Goal: Communication & Community: Answer question/provide support

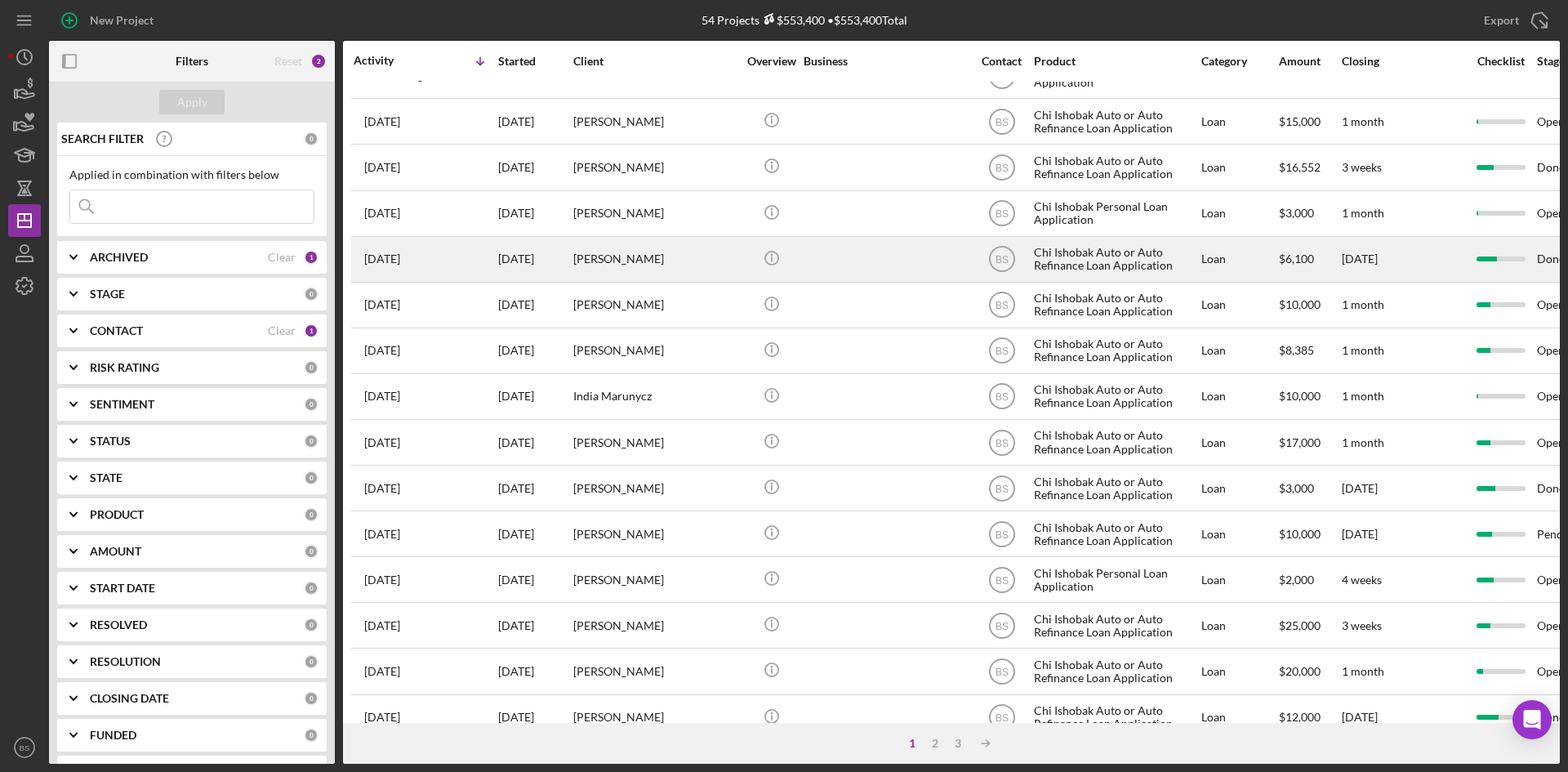
scroll to position [490, 0]
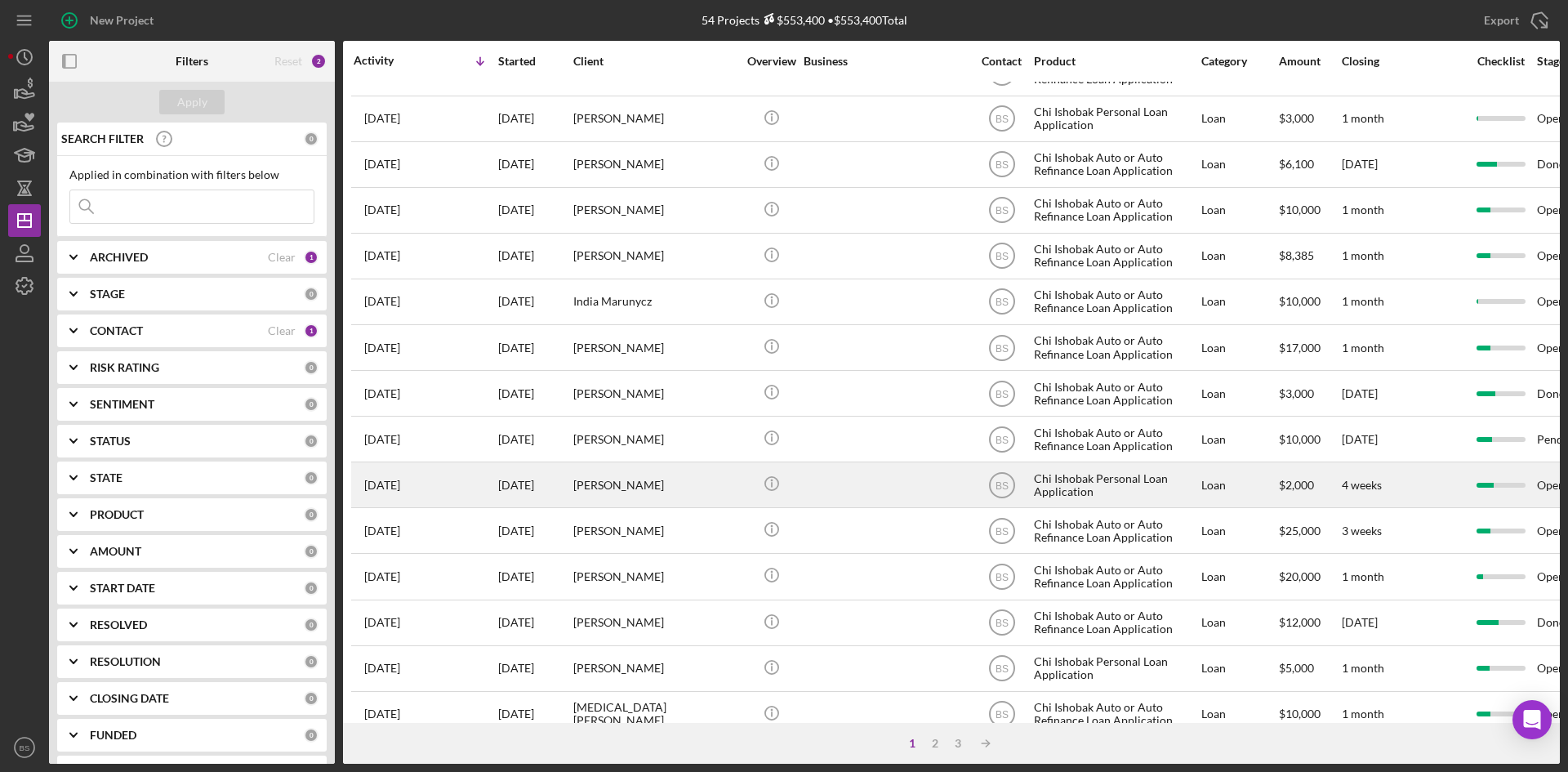
click at [592, 496] on div "[PERSON_NAME]" at bounding box center [655, 484] width 163 height 43
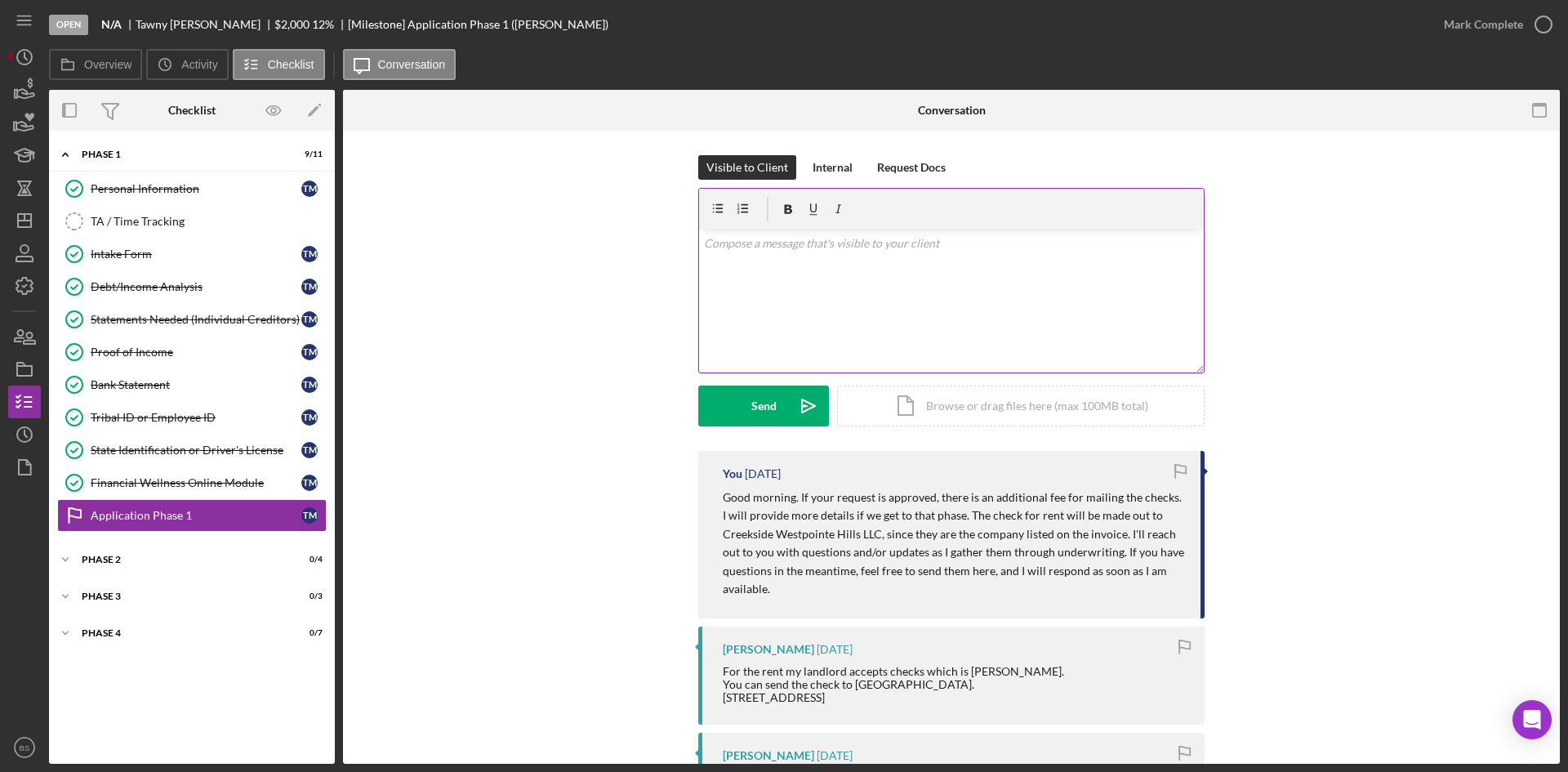
click at [768, 293] on div "v Color teal Color pink Remove color Add row above Add row below Add column bef…" at bounding box center [950, 301] width 505 height 143
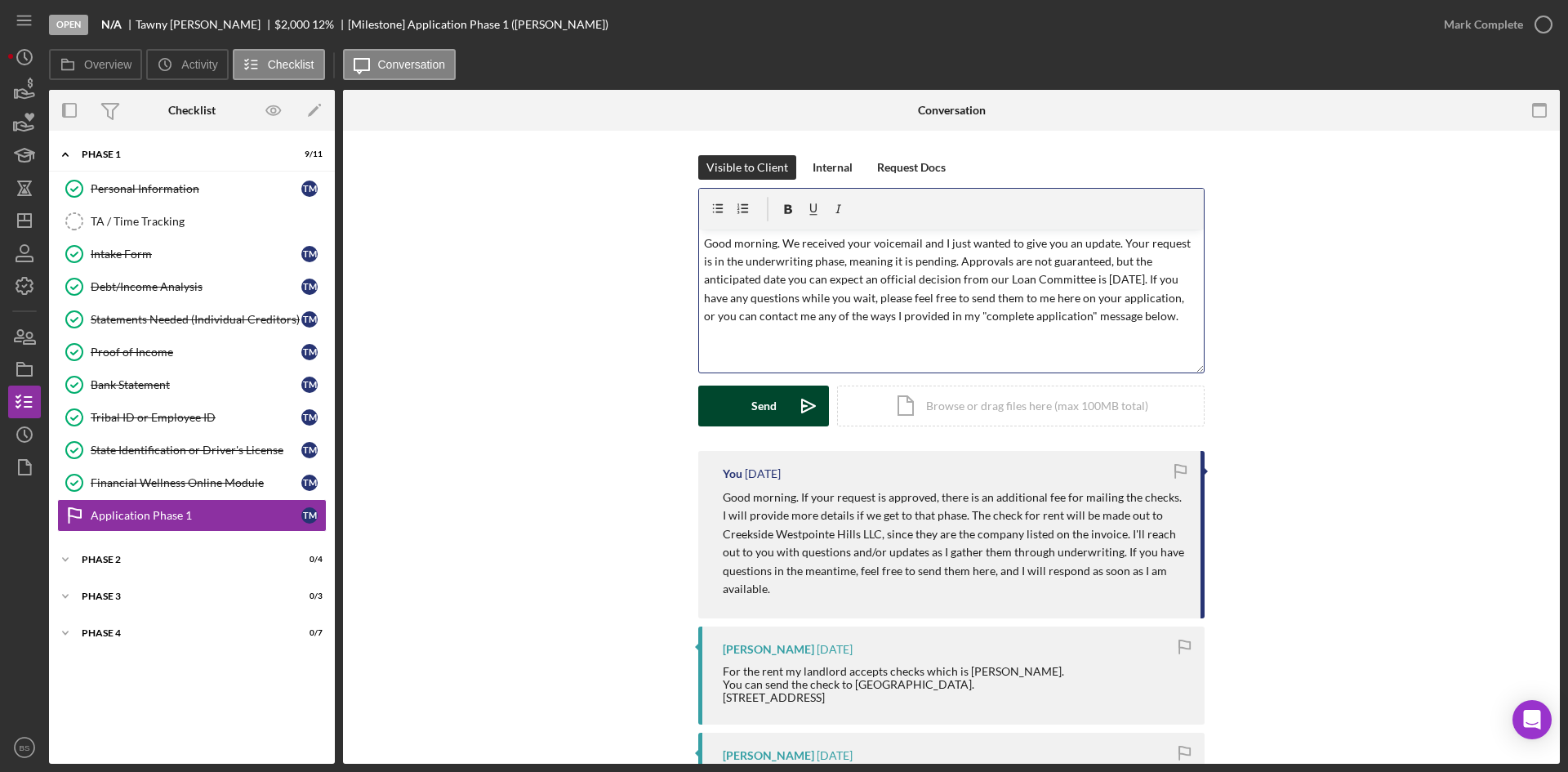
click at [756, 389] on div "Send" at bounding box center [764, 406] width 25 height 41
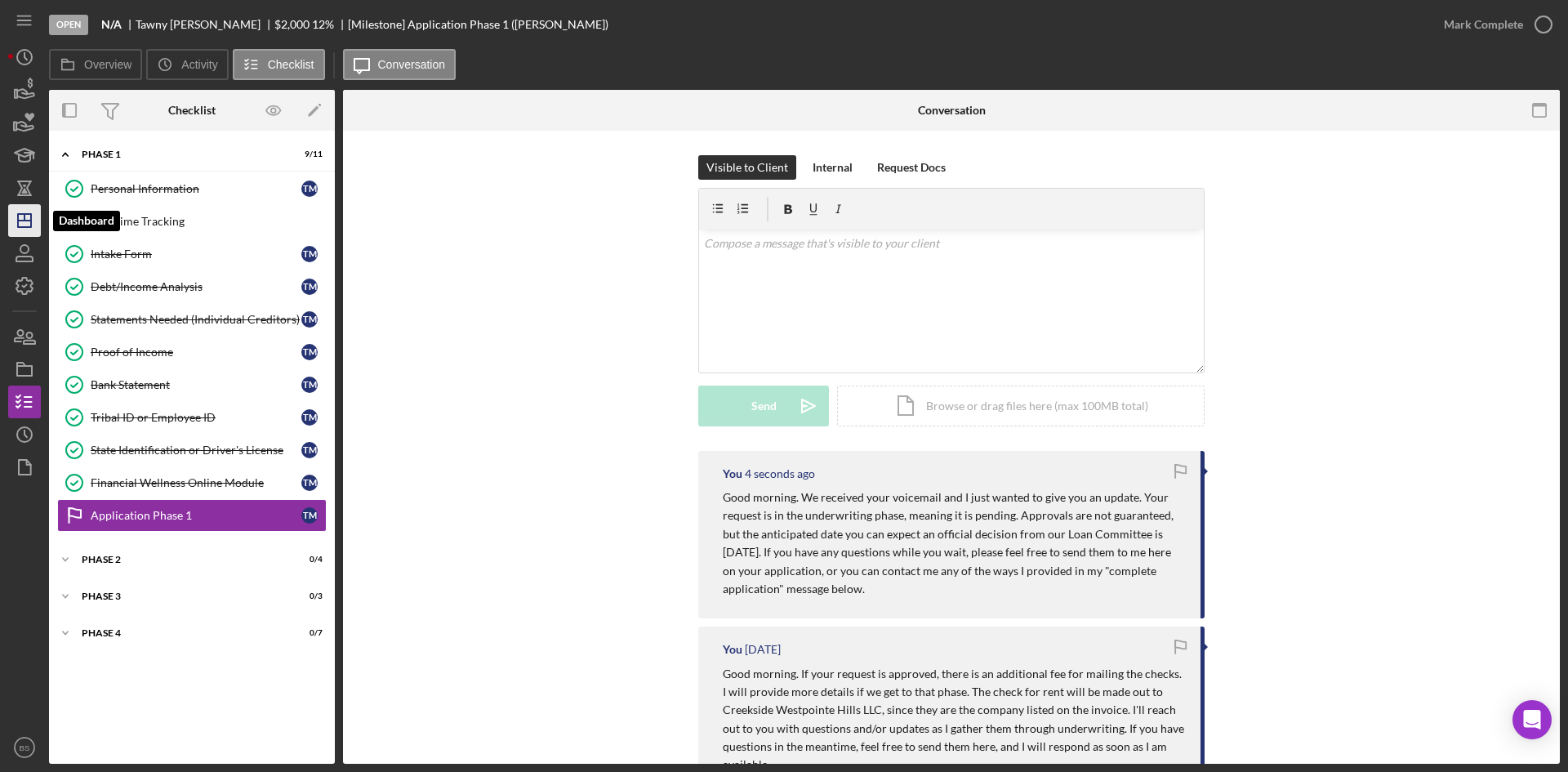
click at [28, 230] on icon "Icon/Dashboard" at bounding box center [24, 220] width 41 height 41
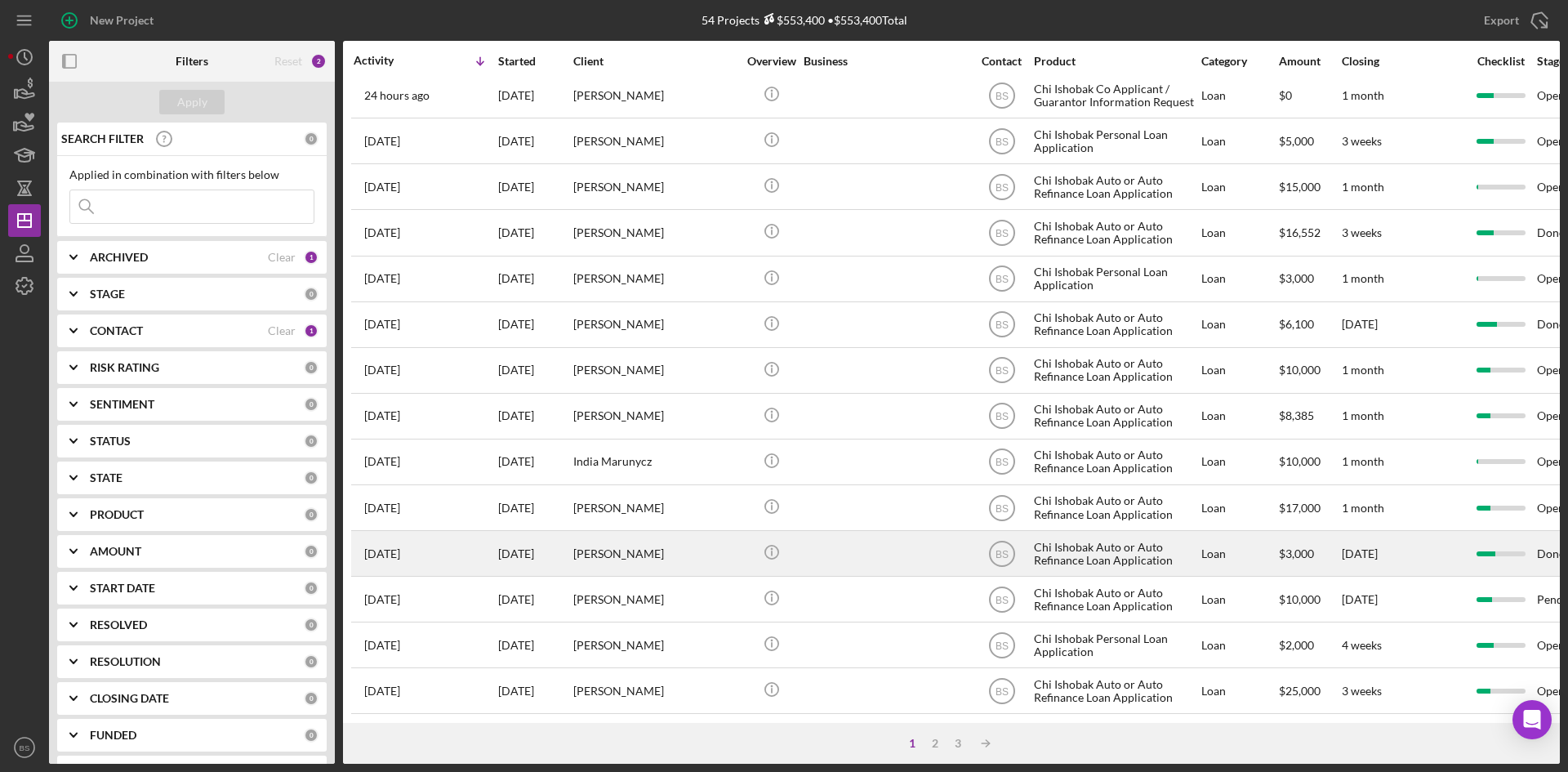
scroll to position [409, 0]
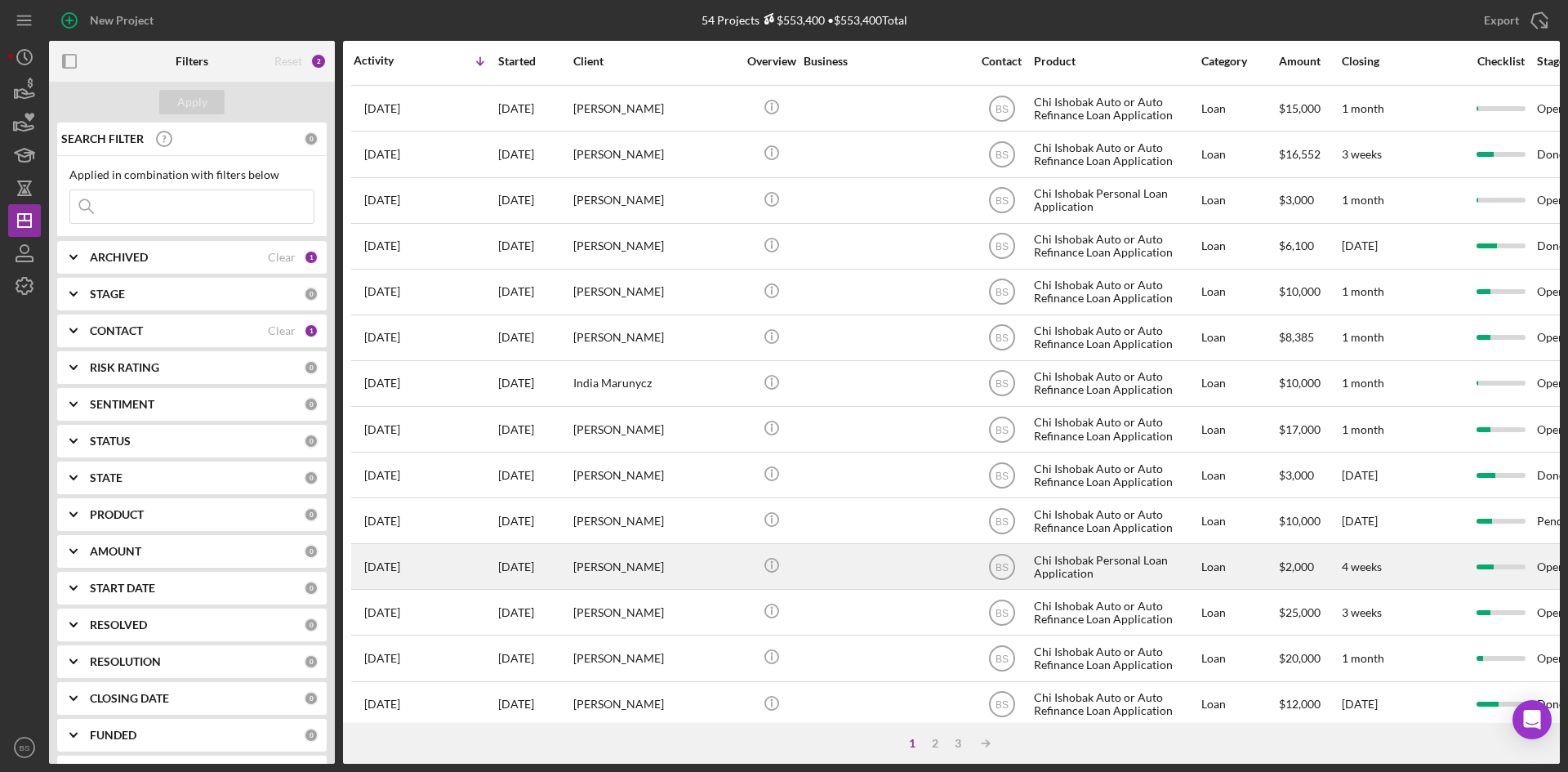
click at [580, 571] on div "[PERSON_NAME]" at bounding box center [655, 566] width 163 height 43
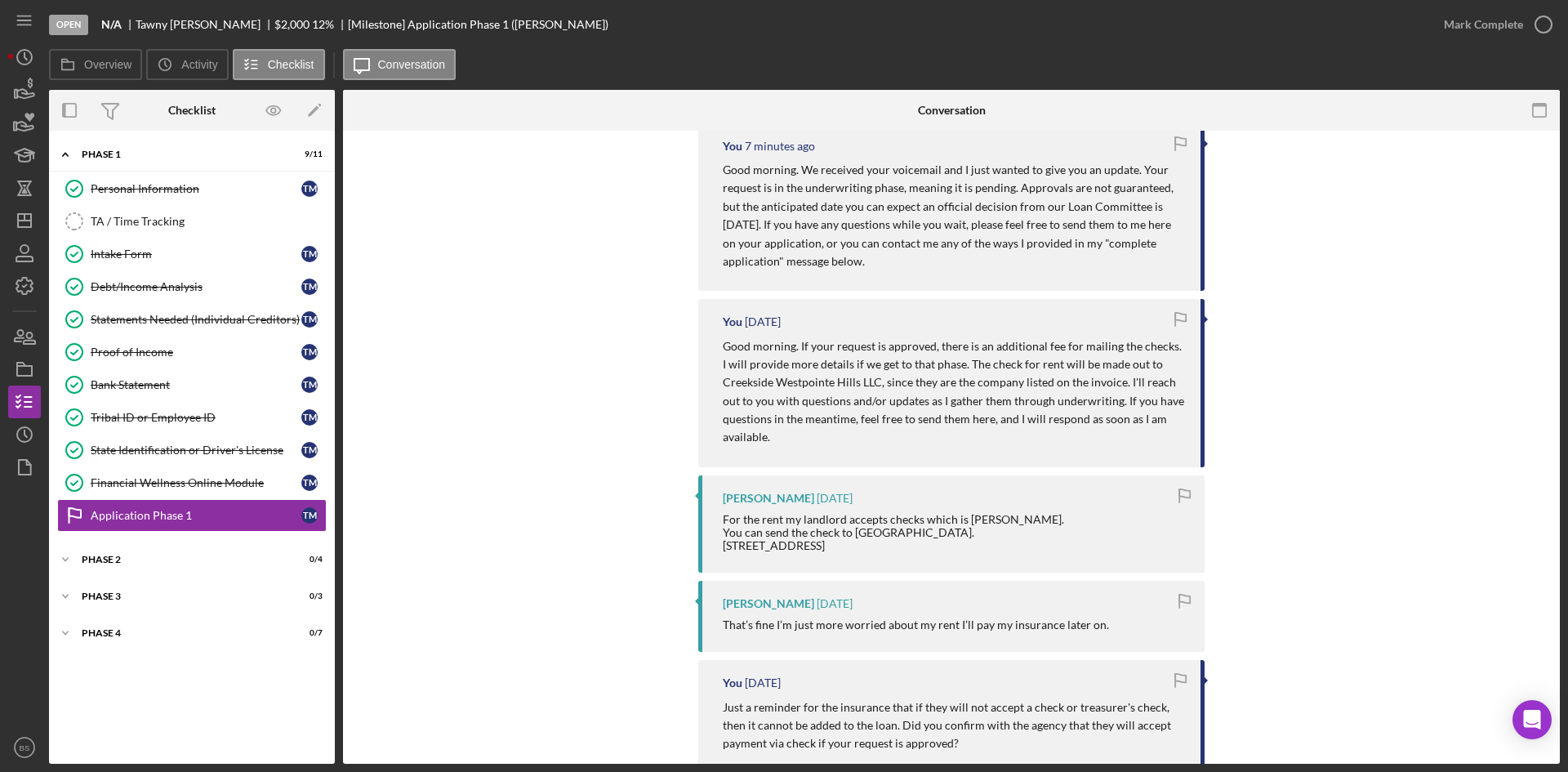
scroll to position [327, 0]
click at [27, 216] on icon "Icon/Dashboard" at bounding box center [24, 220] width 41 height 41
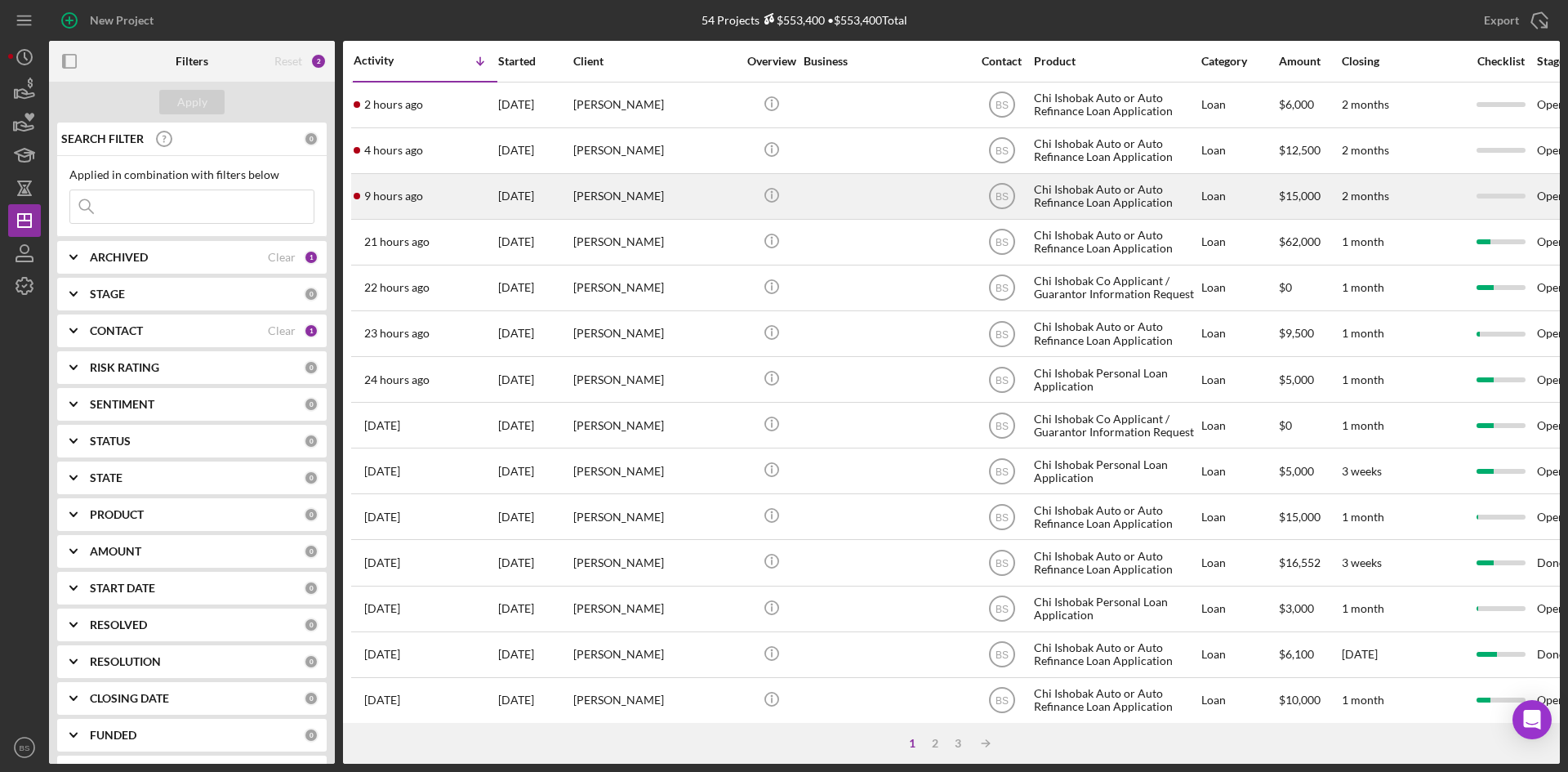
click at [395, 176] on div "9 hours ago Heather Rowe" at bounding box center [425, 196] width 143 height 43
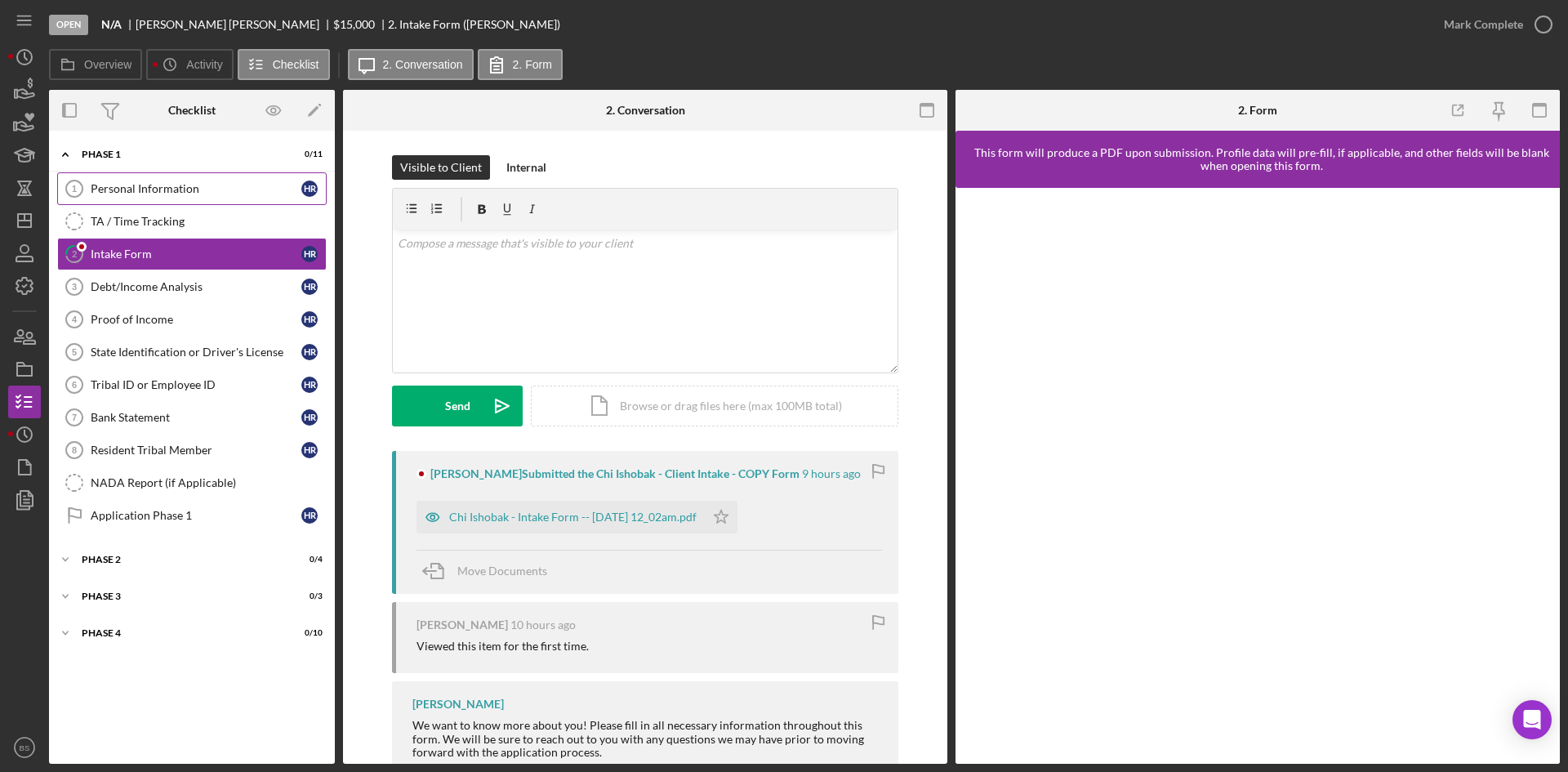
click at [222, 184] on div "Personal Information" at bounding box center [196, 188] width 211 height 13
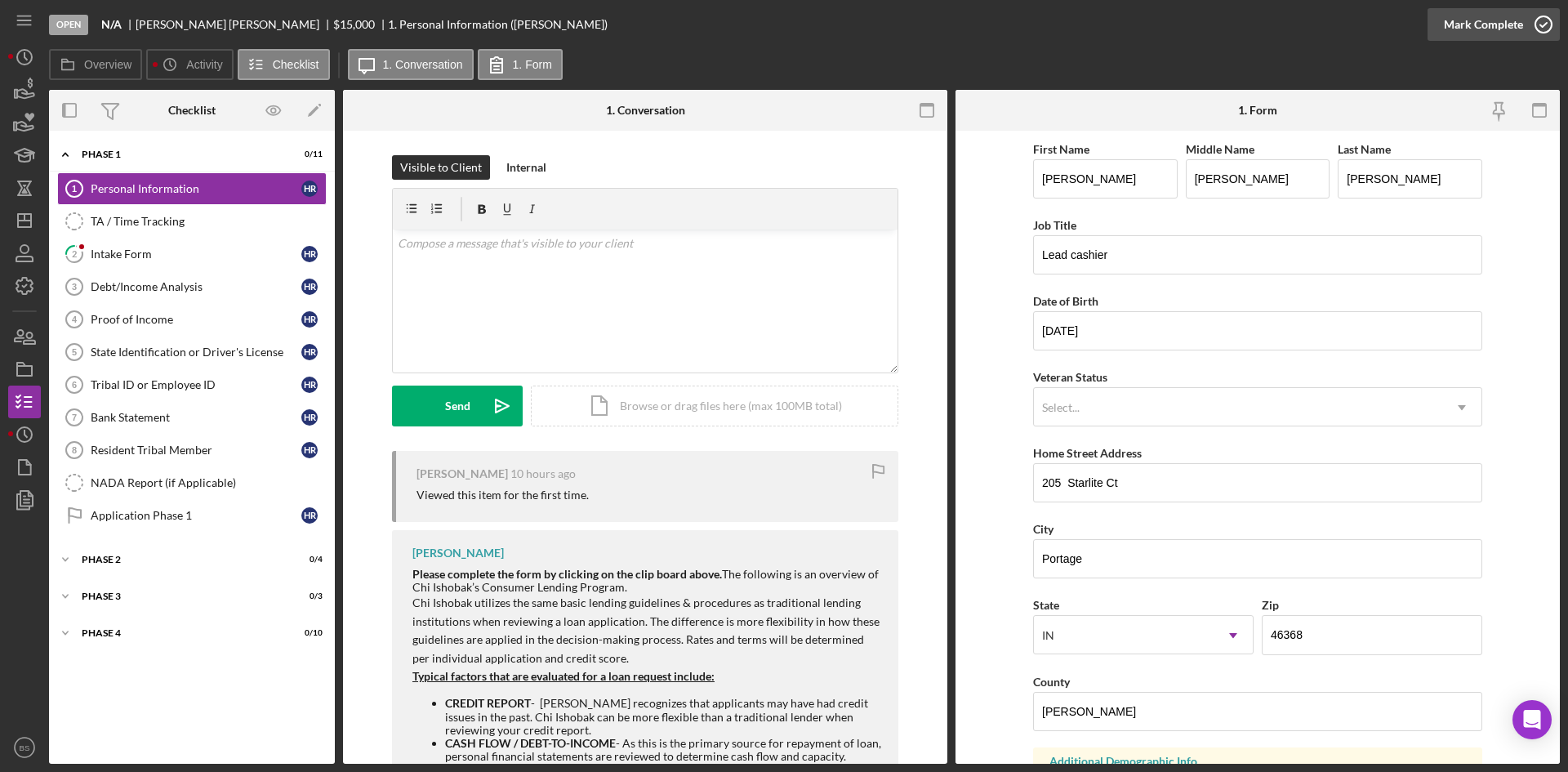
click at [1460, 29] on div "Mark Complete" at bounding box center [1483, 24] width 79 height 33
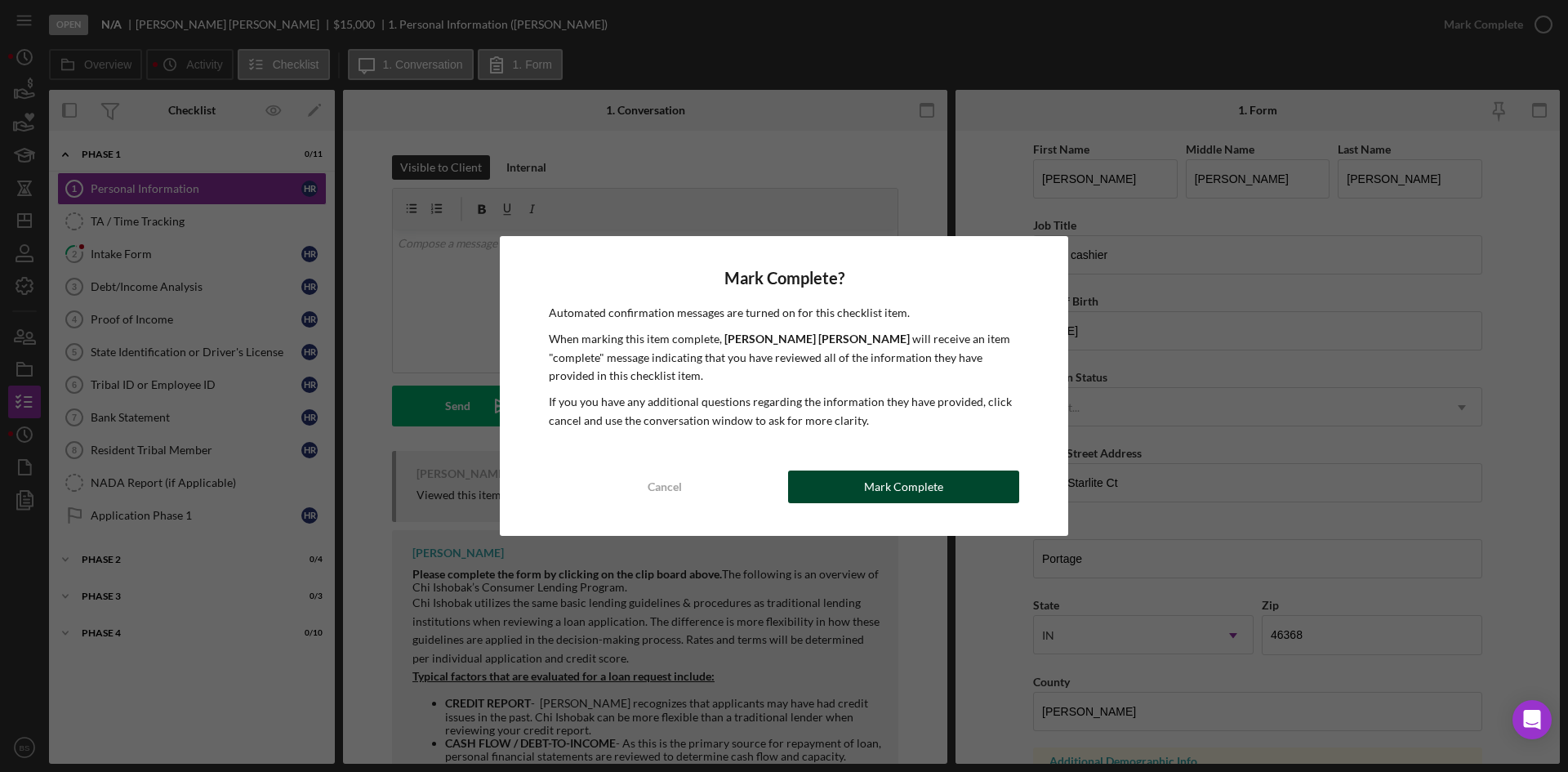
click at [902, 498] on div "Mark Complete" at bounding box center [903, 487] width 79 height 33
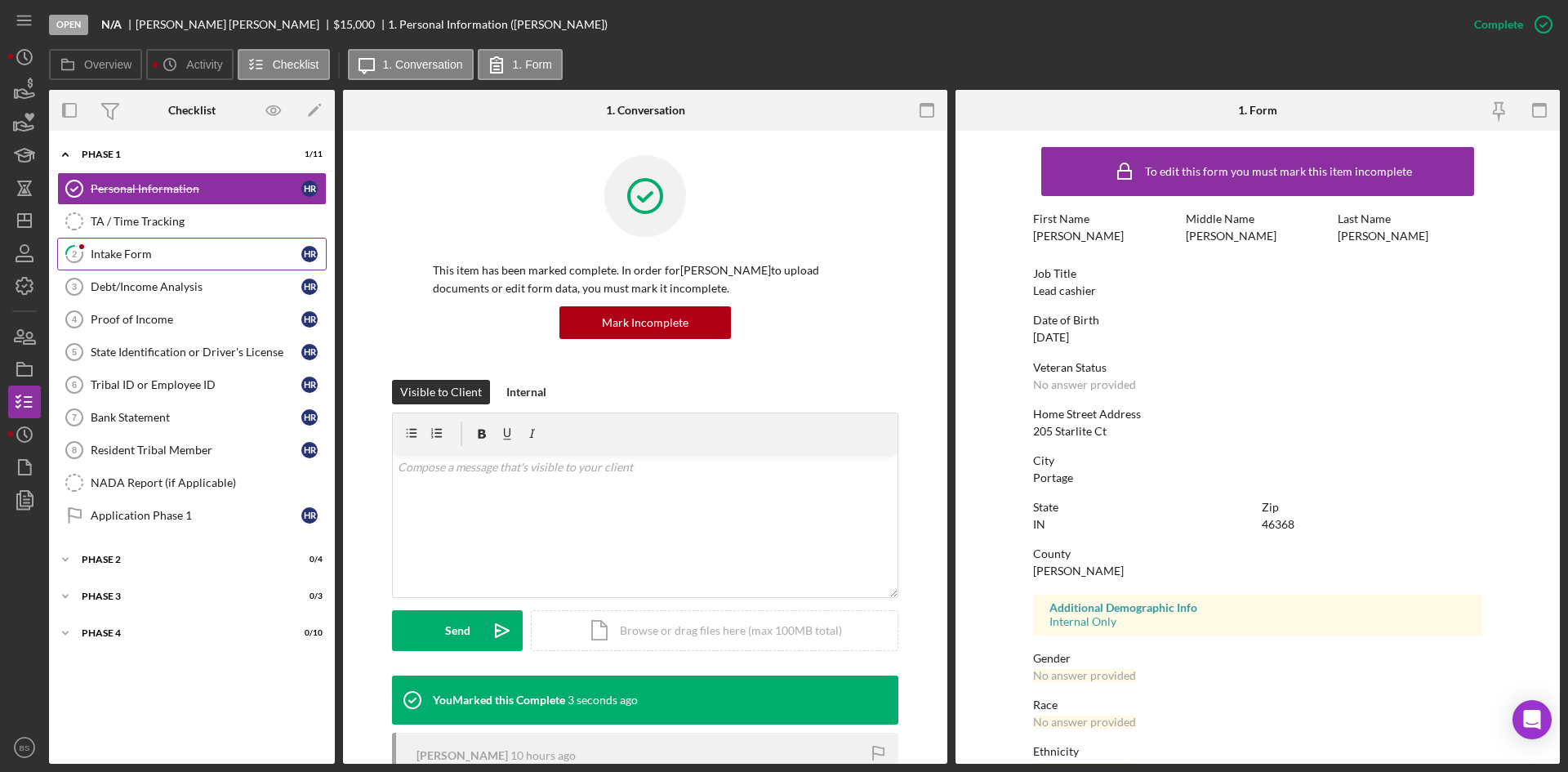
click at [204, 257] on div "Intake Form" at bounding box center [196, 254] width 211 height 13
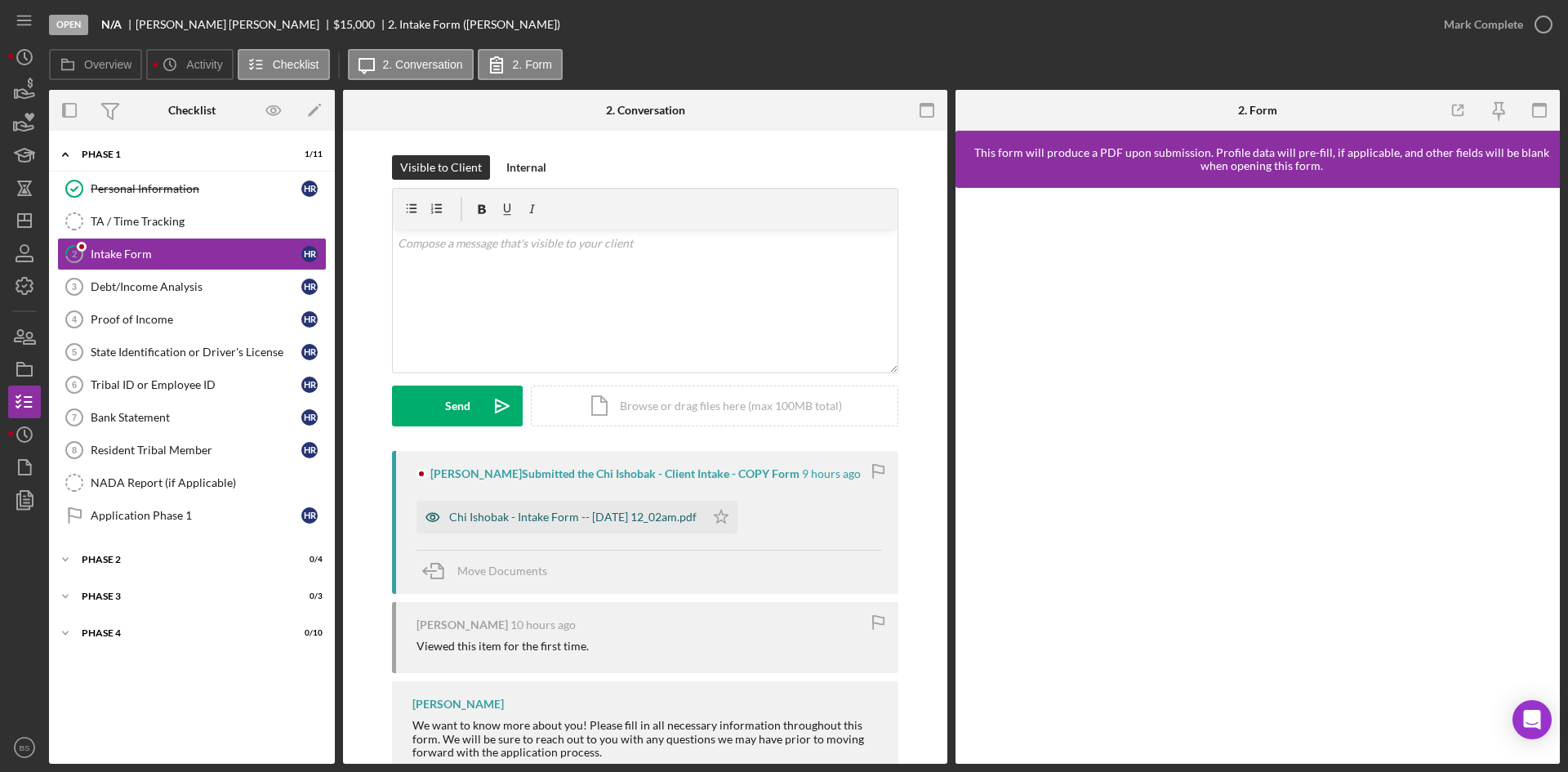
click at [687, 521] on div "Chi Ishobak - Intake Form -- 2025-10-03 12_02am.pdf" at bounding box center [573, 517] width 248 height 13
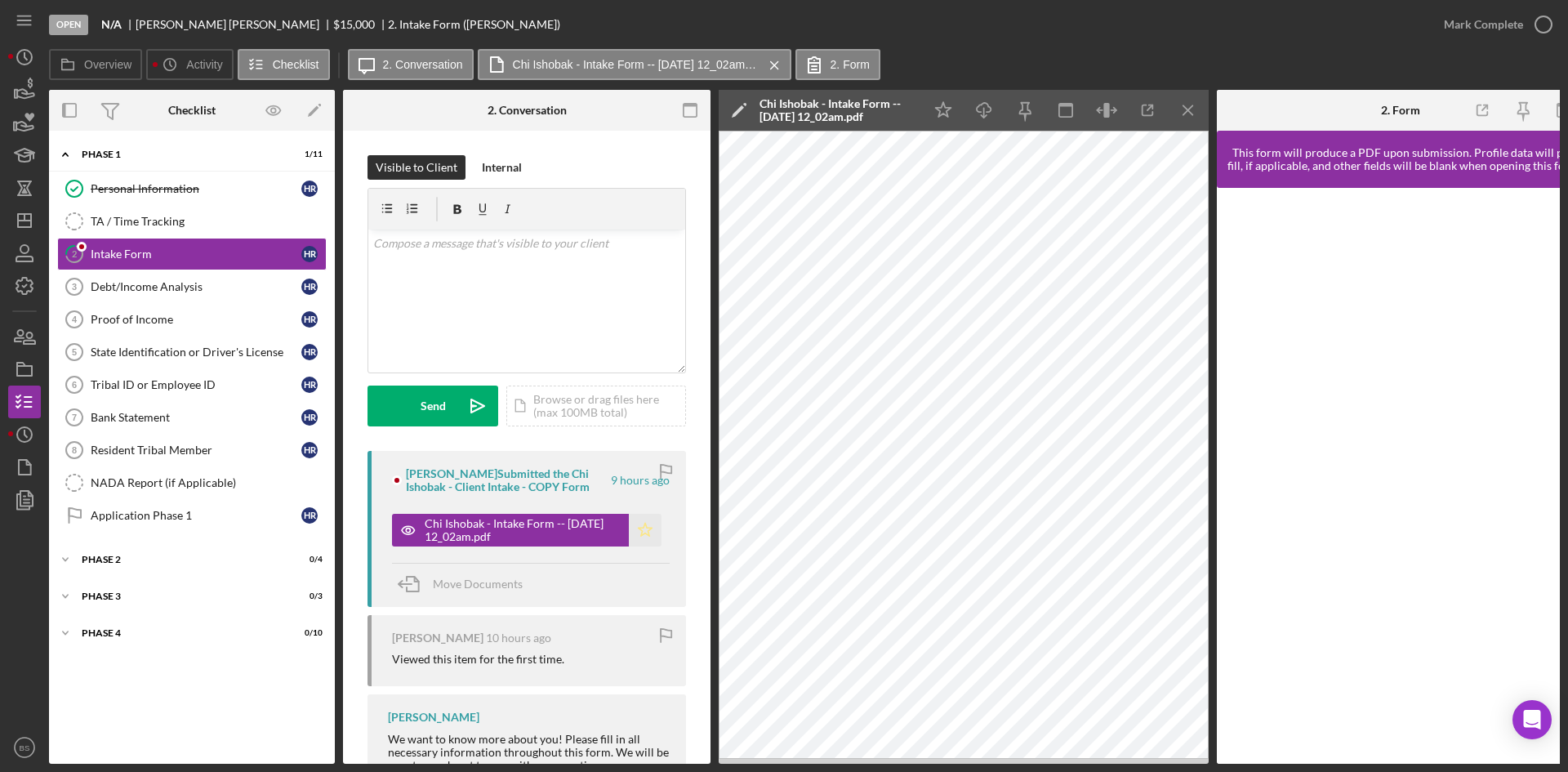
click at [639, 525] on icon "Icon/Star" at bounding box center [645, 530] width 33 height 33
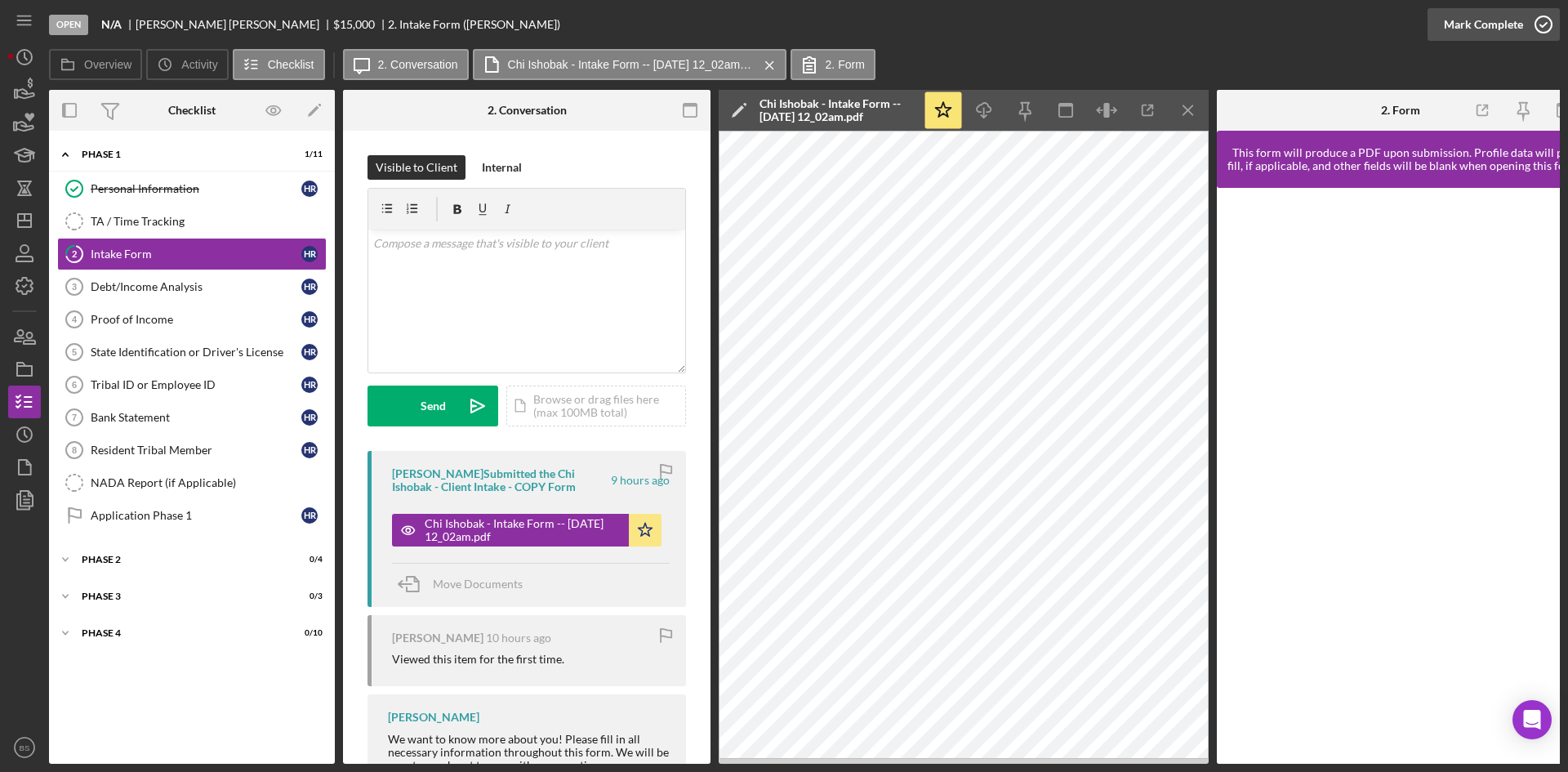
click at [1470, 28] on div "Mark Complete" at bounding box center [1483, 24] width 79 height 33
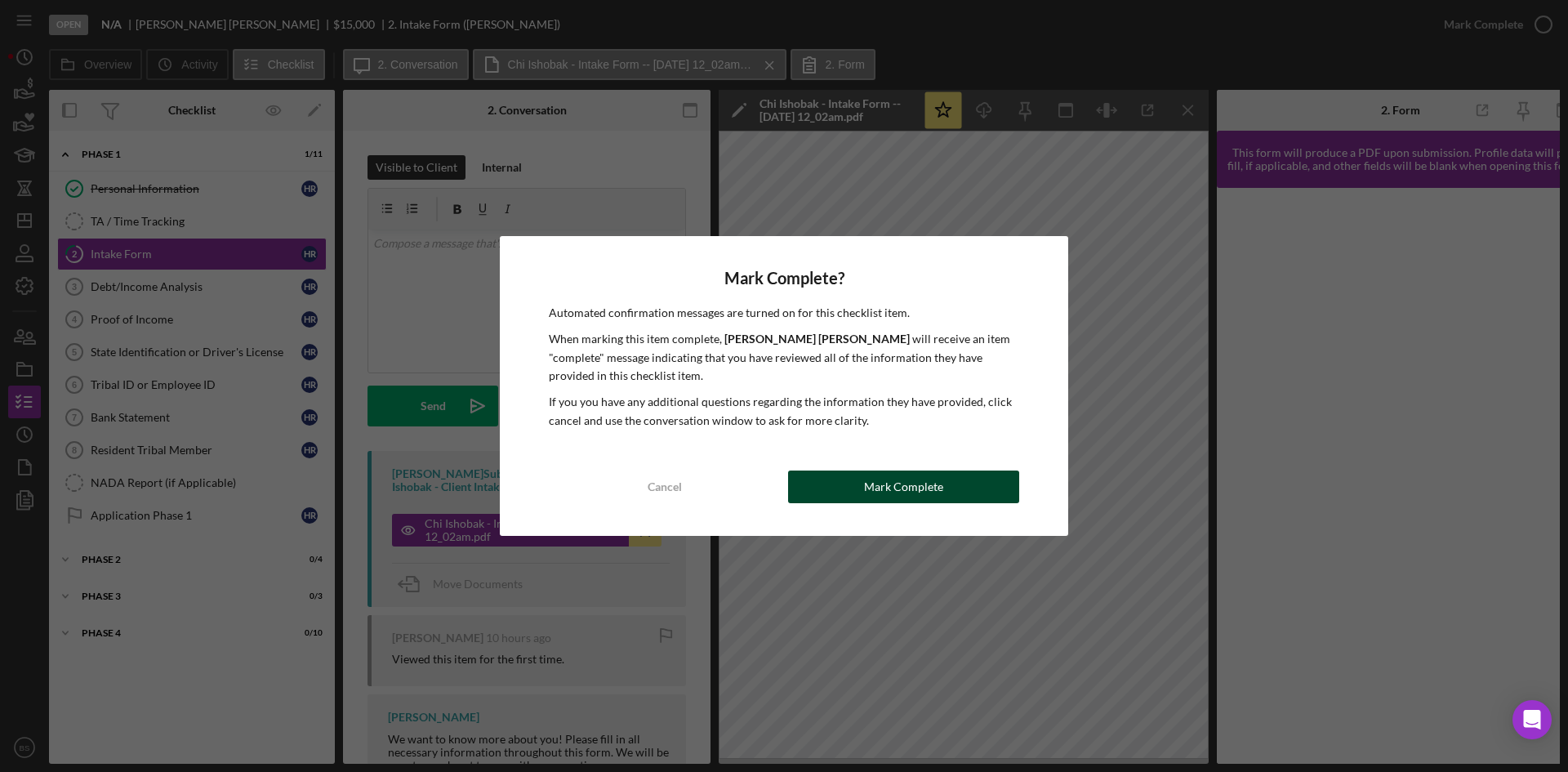
click at [963, 477] on button "Mark Complete" at bounding box center [903, 487] width 231 height 33
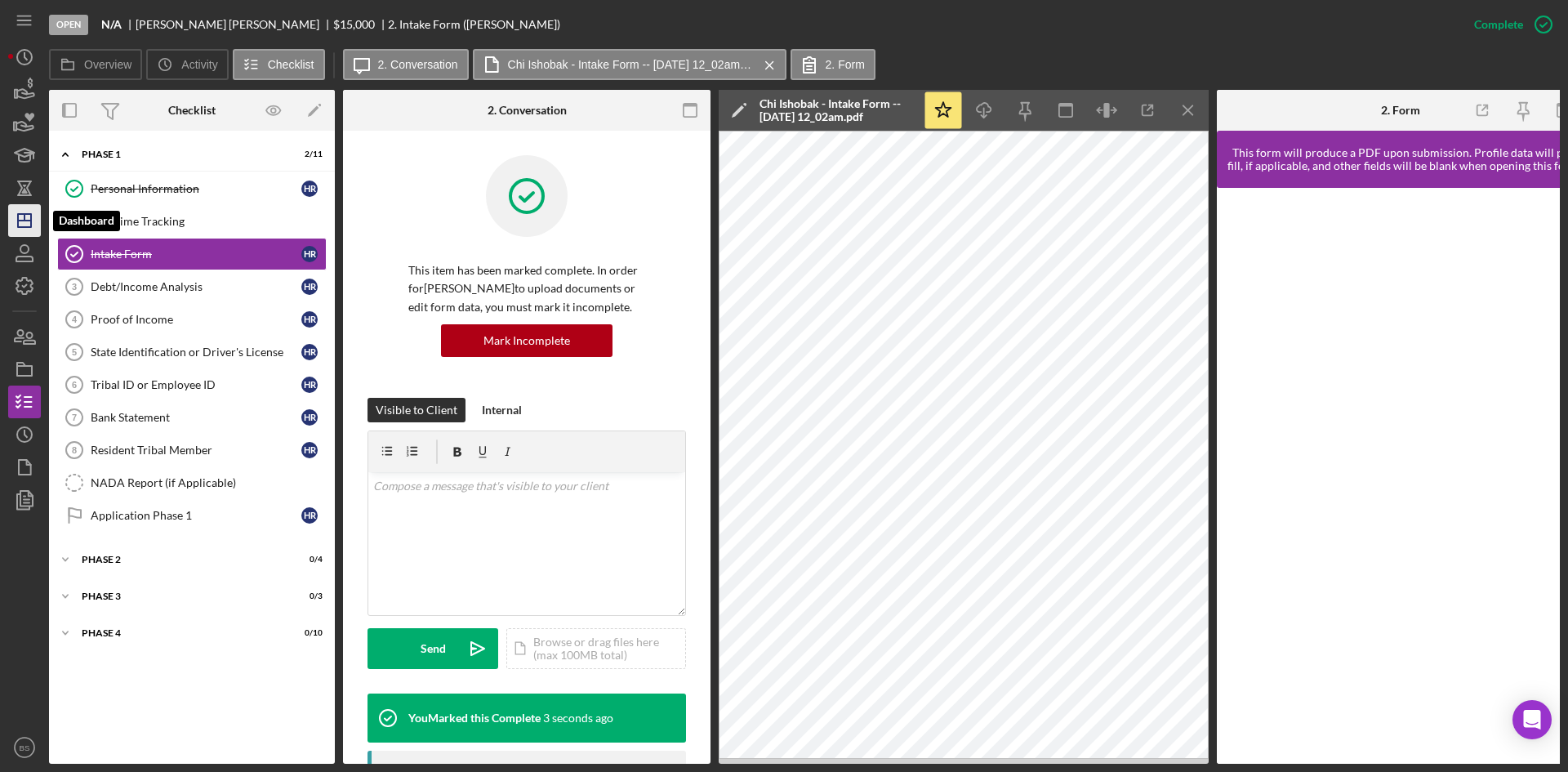
click at [21, 210] on icon "Icon/Dashboard" at bounding box center [24, 220] width 41 height 41
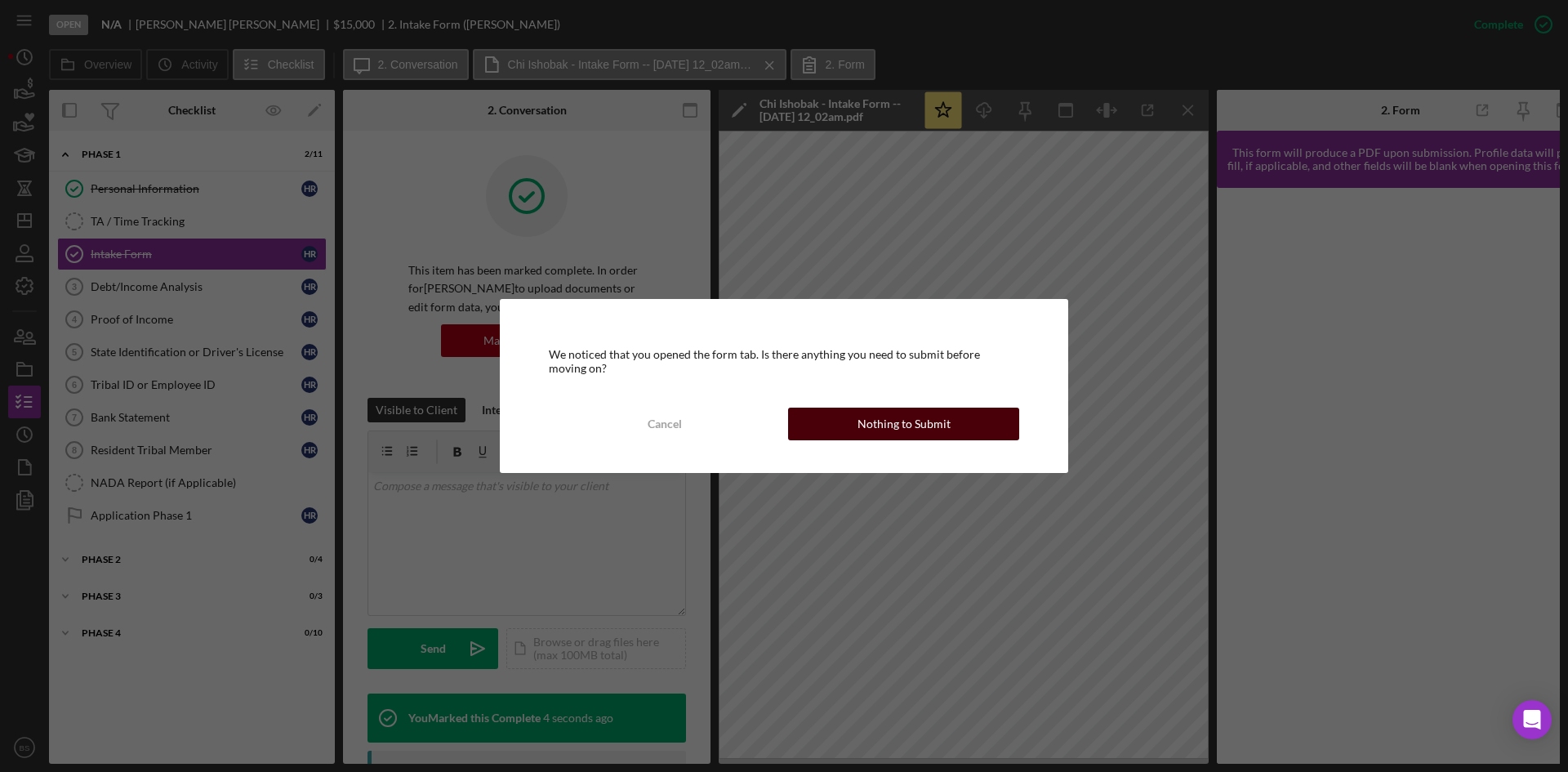
click at [935, 429] on div "Nothing to Submit" at bounding box center [903, 424] width 93 height 33
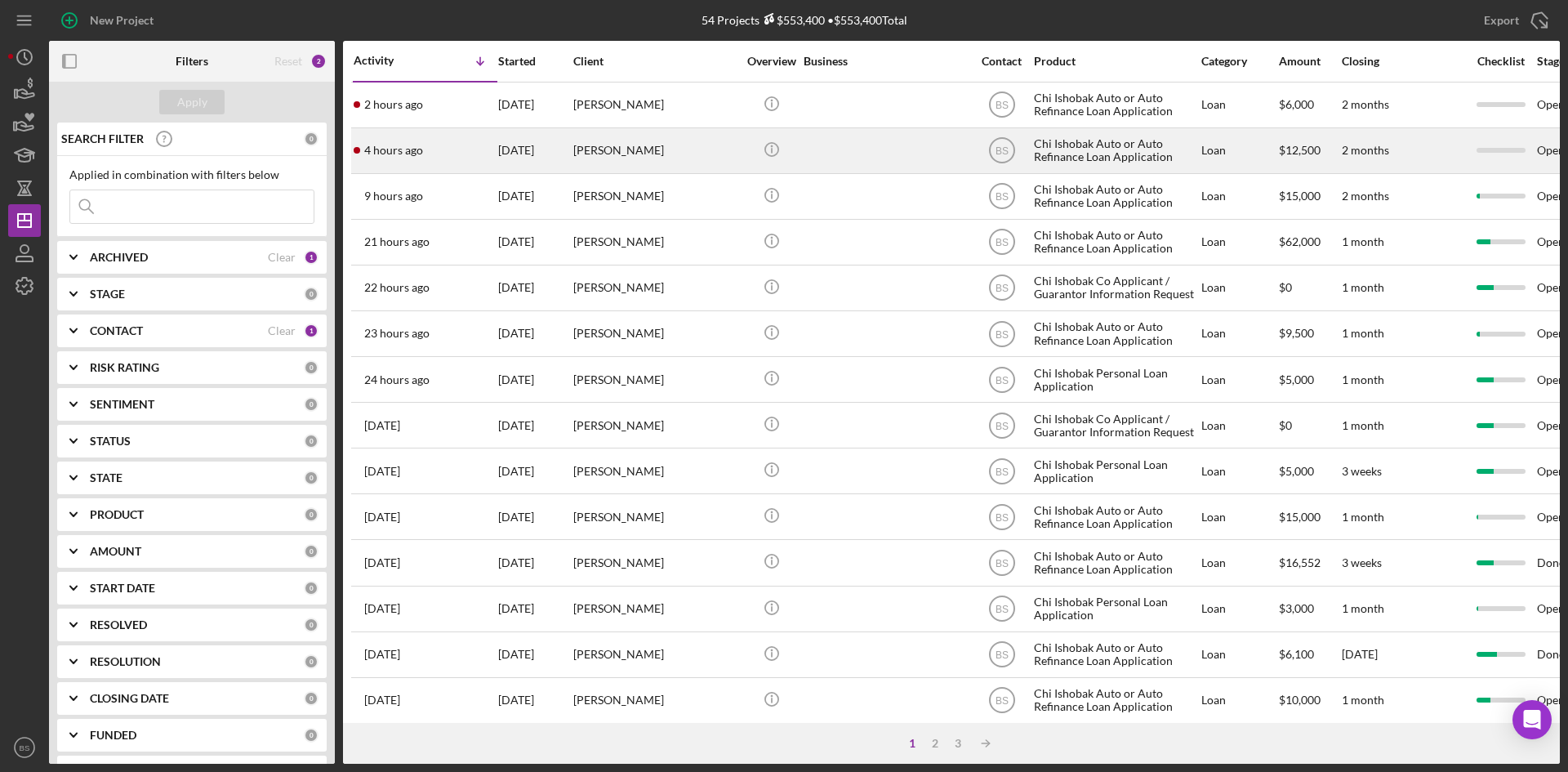
click at [494, 151] on div "4 hours ago Michael Lewis" at bounding box center [425, 150] width 143 height 43
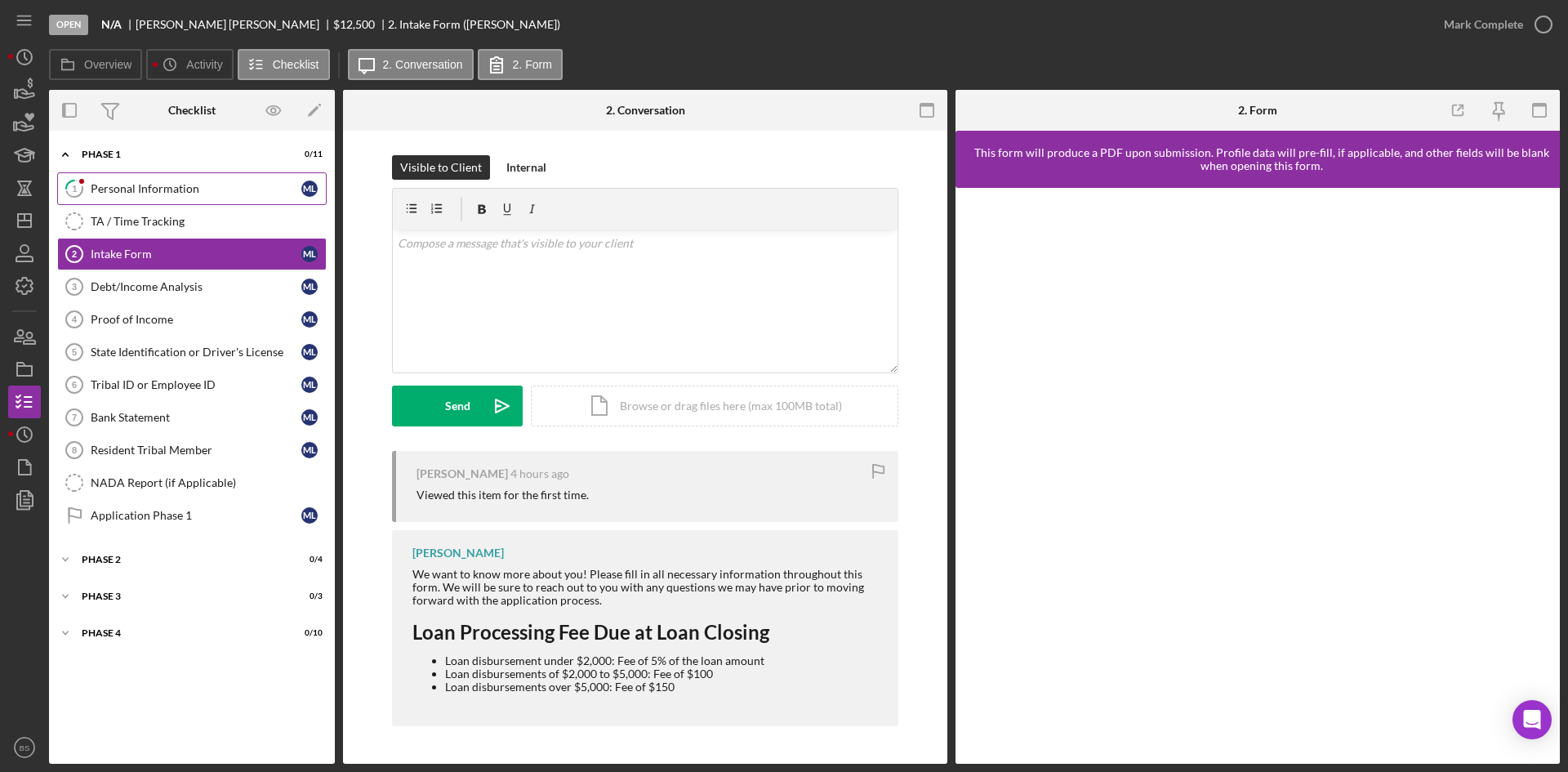
click at [120, 185] on div "Personal Information" at bounding box center [196, 188] width 211 height 13
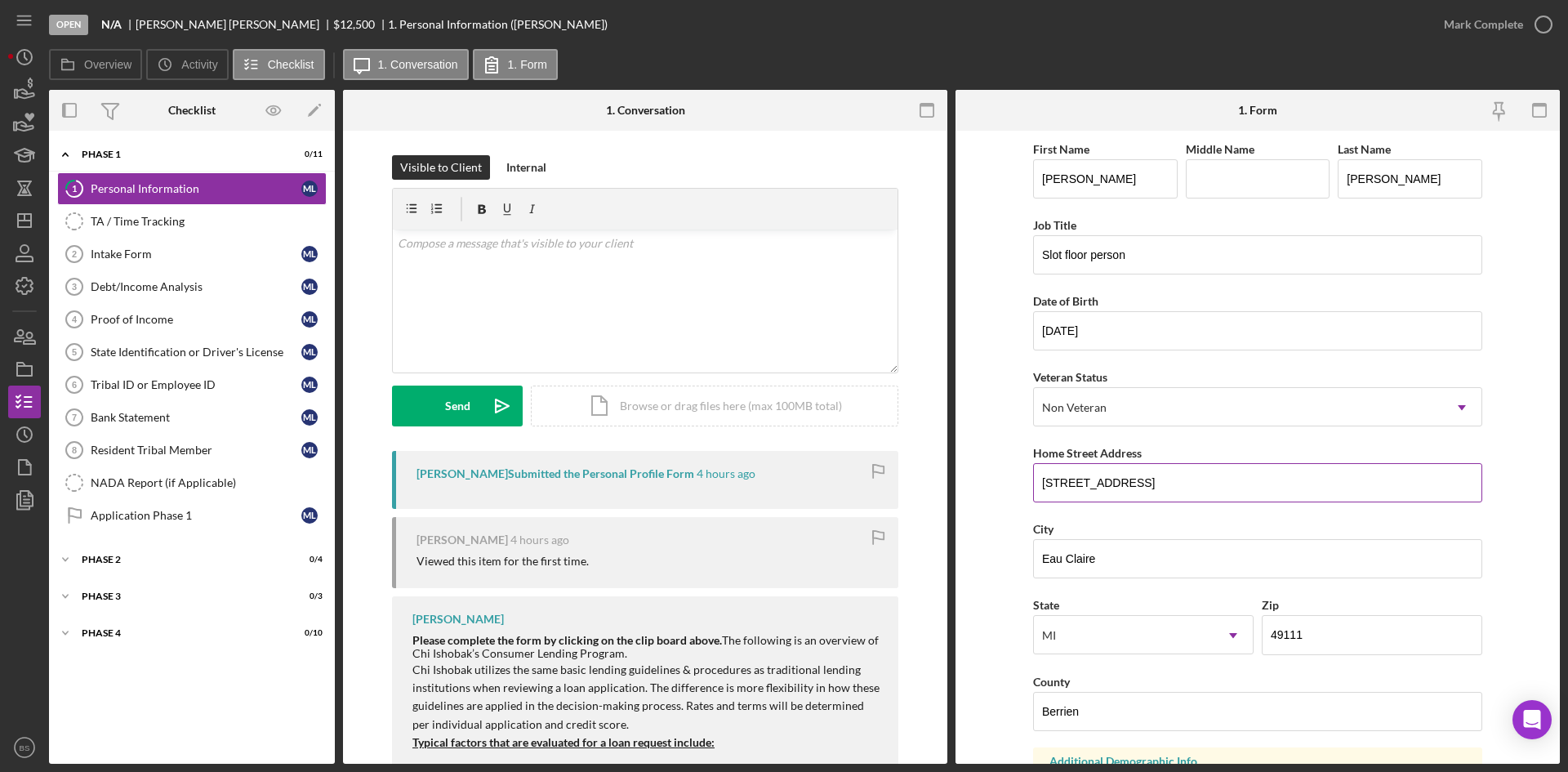
click at [1070, 476] on input "8307 black lake rd" at bounding box center [1257, 482] width 449 height 39
click at [1074, 476] on input "8307 black lake rd" at bounding box center [1257, 482] width 449 height 39
click at [1102, 485] on input "8307 Black lake rd" at bounding box center [1257, 482] width 449 height 39
click at [1133, 484] on input "8307 Black Lake rd" at bounding box center [1257, 482] width 449 height 39
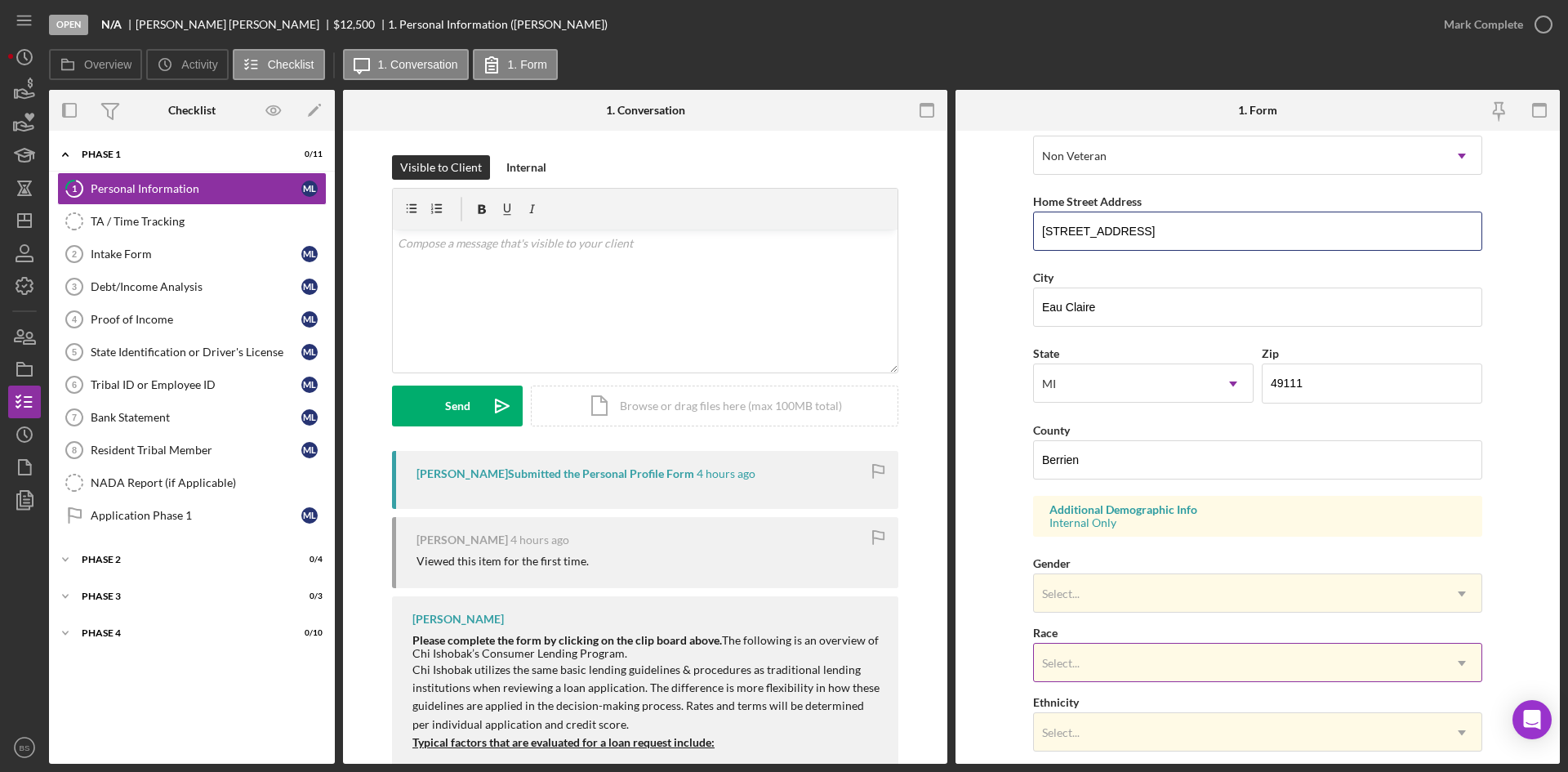
scroll to position [458, 0]
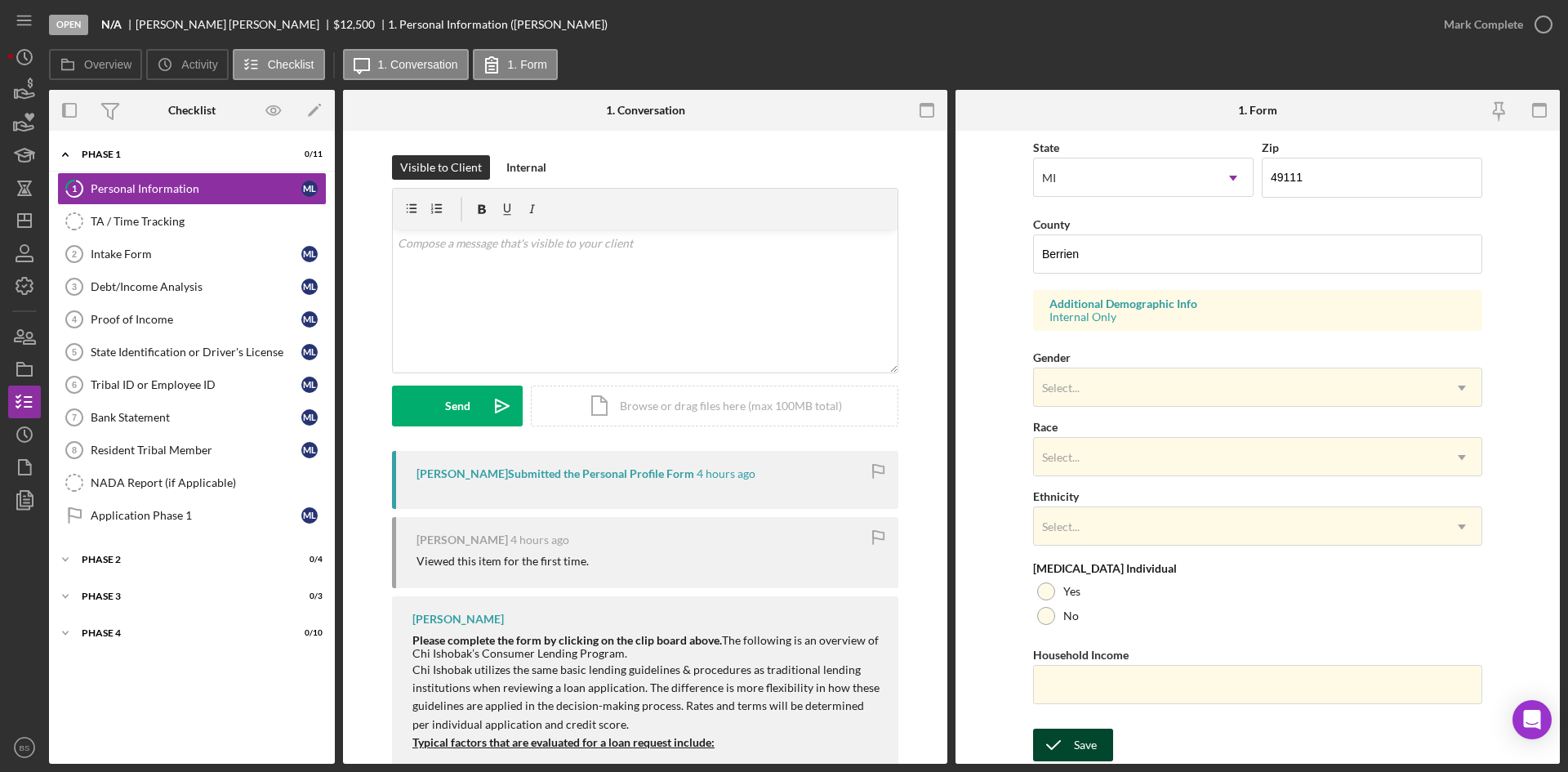
type input "8307 Black Lake Rd"
click at [1091, 740] on div "Save" at bounding box center [1085, 745] width 23 height 33
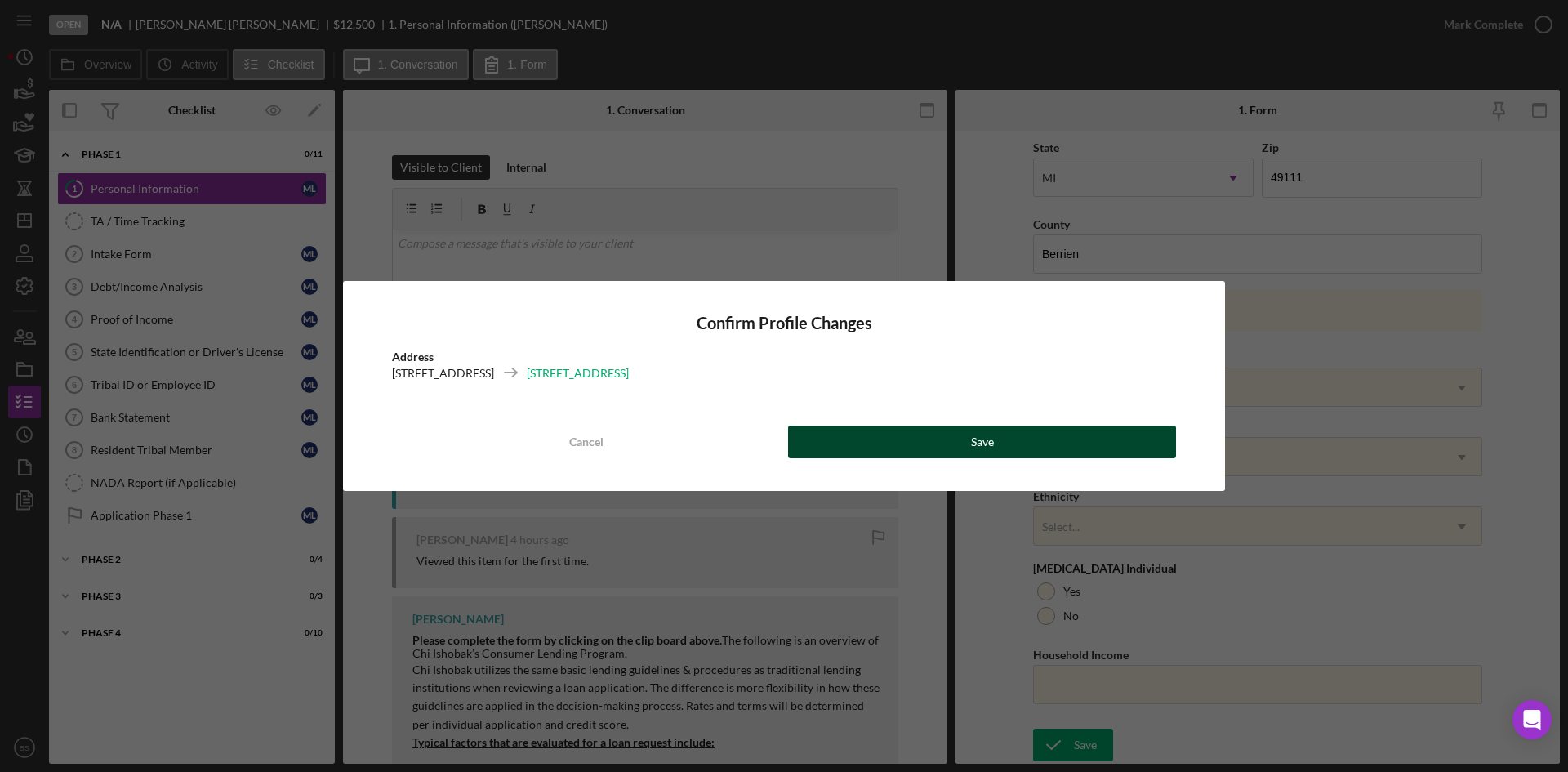
click at [1002, 440] on button "Save" at bounding box center [982, 442] width 388 height 33
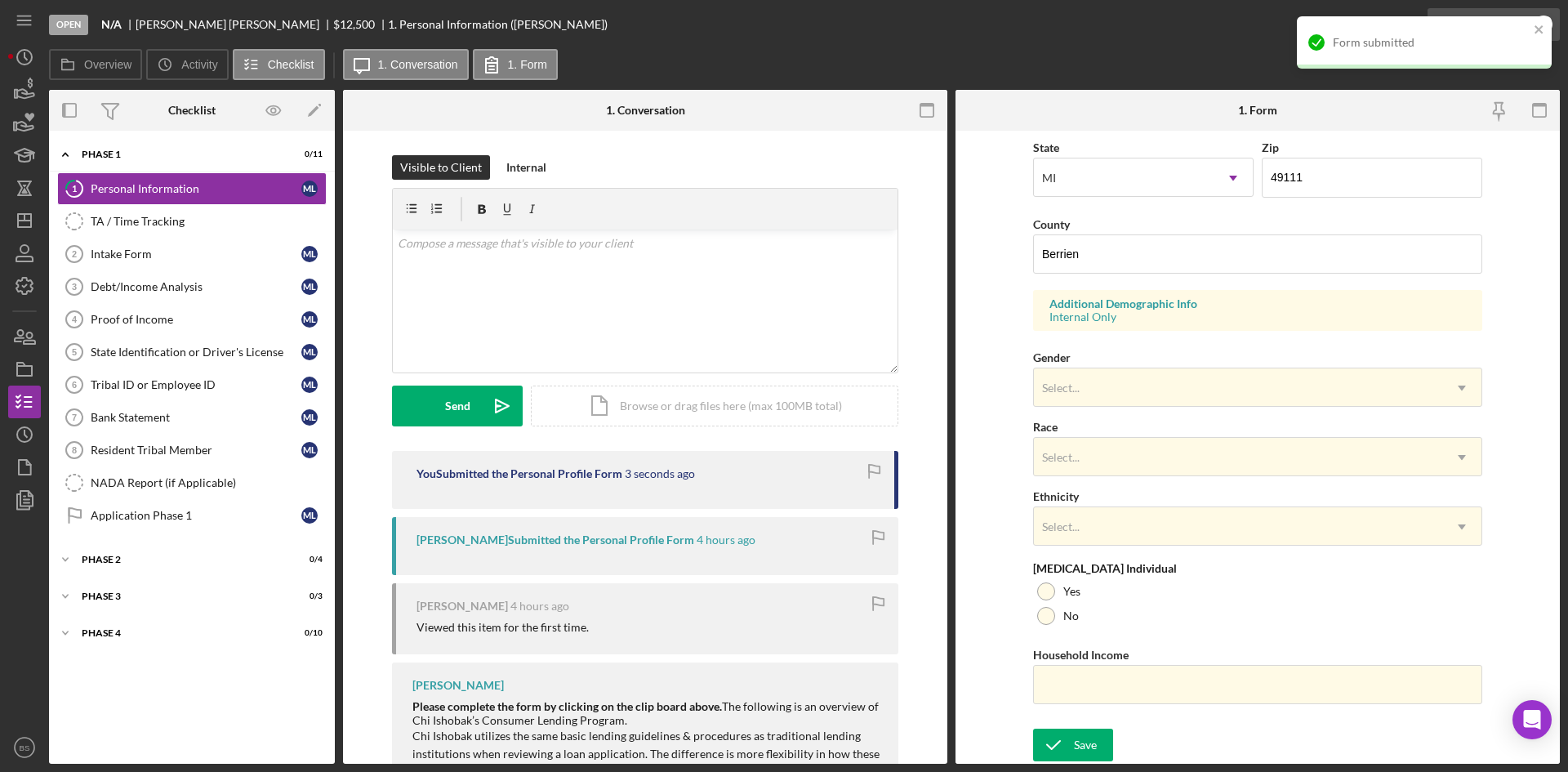
click at [1480, 8] on div "Mark Complete" at bounding box center [1483, 24] width 79 height 33
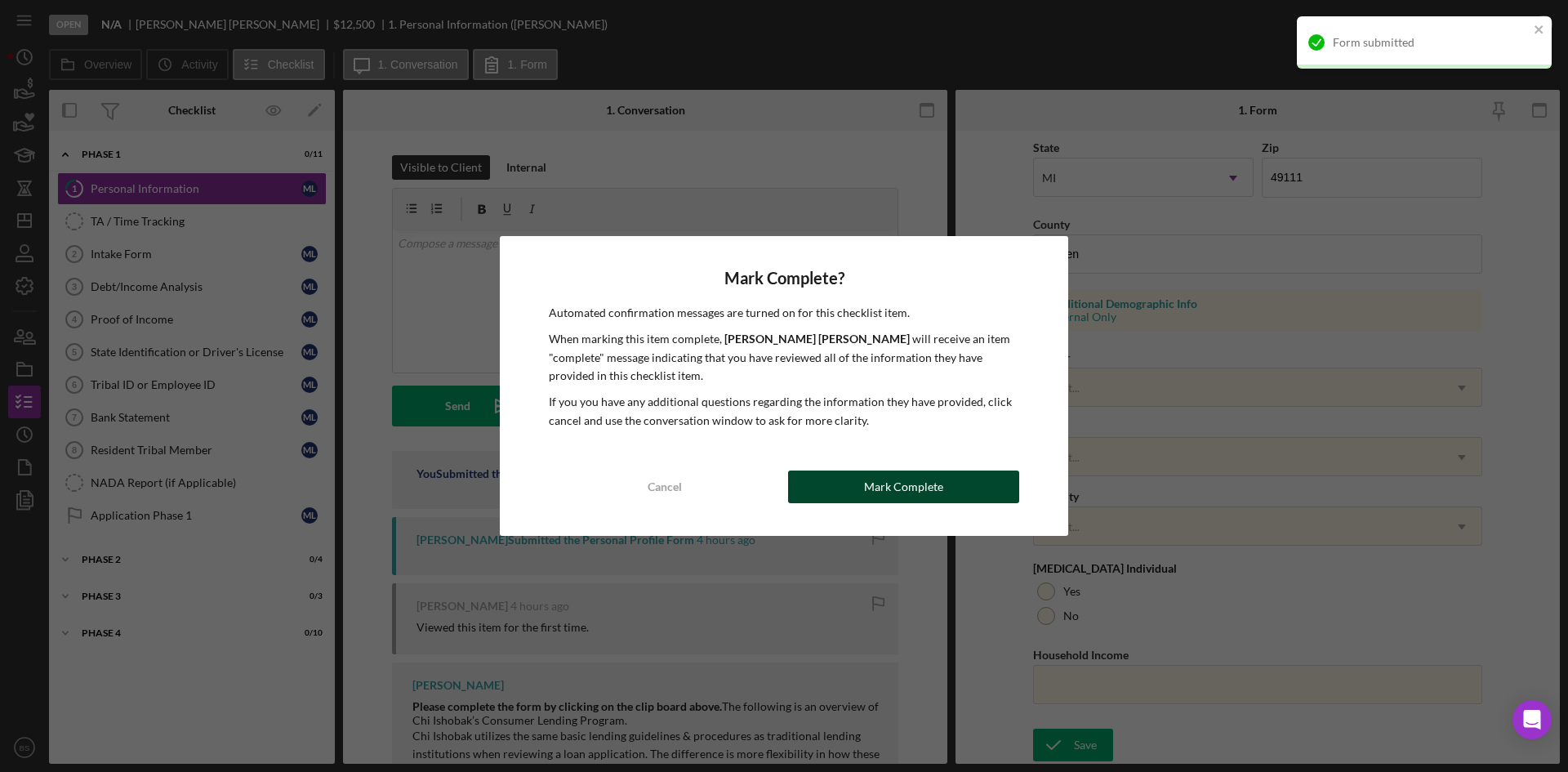
click at [937, 489] on div "Mark Complete" at bounding box center [903, 487] width 79 height 33
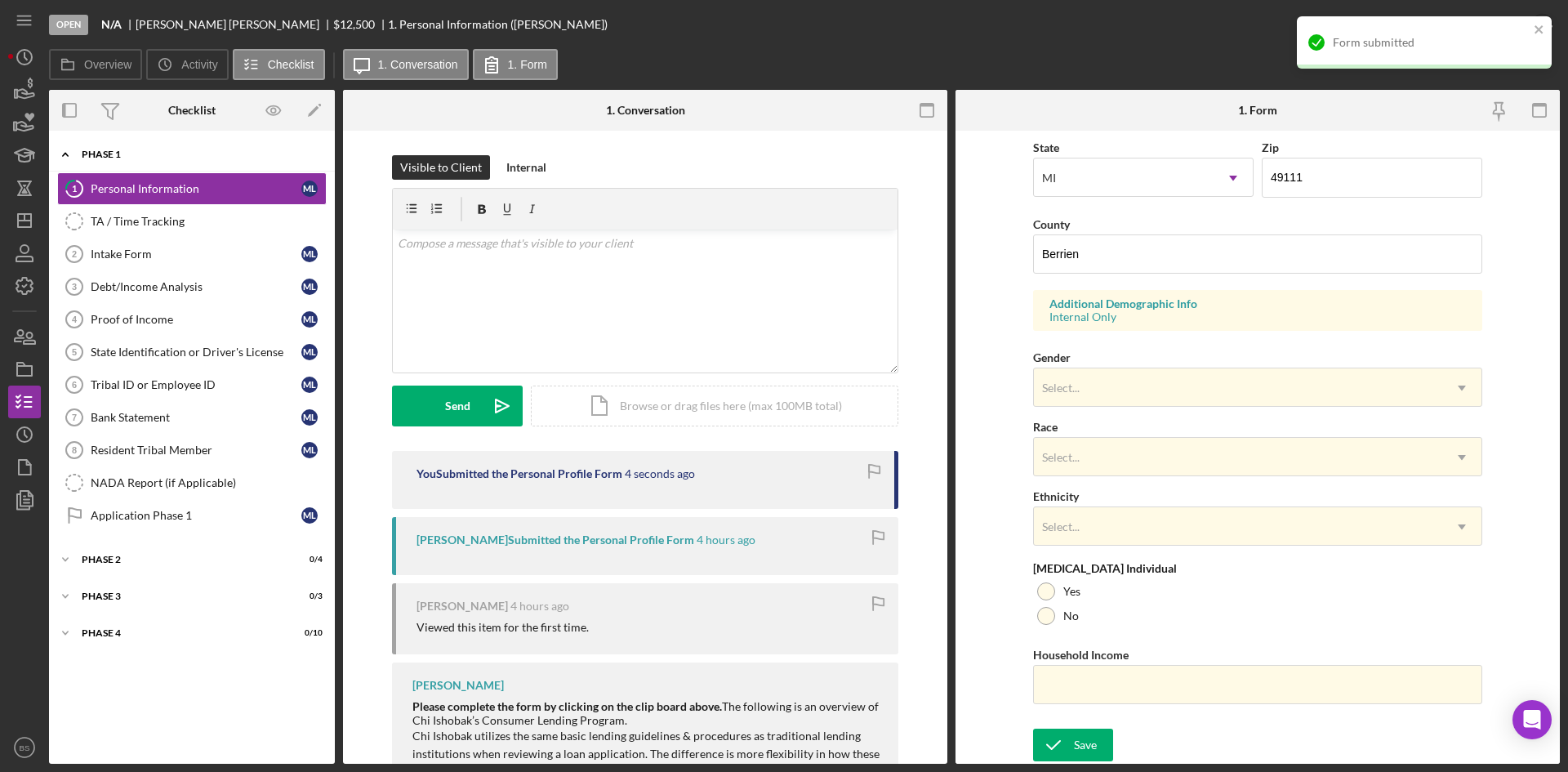
scroll to position [129, 0]
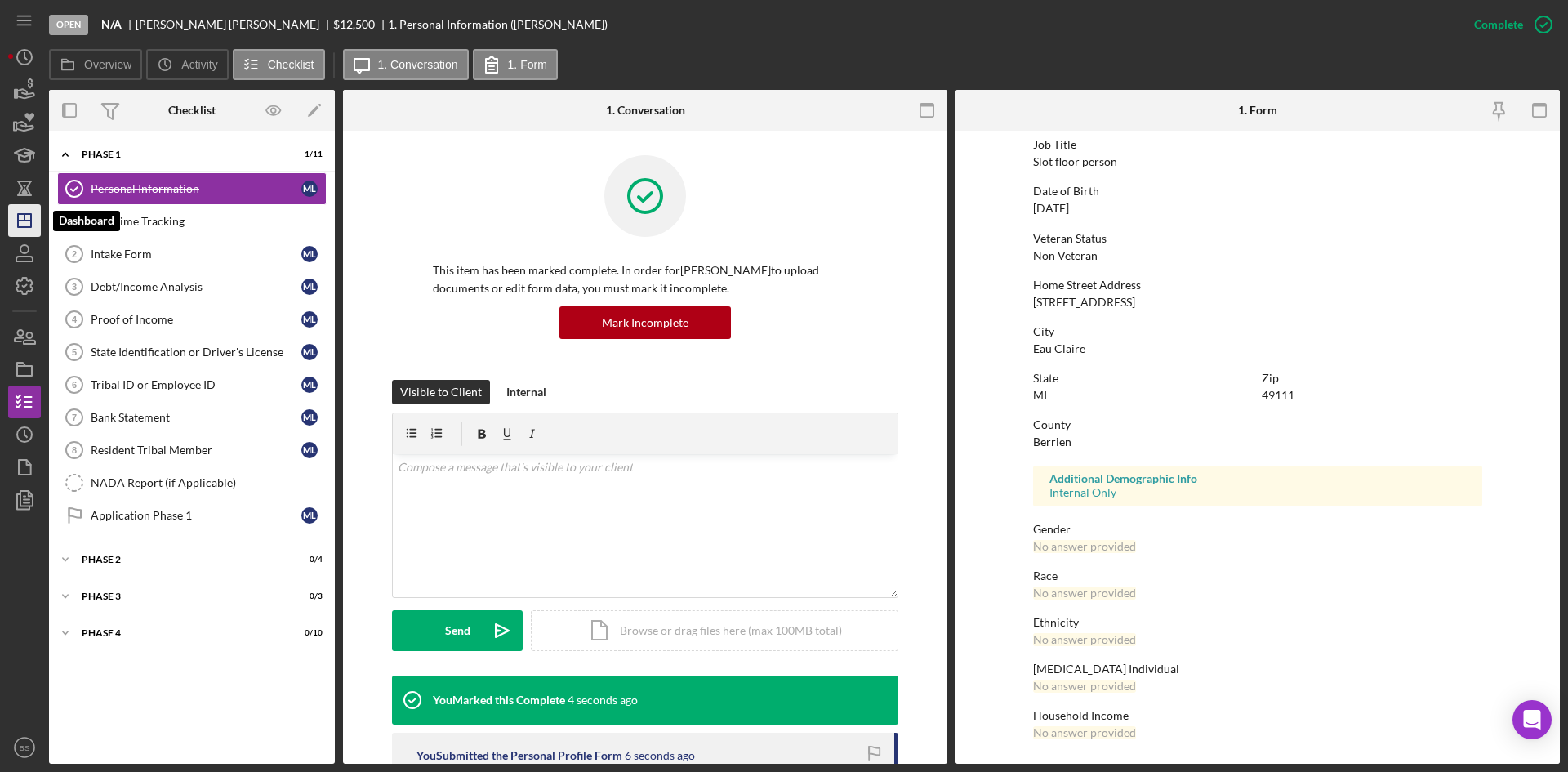
click at [25, 218] on line "button" at bounding box center [25, 217] width 0 height 7
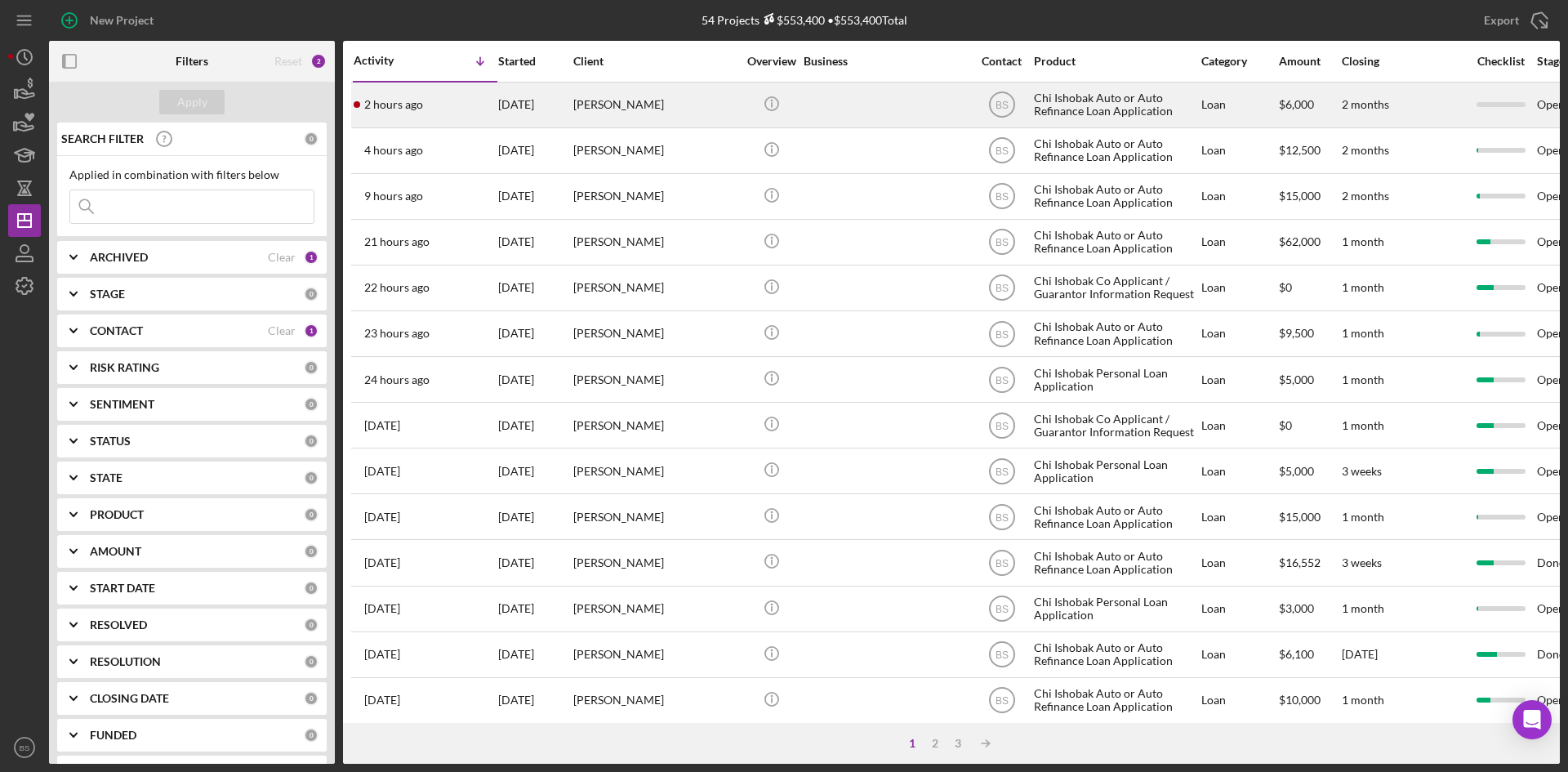
click at [631, 116] on div "[PERSON_NAME]" at bounding box center [655, 104] width 163 height 43
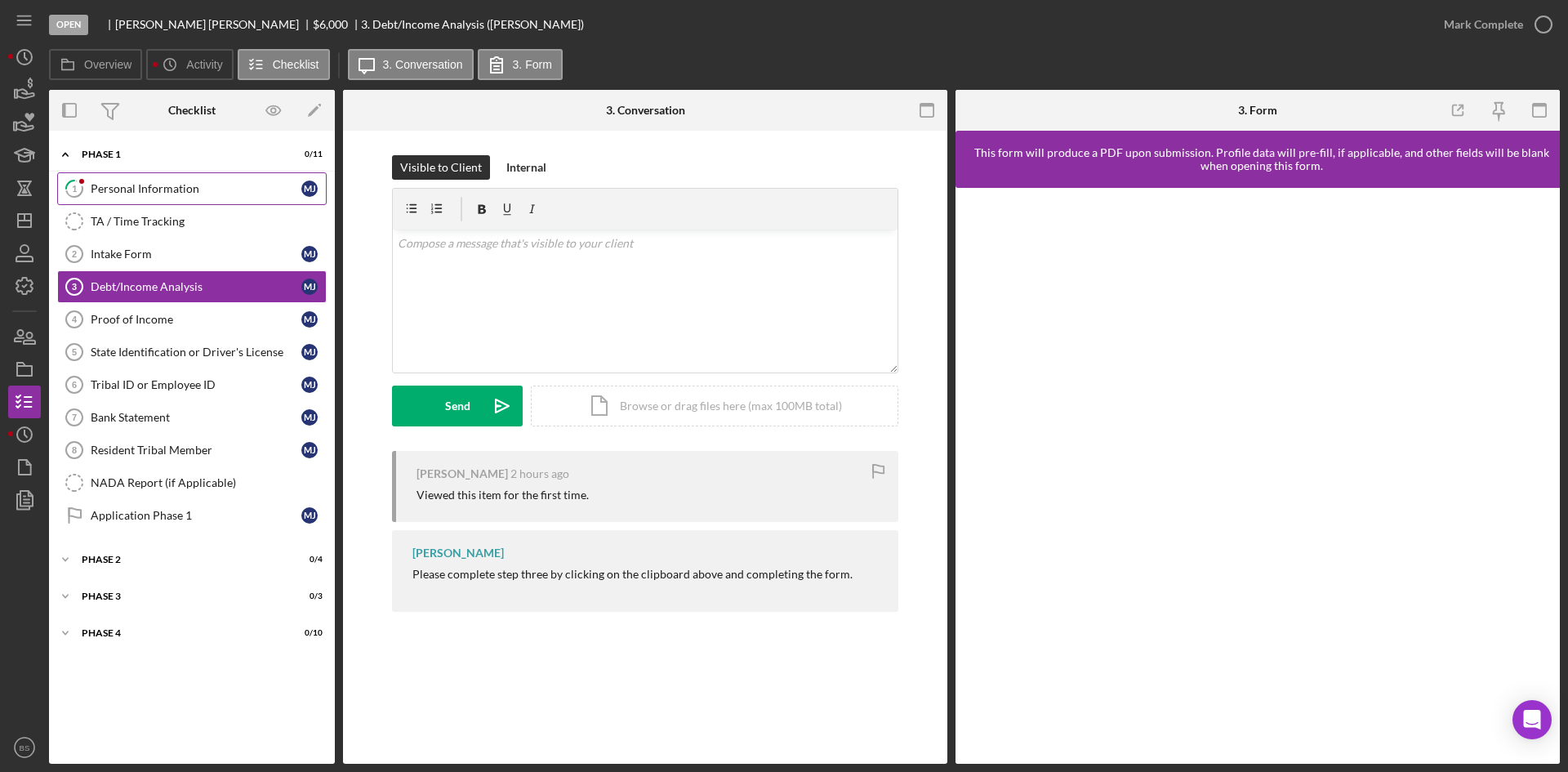
click at [127, 195] on div "Personal Information" at bounding box center [196, 188] width 211 height 13
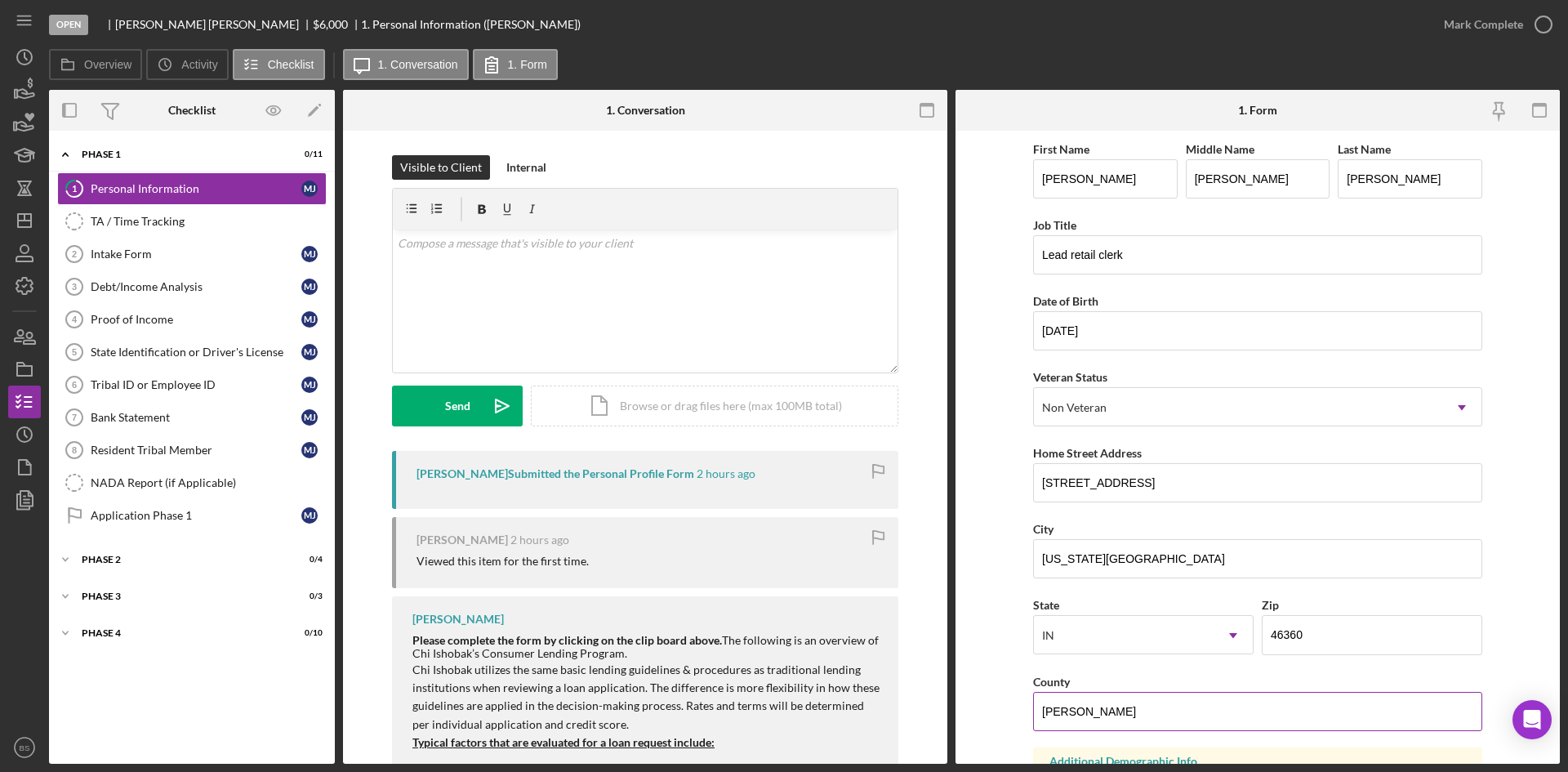
click at [1059, 715] on input "Laporte" at bounding box center [1257, 711] width 449 height 39
type input "LaPorte"
click at [1091, 566] on input "Michigan city" at bounding box center [1257, 558] width 449 height 39
type input "Michigan City"
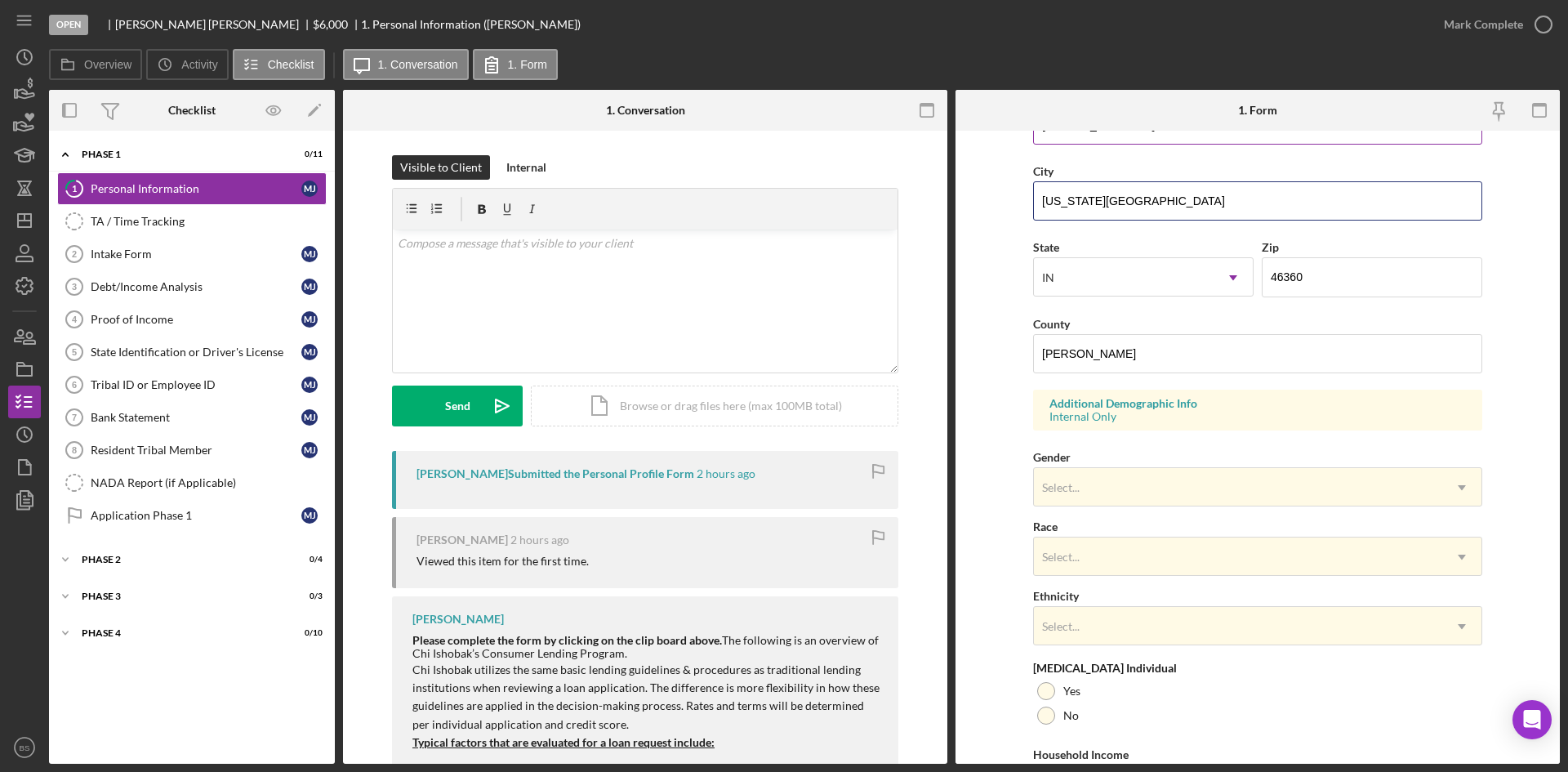
scroll to position [458, 0]
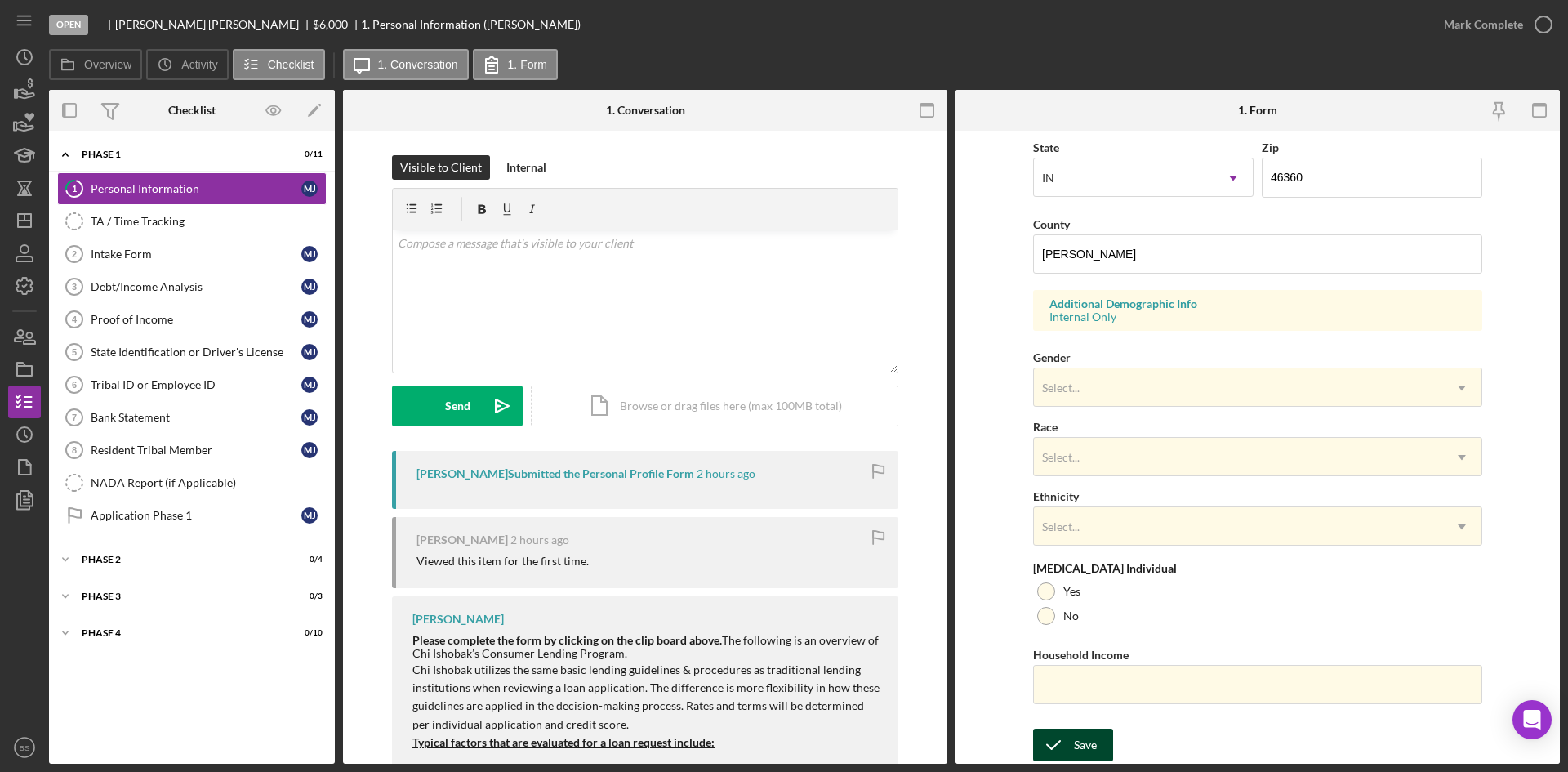
click at [1092, 735] on div "Save" at bounding box center [1085, 745] width 23 height 33
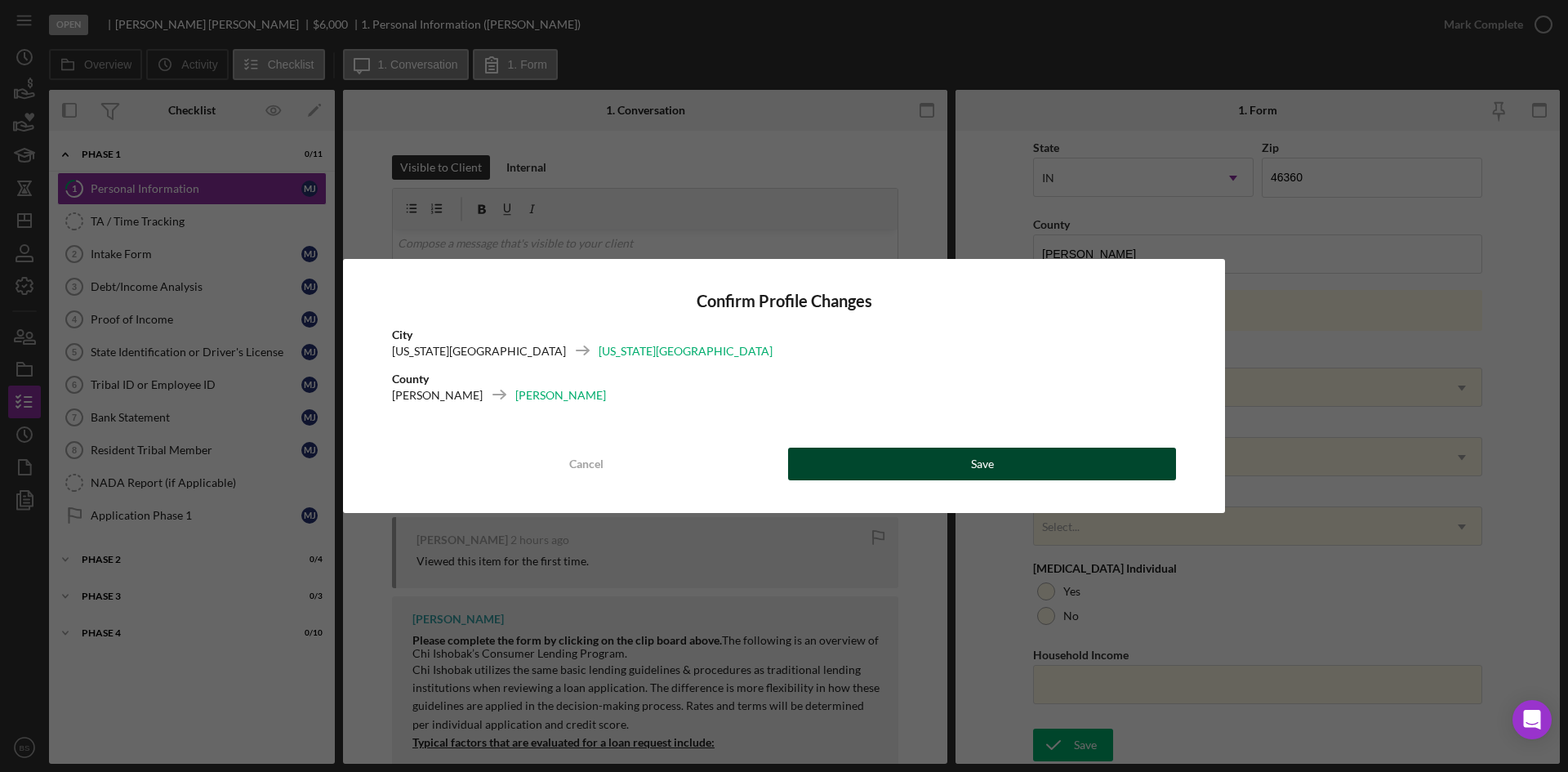
click at [917, 472] on button "Save" at bounding box center [982, 464] width 388 height 33
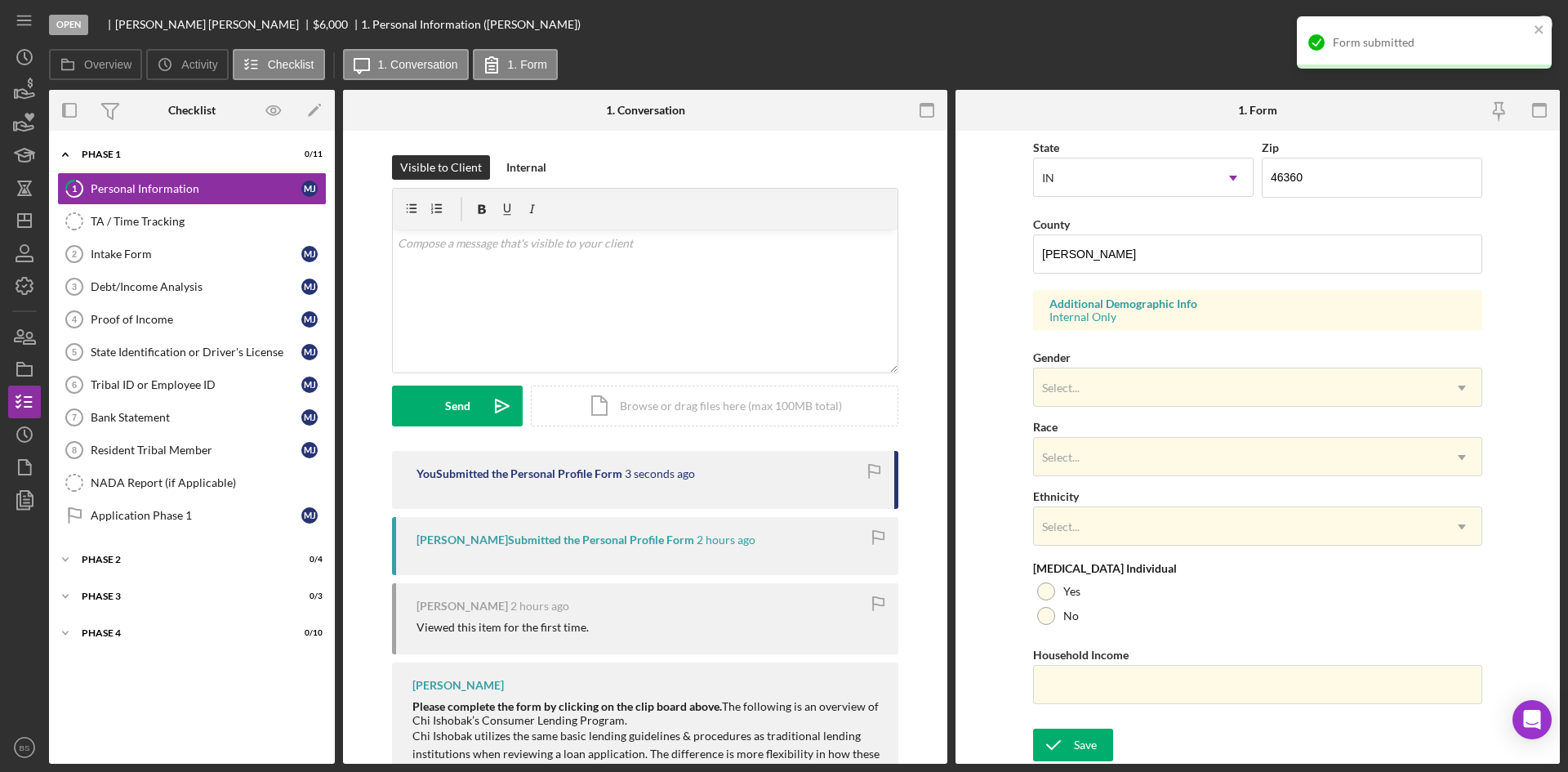
click at [1439, 29] on div "Form submitted" at bounding box center [1424, 42] width 255 height 52
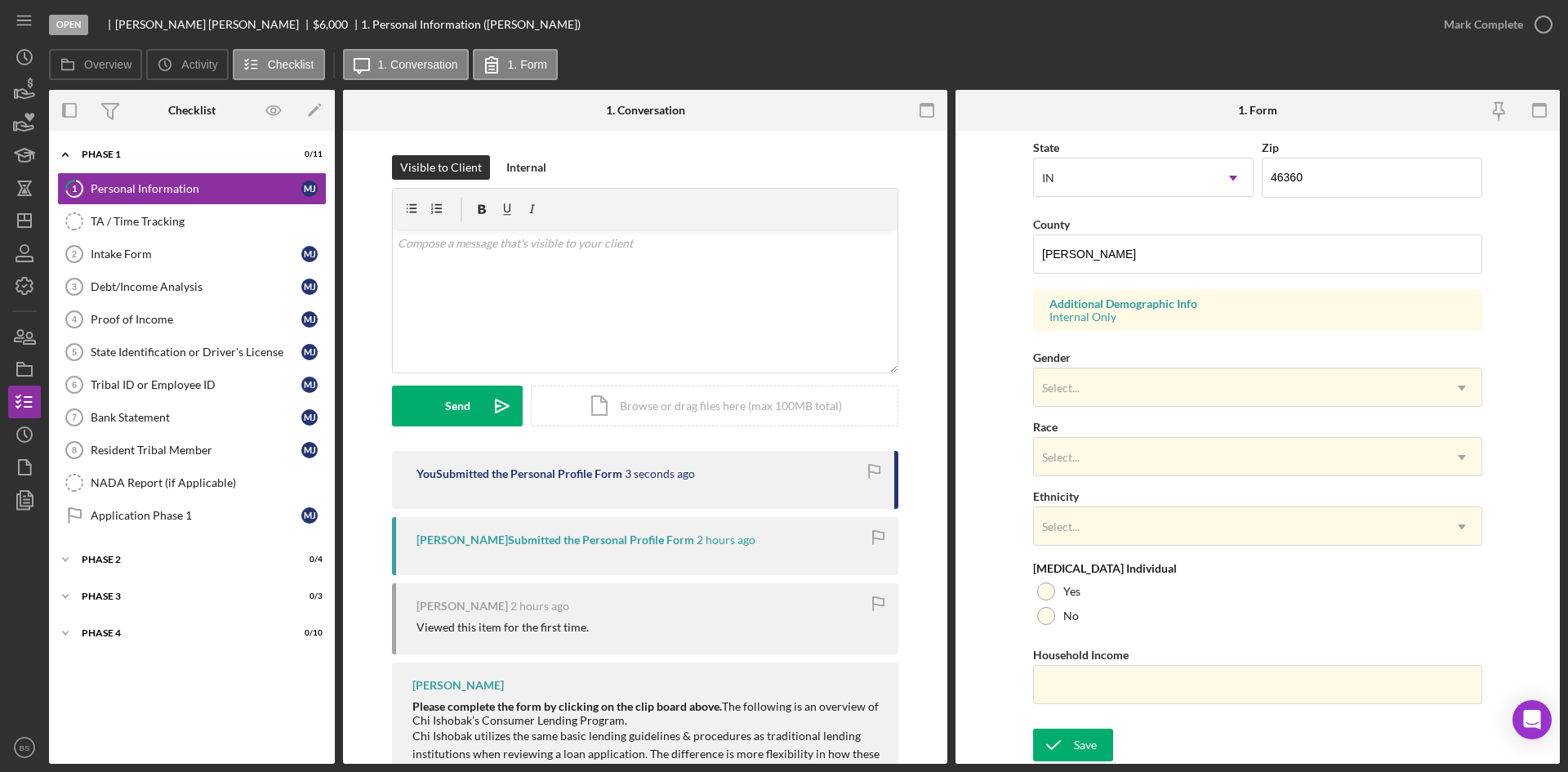
click at [1458, 20] on div "Form submitted" at bounding box center [1423, 49] width 261 height 72
click at [1467, 25] on div "Mark Complete" at bounding box center [1483, 24] width 79 height 33
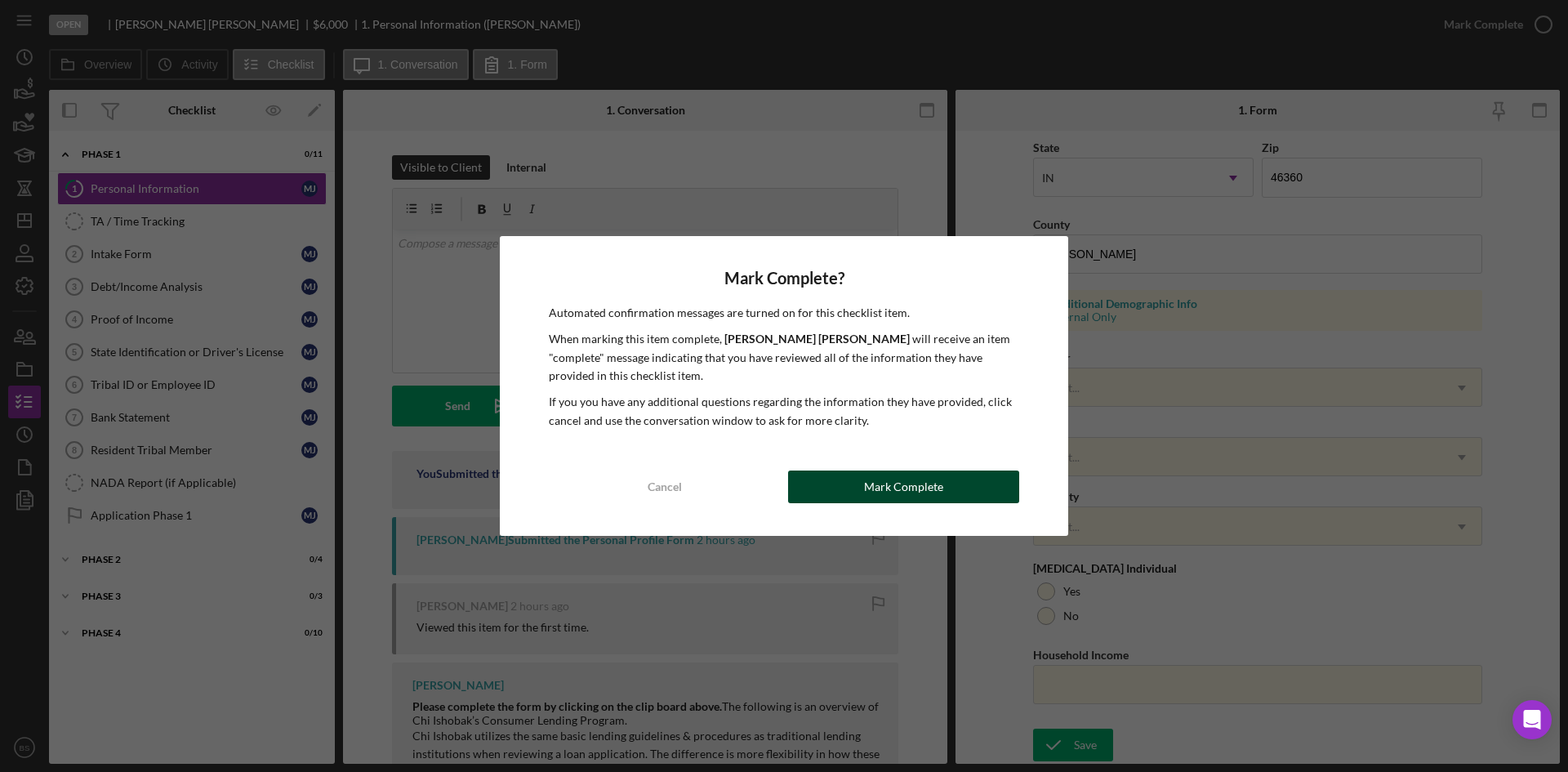
click at [964, 484] on button "Mark Complete" at bounding box center [903, 487] width 231 height 33
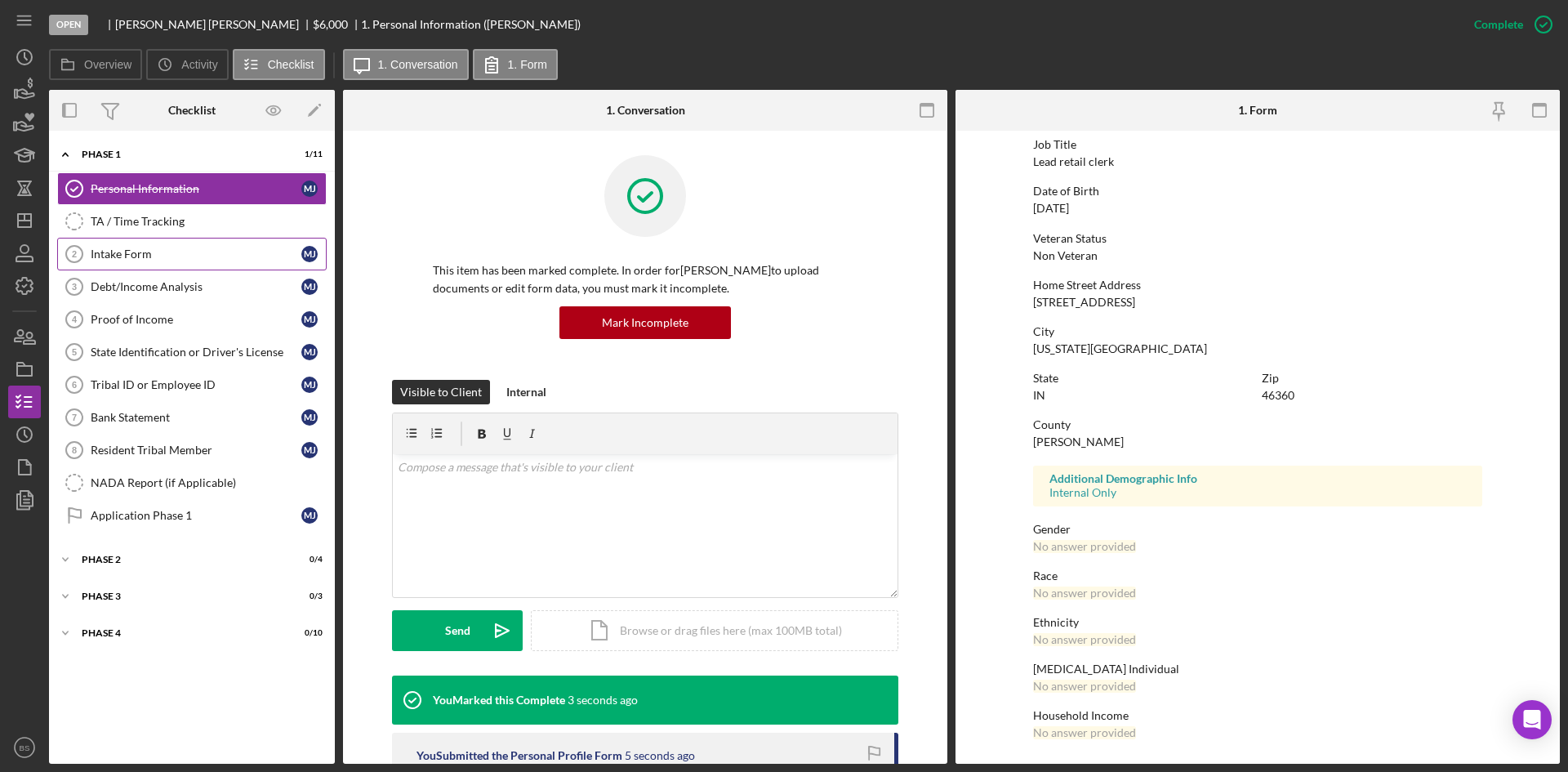
scroll to position [129, 0]
click at [19, 222] on polygon "button" at bounding box center [24, 220] width 13 height 13
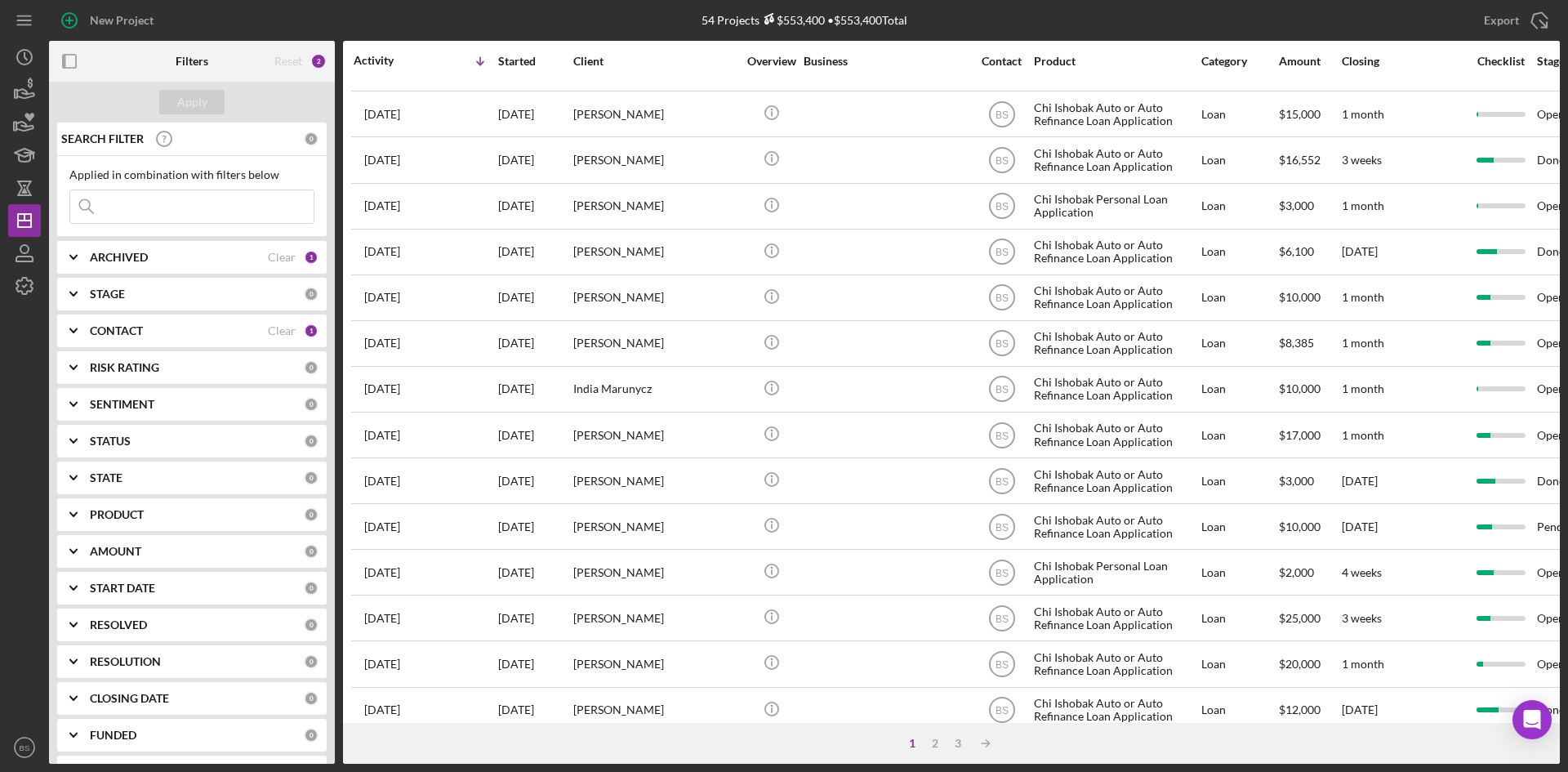
scroll to position [409, 0]
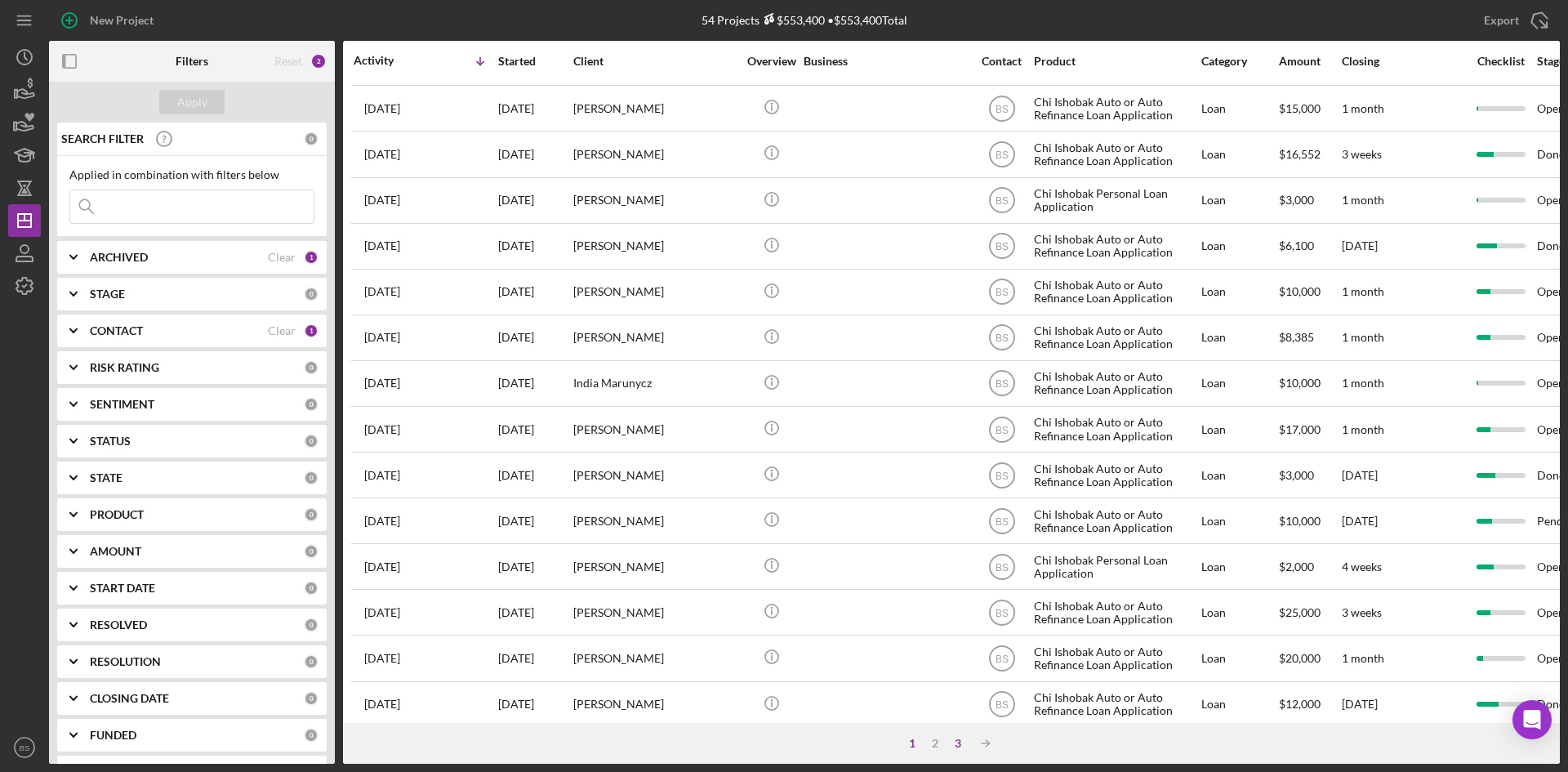
click at [953, 744] on div "3" at bounding box center [957, 743] width 23 height 13
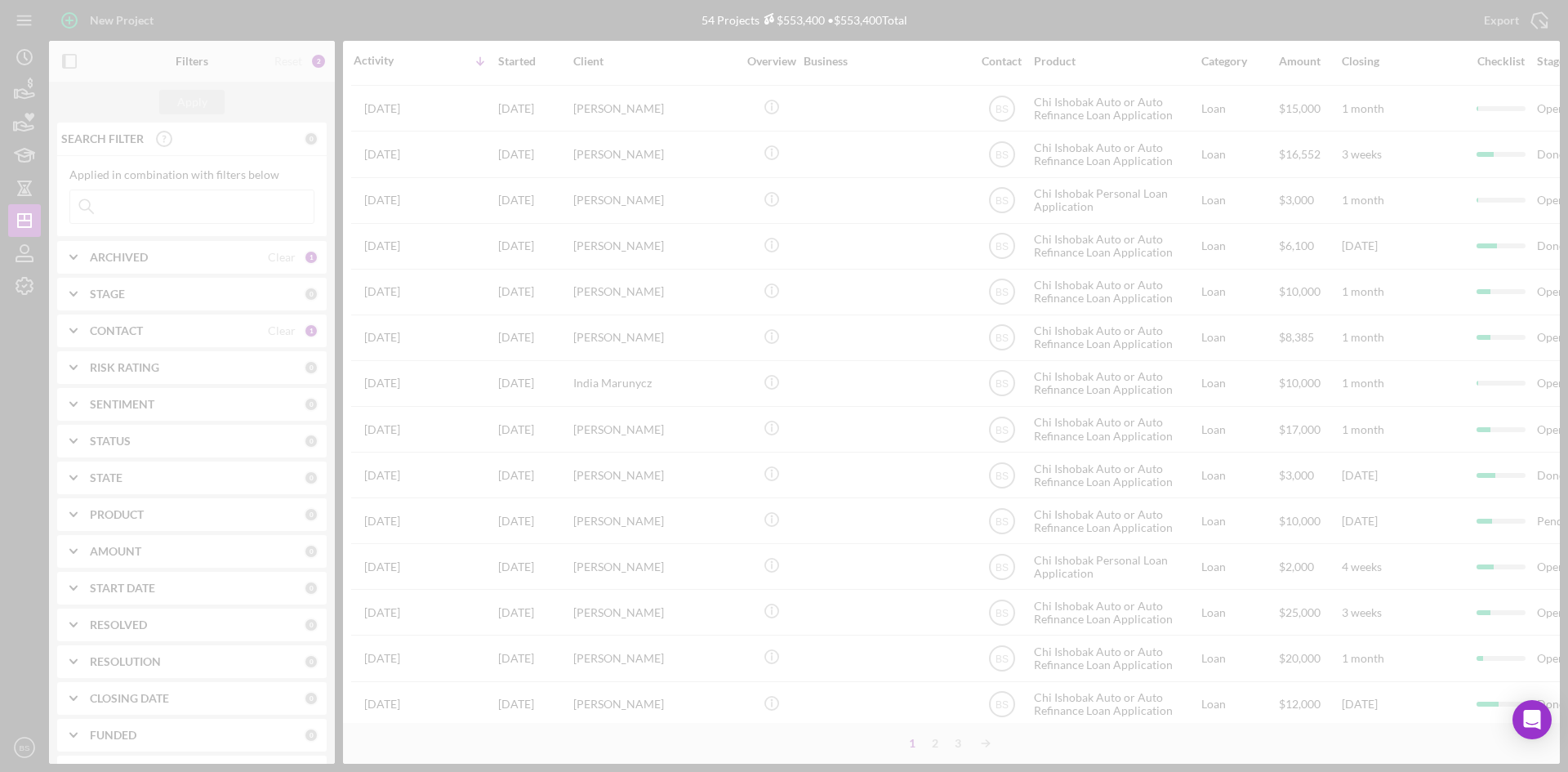
scroll to position [0, 0]
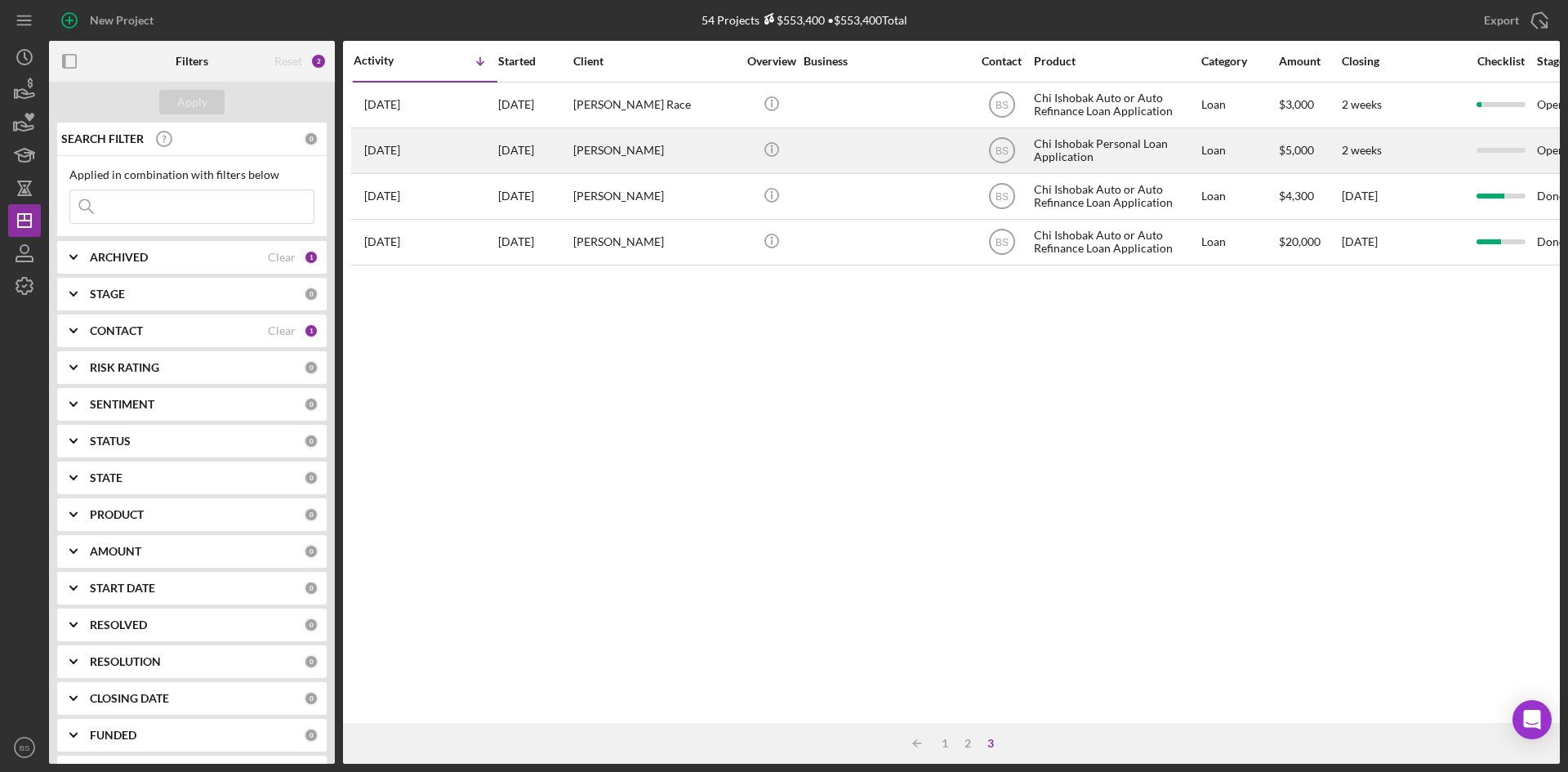
click at [599, 163] on div "James Williams" at bounding box center [655, 150] width 163 height 43
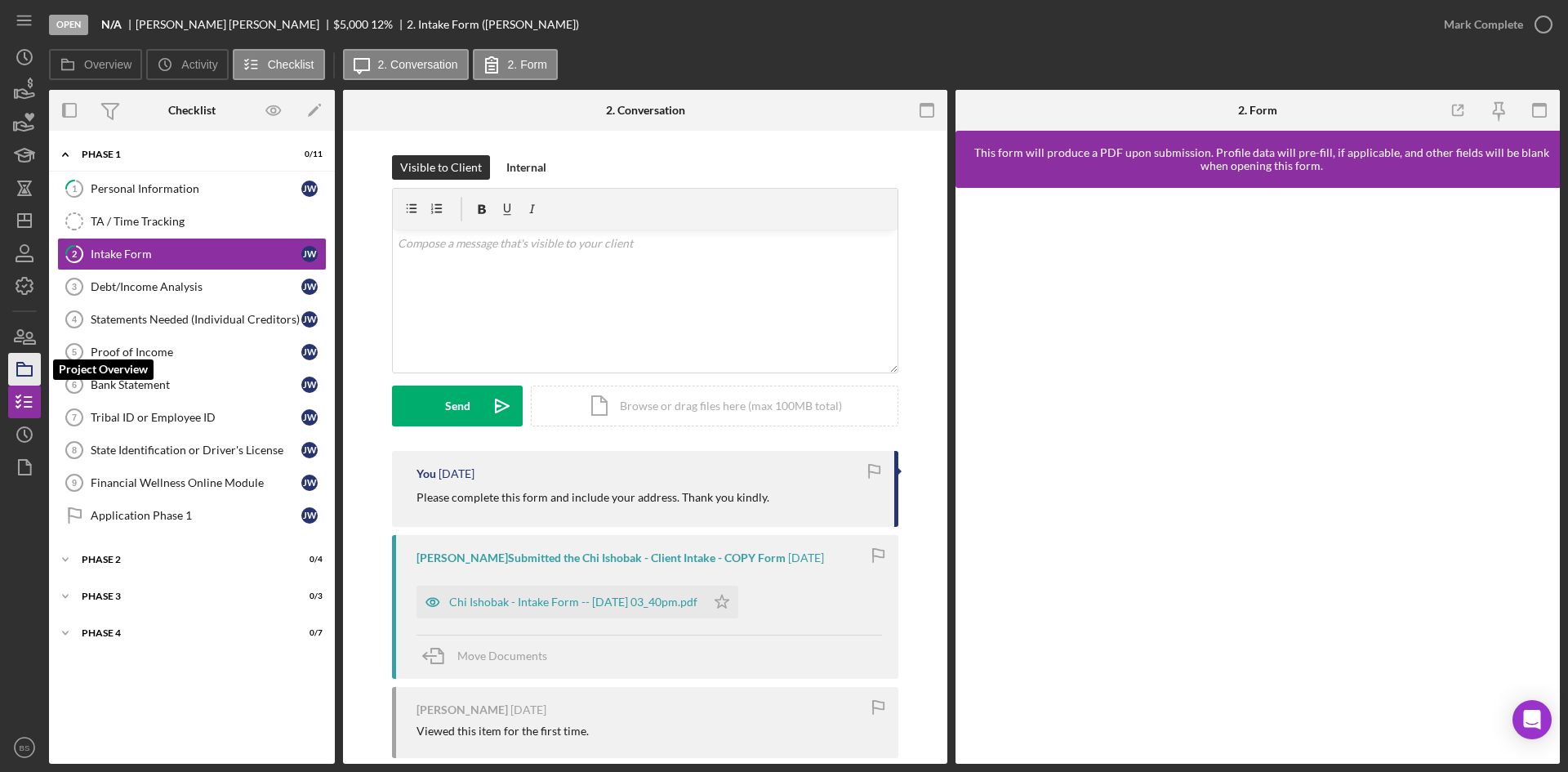
click at [34, 367] on icon "button" at bounding box center [24, 369] width 41 height 41
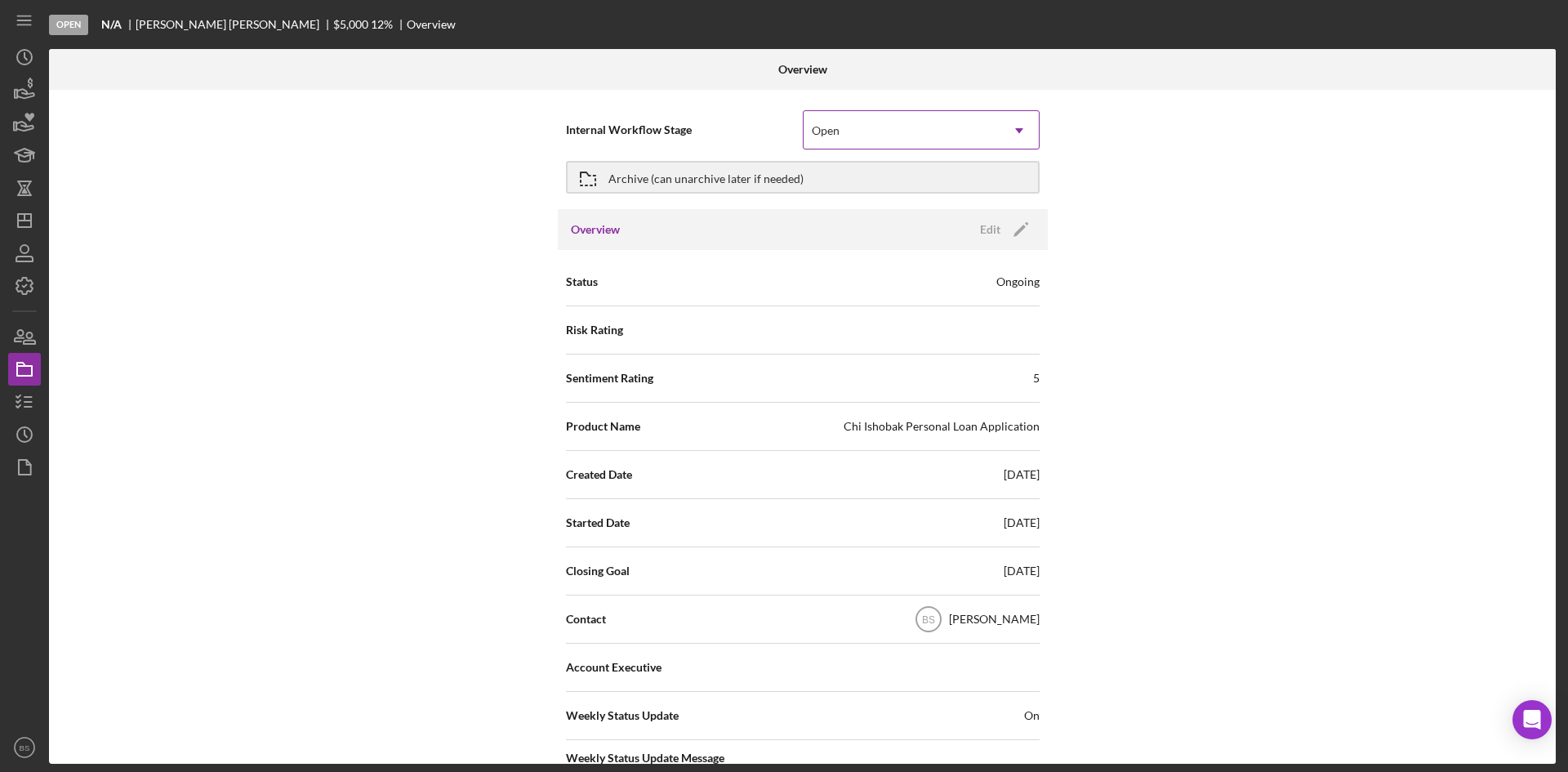
click at [844, 135] on div "Open" at bounding box center [901, 131] width 196 height 38
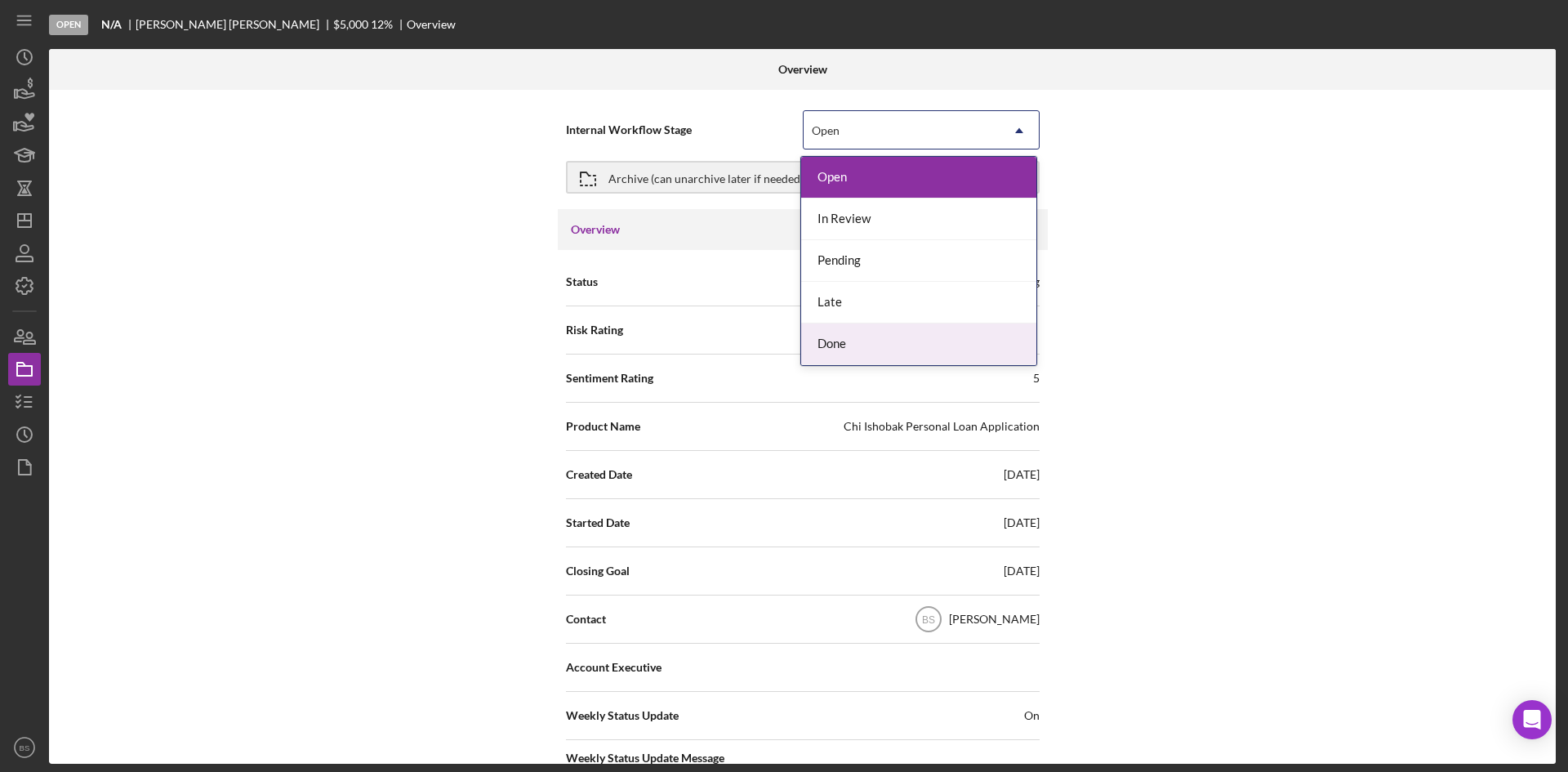
click at [828, 340] on div "Done" at bounding box center [918, 345] width 235 height 42
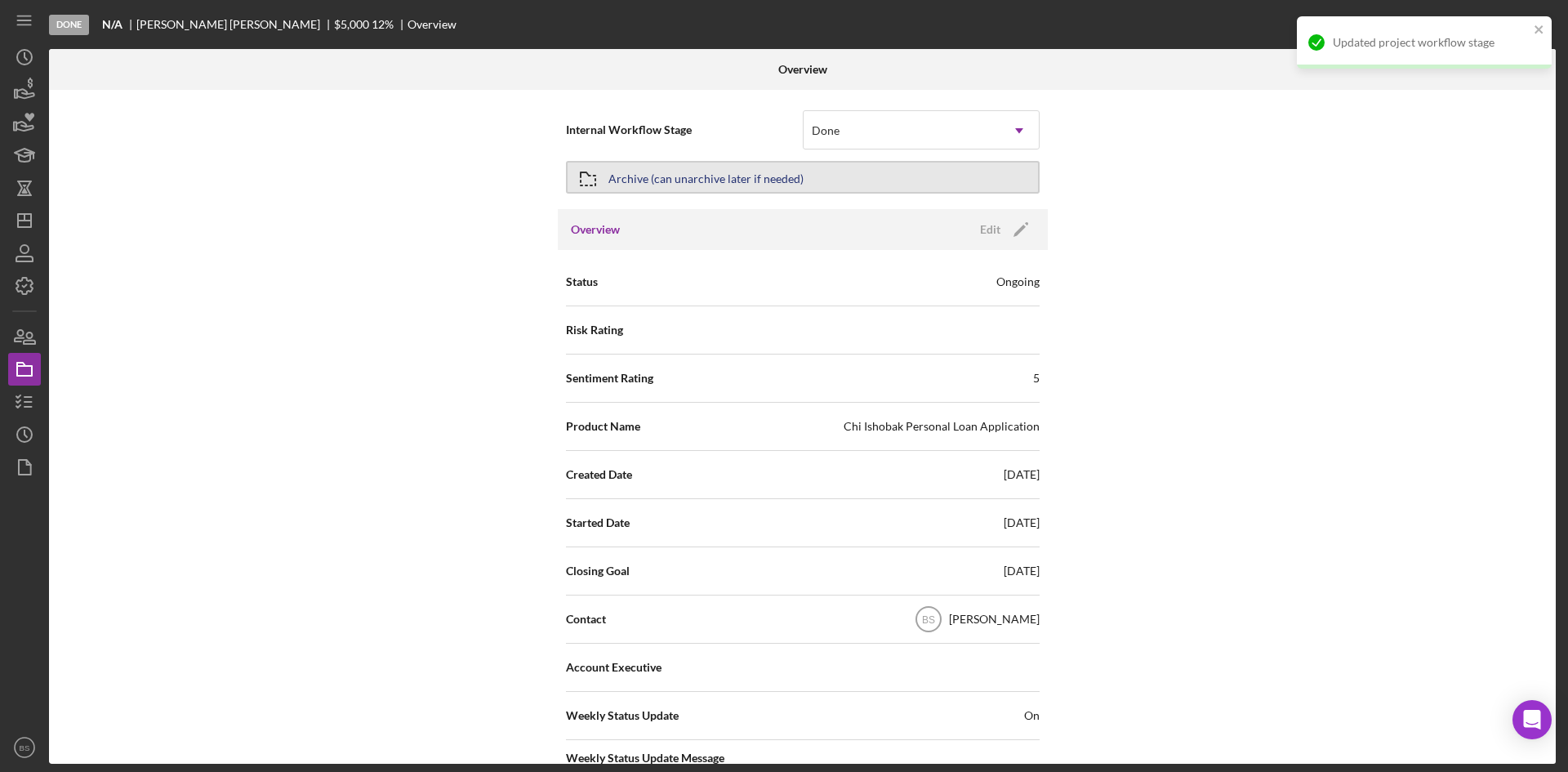
click at [768, 170] on div "Archive (can unarchive later if needed)" at bounding box center [706, 177] width 195 height 29
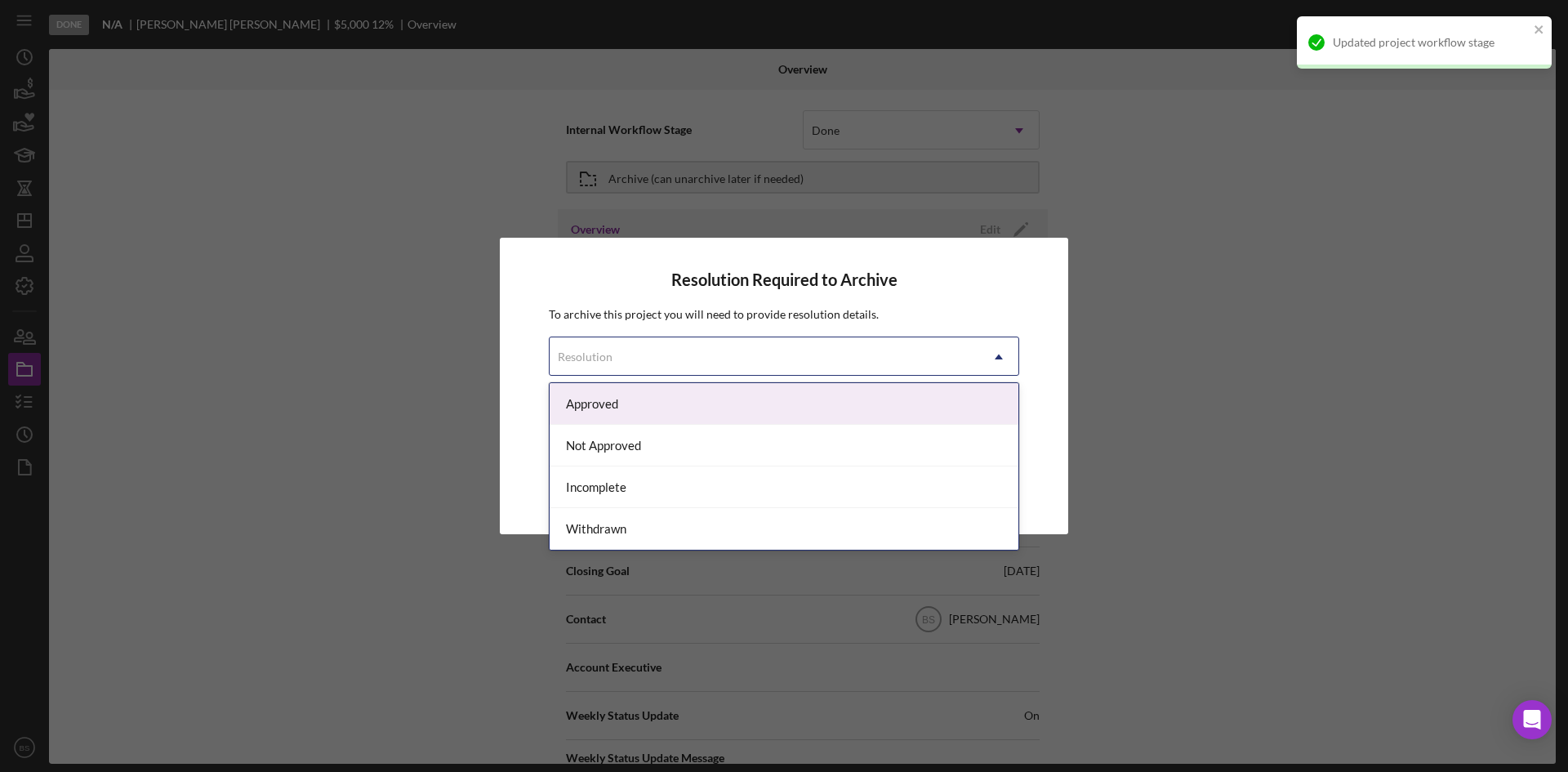
click at [807, 370] on div "Resolution" at bounding box center [765, 357] width 430 height 38
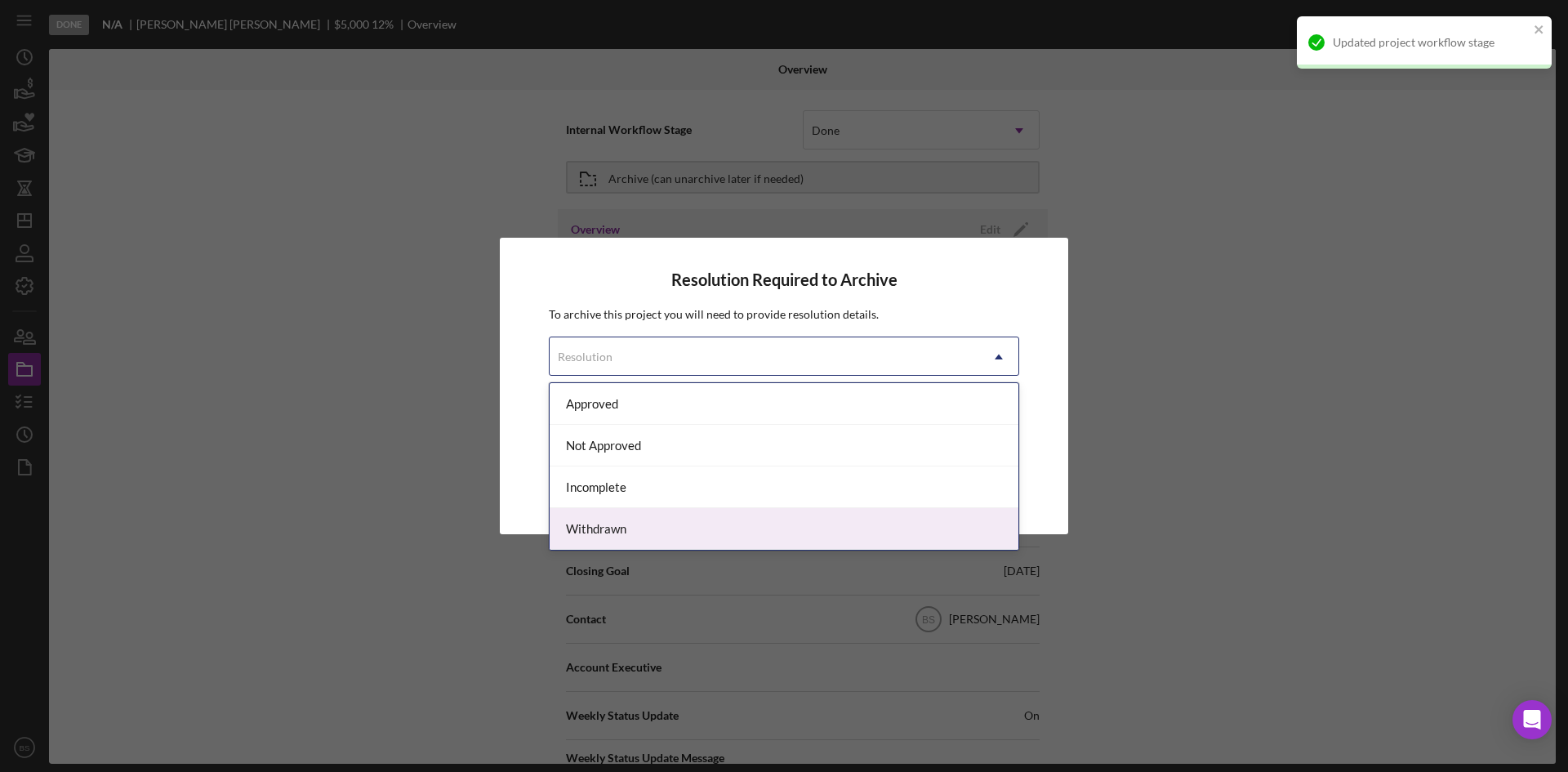
click at [780, 527] on div "Withdrawn" at bounding box center [784, 529] width 469 height 42
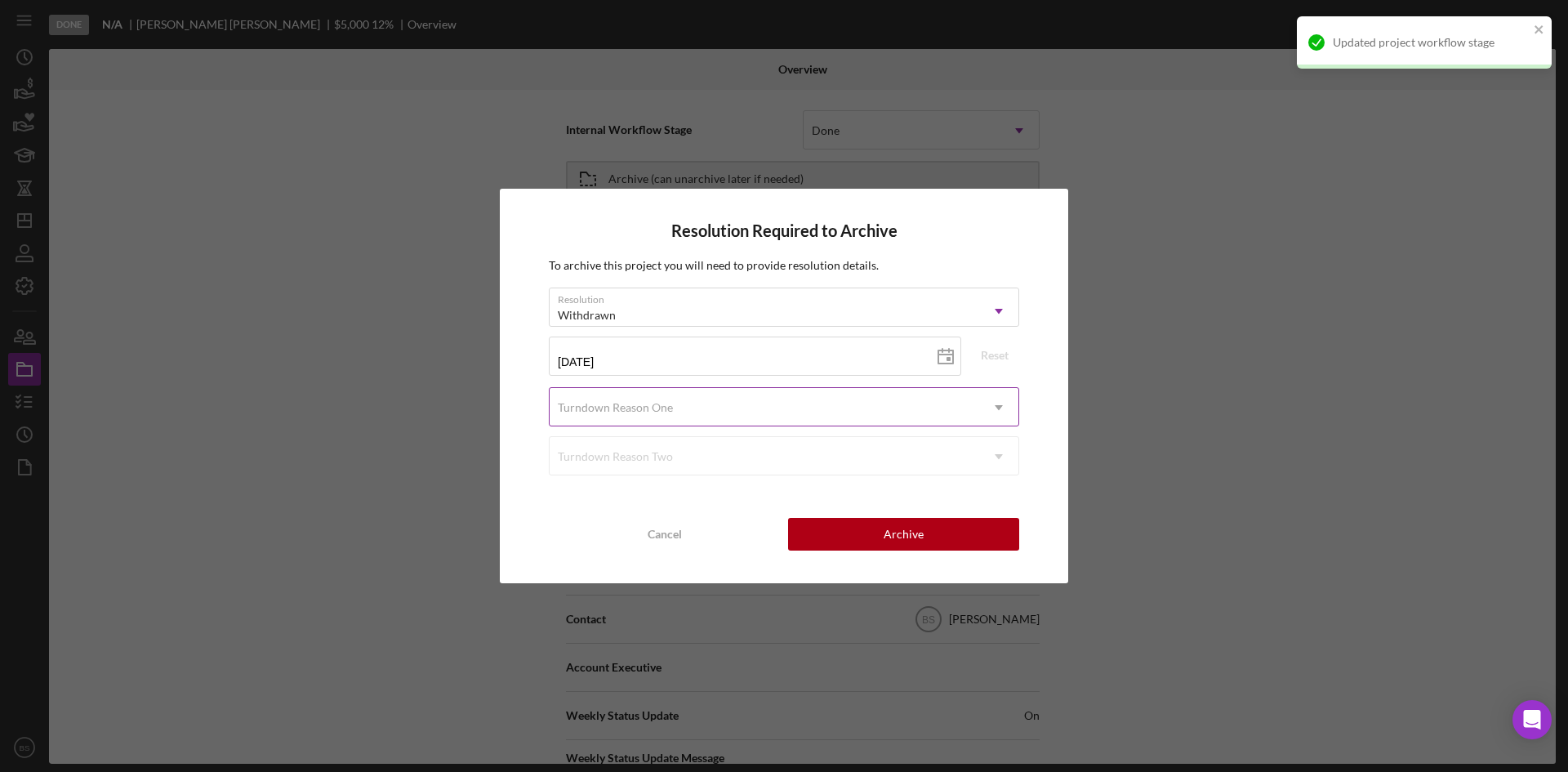
click at [688, 406] on div "Turndown Reason One" at bounding box center [765, 408] width 430 height 38
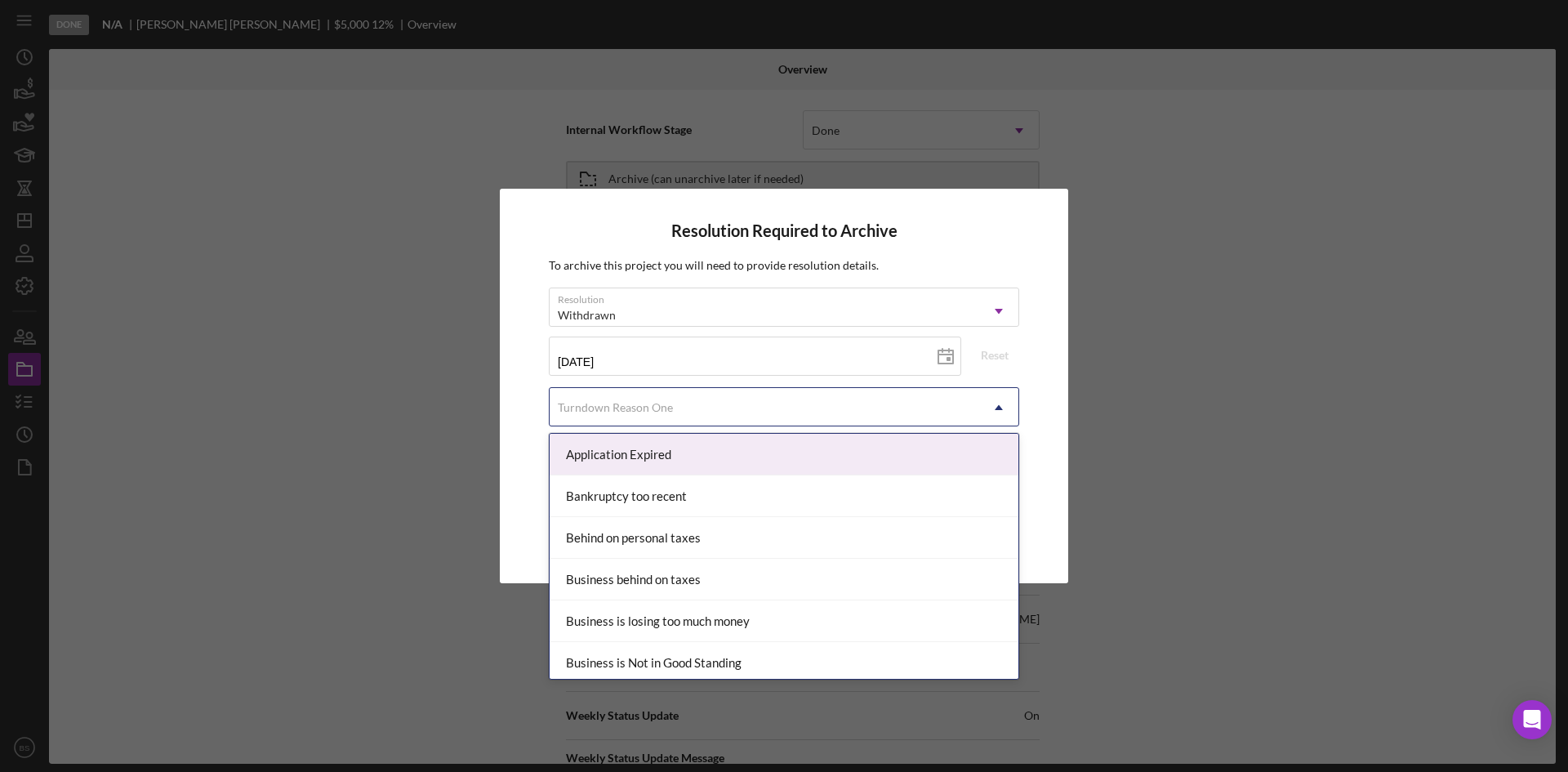
click at [686, 451] on div "Application Expired" at bounding box center [784, 455] width 469 height 42
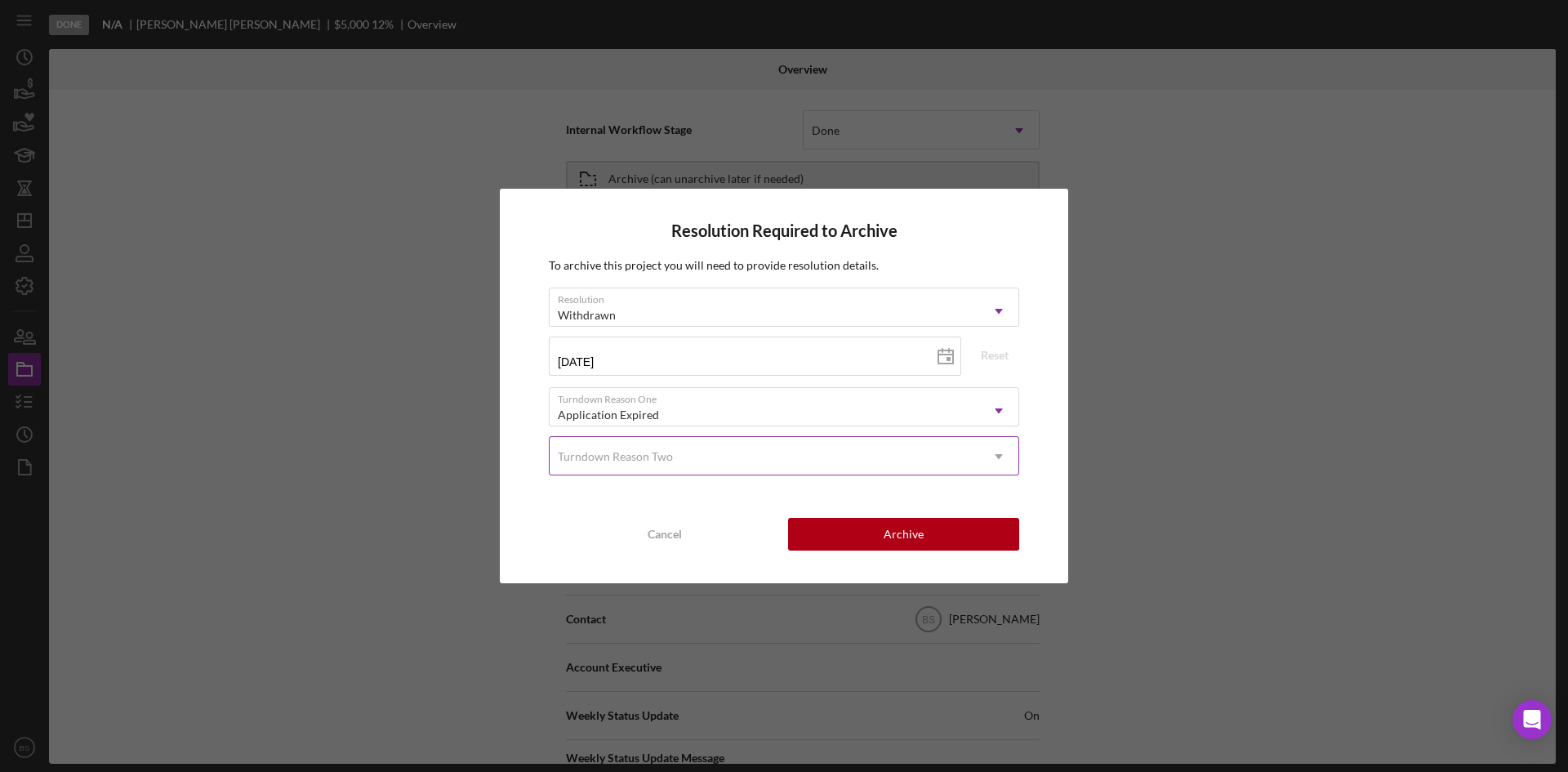
click at [686, 457] on div "Turndown Reason Two" at bounding box center [765, 457] width 430 height 38
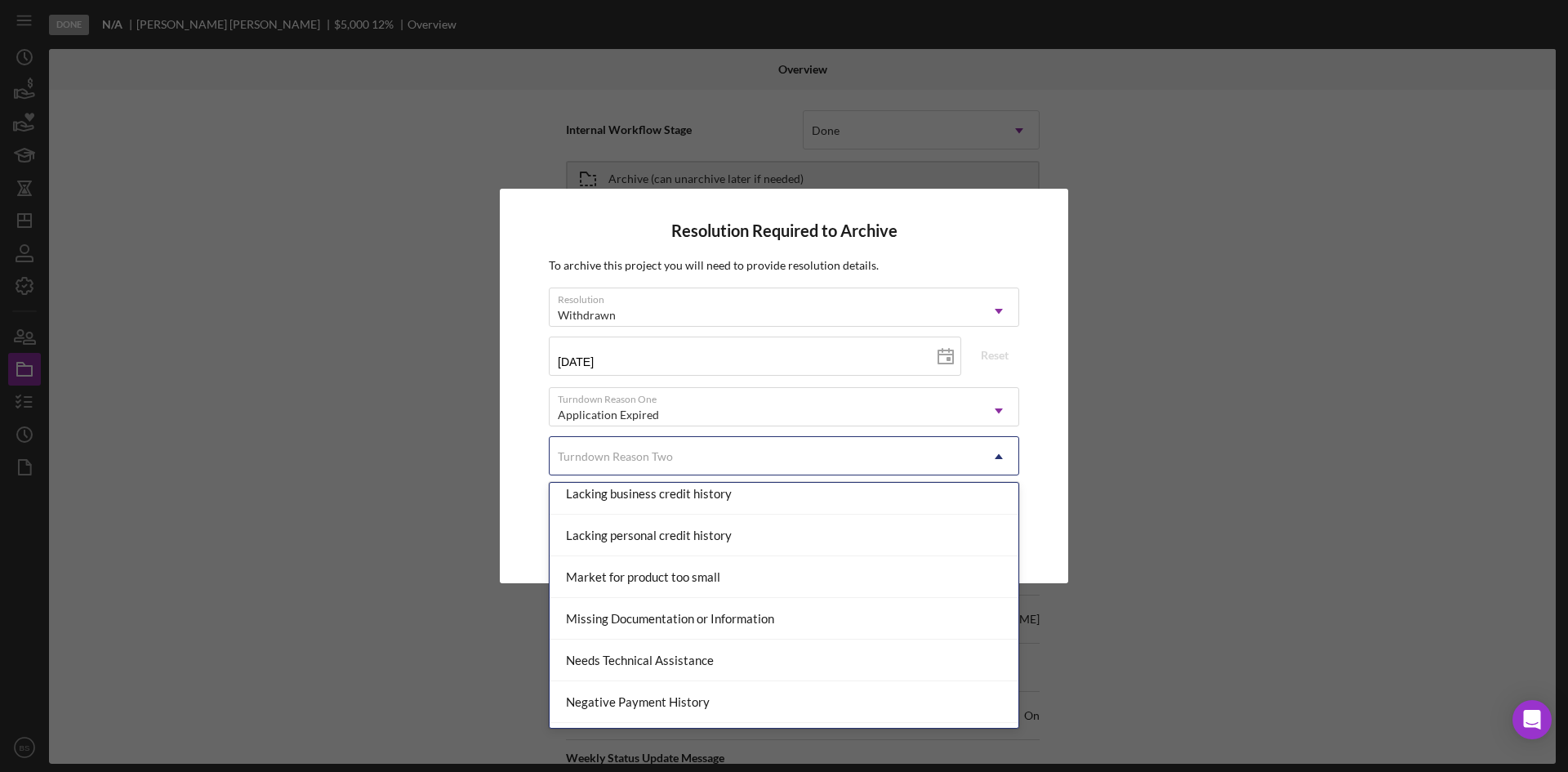
scroll to position [981, 0]
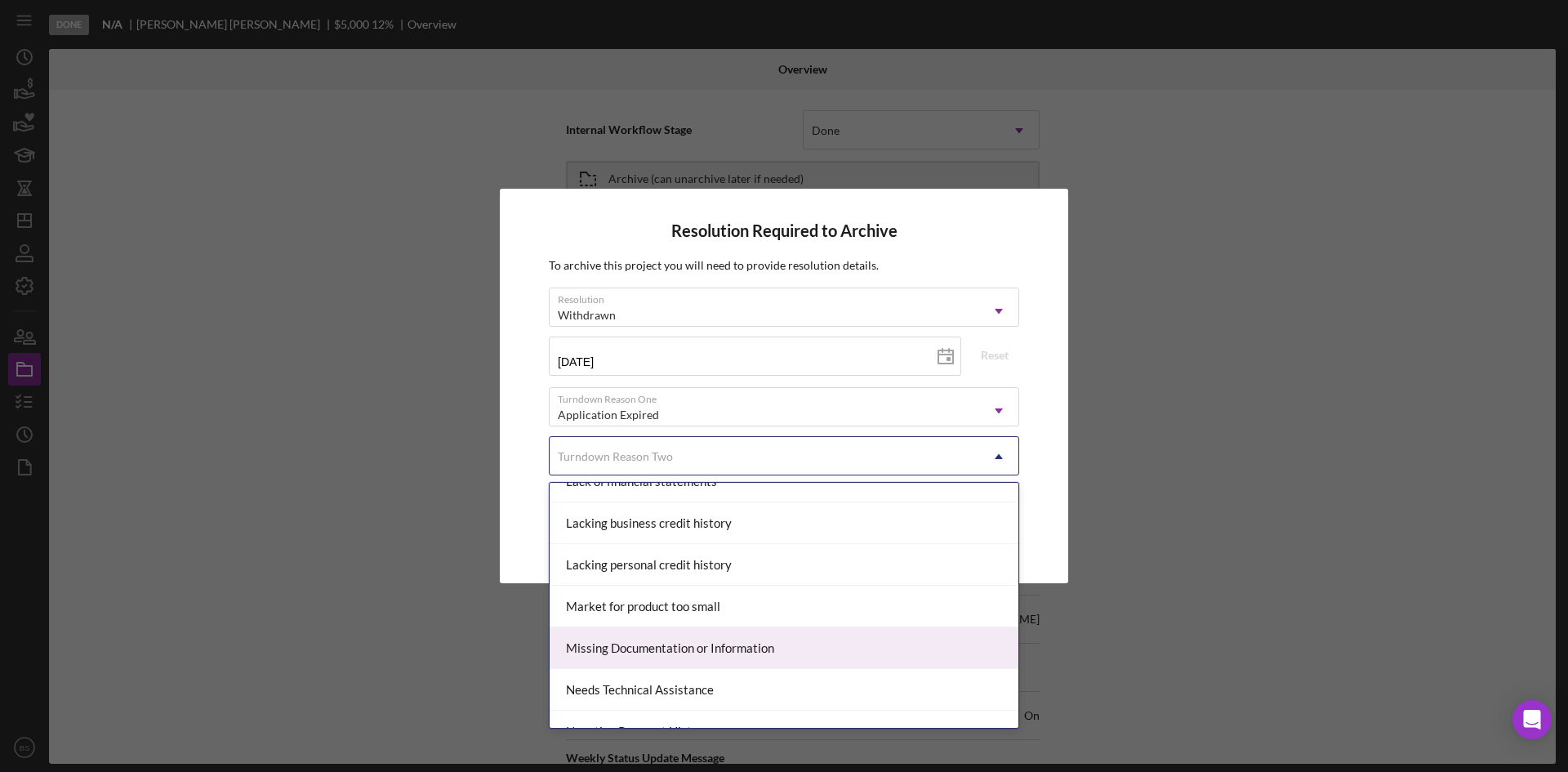
click at [713, 633] on div "Missing Documentation or Information" at bounding box center [784, 649] width 469 height 42
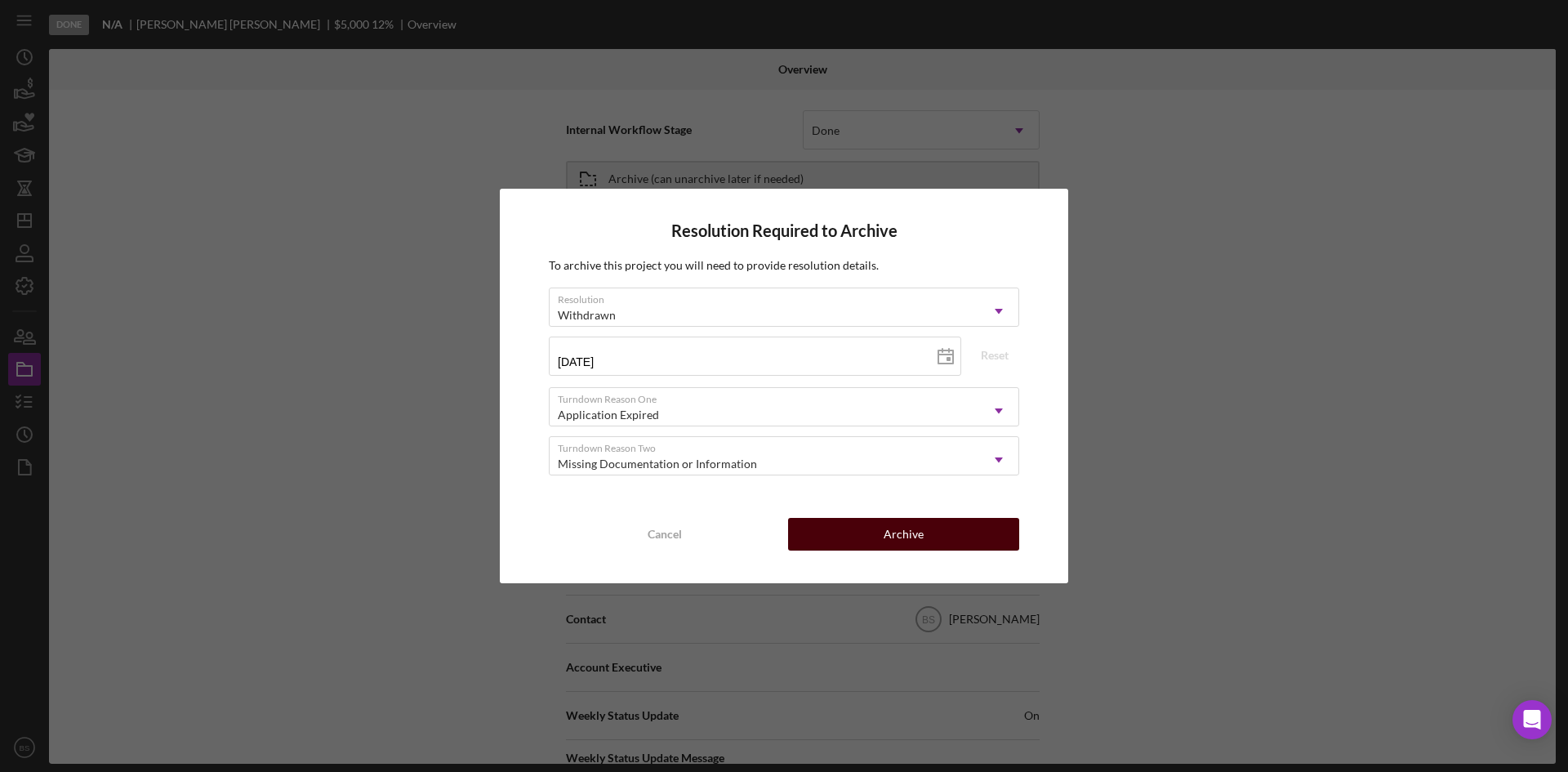
click at [840, 529] on button "Archive" at bounding box center [903, 534] width 231 height 33
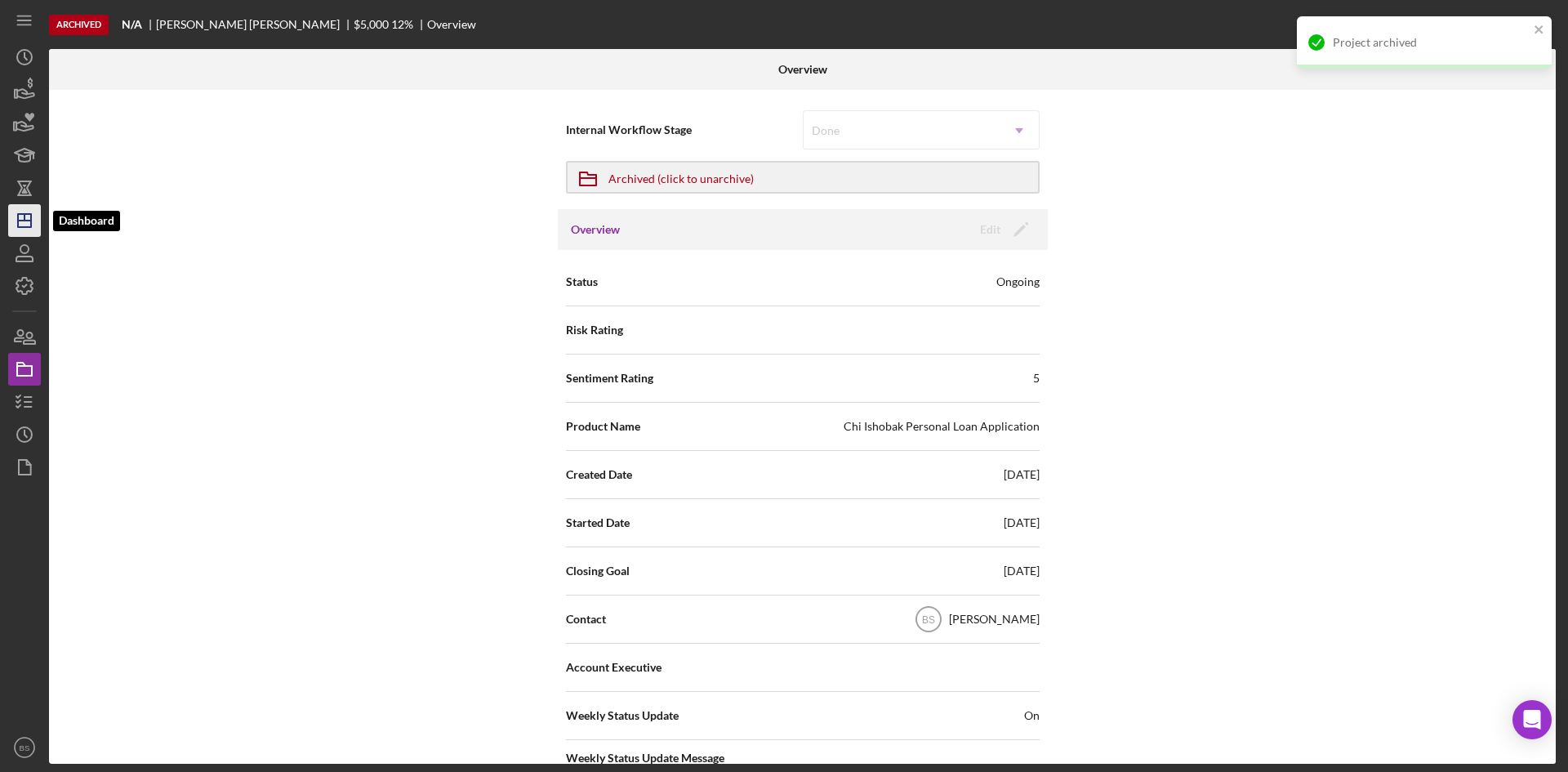
click at [24, 224] on icon "Icon/Dashboard" at bounding box center [24, 220] width 41 height 41
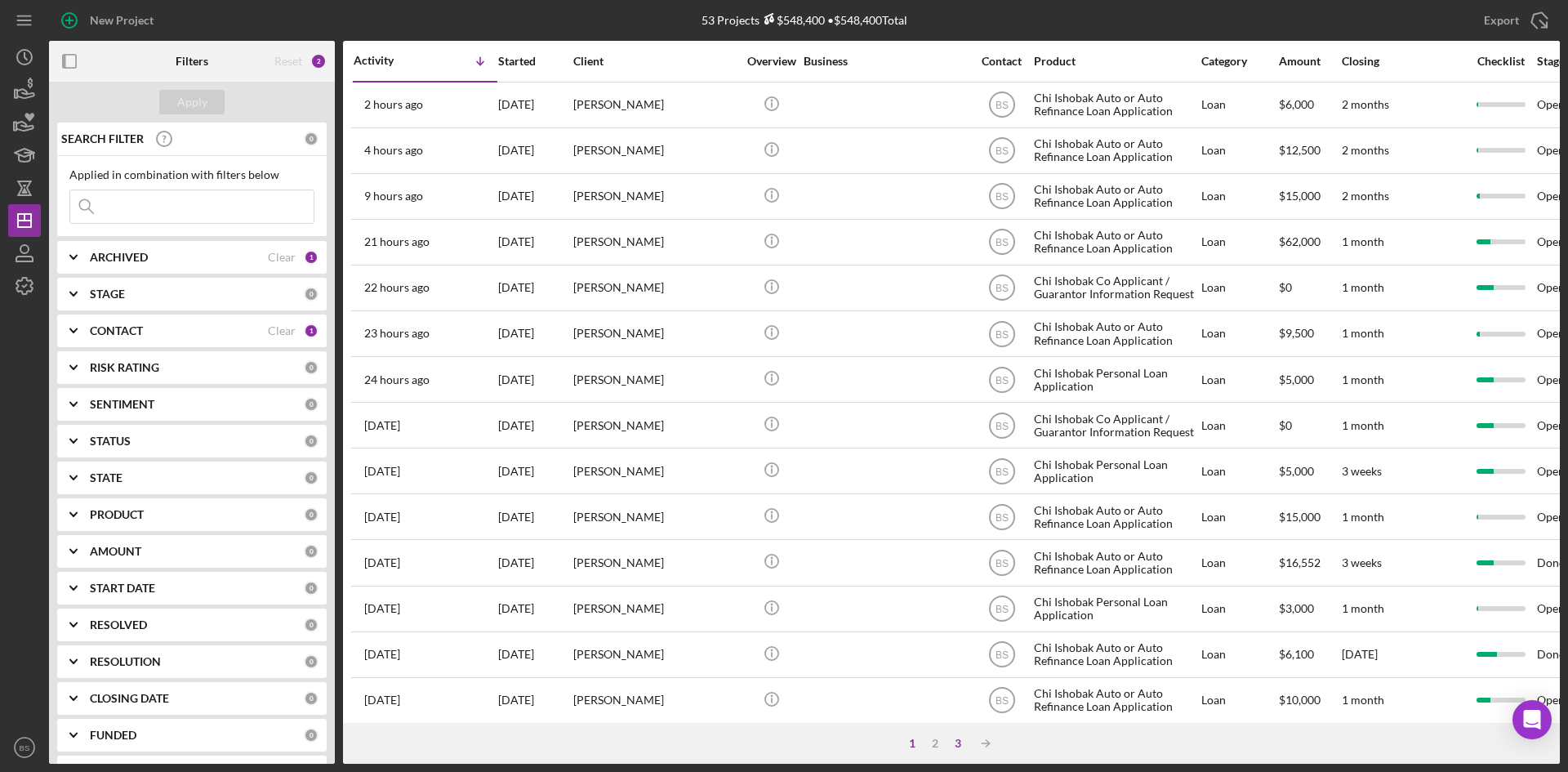
click at [959, 744] on div "3" at bounding box center [957, 743] width 23 height 13
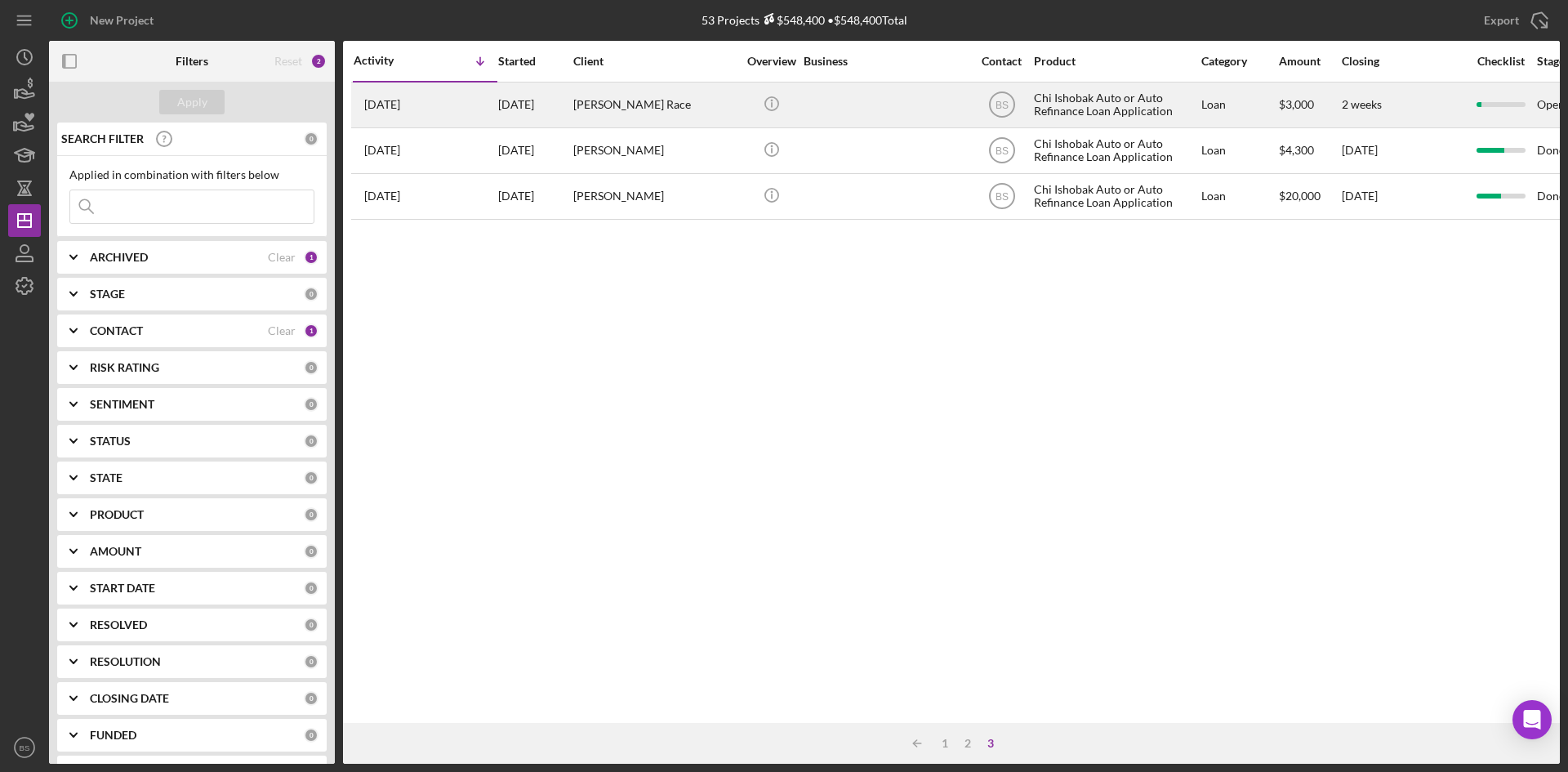
click at [565, 118] on div "9/4/25" at bounding box center [535, 104] width 74 height 43
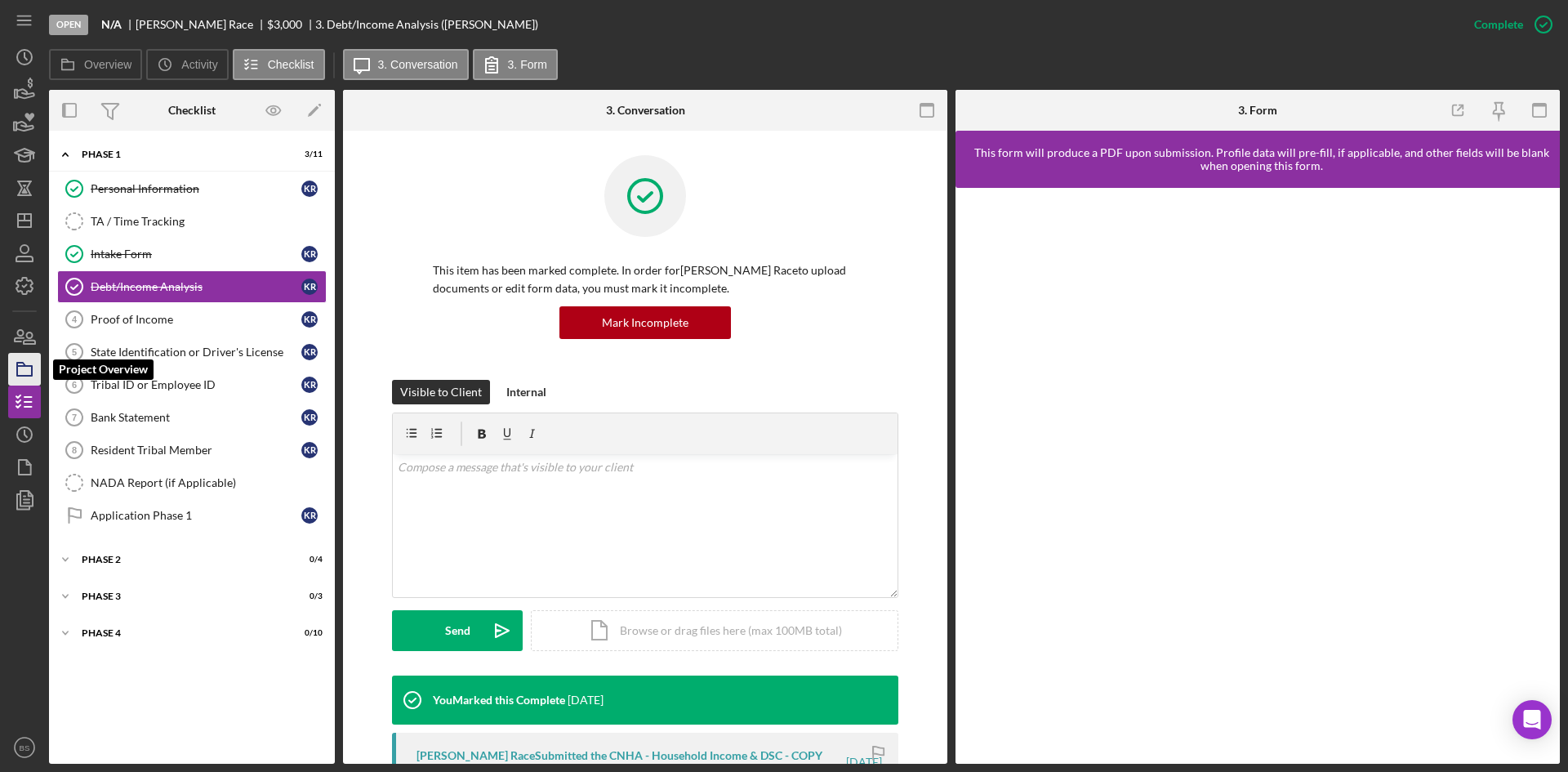
click at [29, 370] on icon "button" at bounding box center [24, 369] width 41 height 41
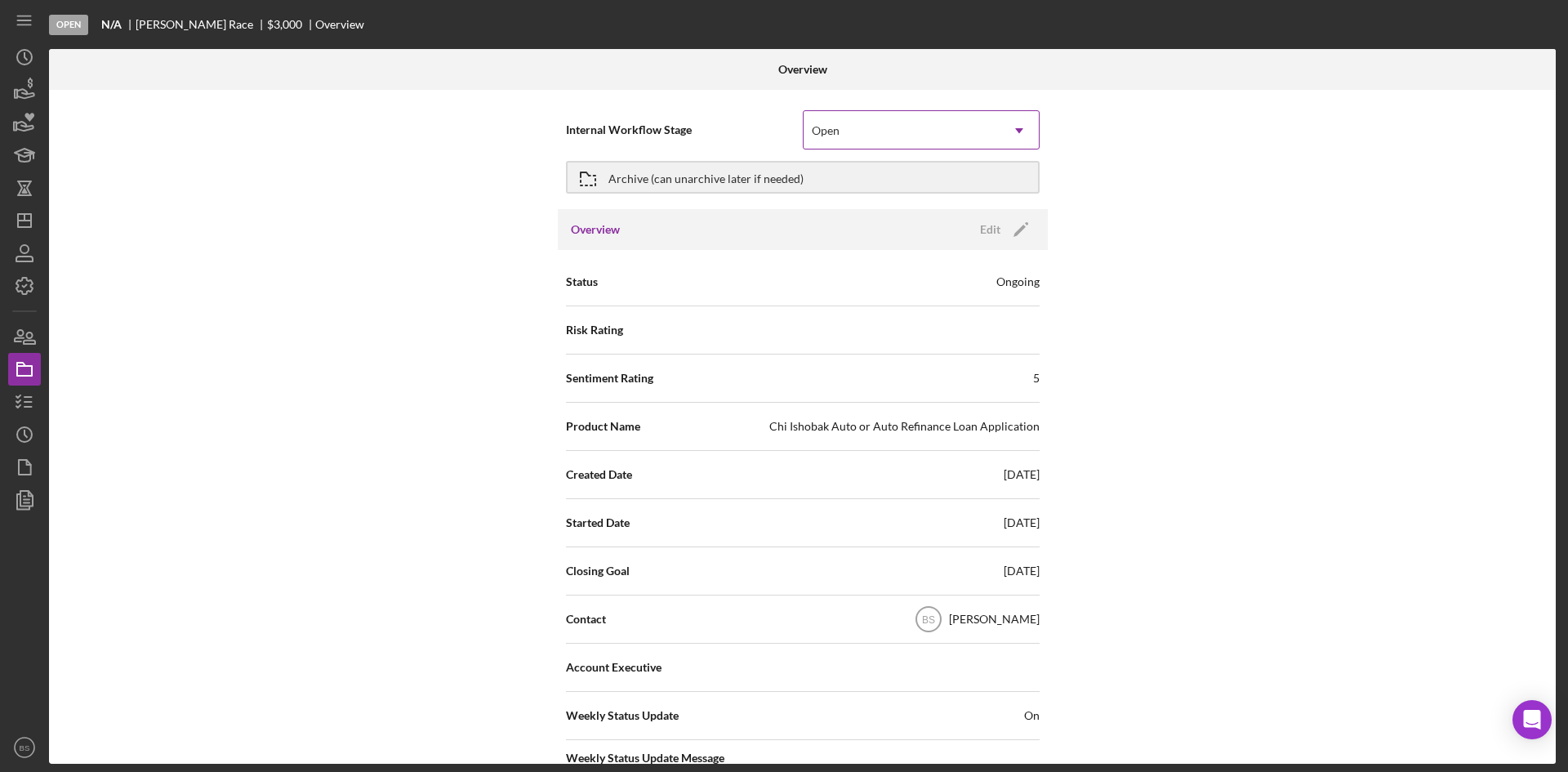
click at [951, 136] on div "Open" at bounding box center [901, 131] width 196 height 38
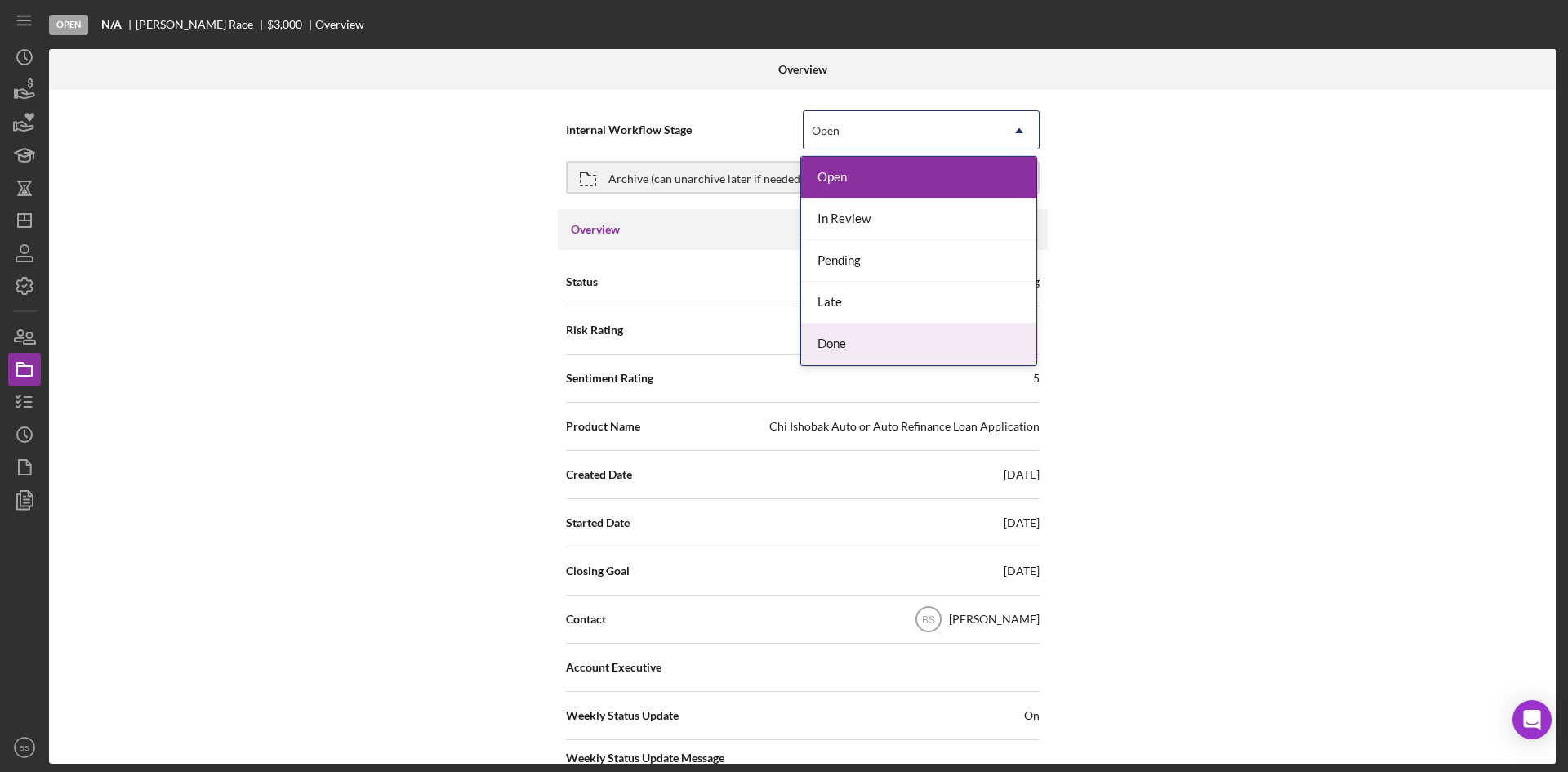
click at [913, 350] on div "Done" at bounding box center [918, 345] width 235 height 42
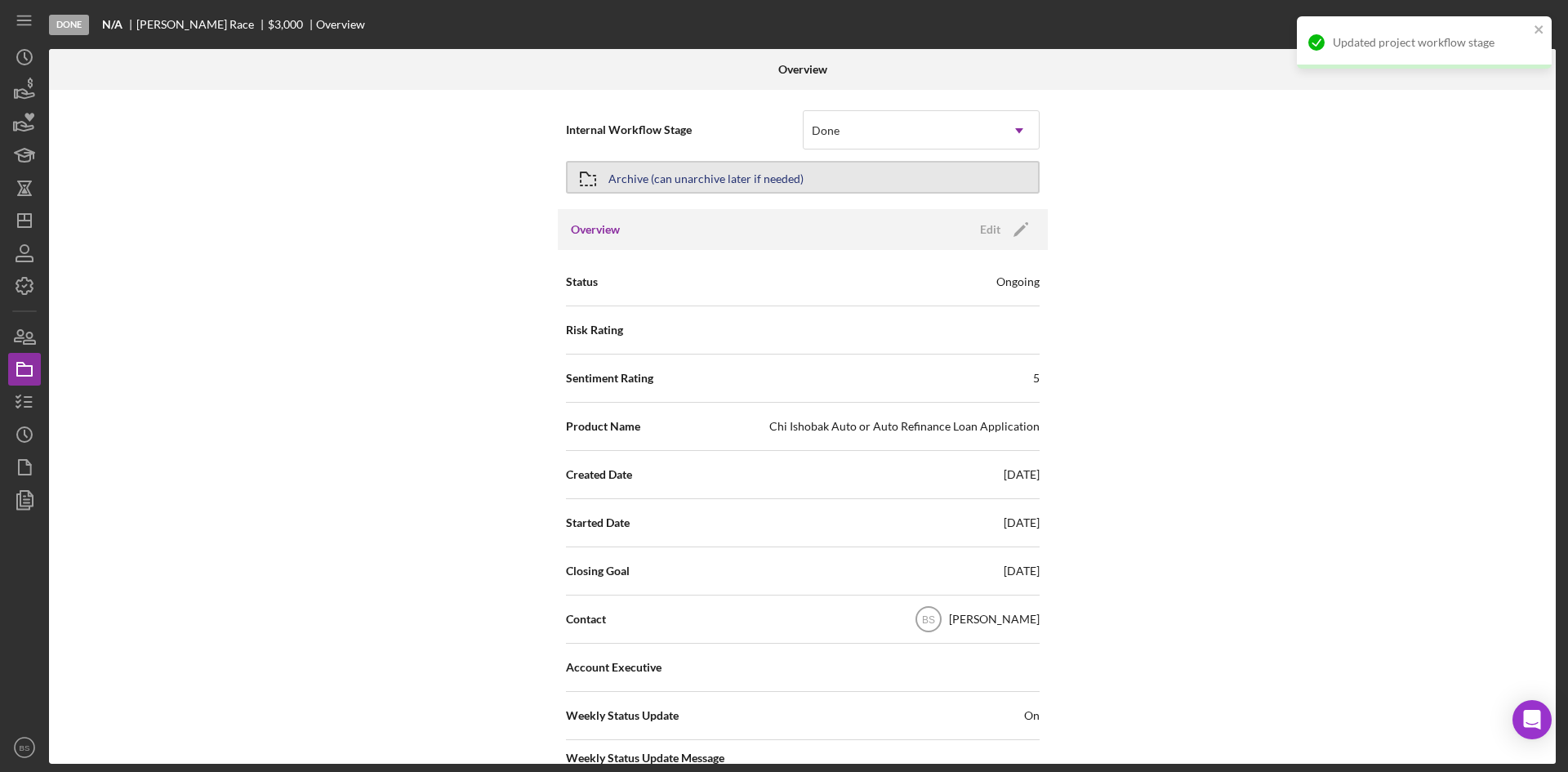
click at [821, 173] on button "Archive (can unarchive later if needed)" at bounding box center [802, 177] width 474 height 33
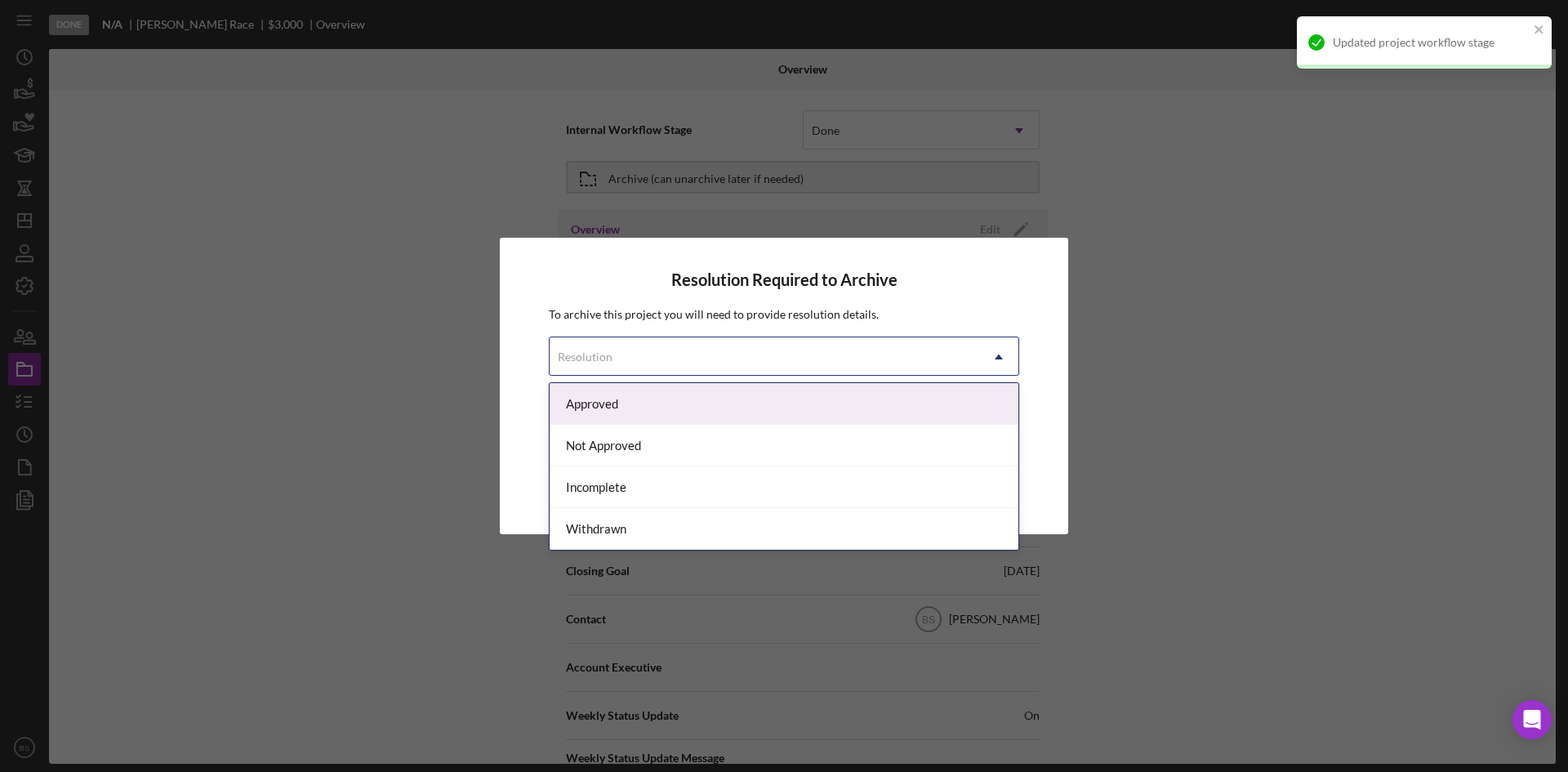
click at [824, 342] on div "Resolution" at bounding box center [765, 357] width 430 height 38
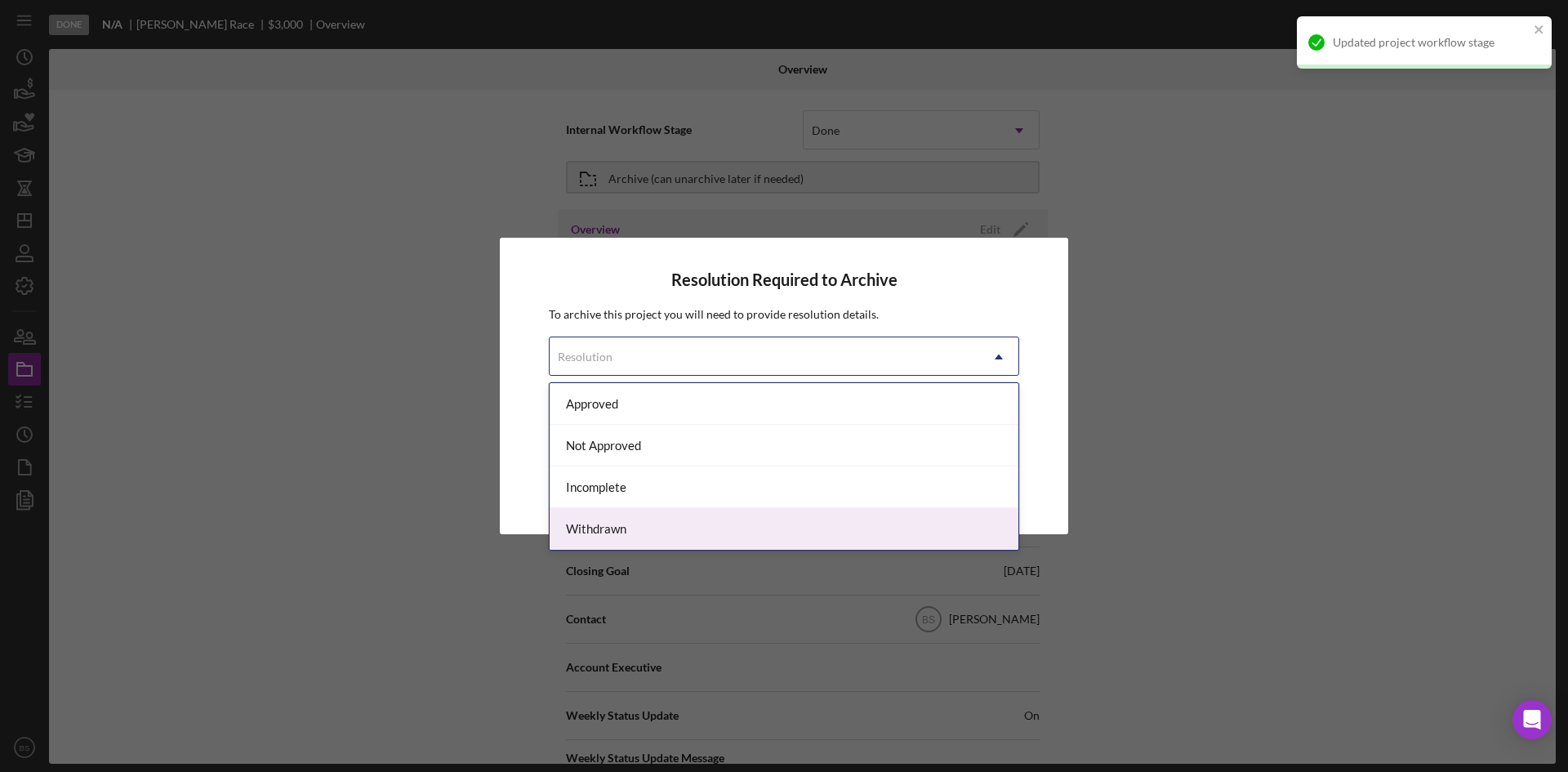
click at [805, 527] on div "Withdrawn" at bounding box center [784, 529] width 469 height 42
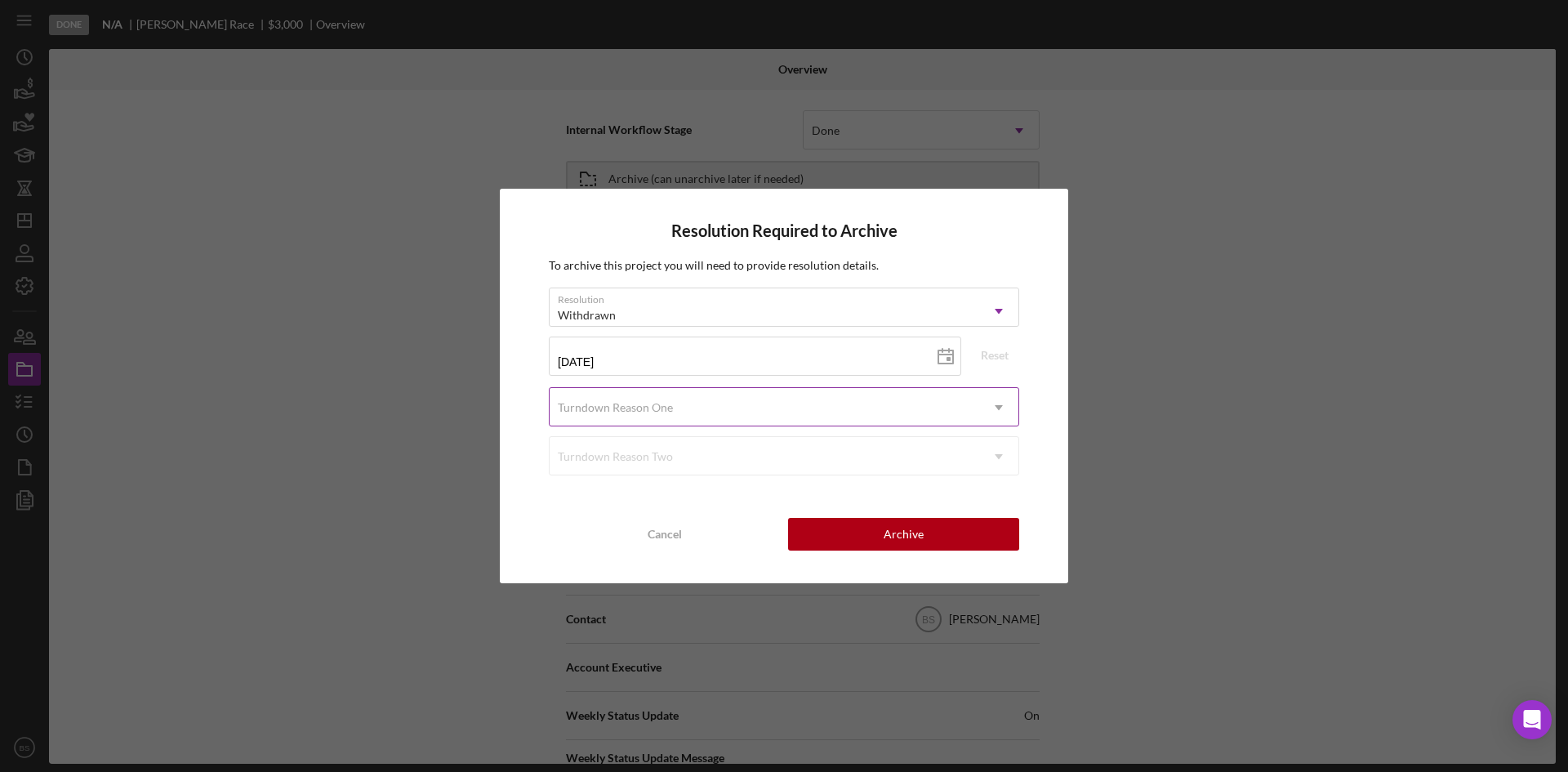
click at [766, 398] on div "Turndown Reason One" at bounding box center [765, 408] width 430 height 38
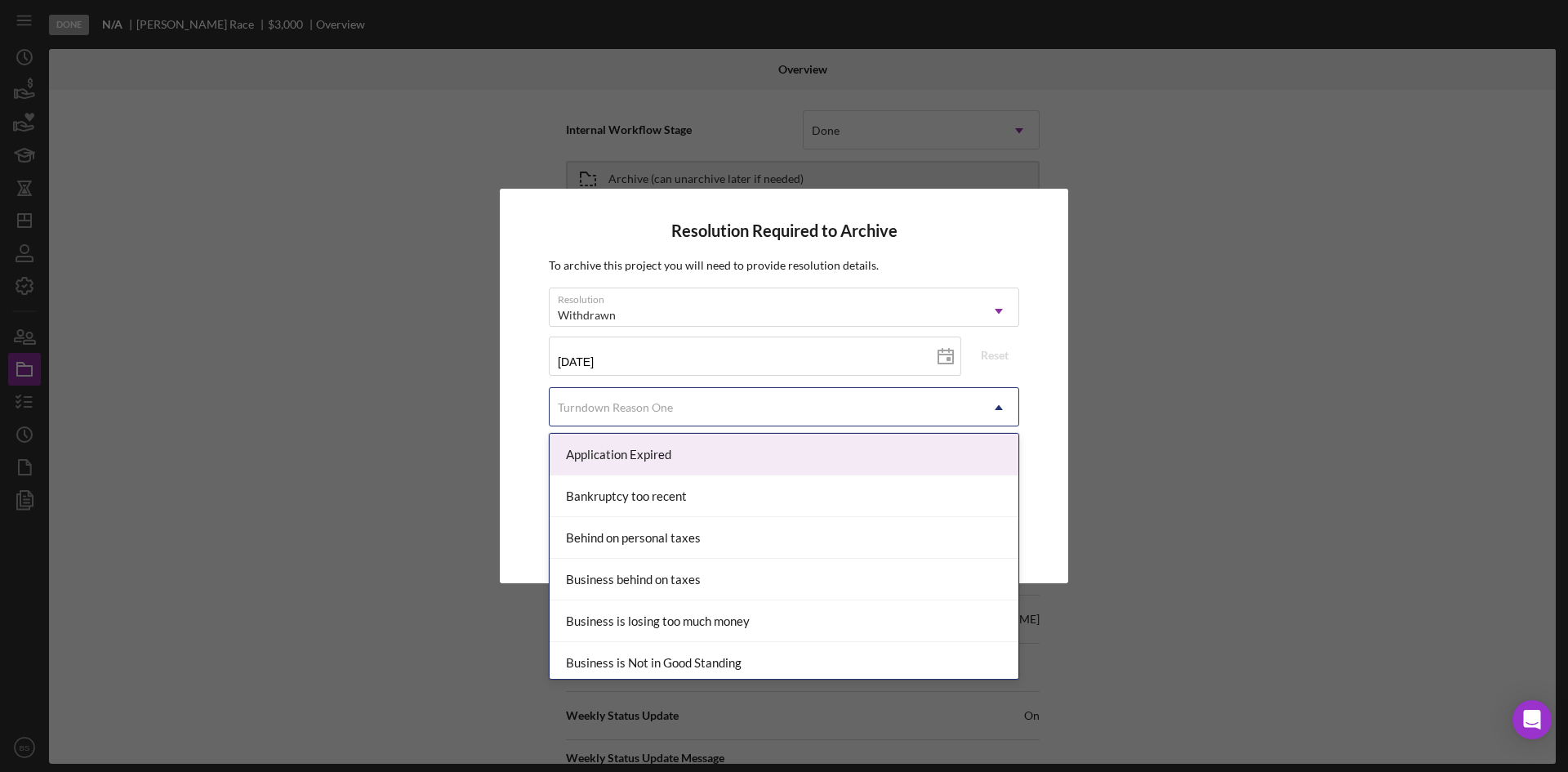
click at [778, 462] on div "Application Expired" at bounding box center [784, 455] width 469 height 42
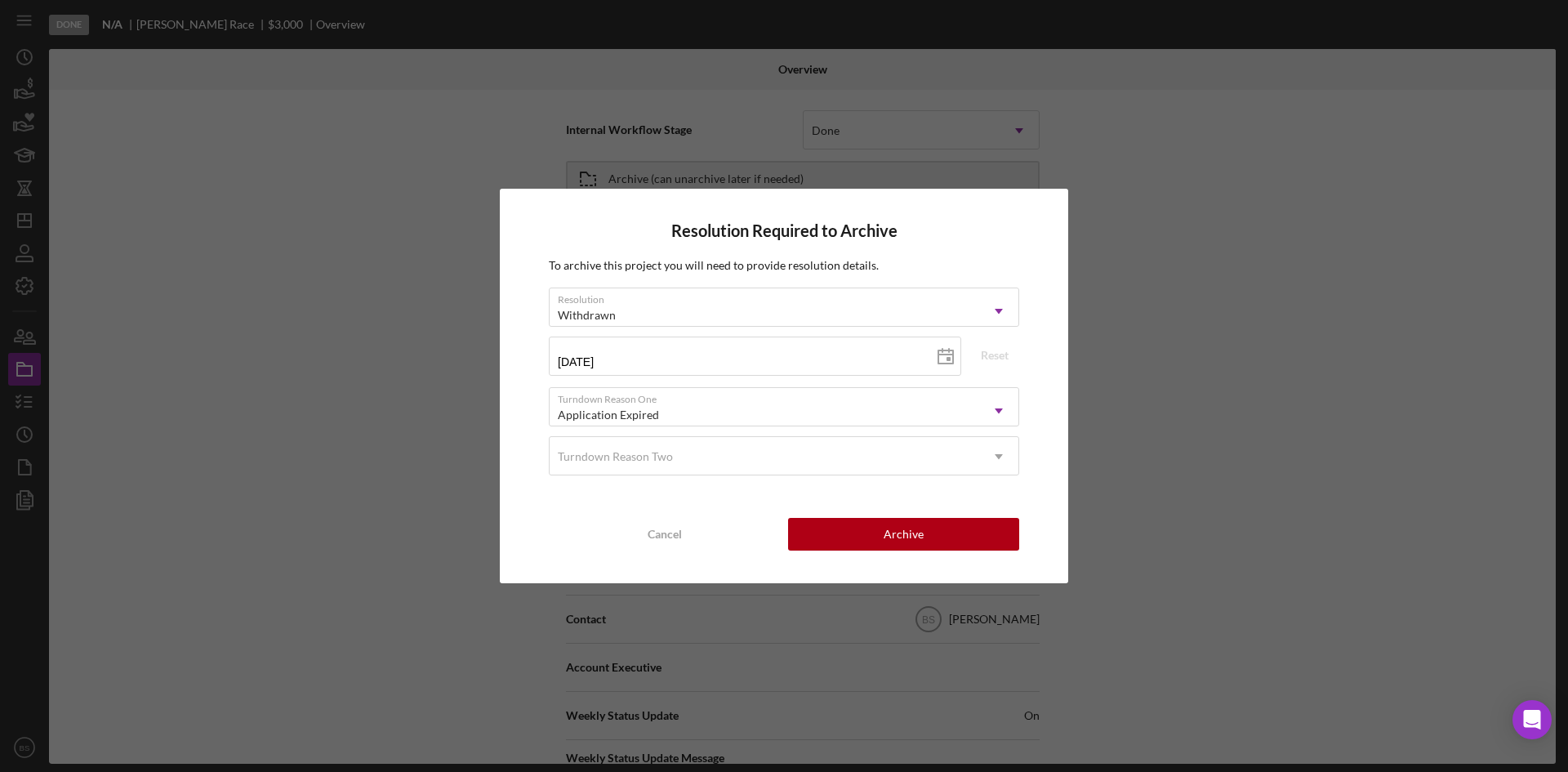
click at [778, 462] on div "Turndown Reason Two" at bounding box center [765, 457] width 430 height 38
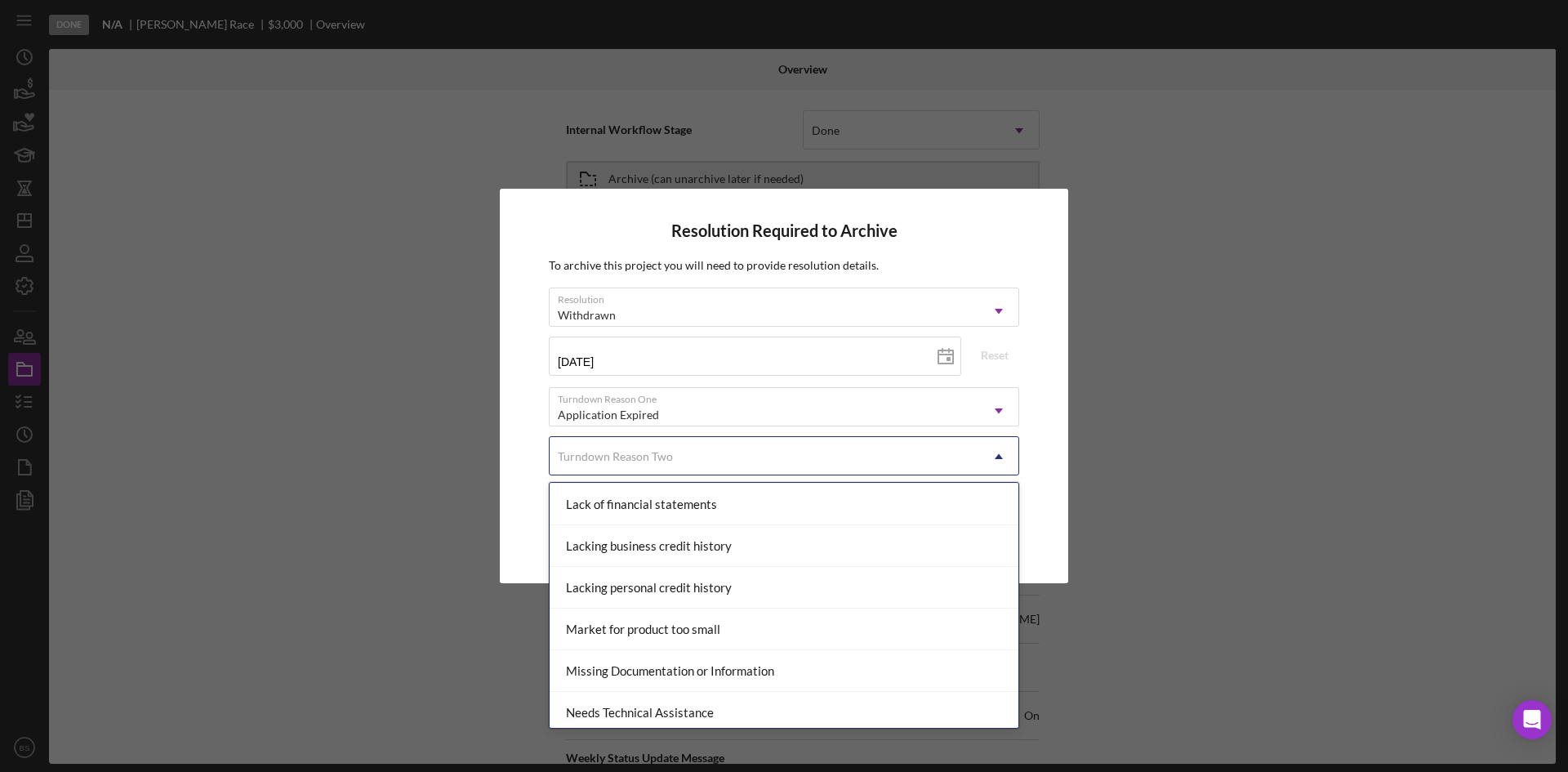
scroll to position [981, 0]
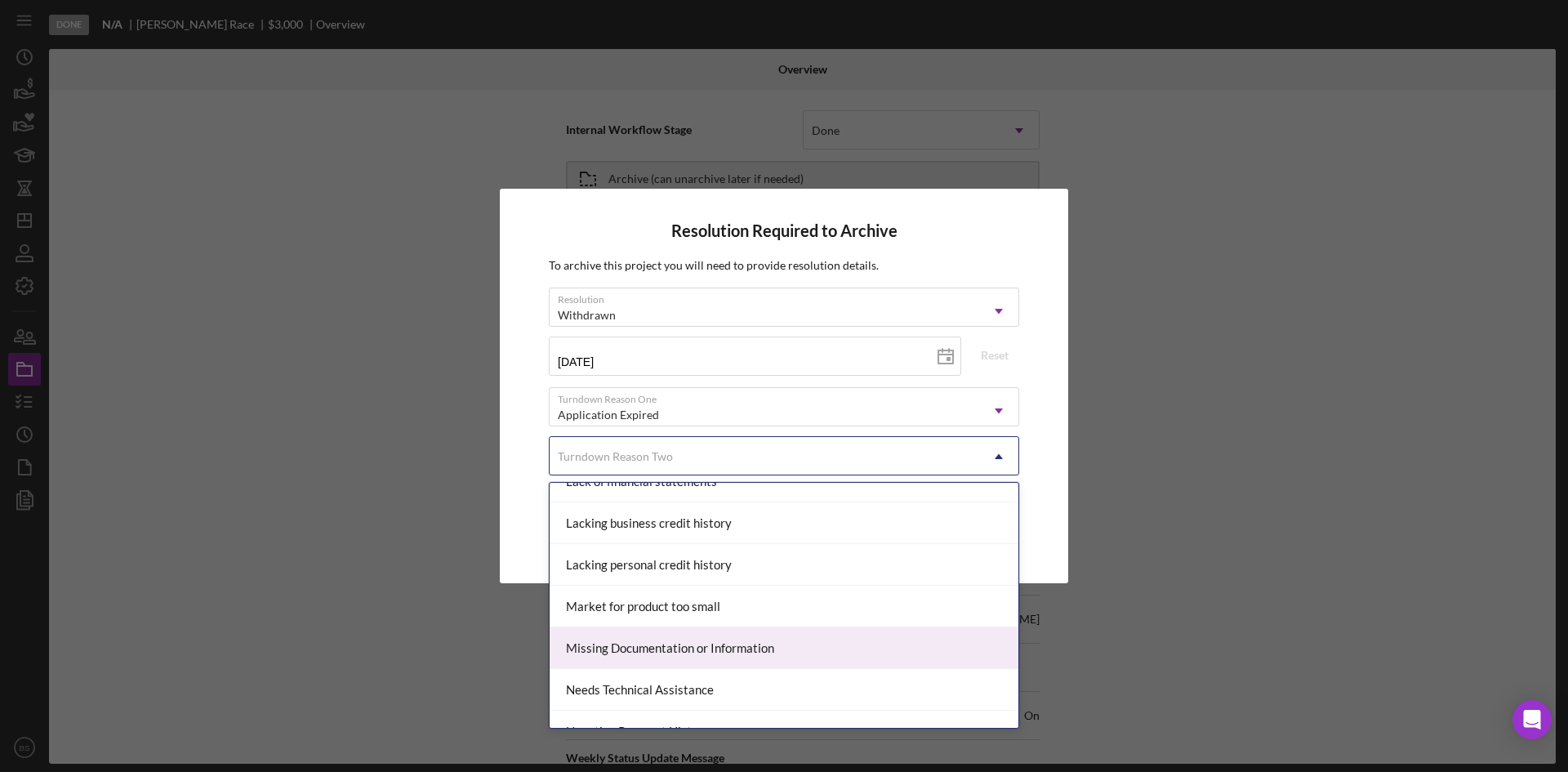
click at [850, 638] on div "Missing Documentation or Information" at bounding box center [784, 649] width 469 height 42
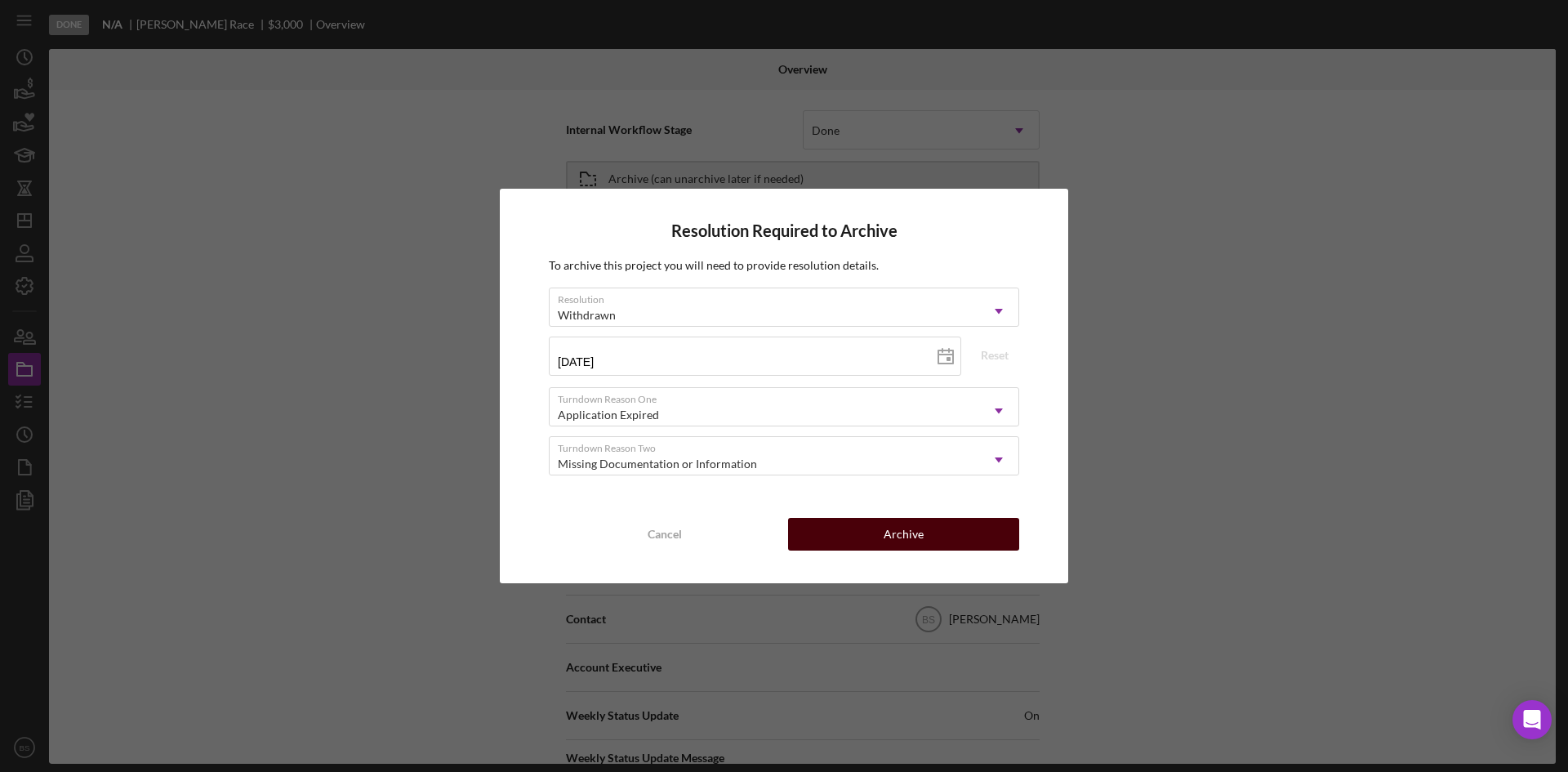
click at [896, 535] on div "Archive" at bounding box center [903, 534] width 40 height 33
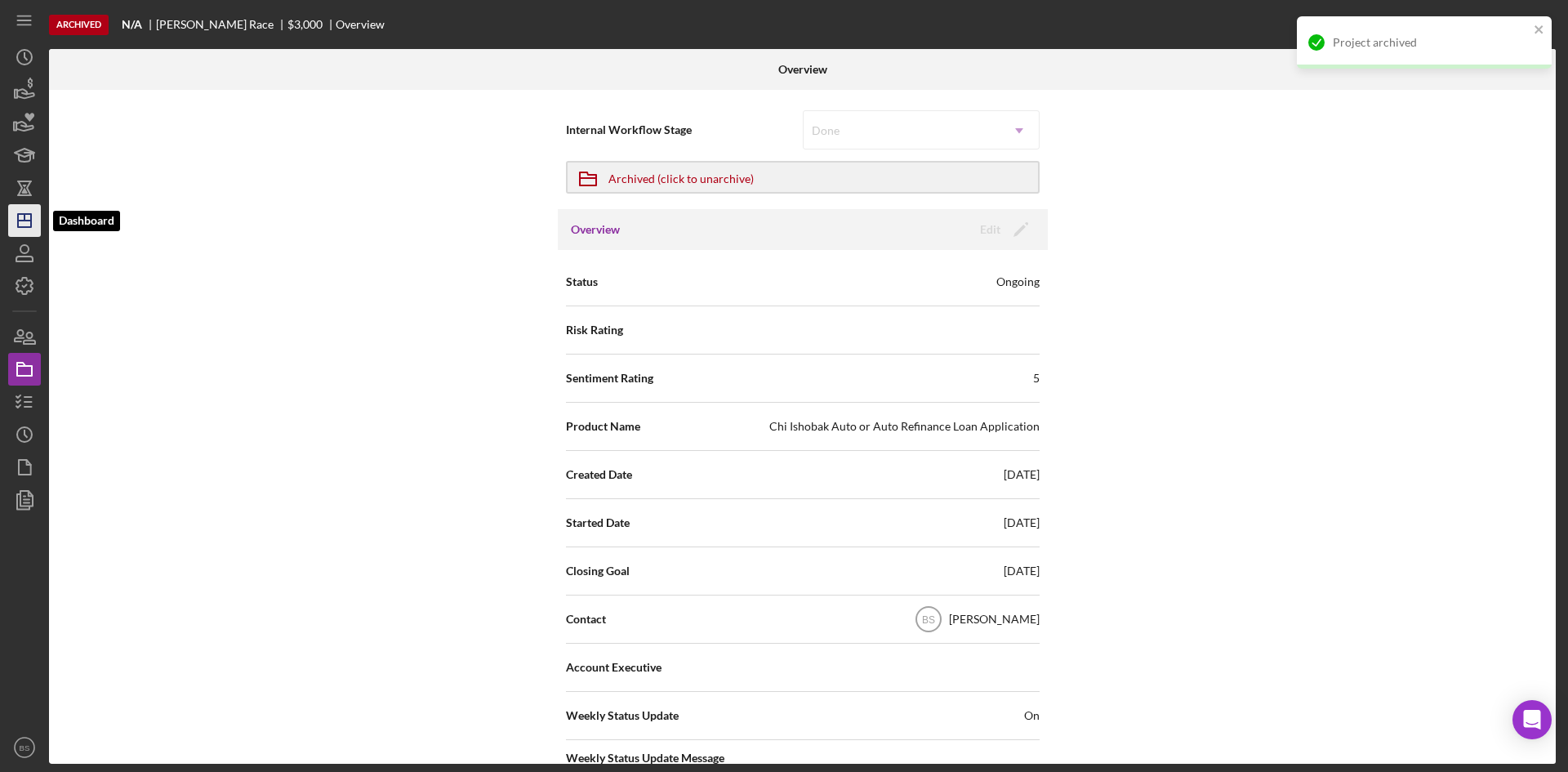
click at [12, 231] on icon "Icon/Dashboard" at bounding box center [24, 220] width 41 height 41
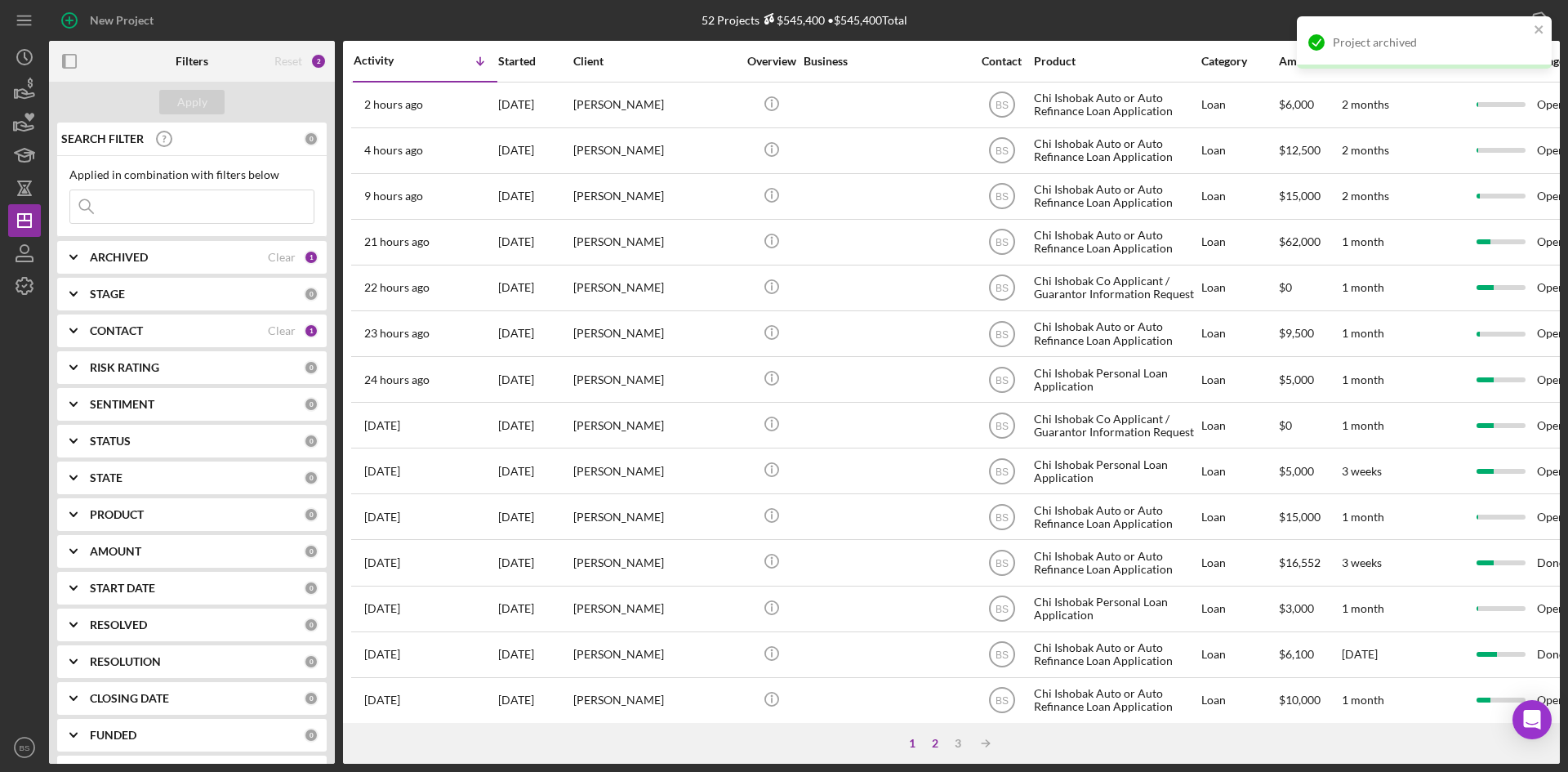
click at [943, 741] on div "2" at bounding box center [934, 743] width 23 height 13
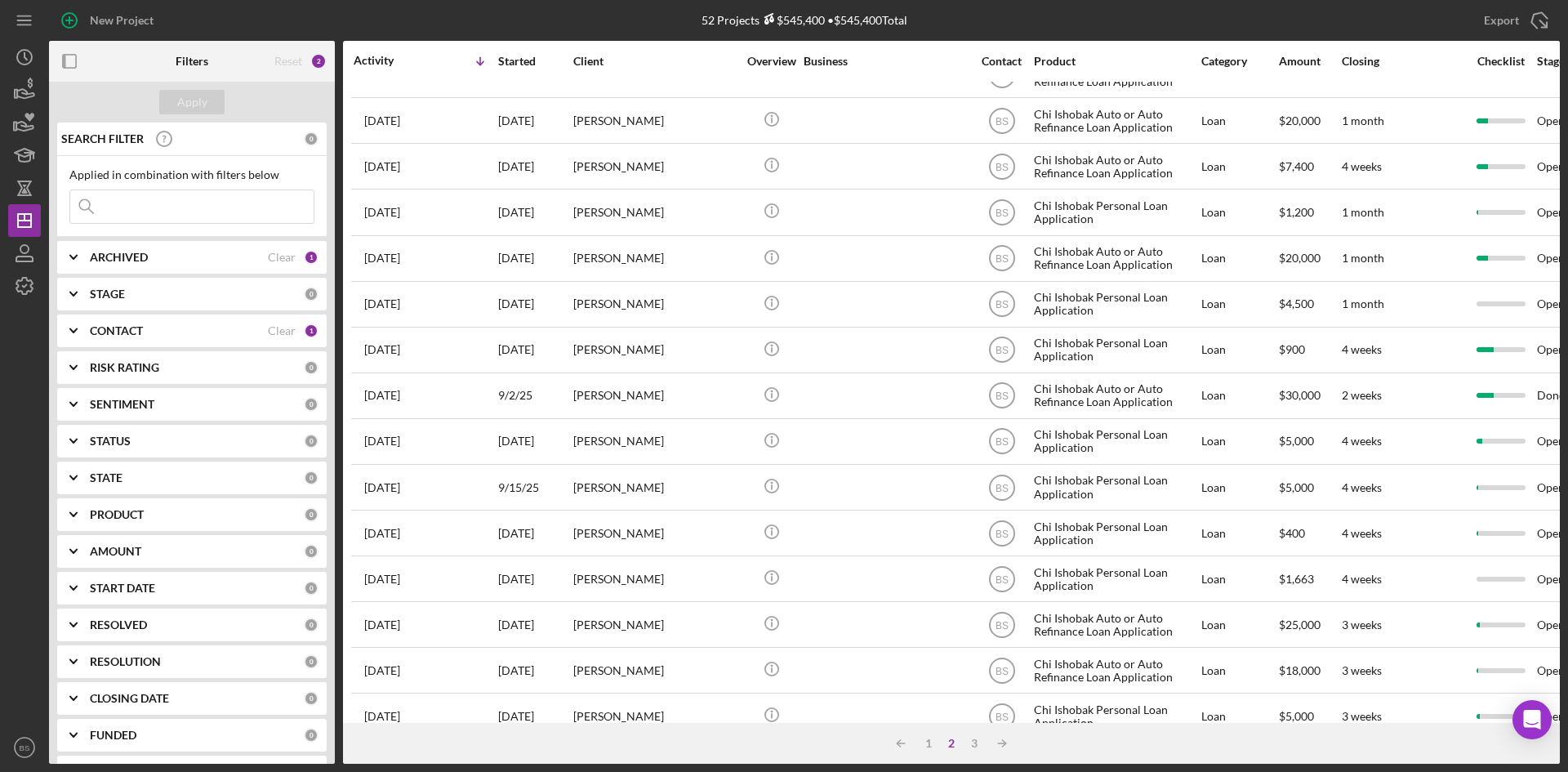
scroll to position [525, 0]
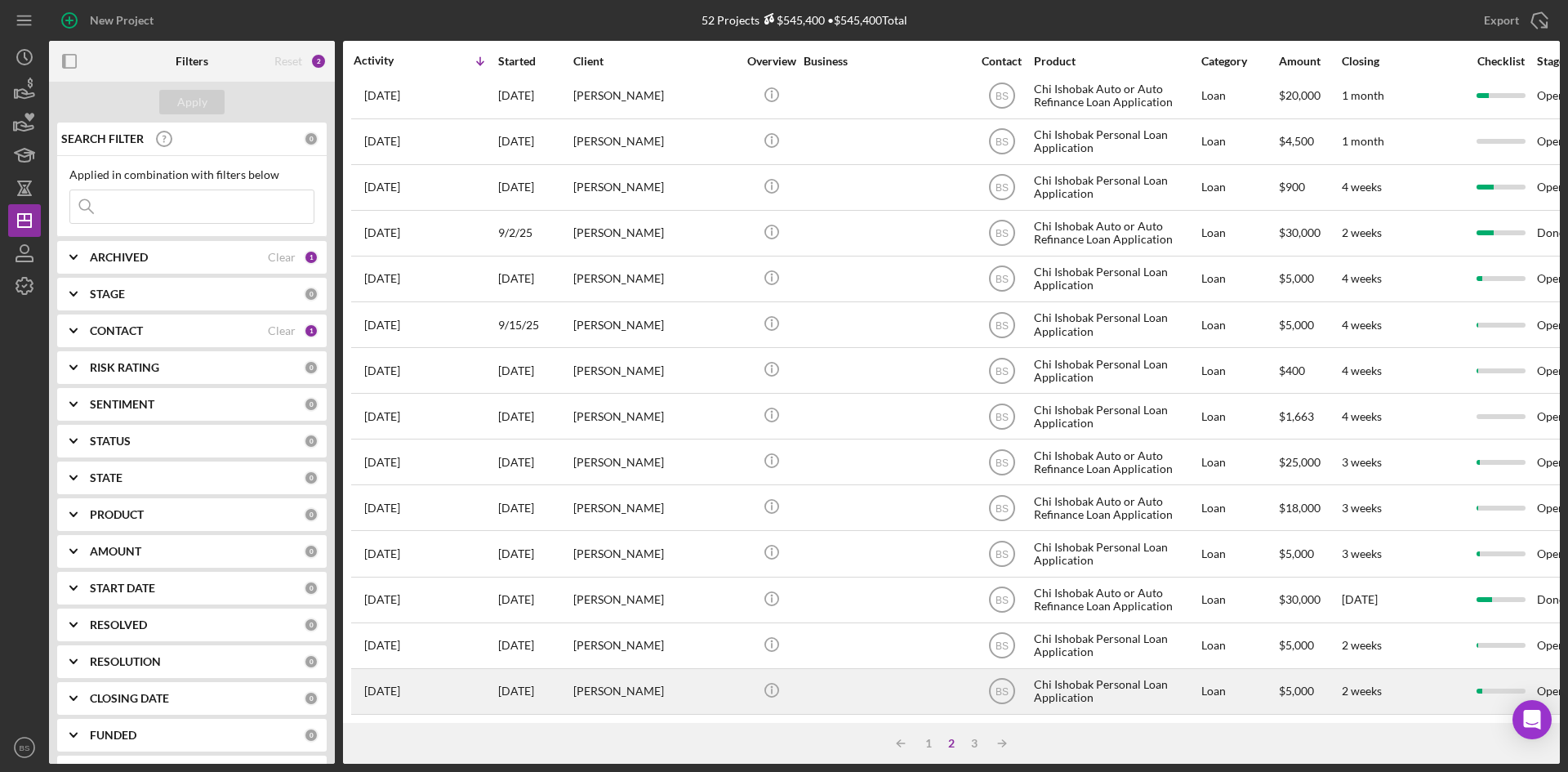
click at [739, 673] on td "Whitney Haney" at bounding box center [657, 691] width 168 height 46
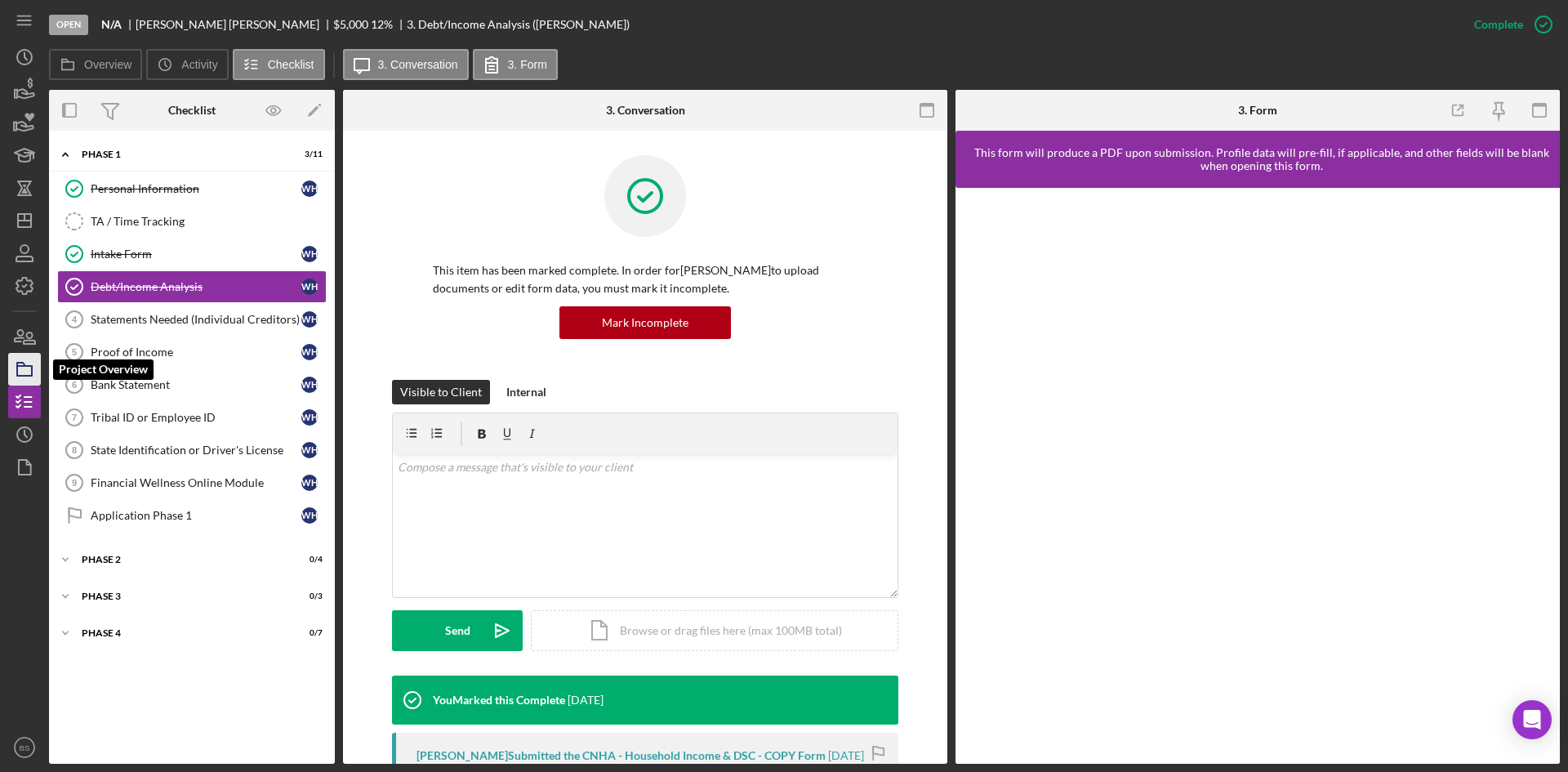
click at [32, 370] on rect "button" at bounding box center [24, 371] width 15 height 10
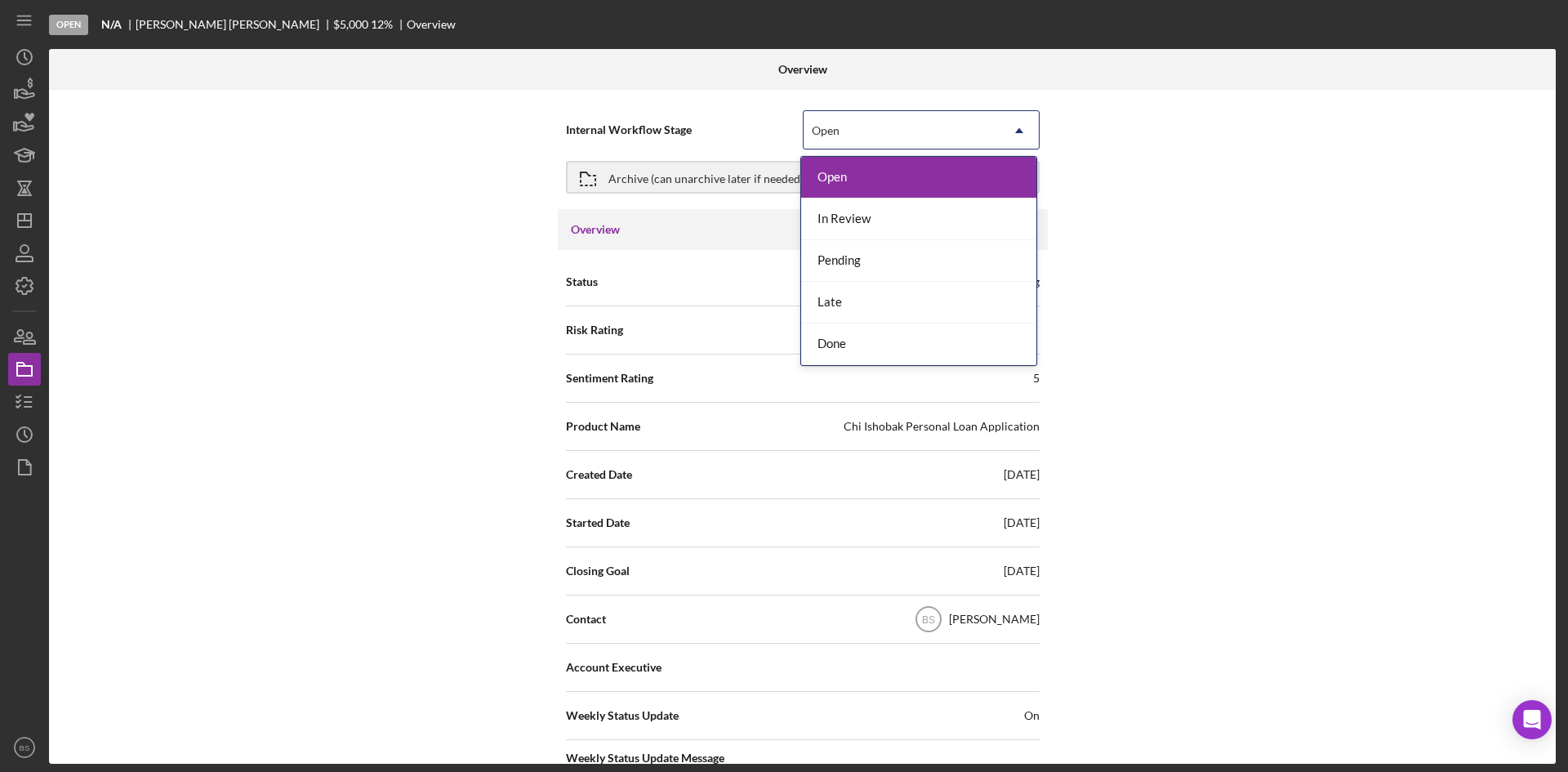
click at [846, 147] on div "Open" at bounding box center [901, 131] width 196 height 38
click at [828, 358] on div "Done" at bounding box center [918, 345] width 235 height 42
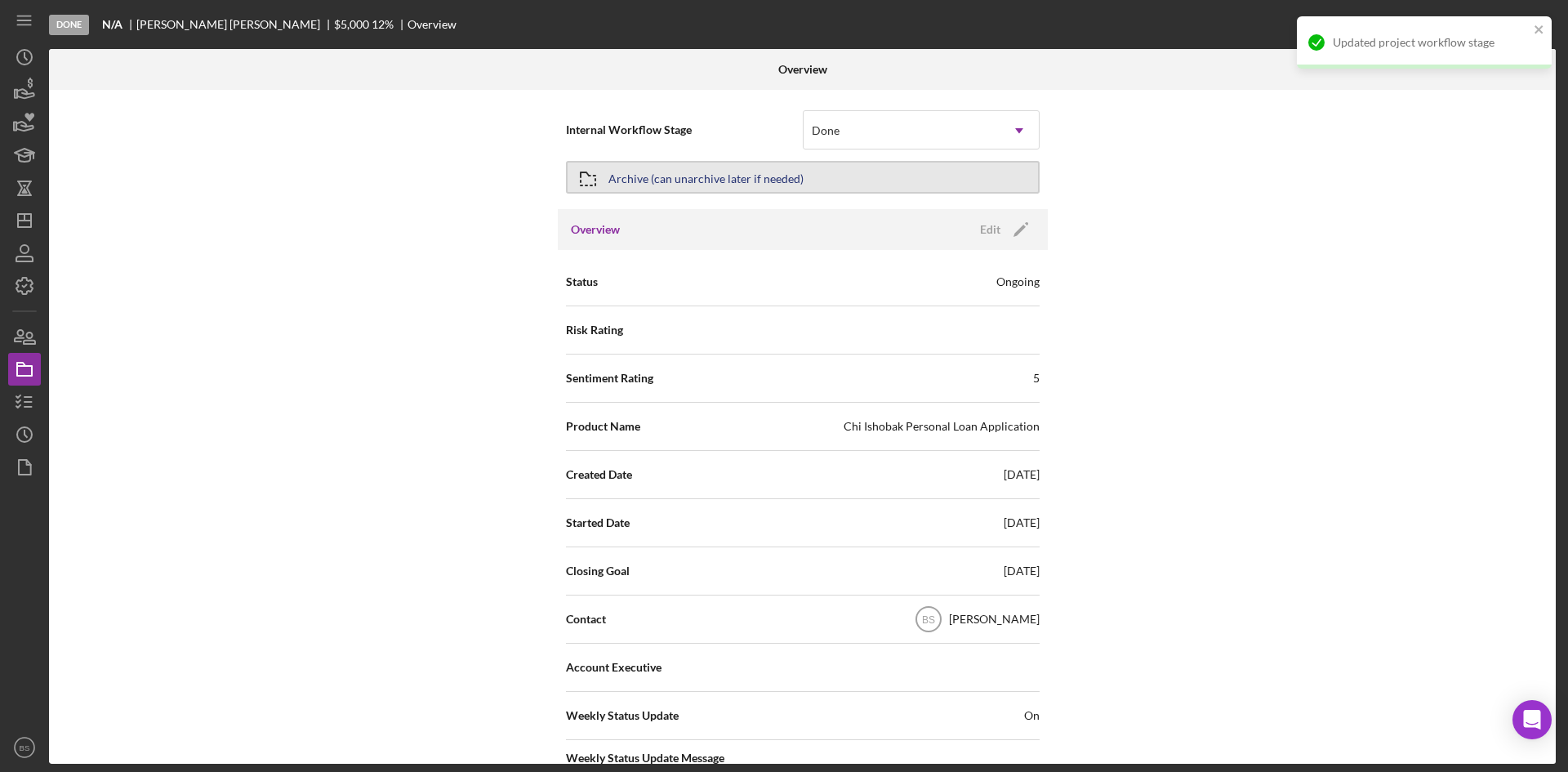
click at [717, 164] on div "Archive (can unarchive later if needed)" at bounding box center [706, 177] width 195 height 29
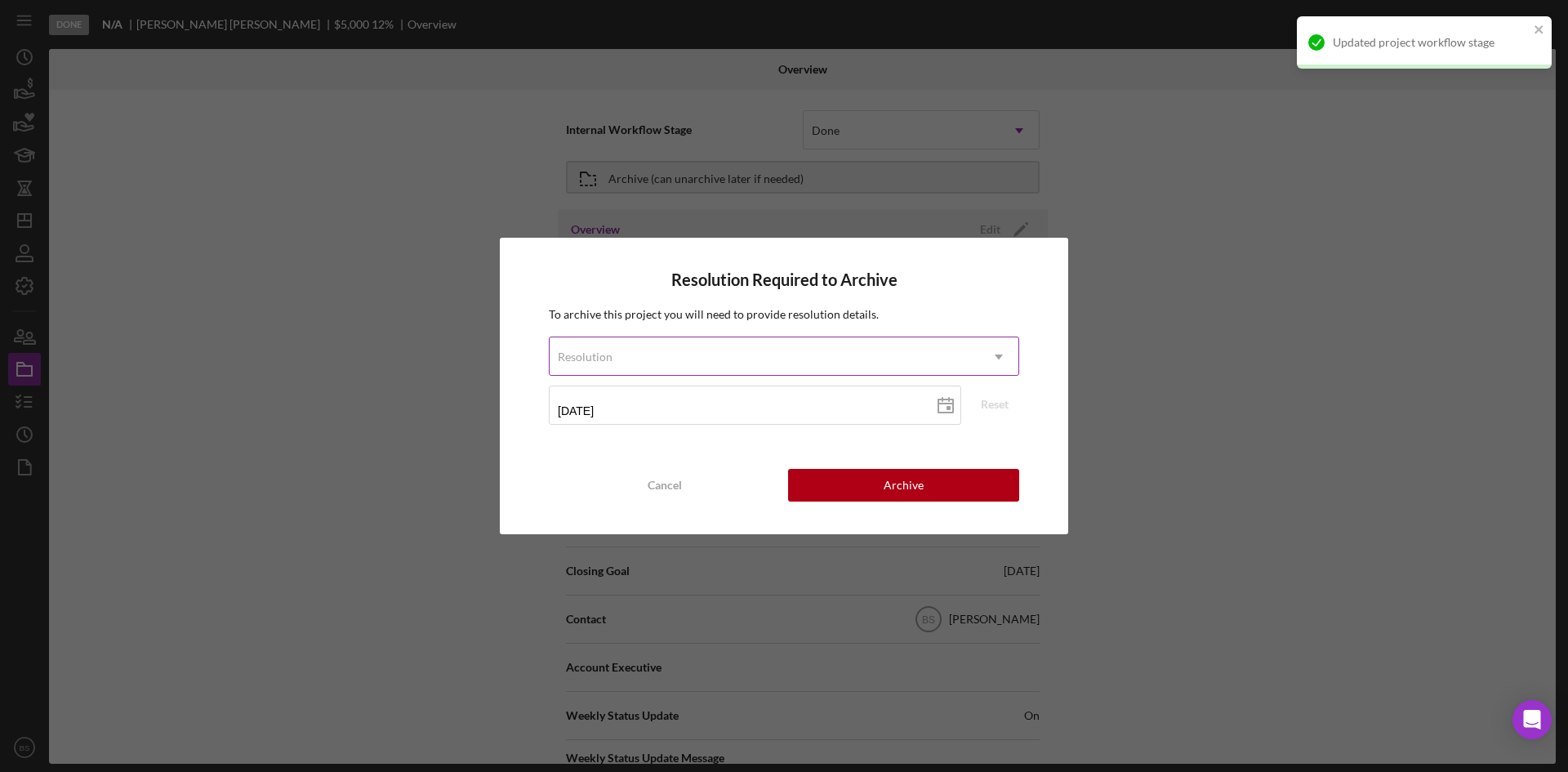
click at [744, 350] on div "Resolution" at bounding box center [765, 357] width 430 height 38
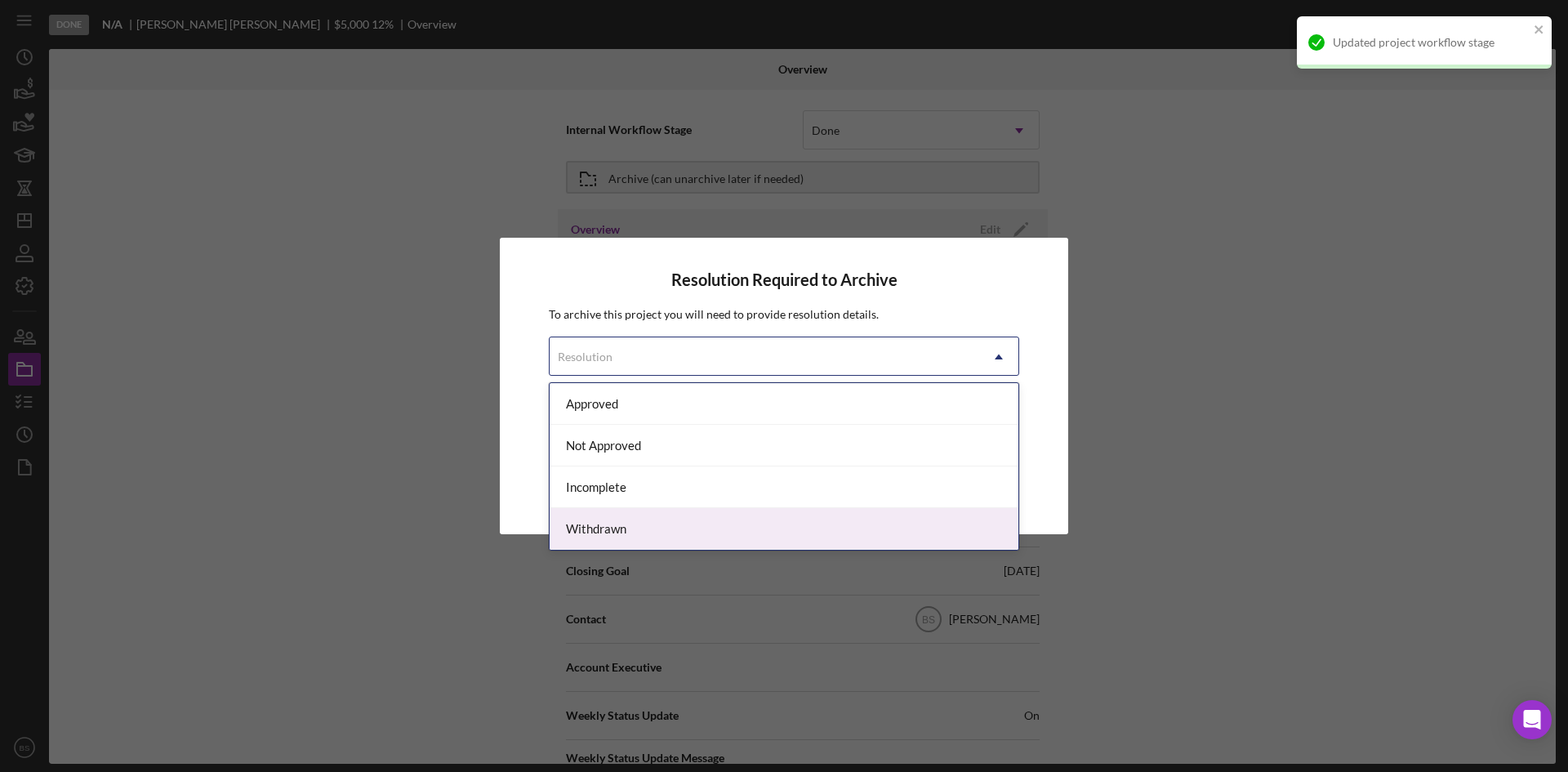
click at [738, 523] on div "Withdrawn" at bounding box center [784, 529] width 469 height 42
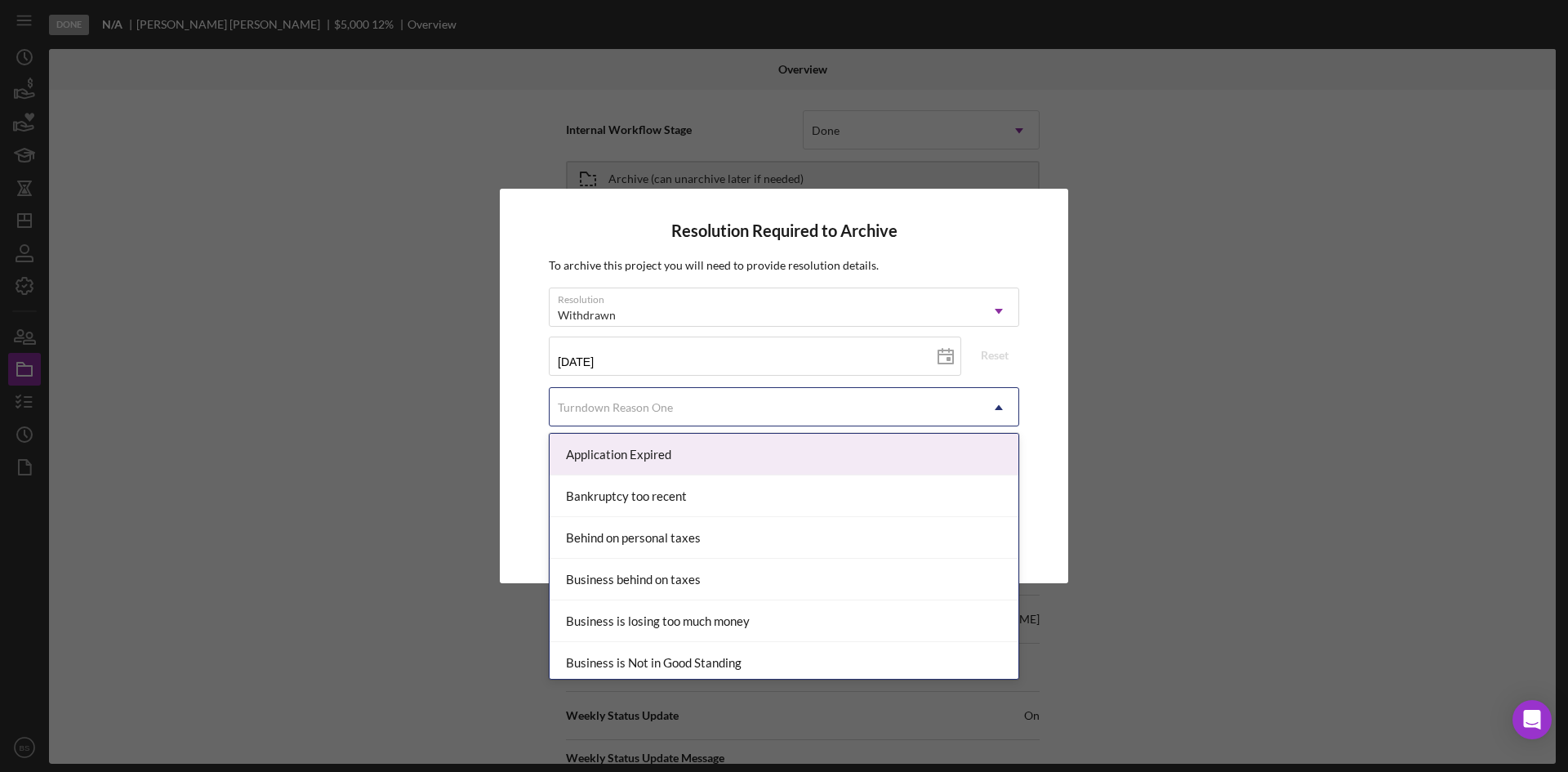
click at [704, 412] on div "Turndown Reason One" at bounding box center [765, 408] width 430 height 38
click at [704, 450] on div "Application Expired" at bounding box center [784, 455] width 469 height 42
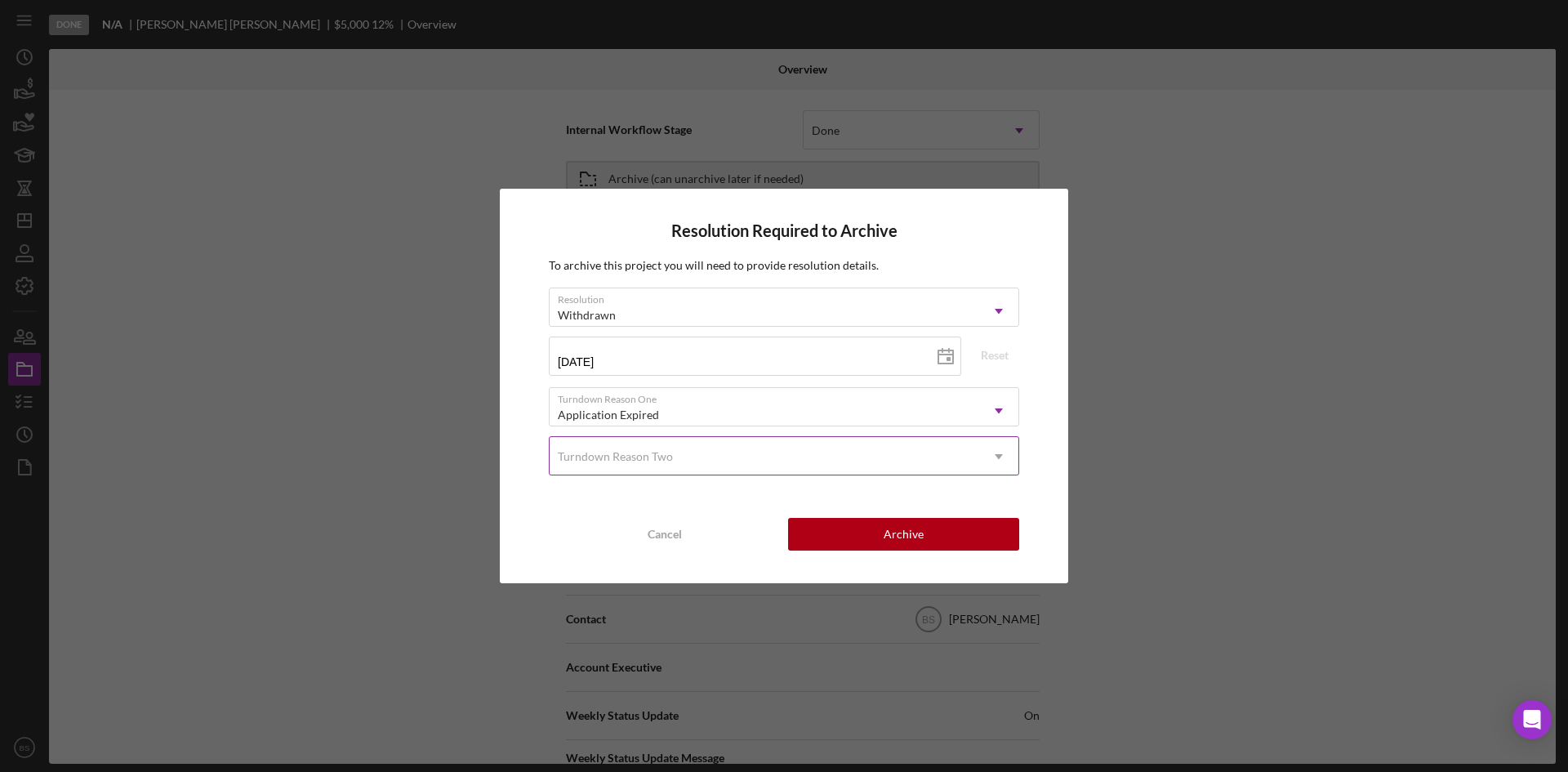
click at [702, 467] on div "Turndown Reason Two" at bounding box center [765, 457] width 430 height 38
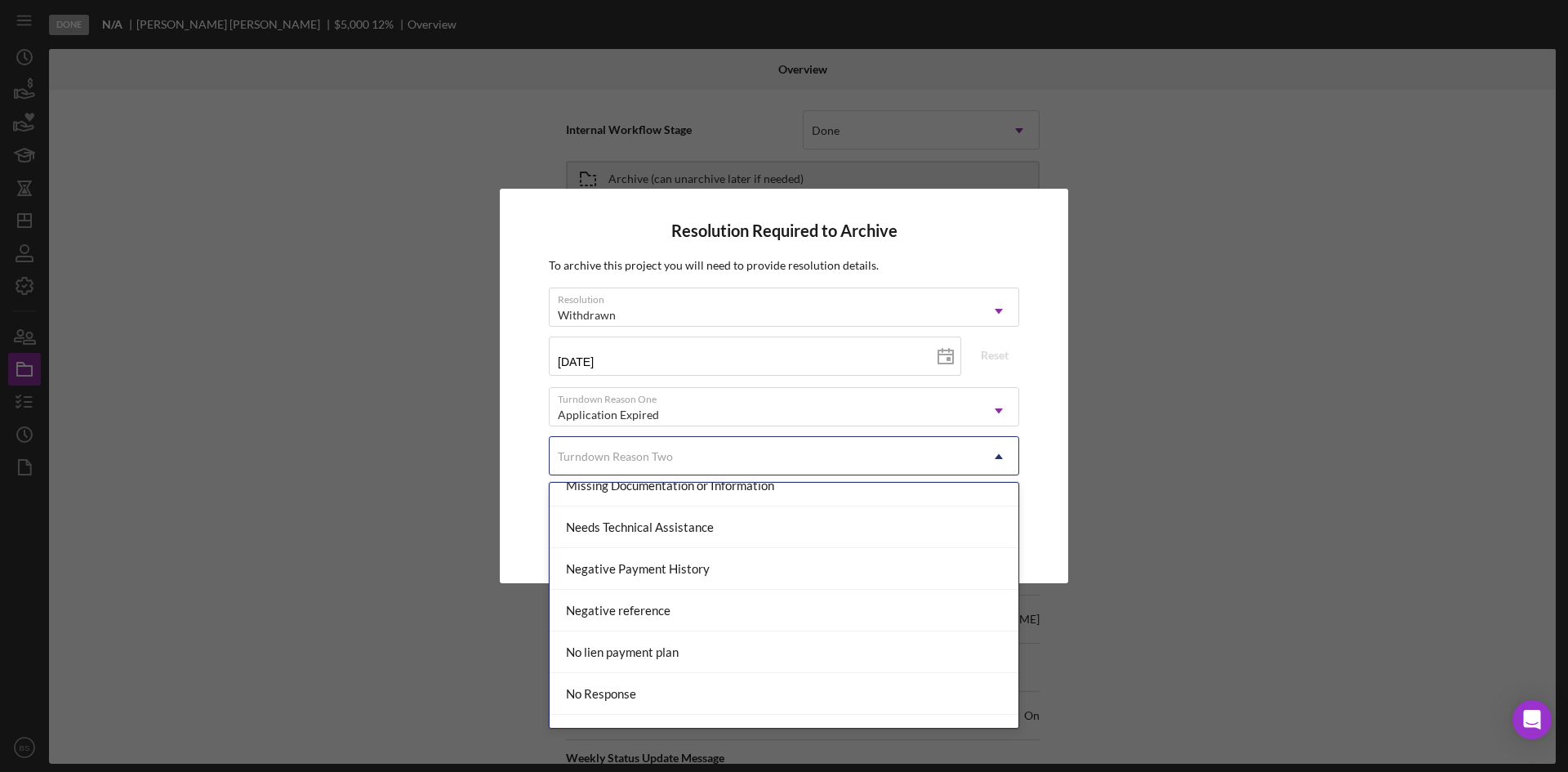
scroll to position [1144, 0]
click at [723, 503] on div "Missing Documentation or Information" at bounding box center [784, 485] width 469 height 42
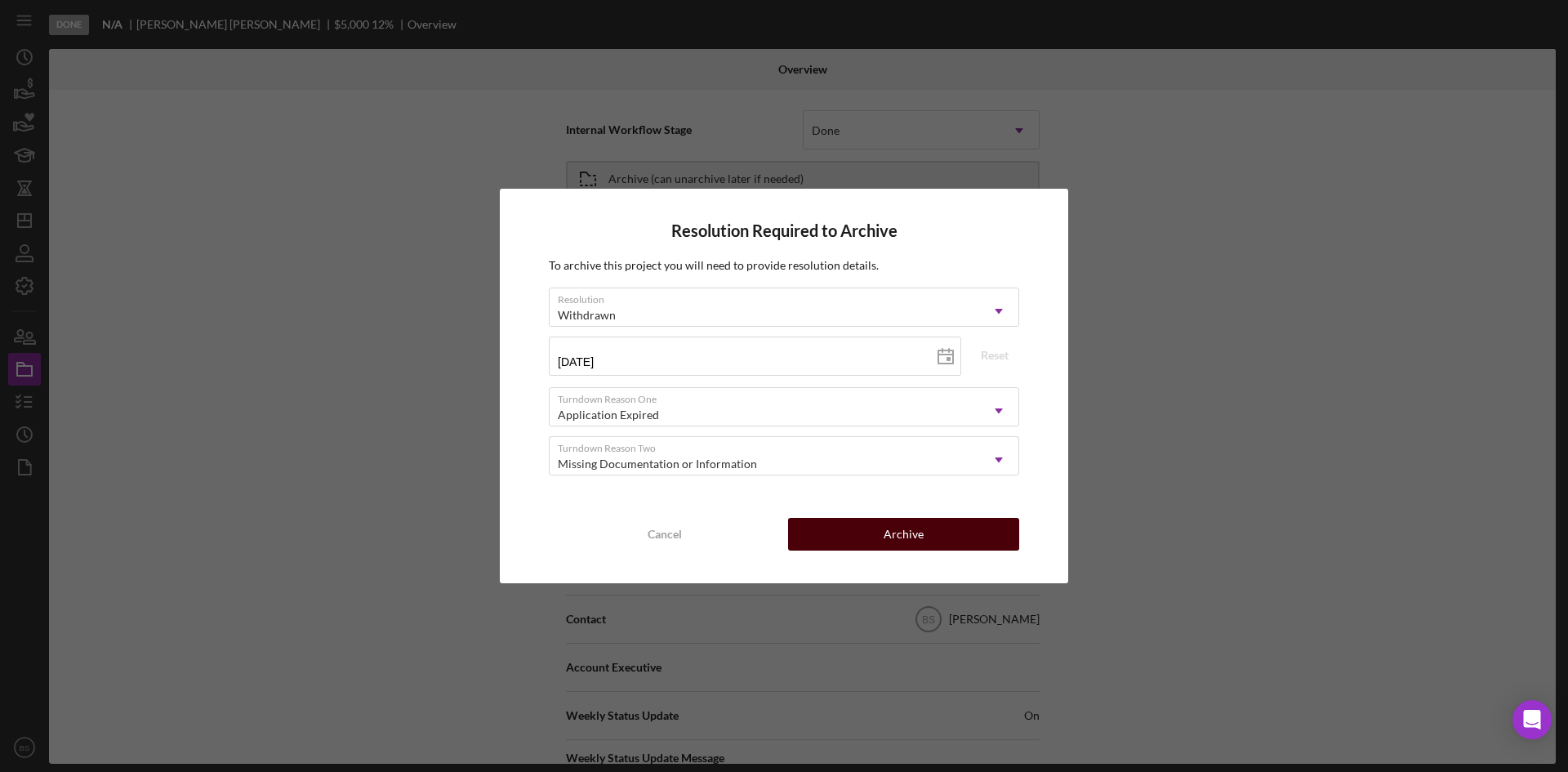
click at [894, 537] on div "Archive" at bounding box center [903, 534] width 40 height 33
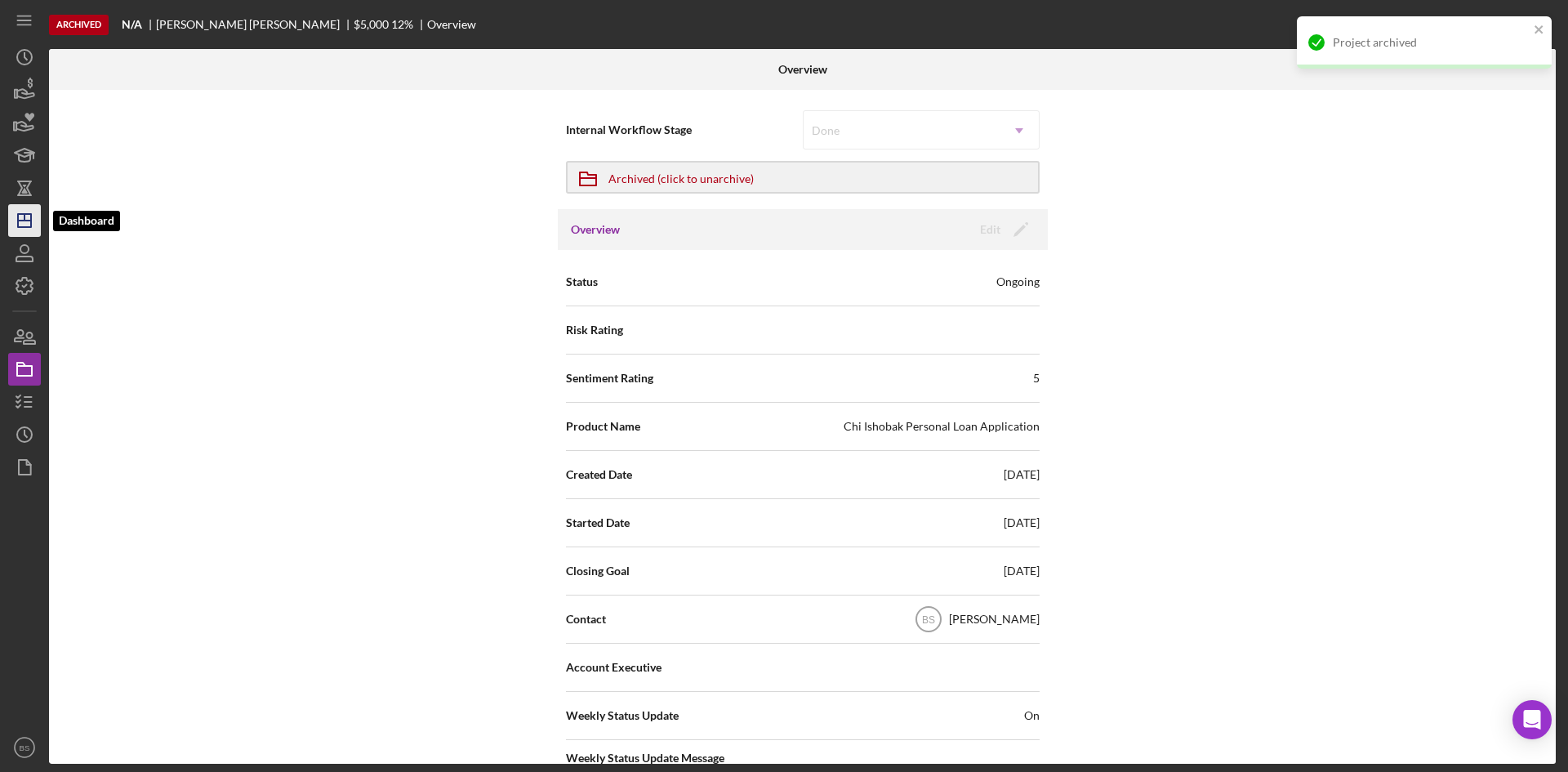
click at [12, 216] on icon "Icon/Dashboard" at bounding box center [24, 220] width 41 height 41
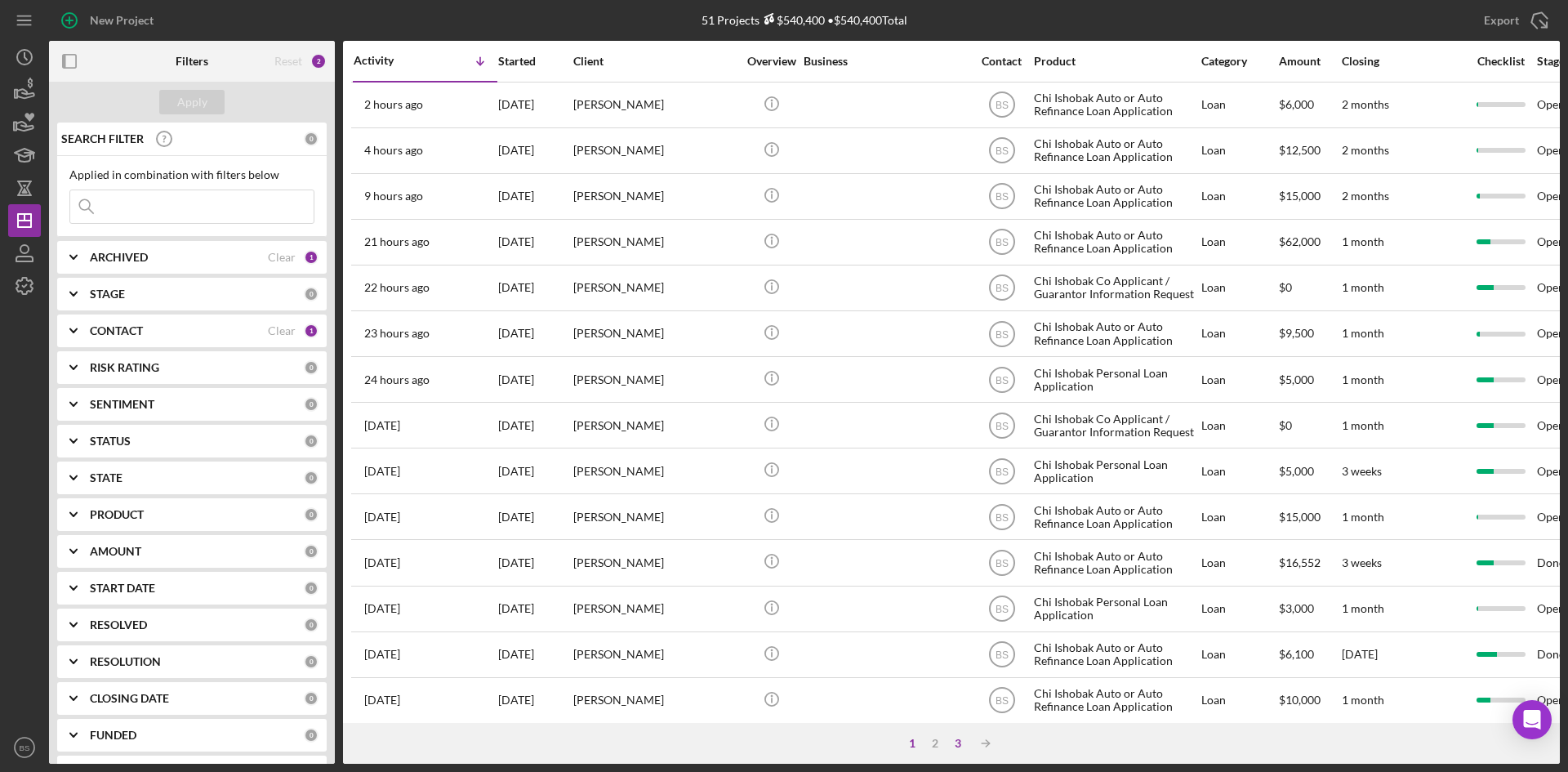
click at [953, 744] on div "3" at bounding box center [957, 743] width 23 height 13
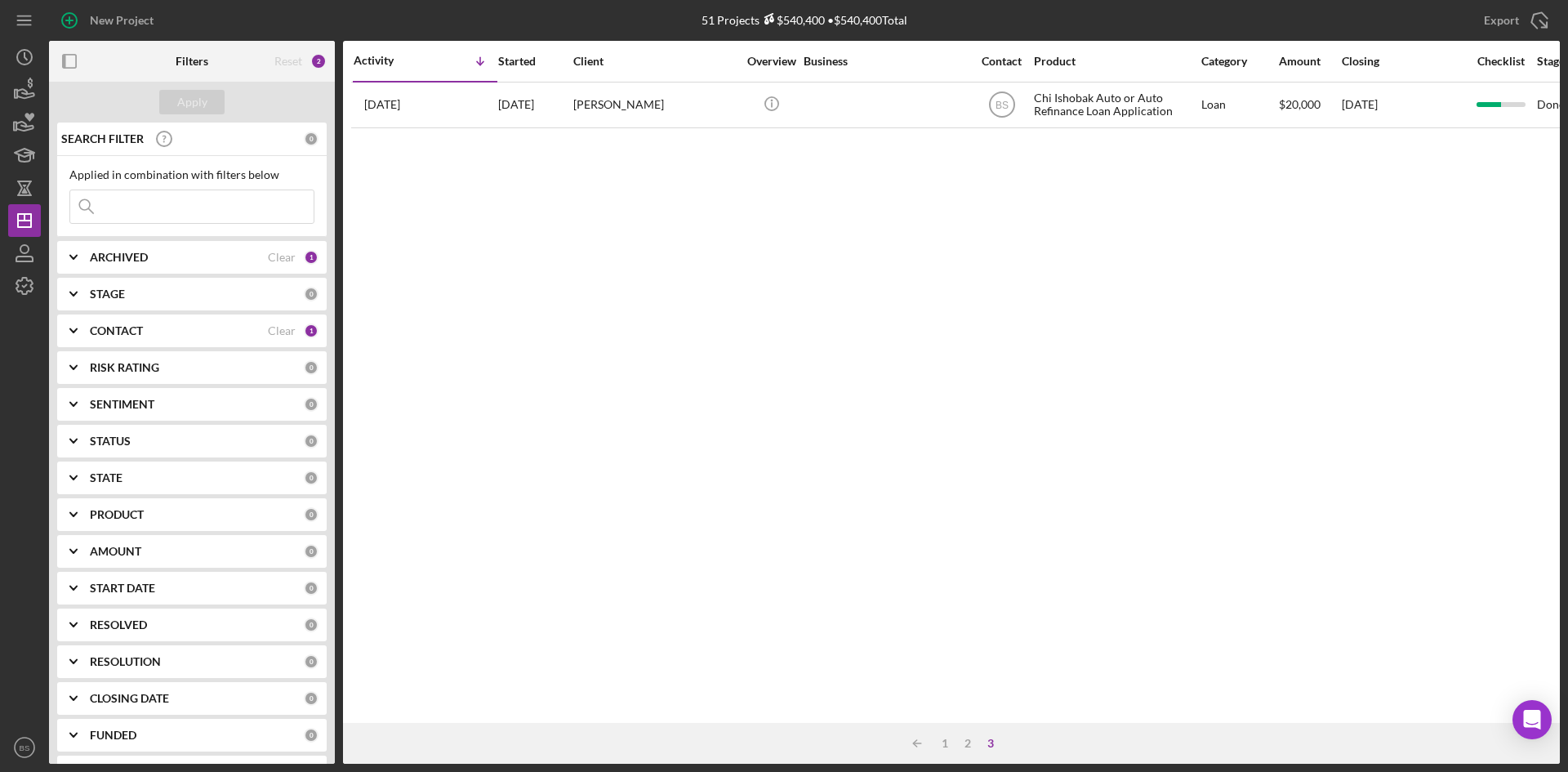
click at [946, 735] on div "Icon/Table Sort Arrow 1 2 3" at bounding box center [950, 743] width 1216 height 41
click at [963, 743] on div "2" at bounding box center [967, 743] width 23 height 13
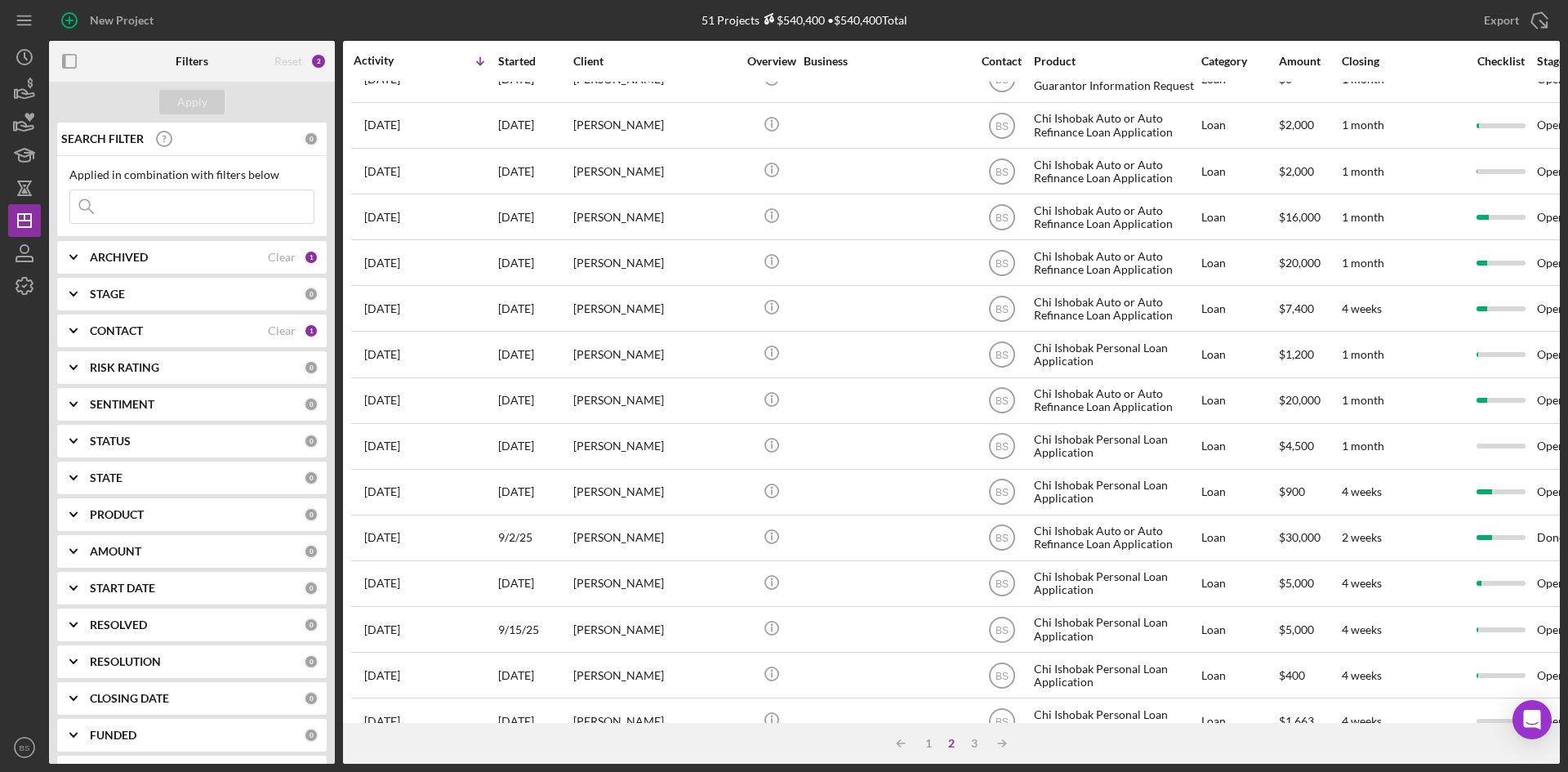
scroll to position [525, 0]
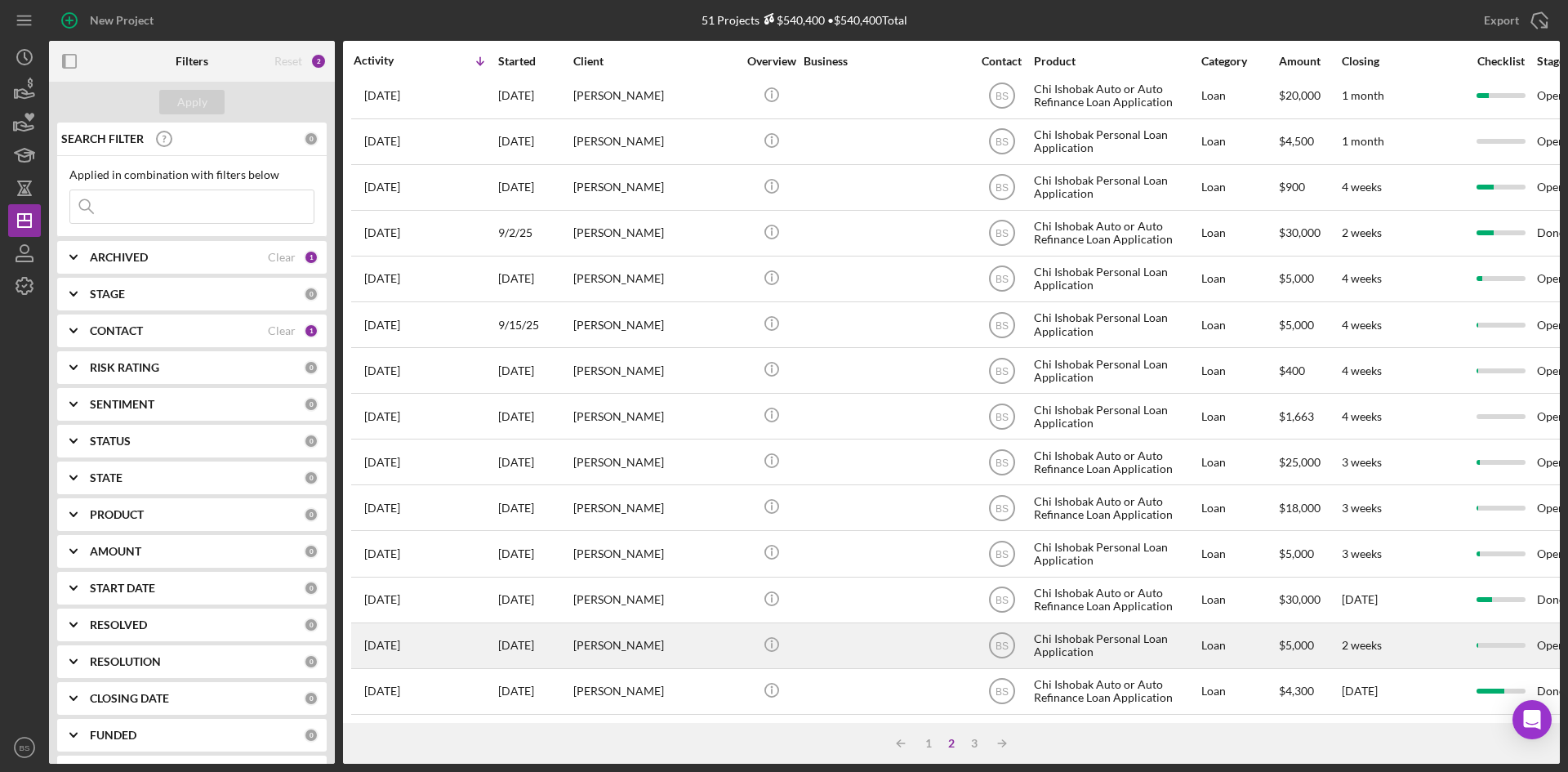
click at [682, 641] on div "Tammy Joyner" at bounding box center [655, 645] width 163 height 43
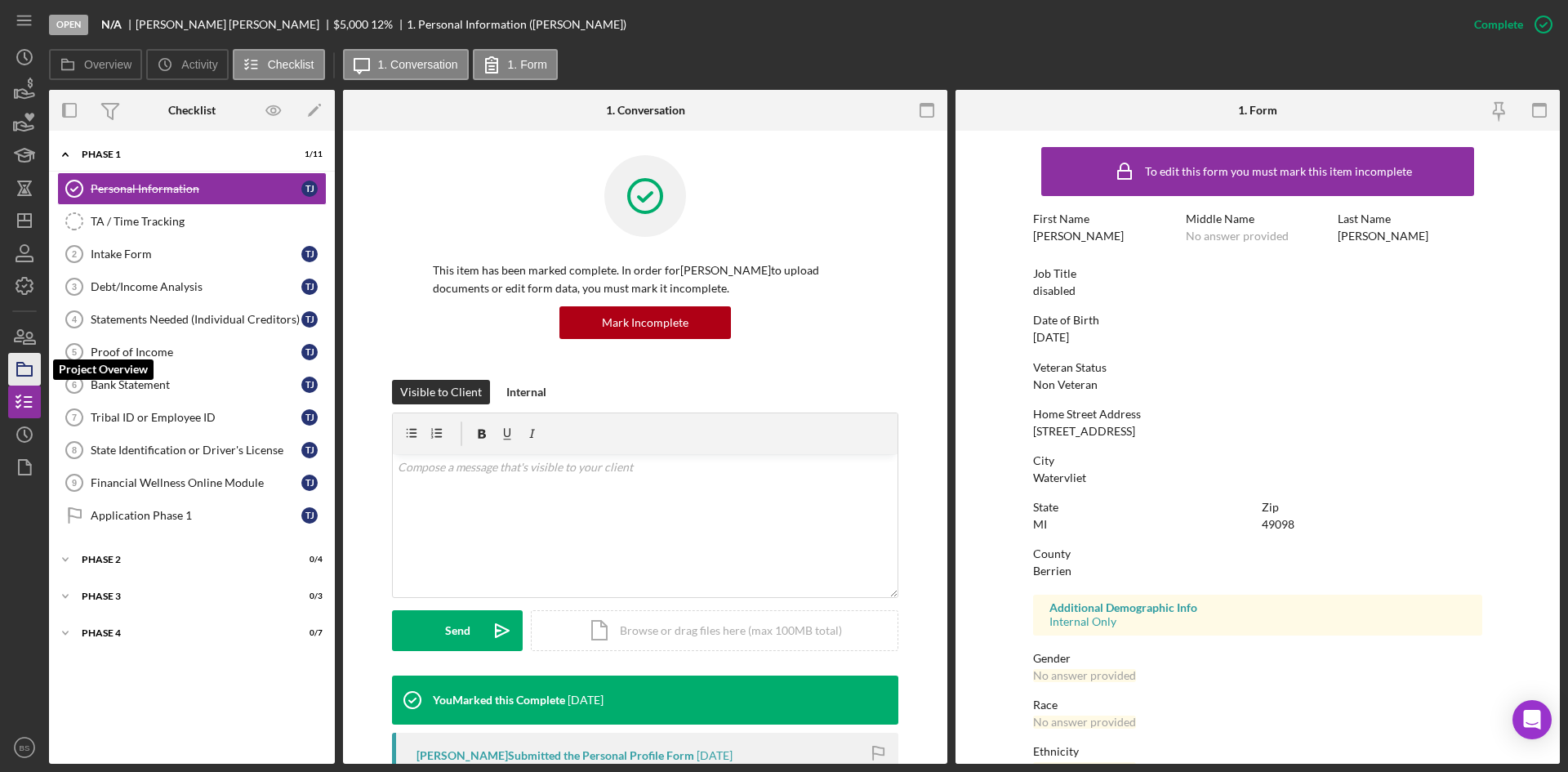
click at [20, 363] on polygon "button" at bounding box center [21, 364] width 8 height 3
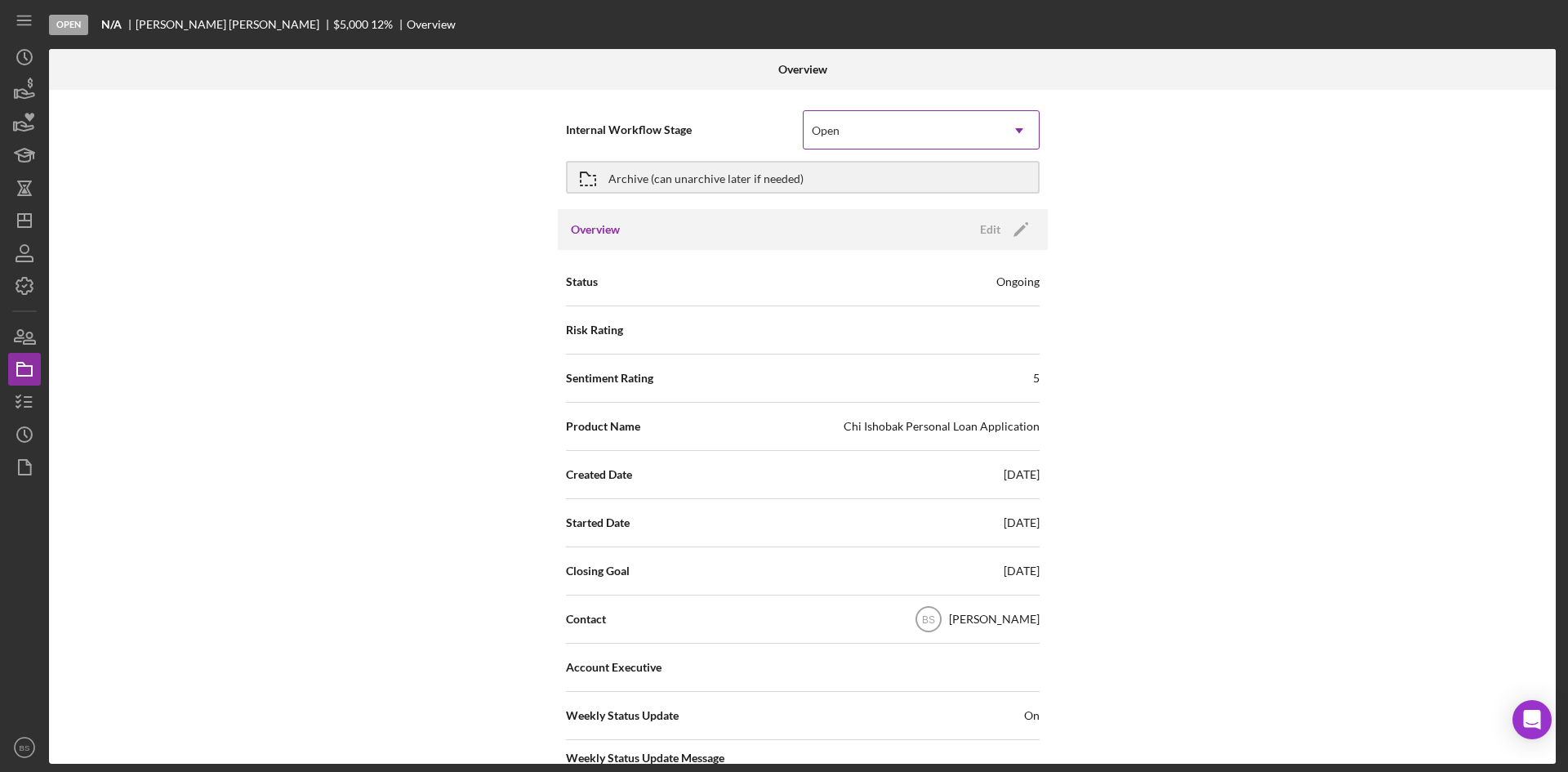
click at [849, 138] on div "Open" at bounding box center [901, 131] width 196 height 38
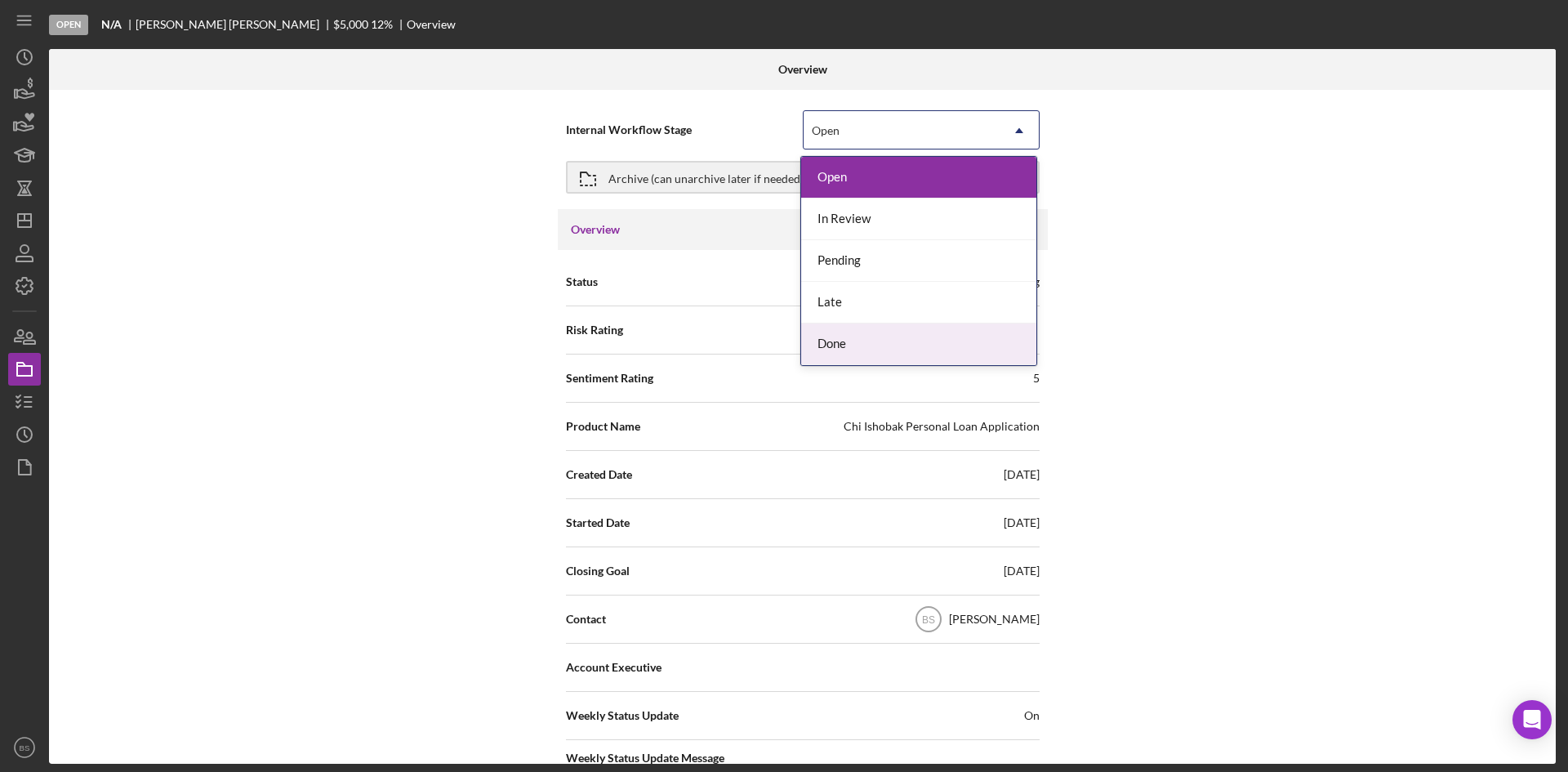
click at [863, 335] on div "Done" at bounding box center [918, 345] width 235 height 42
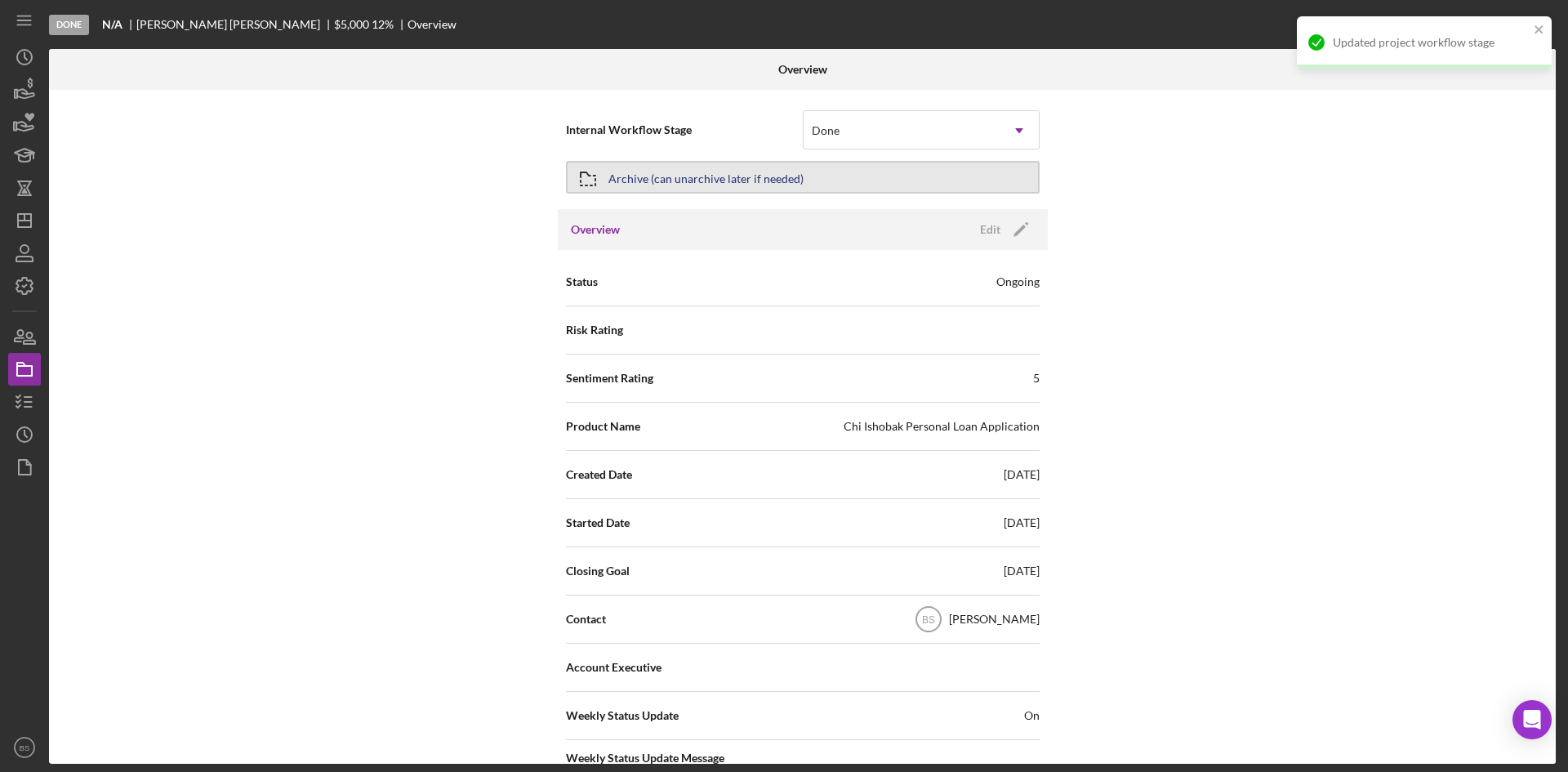
click at [796, 176] on div "Archive (can unarchive later if needed)" at bounding box center [706, 177] width 195 height 29
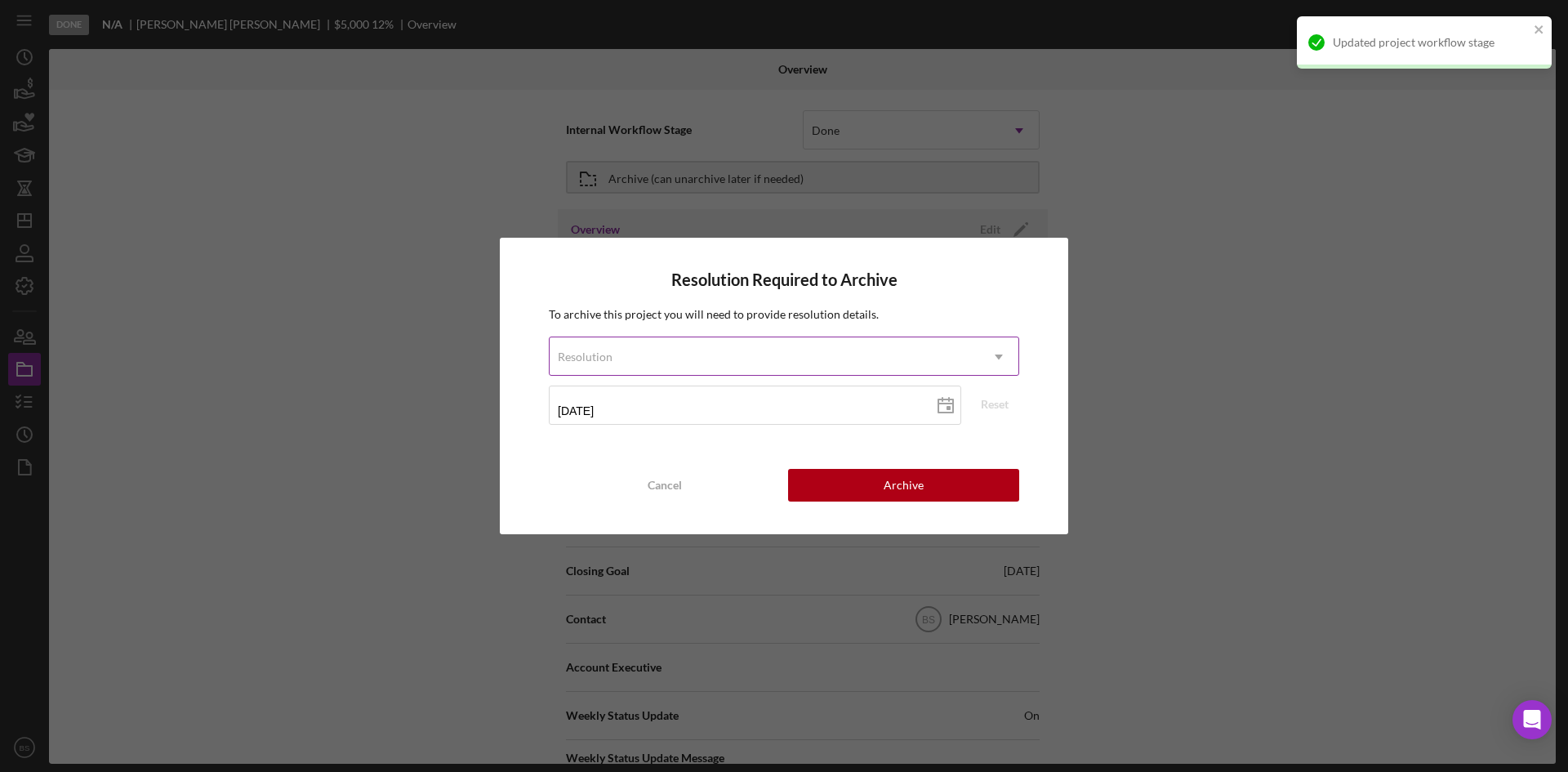
click at [780, 358] on div "Resolution" at bounding box center [765, 357] width 430 height 38
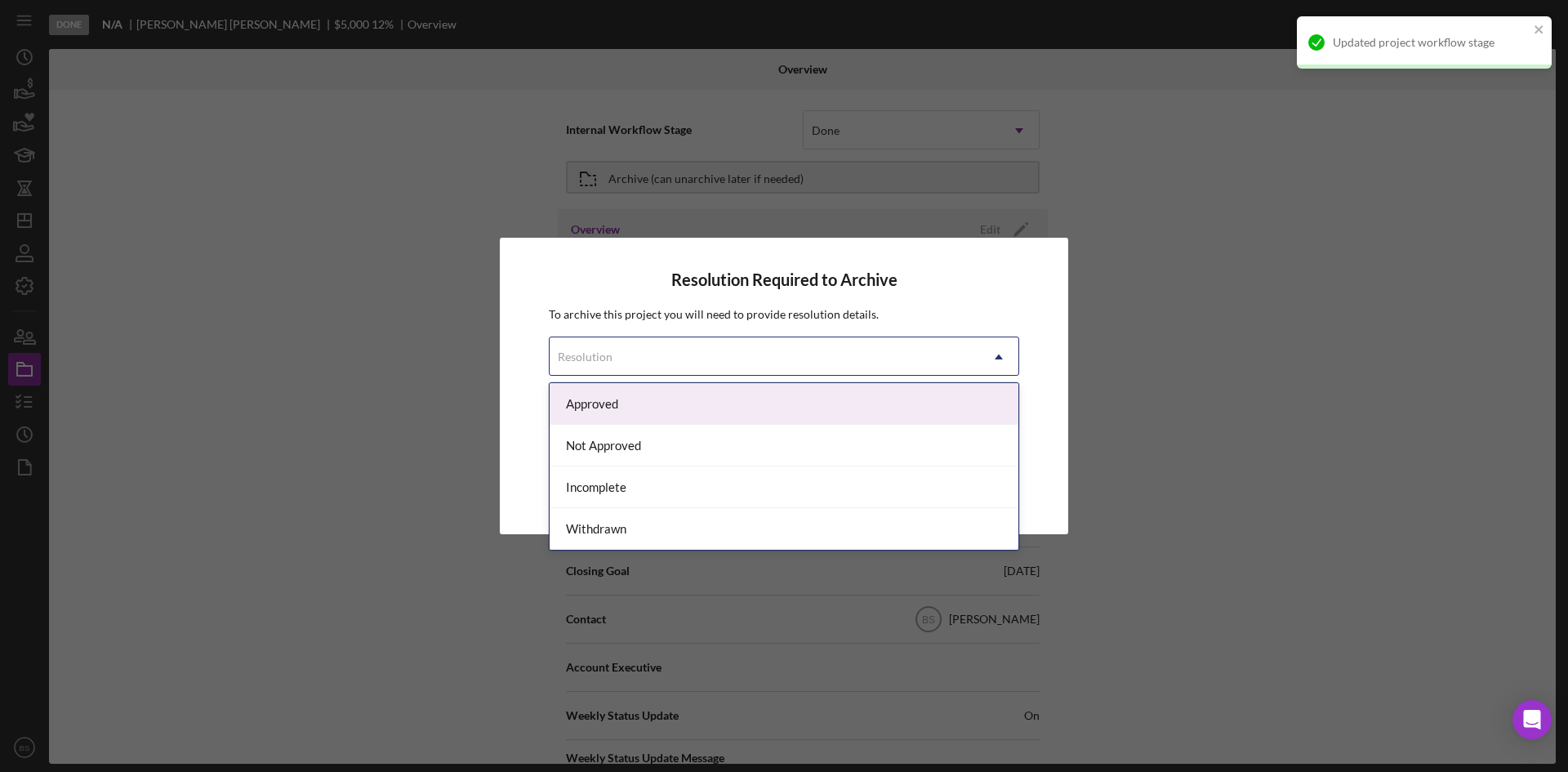
click at [771, 405] on div "Approved" at bounding box center [784, 404] width 469 height 42
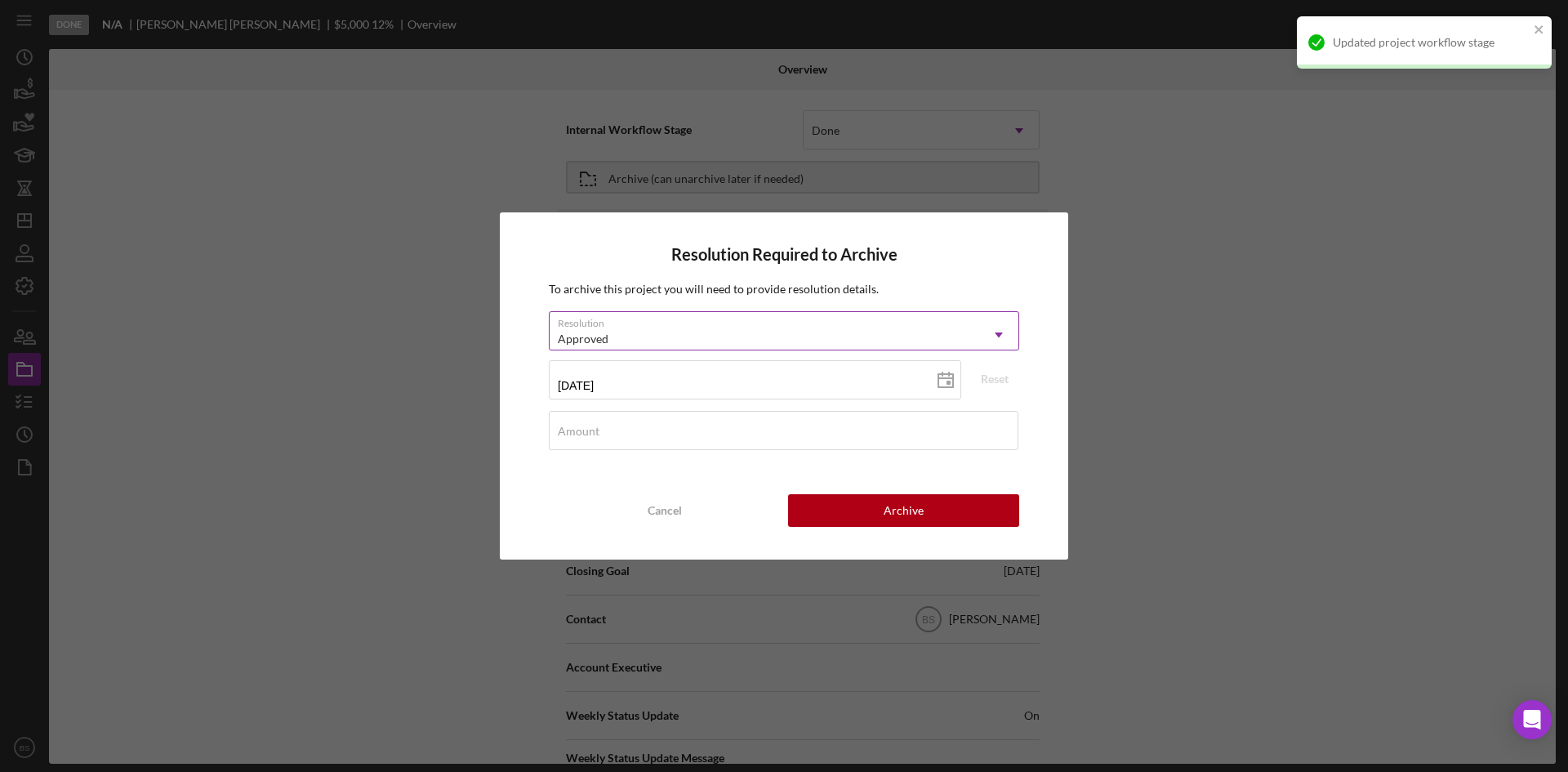
click at [774, 345] on div "Approved" at bounding box center [765, 339] width 430 height 38
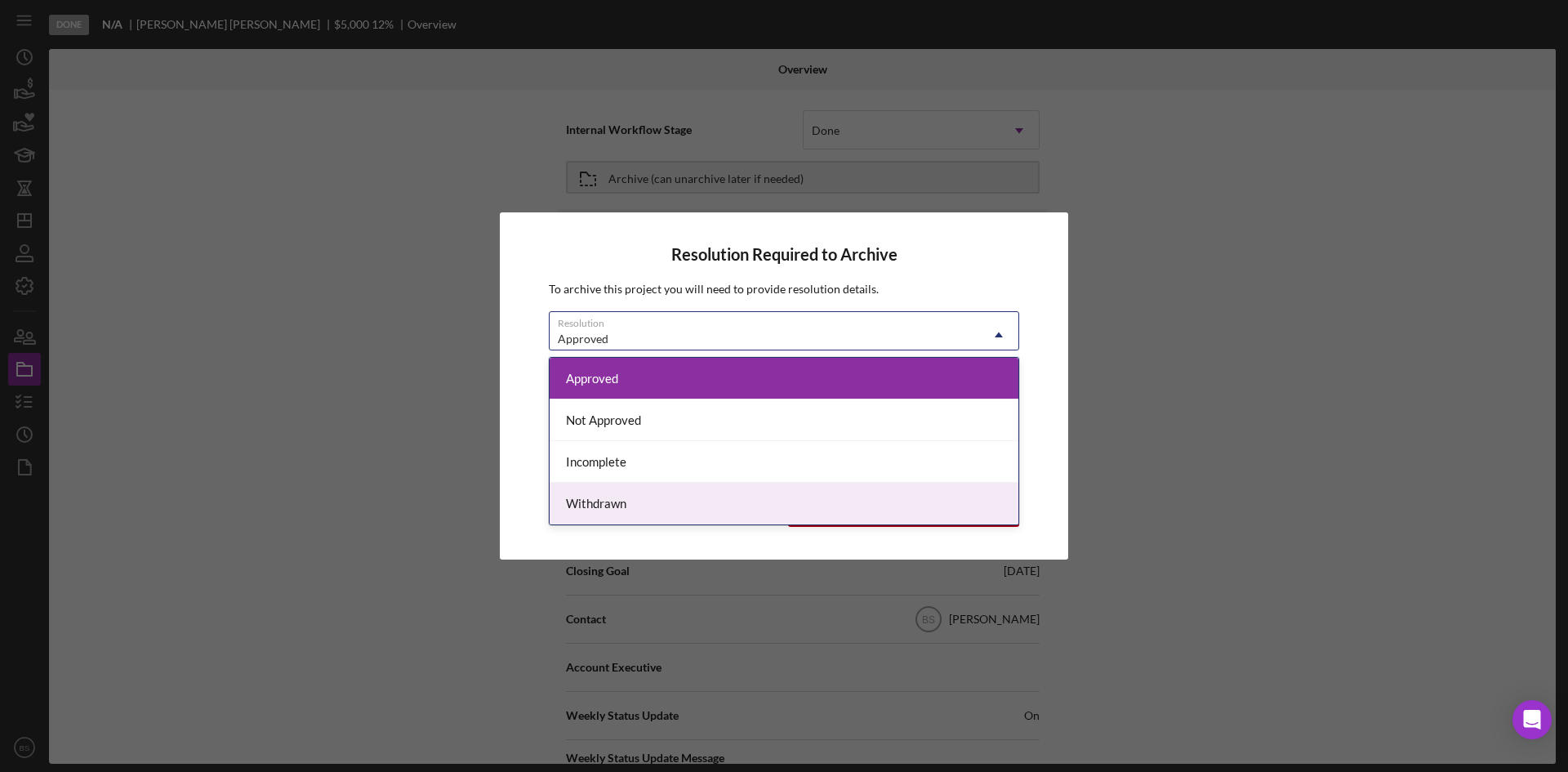
click at [772, 494] on div "Withdrawn" at bounding box center [784, 504] width 469 height 42
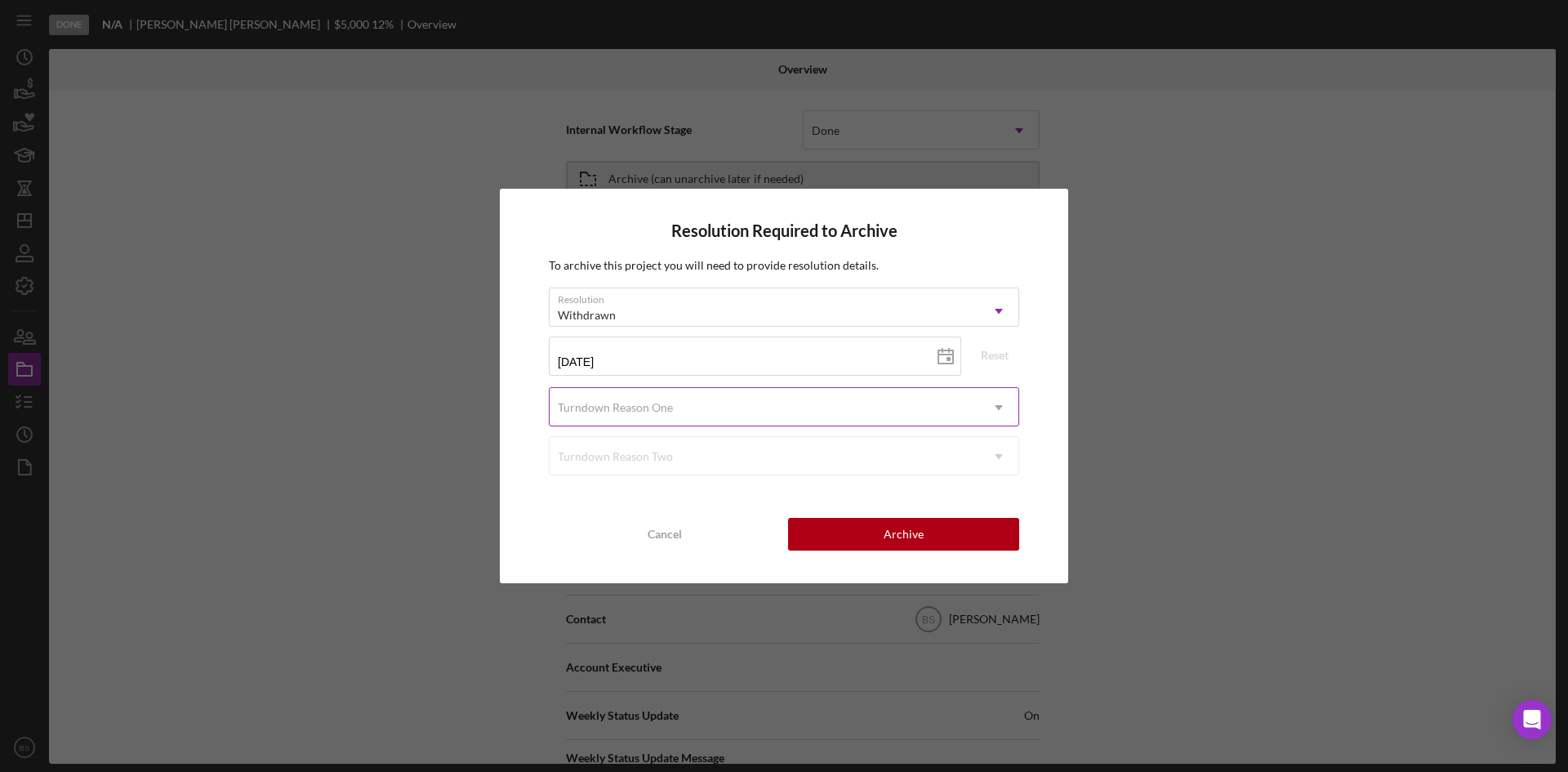
click at [723, 417] on div "Turndown Reason One" at bounding box center [765, 408] width 430 height 38
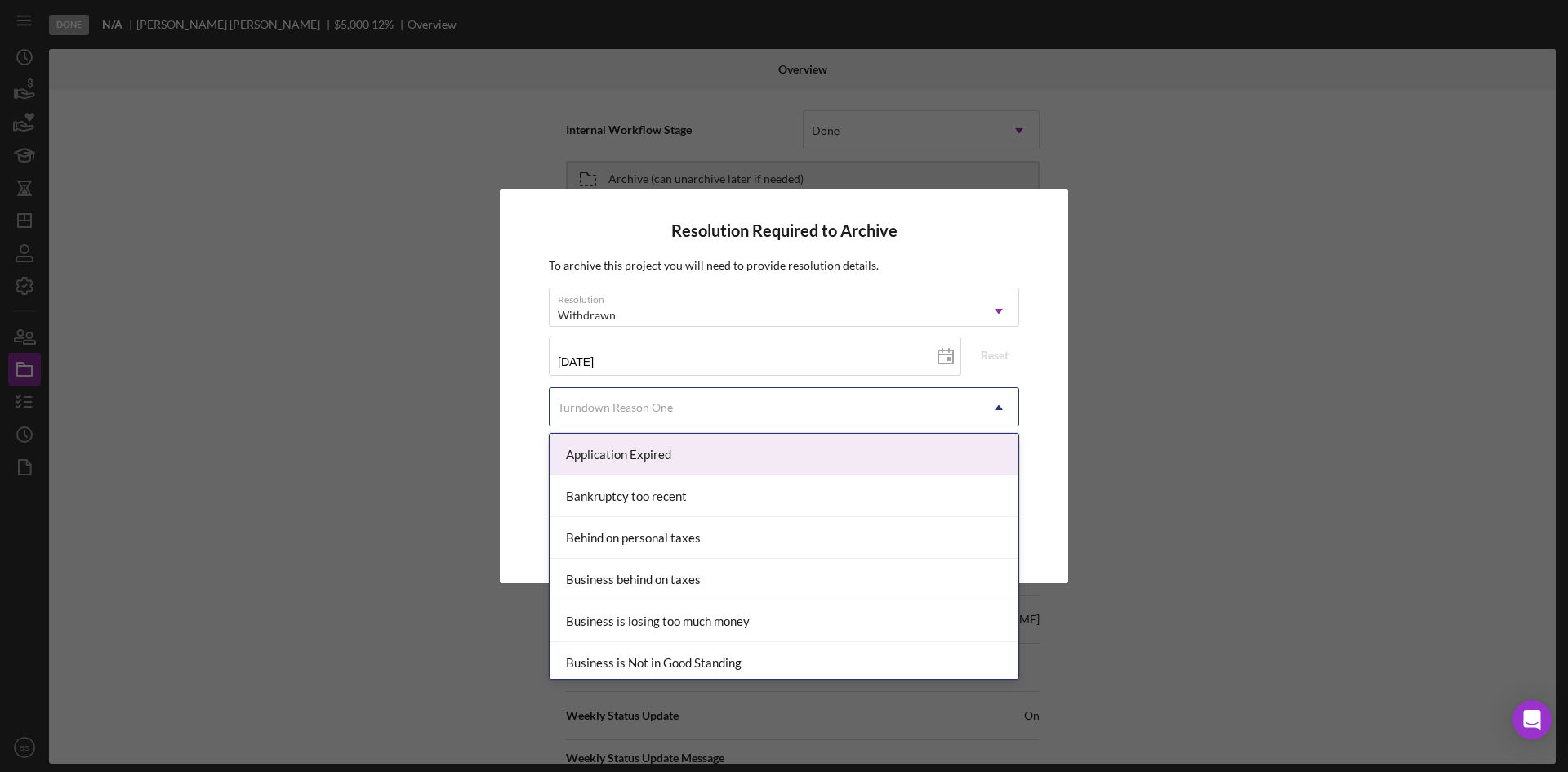
click at [722, 453] on div "Application Expired" at bounding box center [784, 455] width 469 height 42
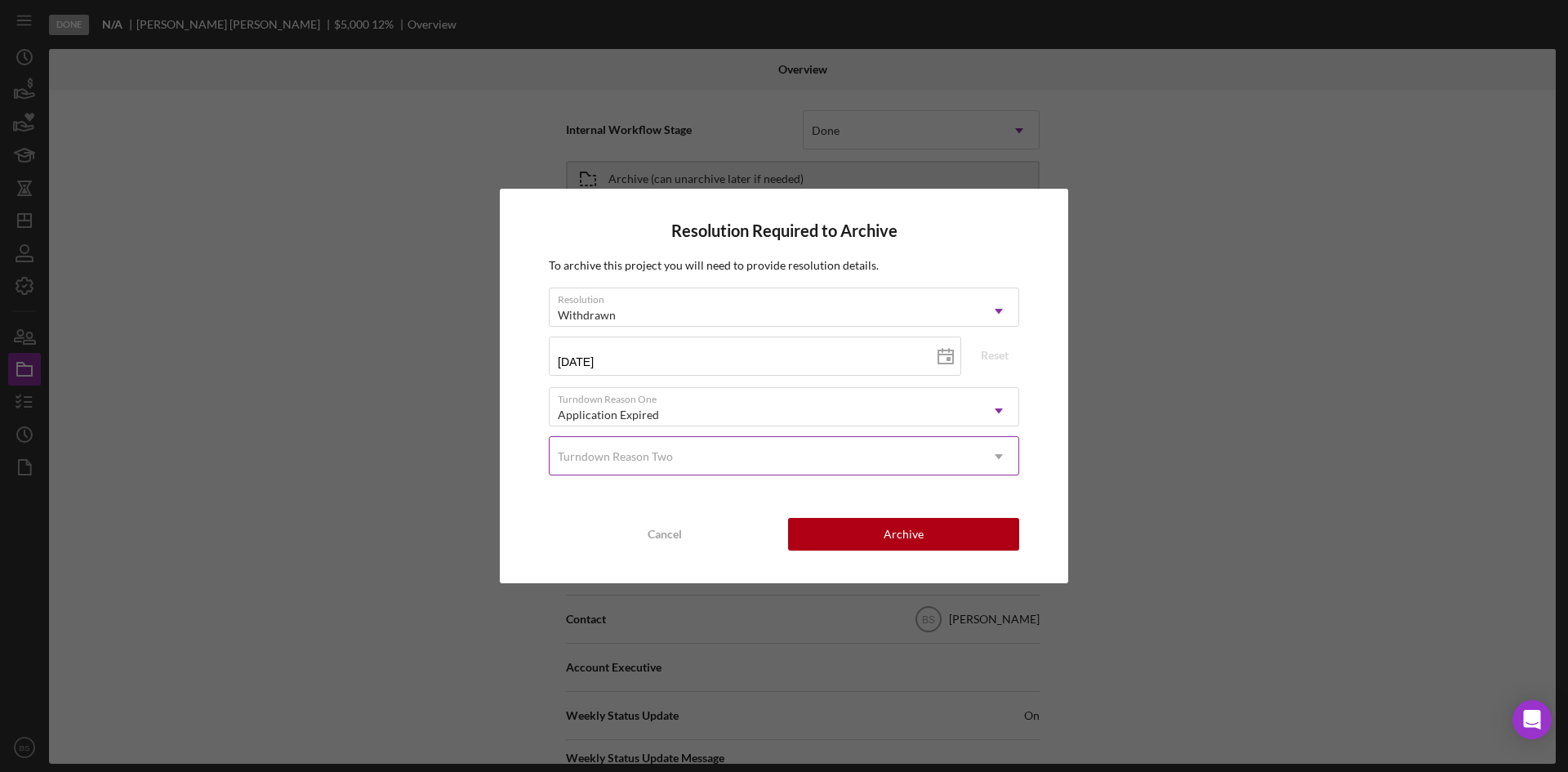
click at [722, 455] on div "Turndown Reason Two" at bounding box center [765, 457] width 430 height 38
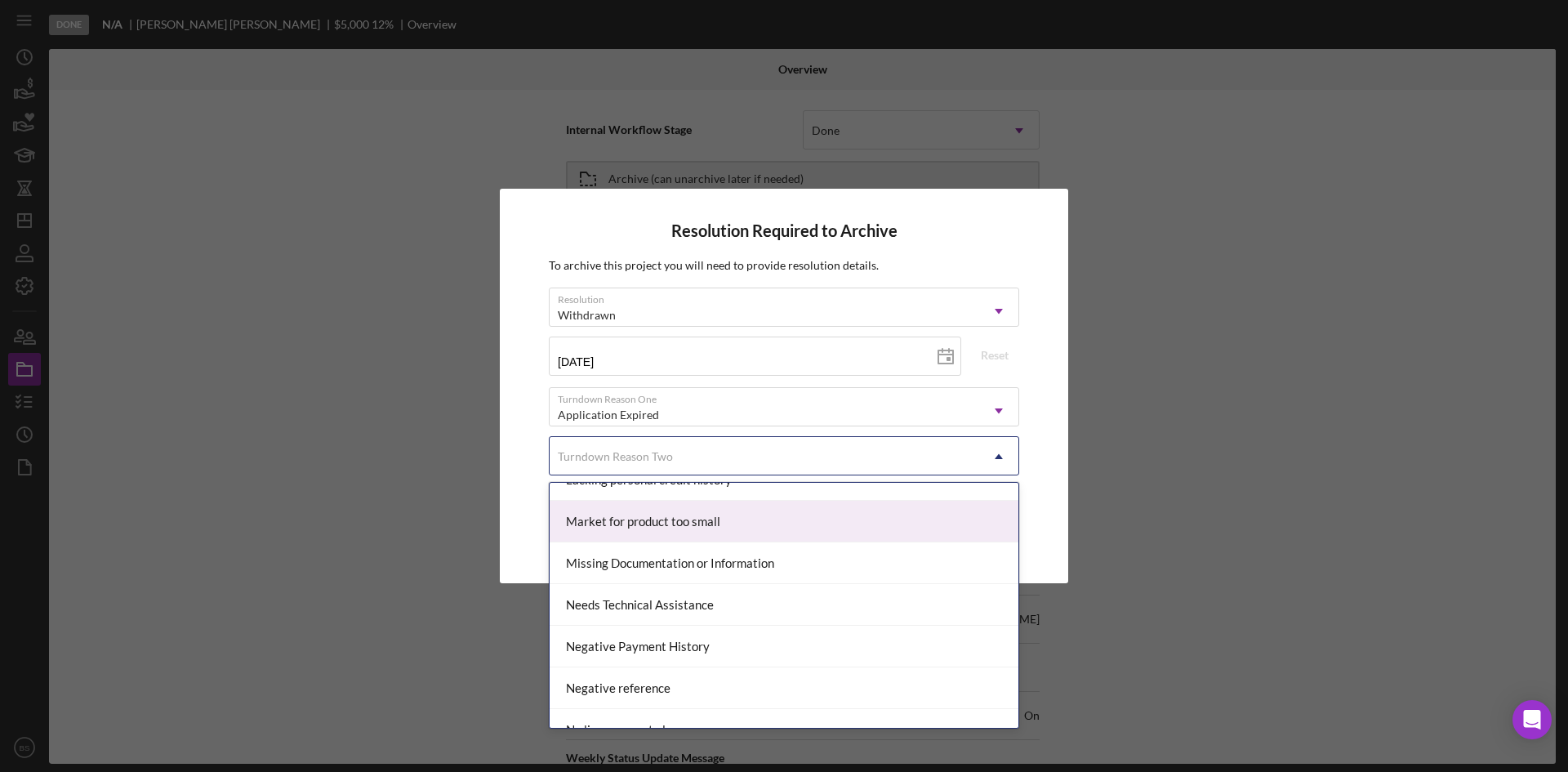
scroll to position [1062, 0]
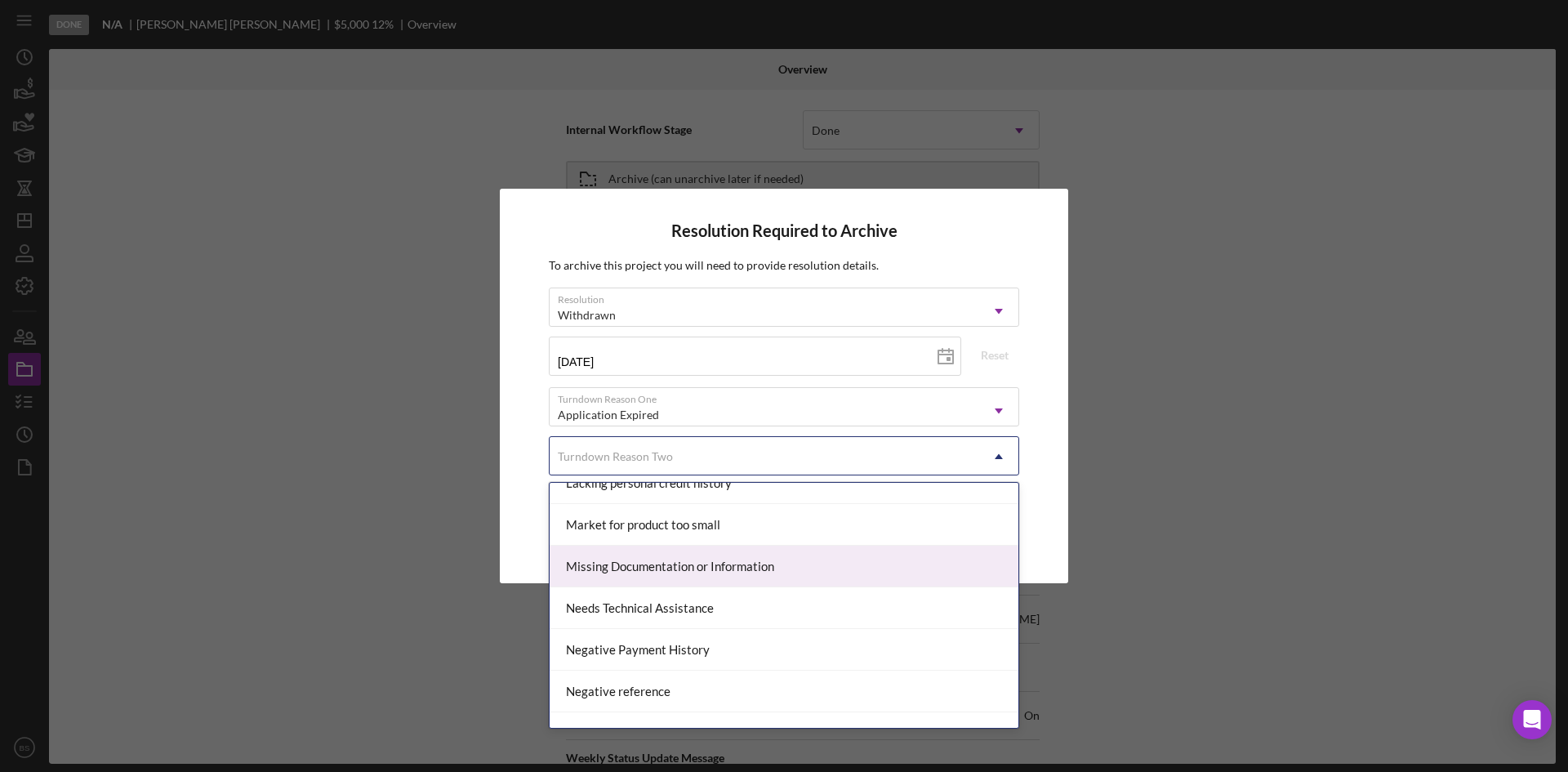
click at [732, 551] on div "Missing Documentation or Information" at bounding box center [784, 567] width 469 height 42
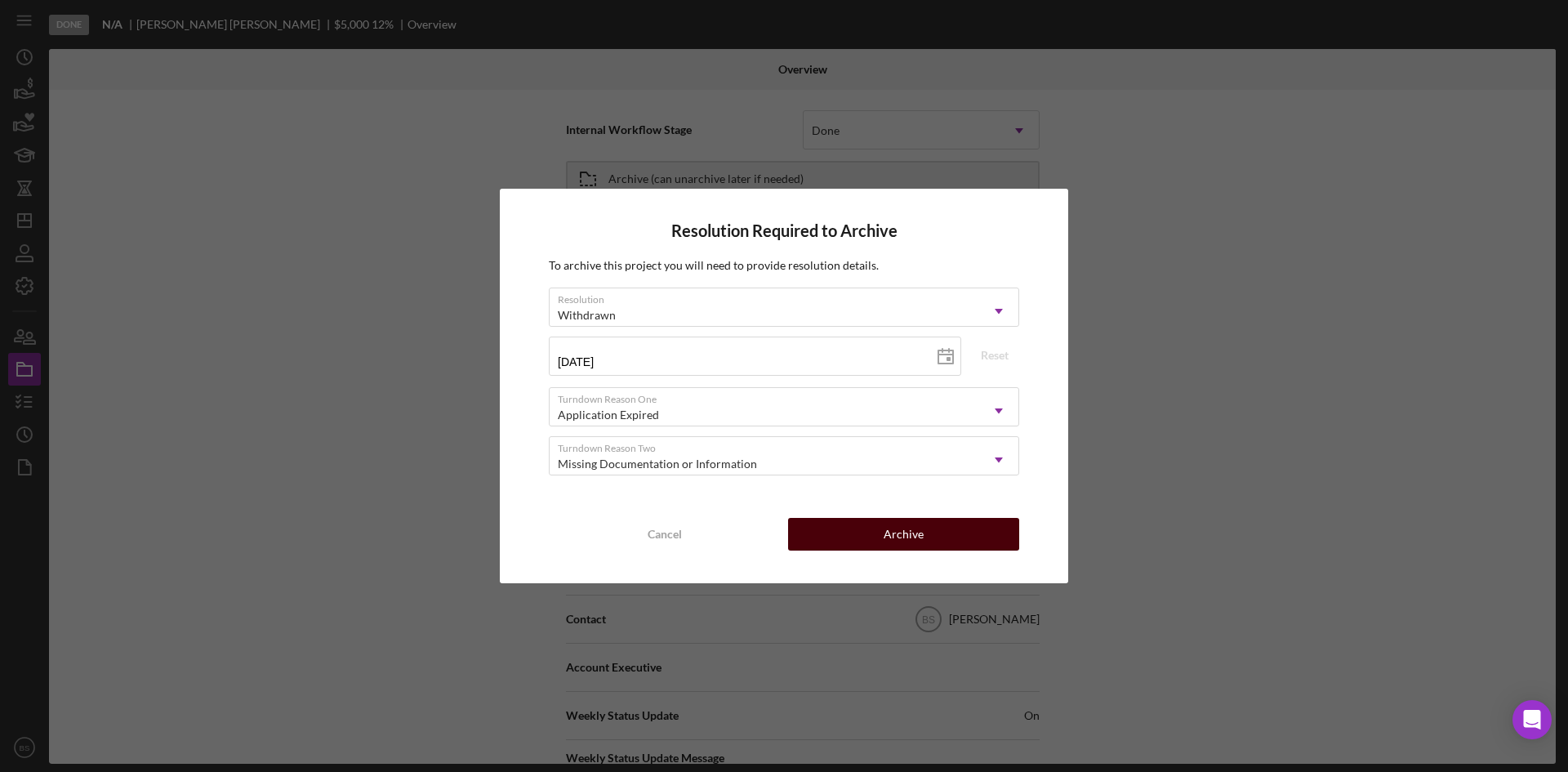
click at [888, 540] on div "Archive" at bounding box center [903, 534] width 40 height 33
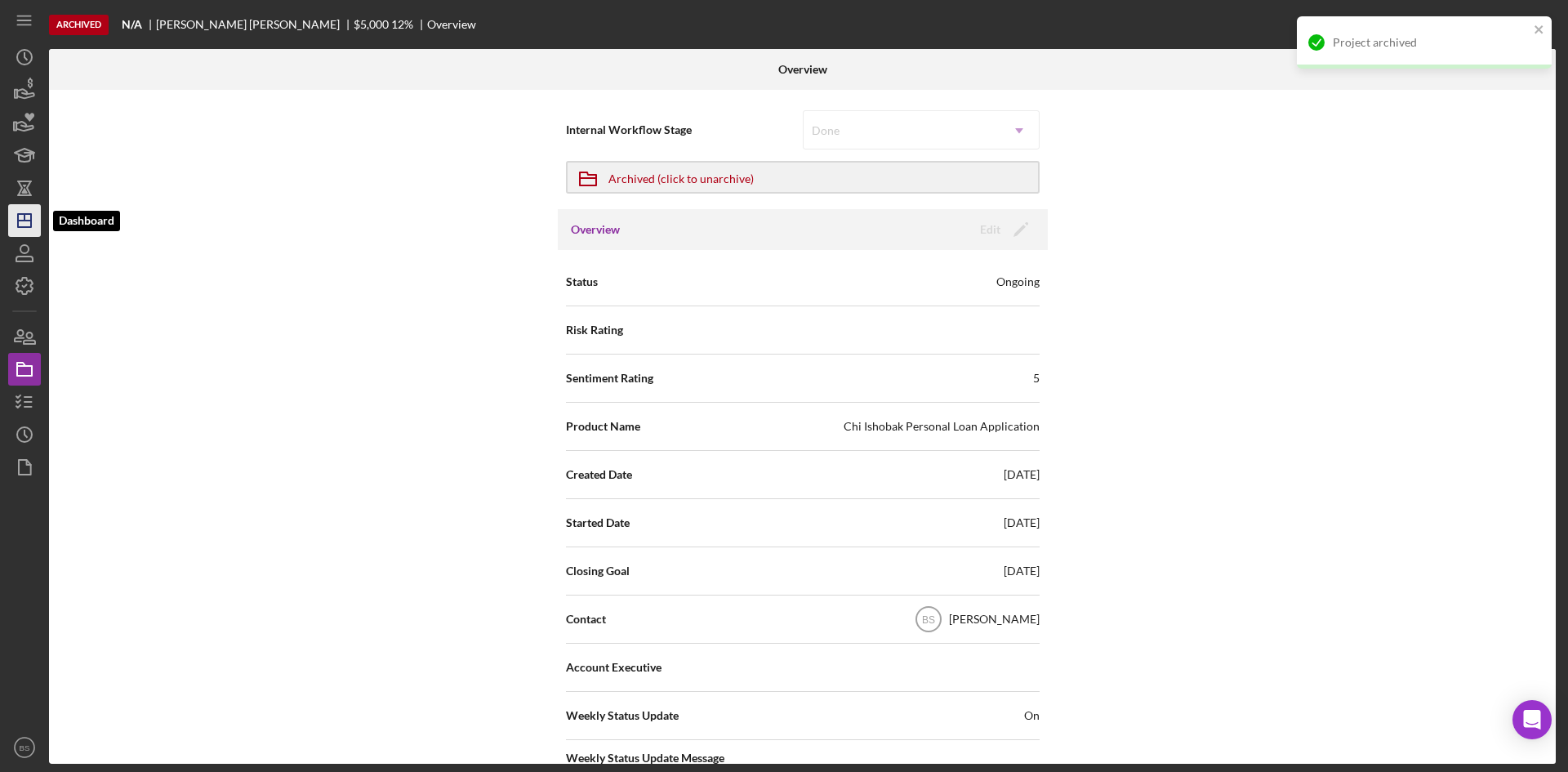
click at [34, 229] on icon "Icon/Dashboard" at bounding box center [24, 220] width 41 height 41
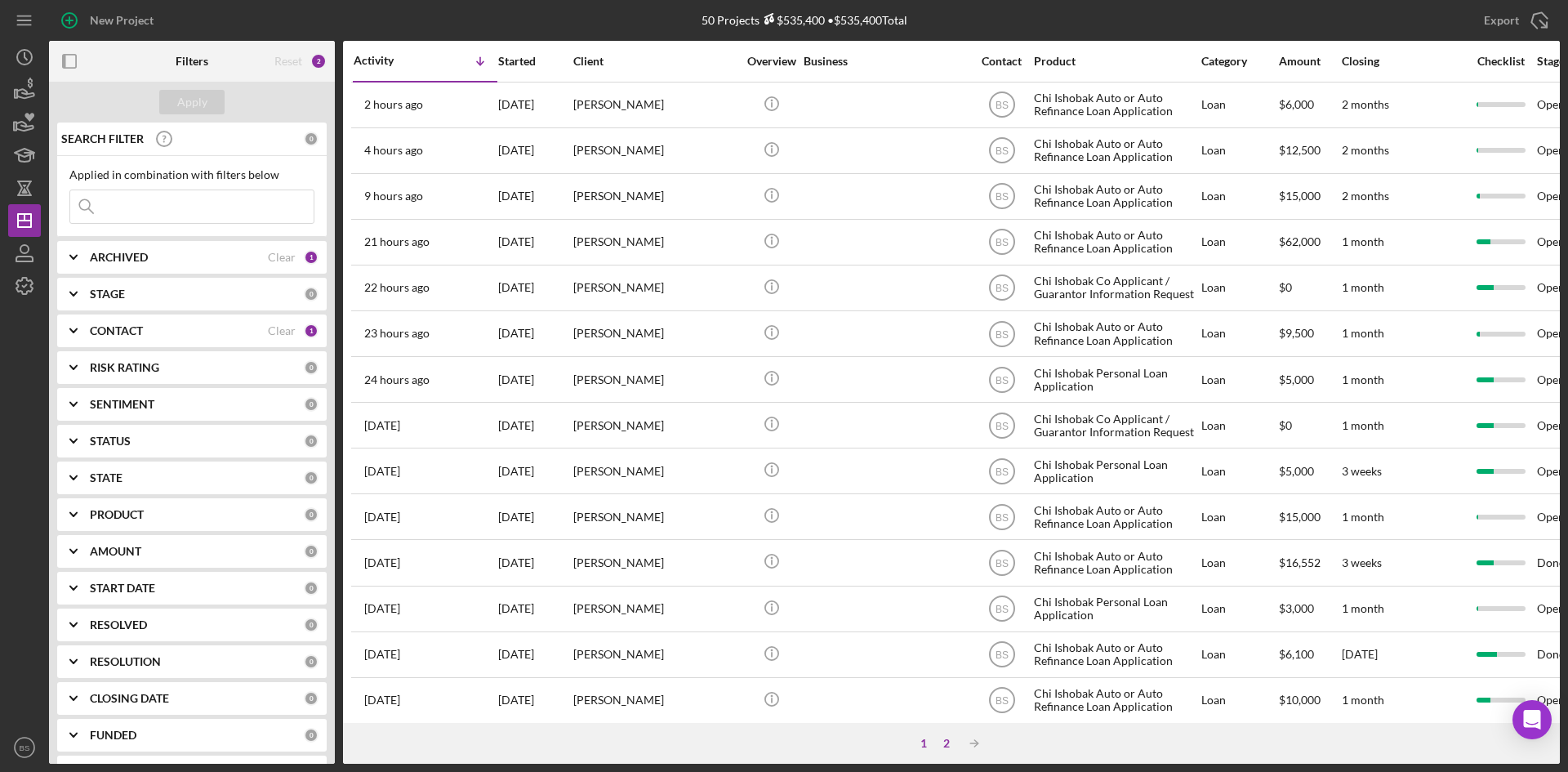
click at [939, 739] on div "2" at bounding box center [946, 743] width 23 height 13
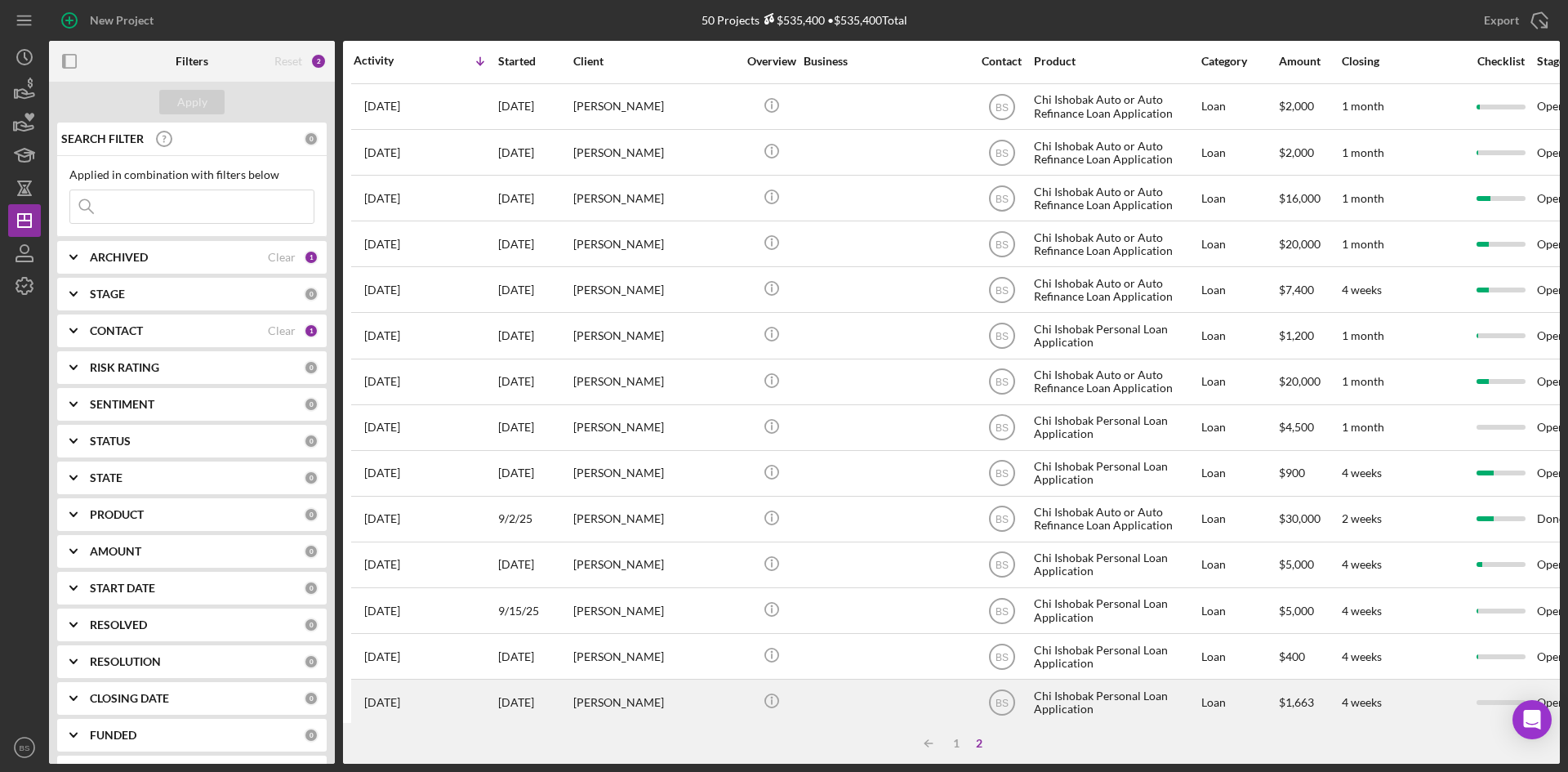
scroll to position [199, 0]
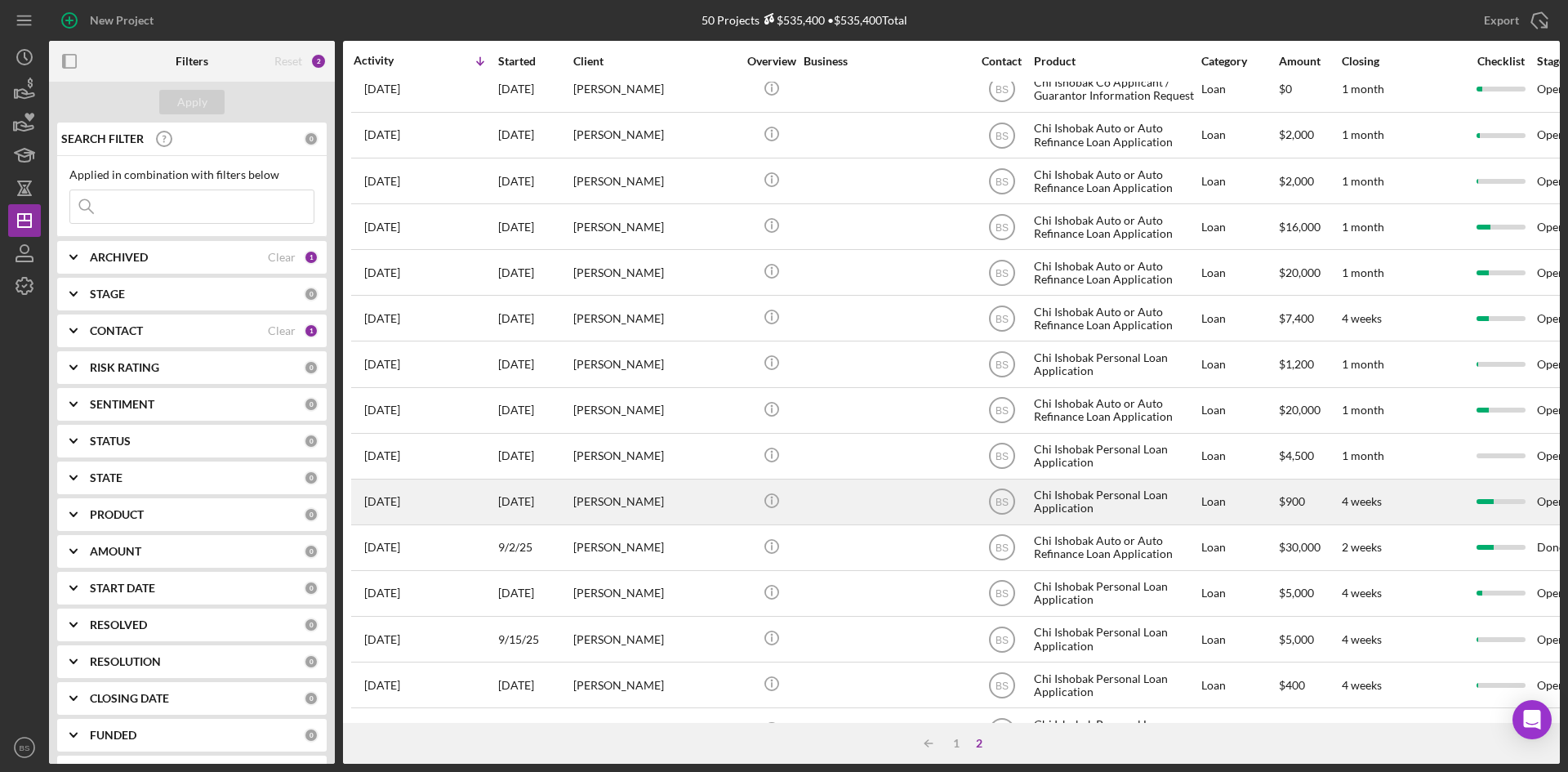
click at [636, 499] on div "[PERSON_NAME]" at bounding box center [655, 501] width 163 height 43
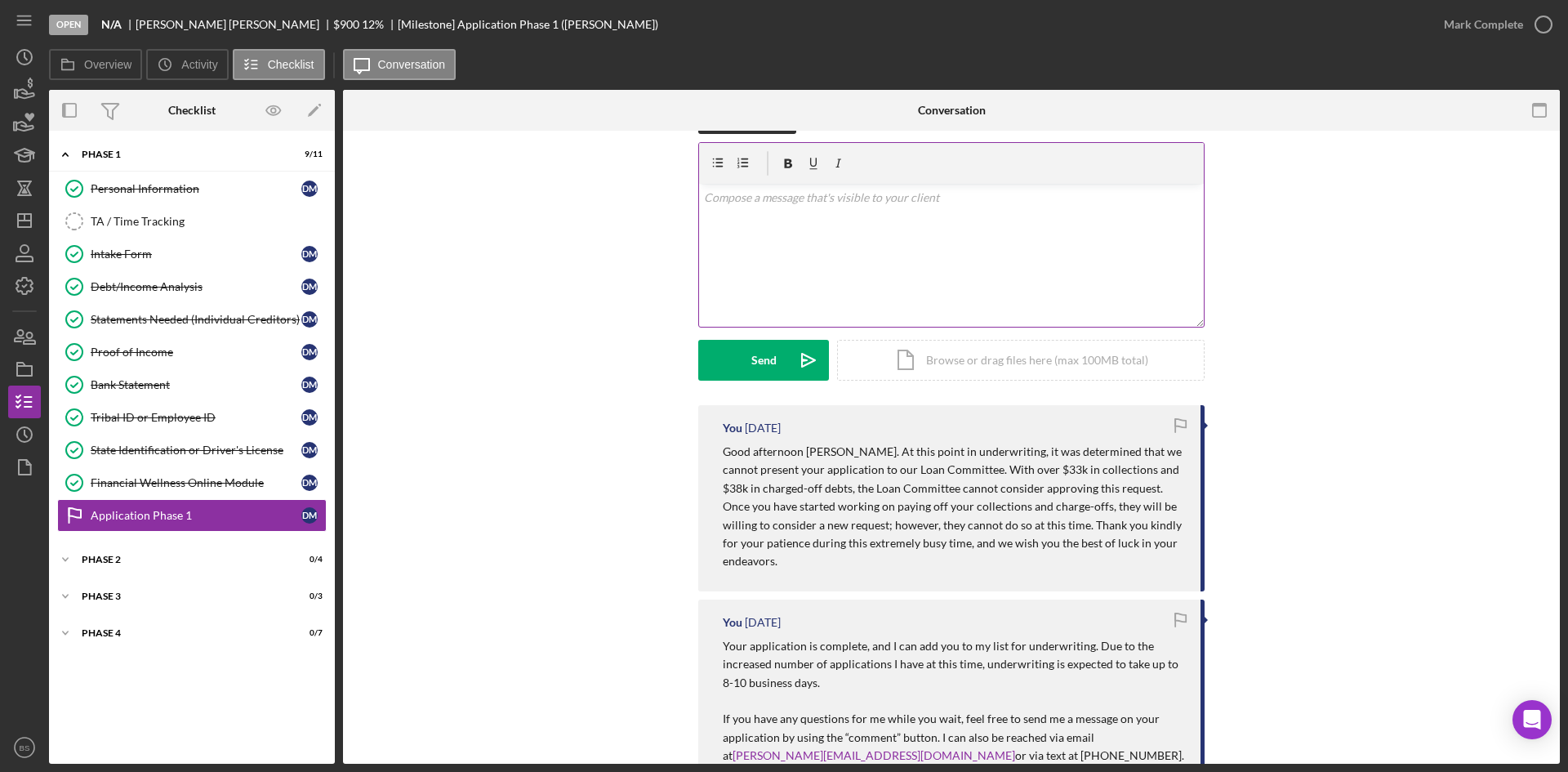
scroll to position [82, 0]
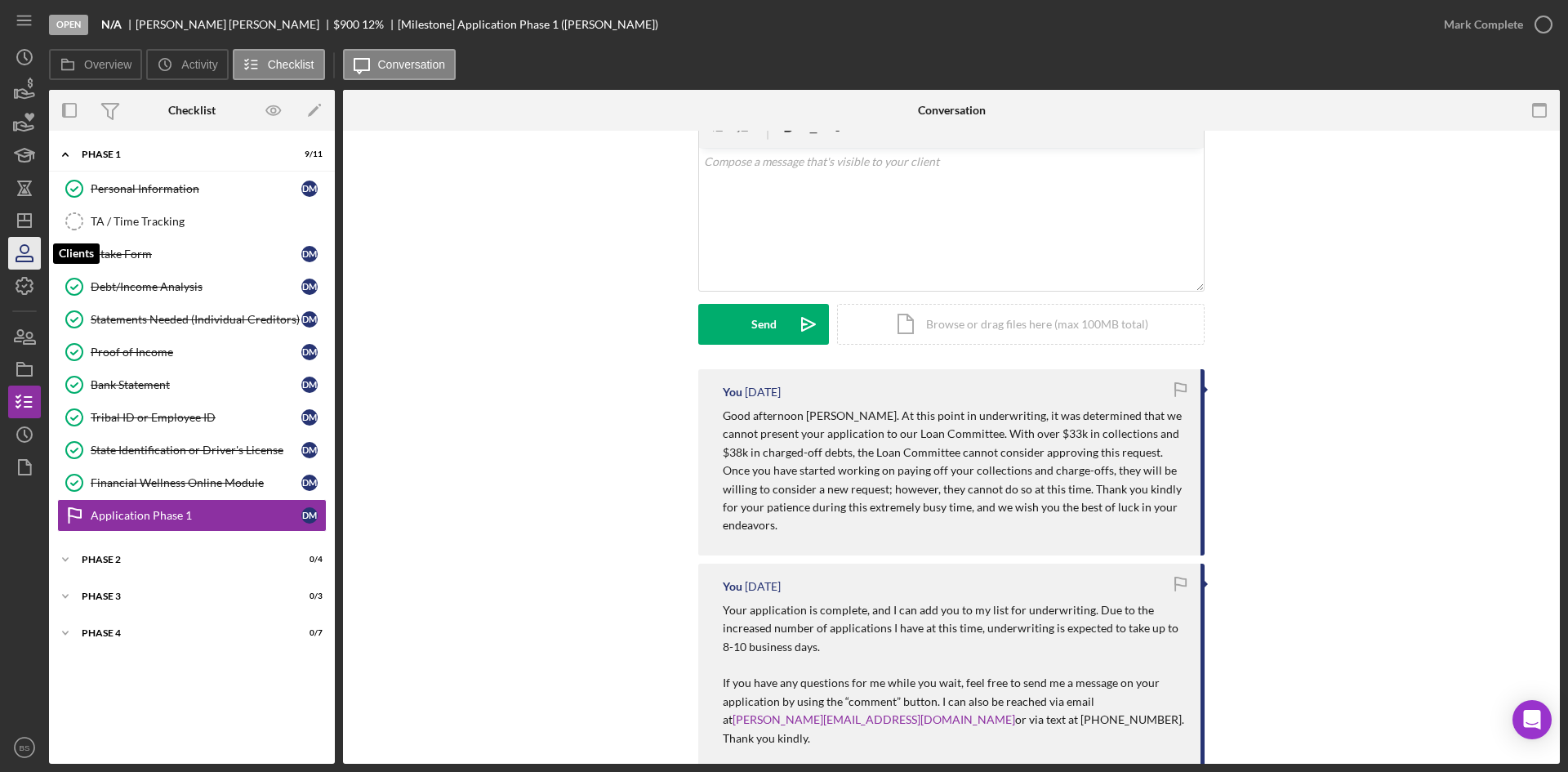
click at [33, 247] on icon "button" at bounding box center [24, 253] width 41 height 41
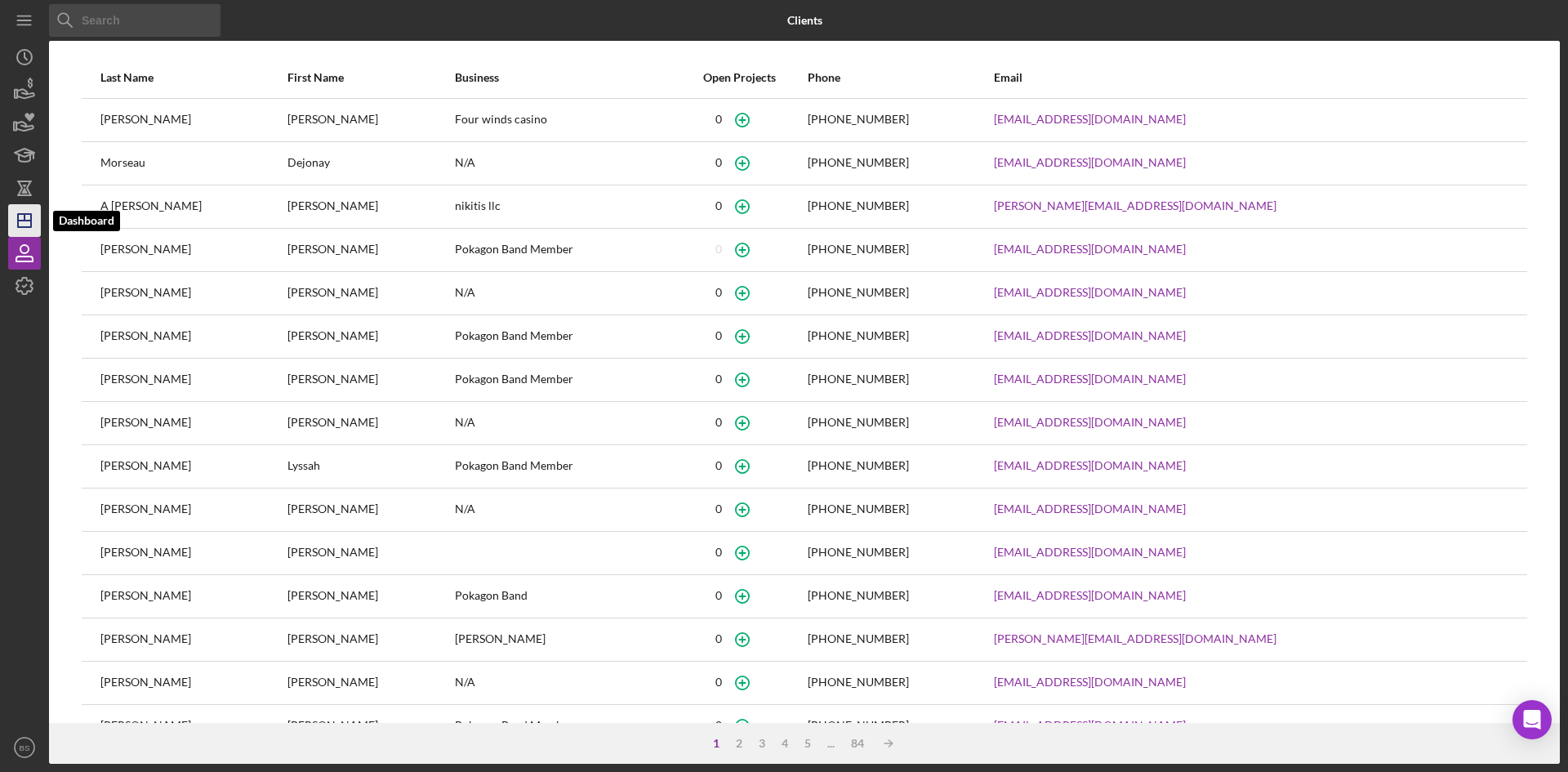
click at [29, 221] on icon "Icon/Dashboard" at bounding box center [24, 220] width 41 height 41
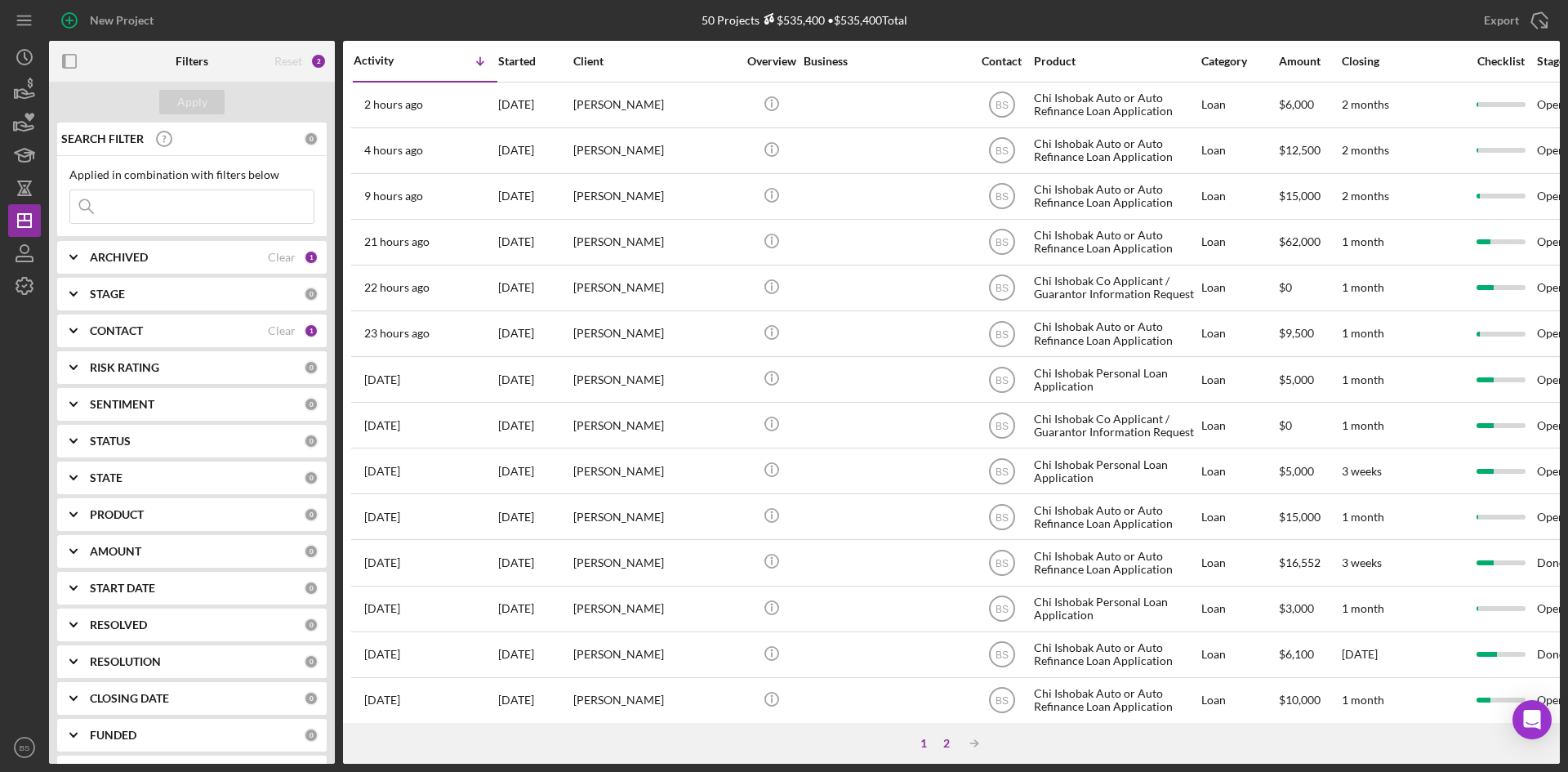
click at [945, 739] on div "2" at bounding box center [946, 743] width 23 height 13
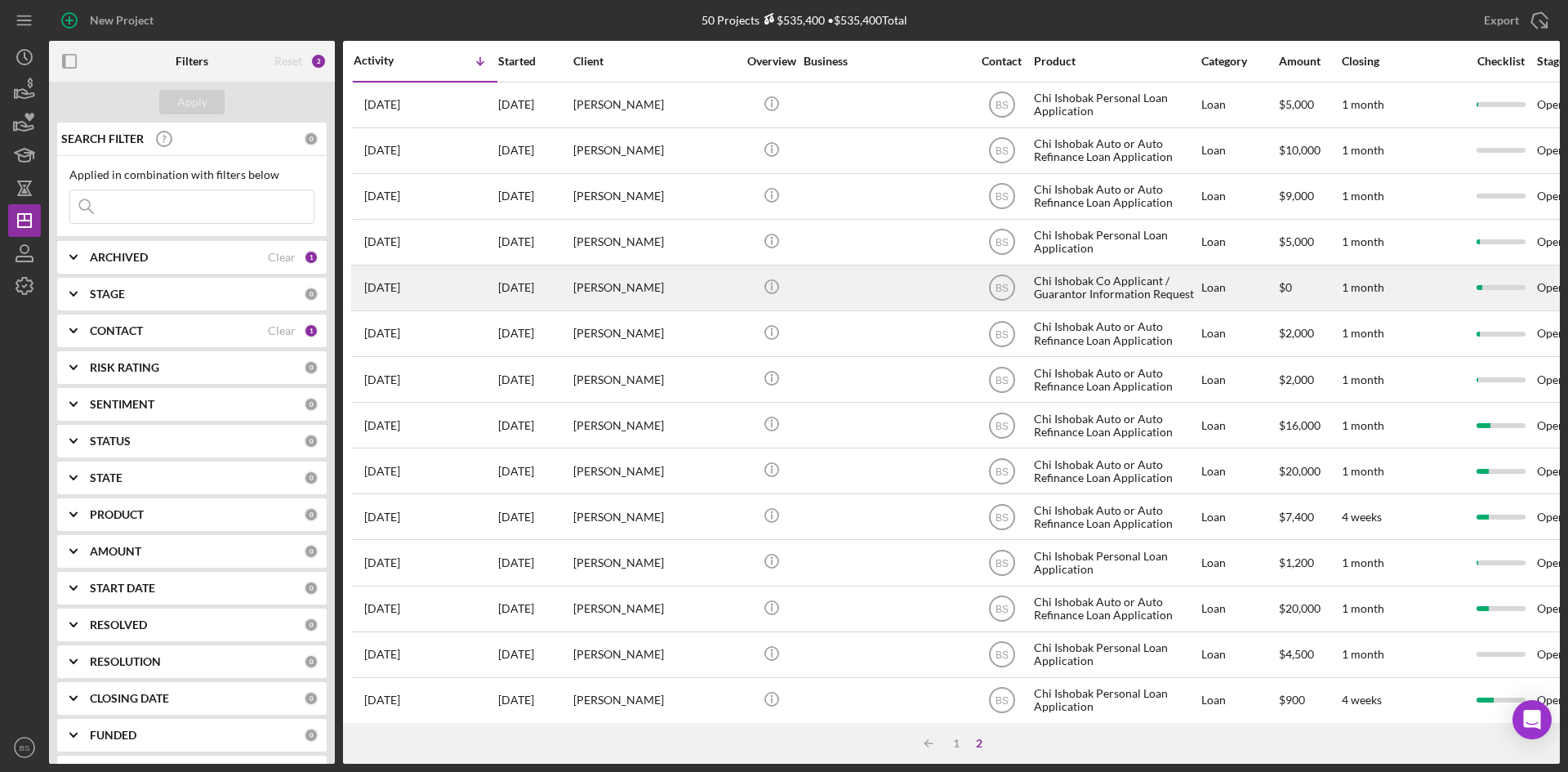
click at [638, 275] on div "[PERSON_NAME]" at bounding box center [655, 287] width 163 height 43
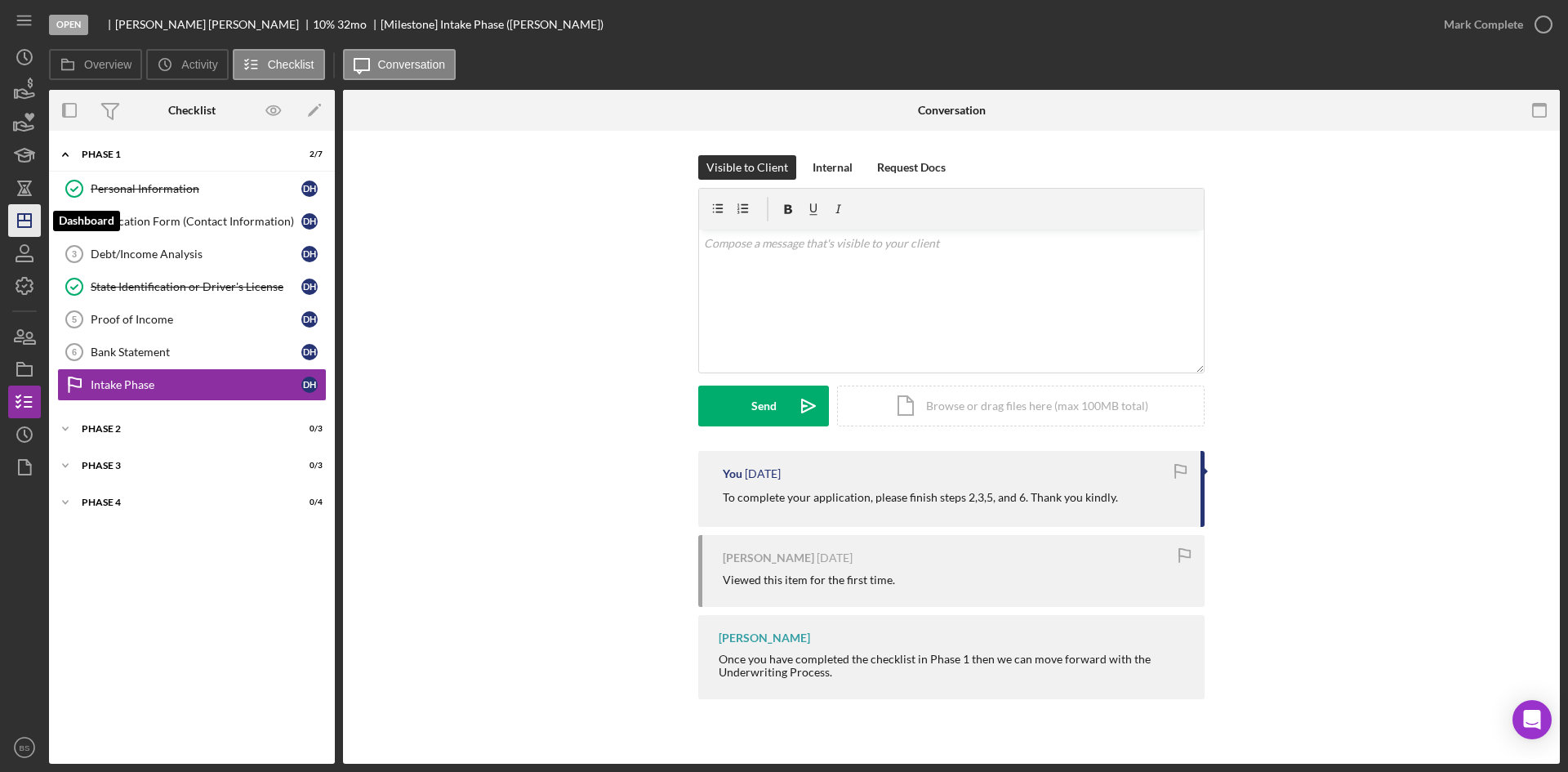
click at [34, 227] on icon "Icon/Dashboard" at bounding box center [24, 220] width 41 height 41
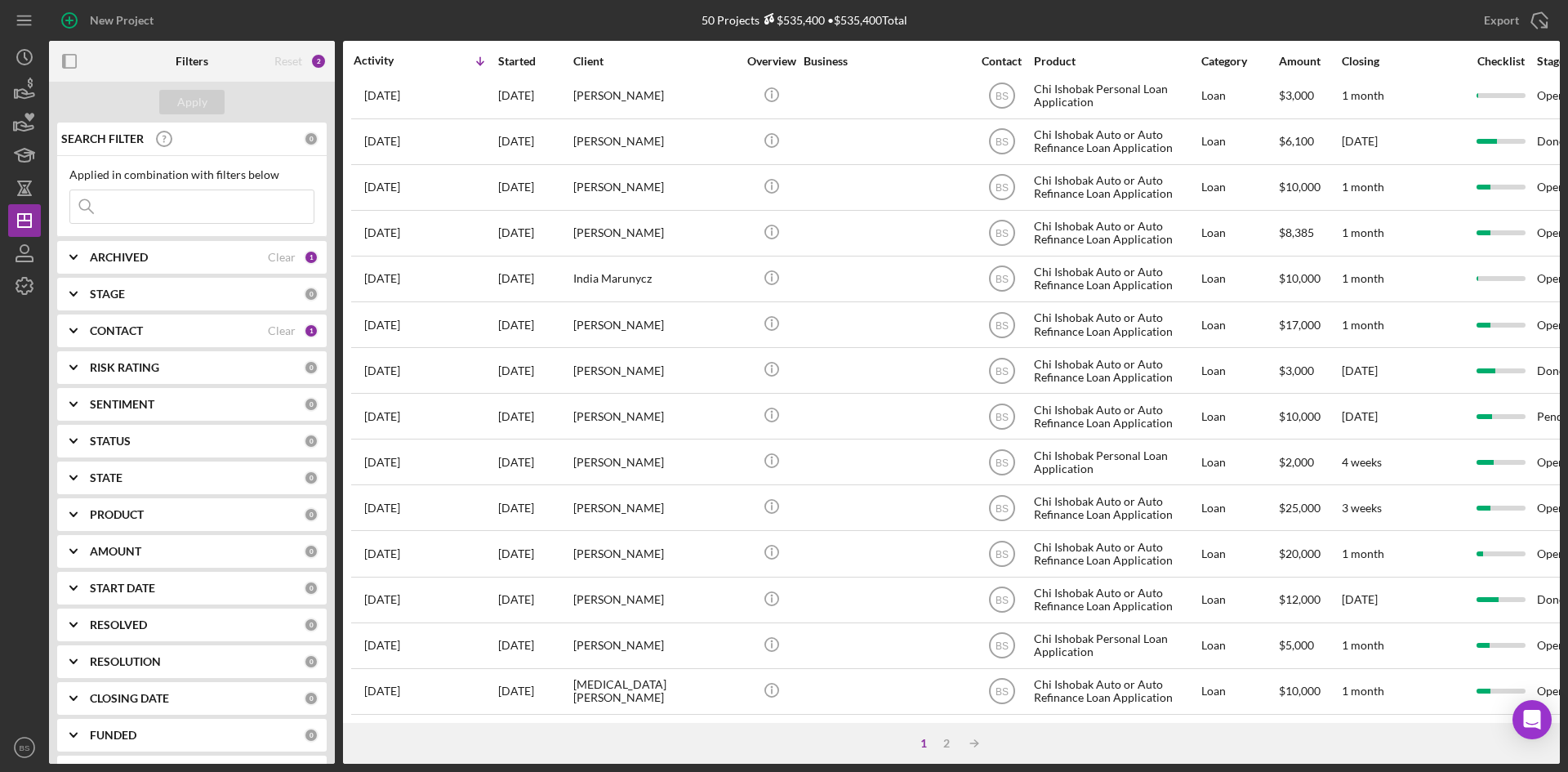
scroll to position [525, 0]
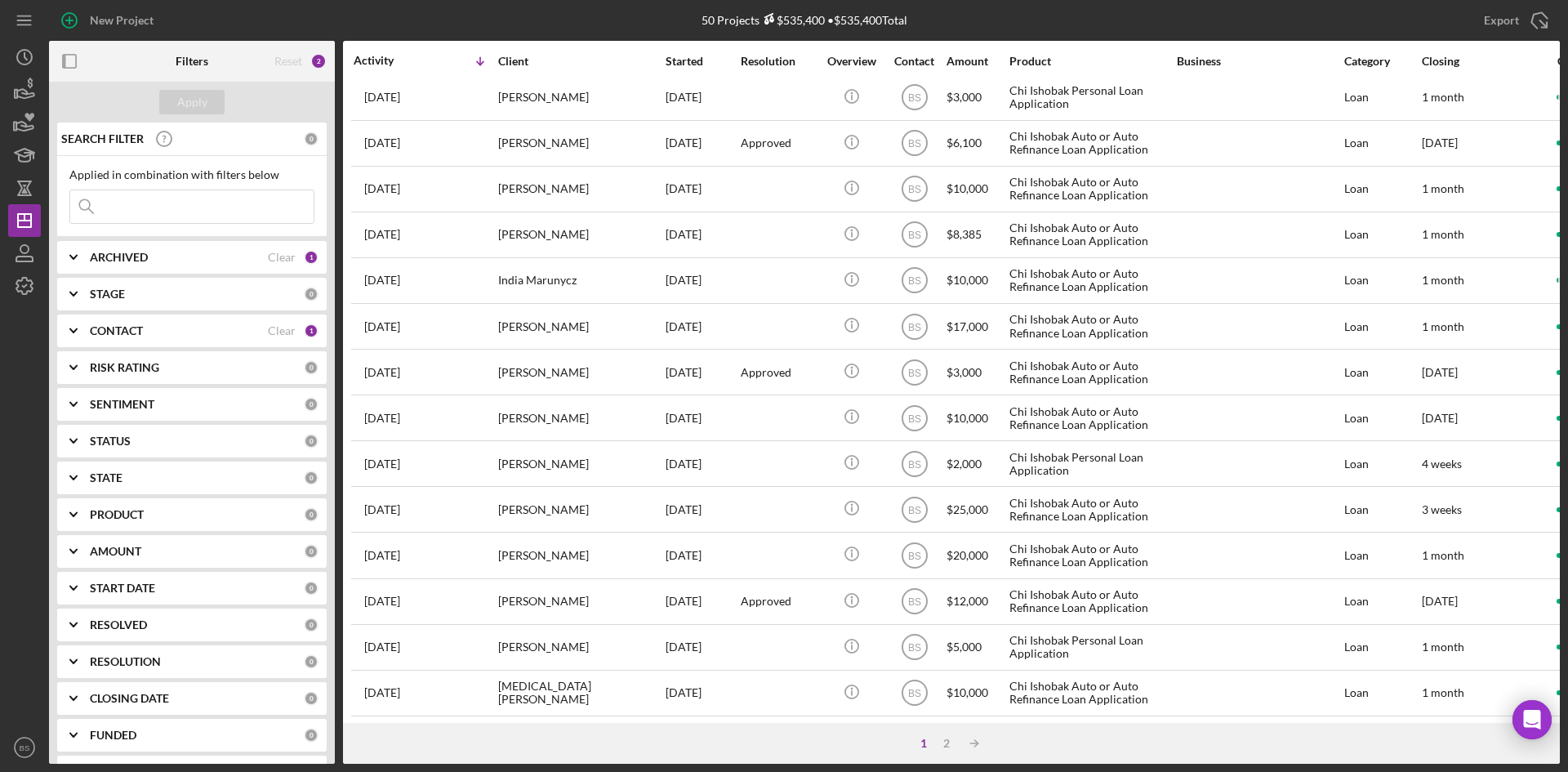
scroll to position [525, 0]
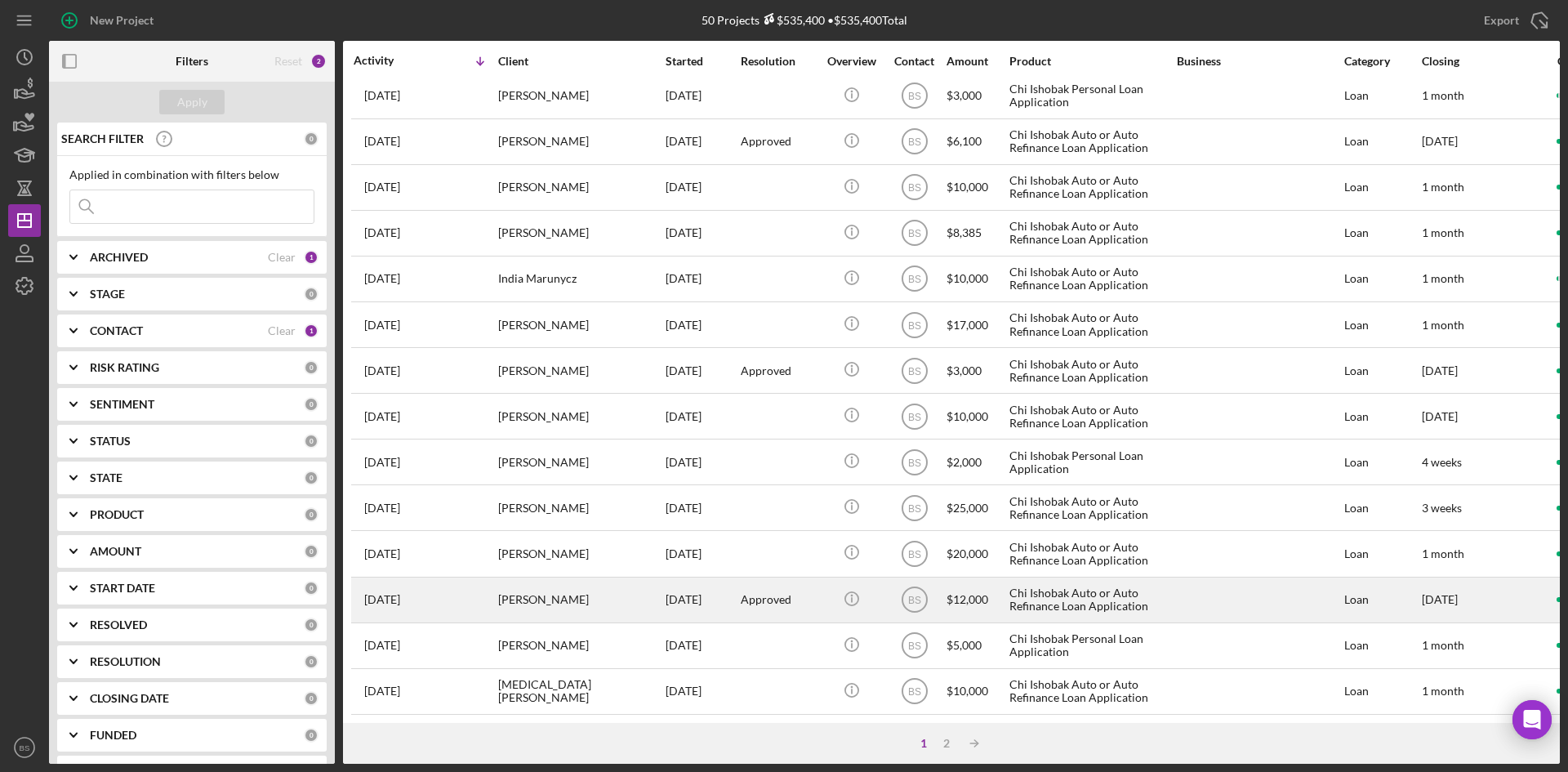
click at [506, 596] on div "[PERSON_NAME]" at bounding box center [579, 600] width 163 height 43
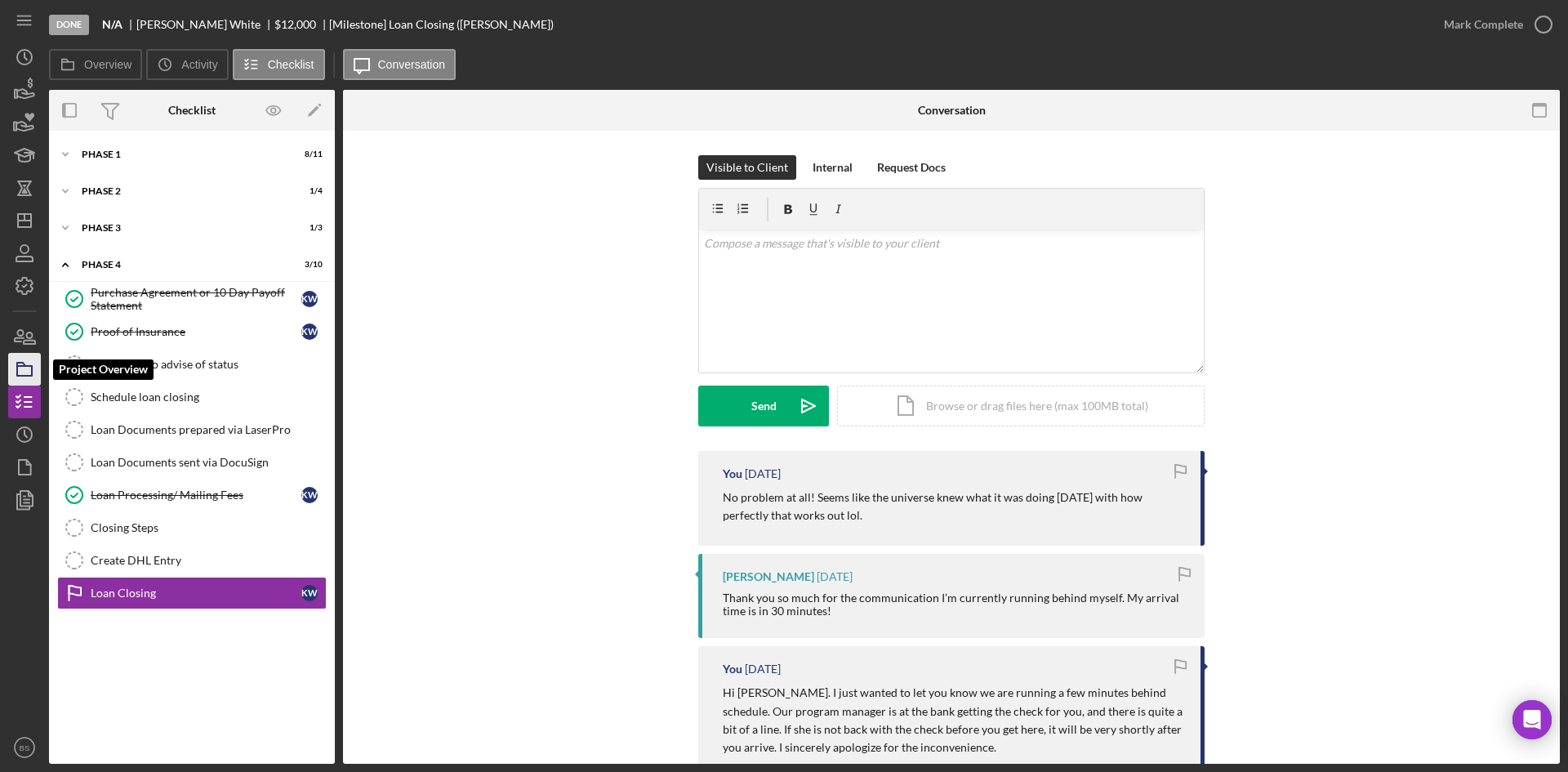
click at [24, 373] on icon "button" at bounding box center [24, 369] width 41 height 41
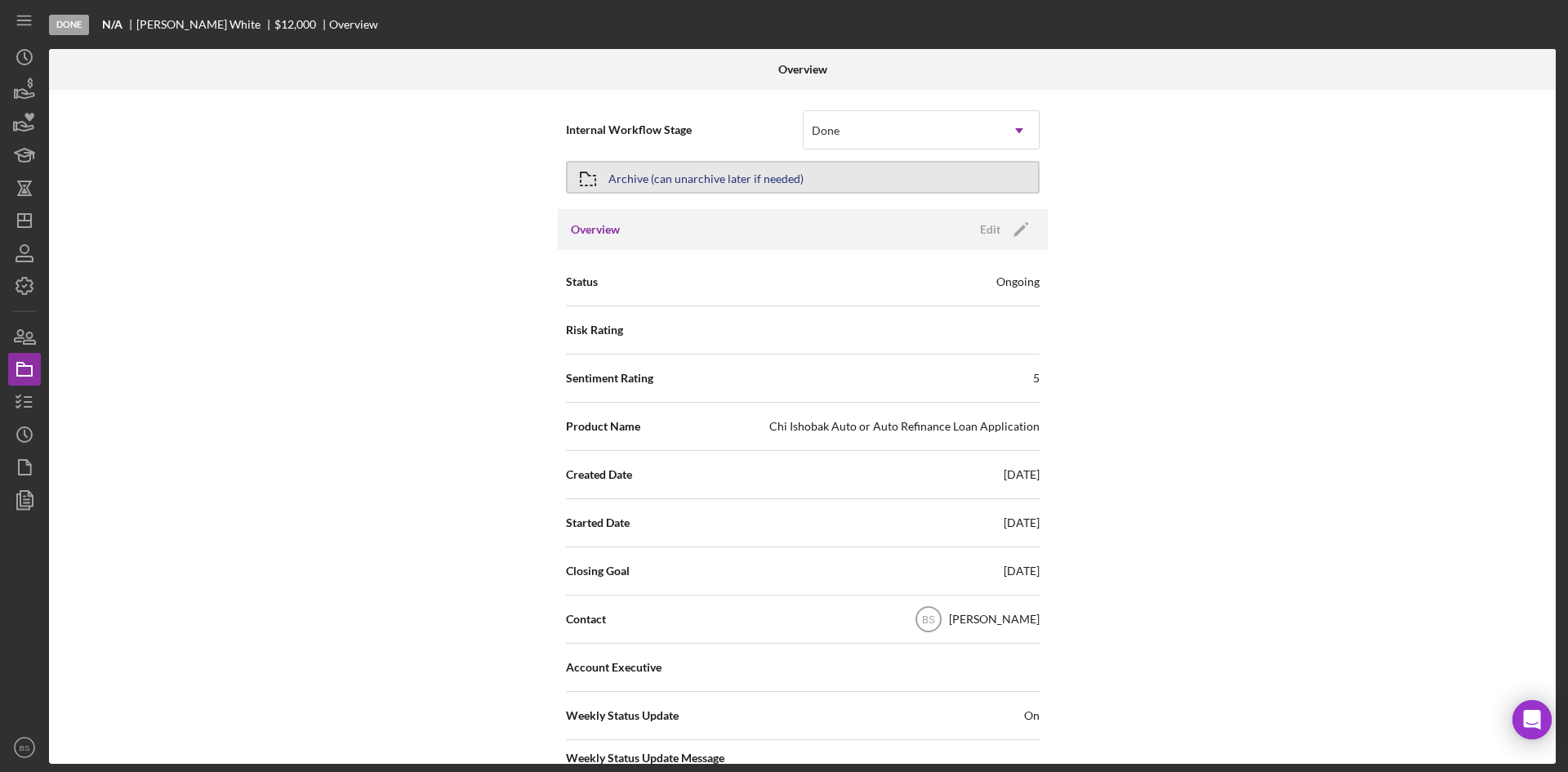
click at [868, 167] on button "Archive (can unarchive later if needed)" at bounding box center [802, 177] width 474 height 33
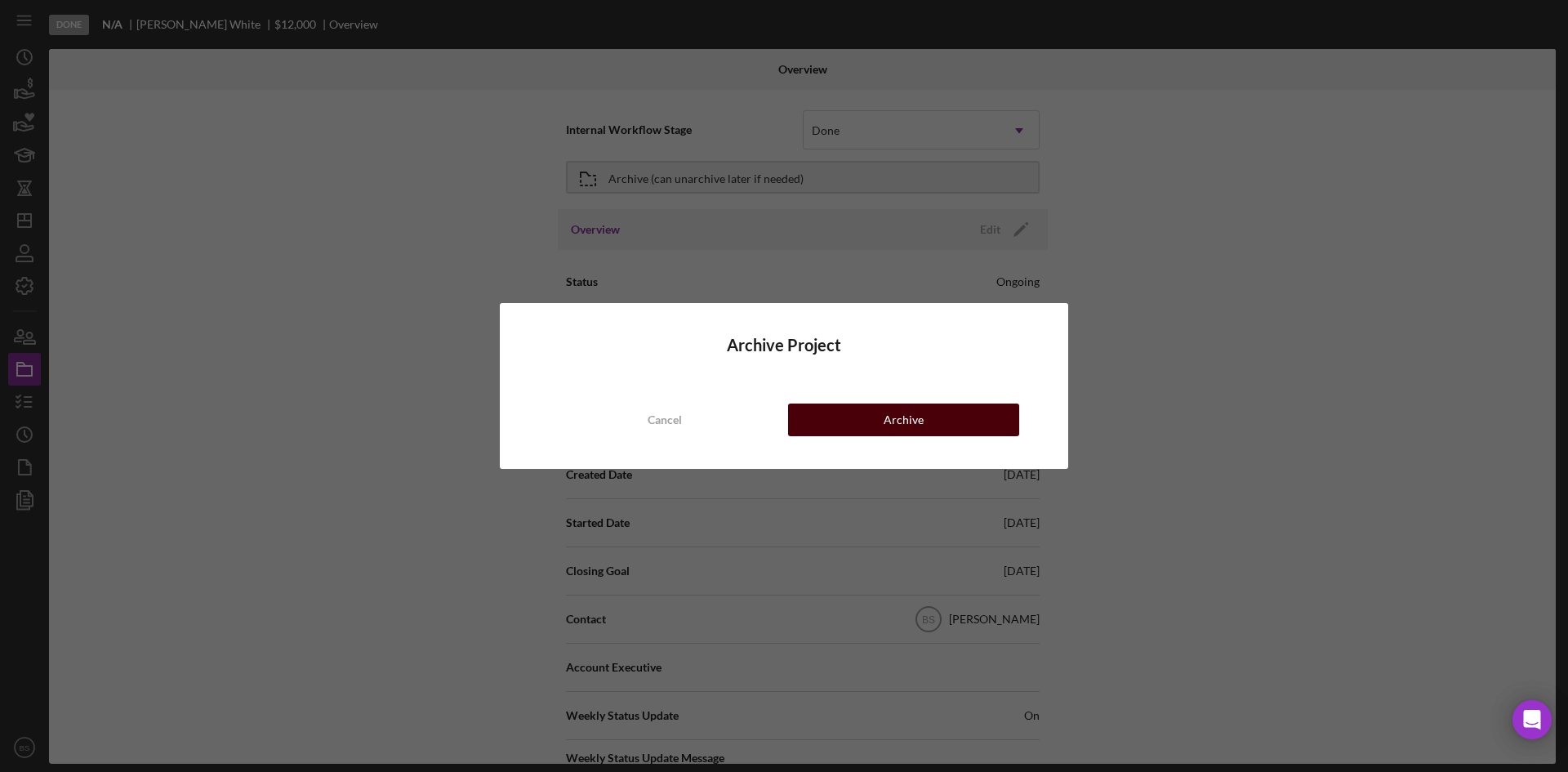
click at [894, 426] on div "Archive" at bounding box center [903, 420] width 40 height 33
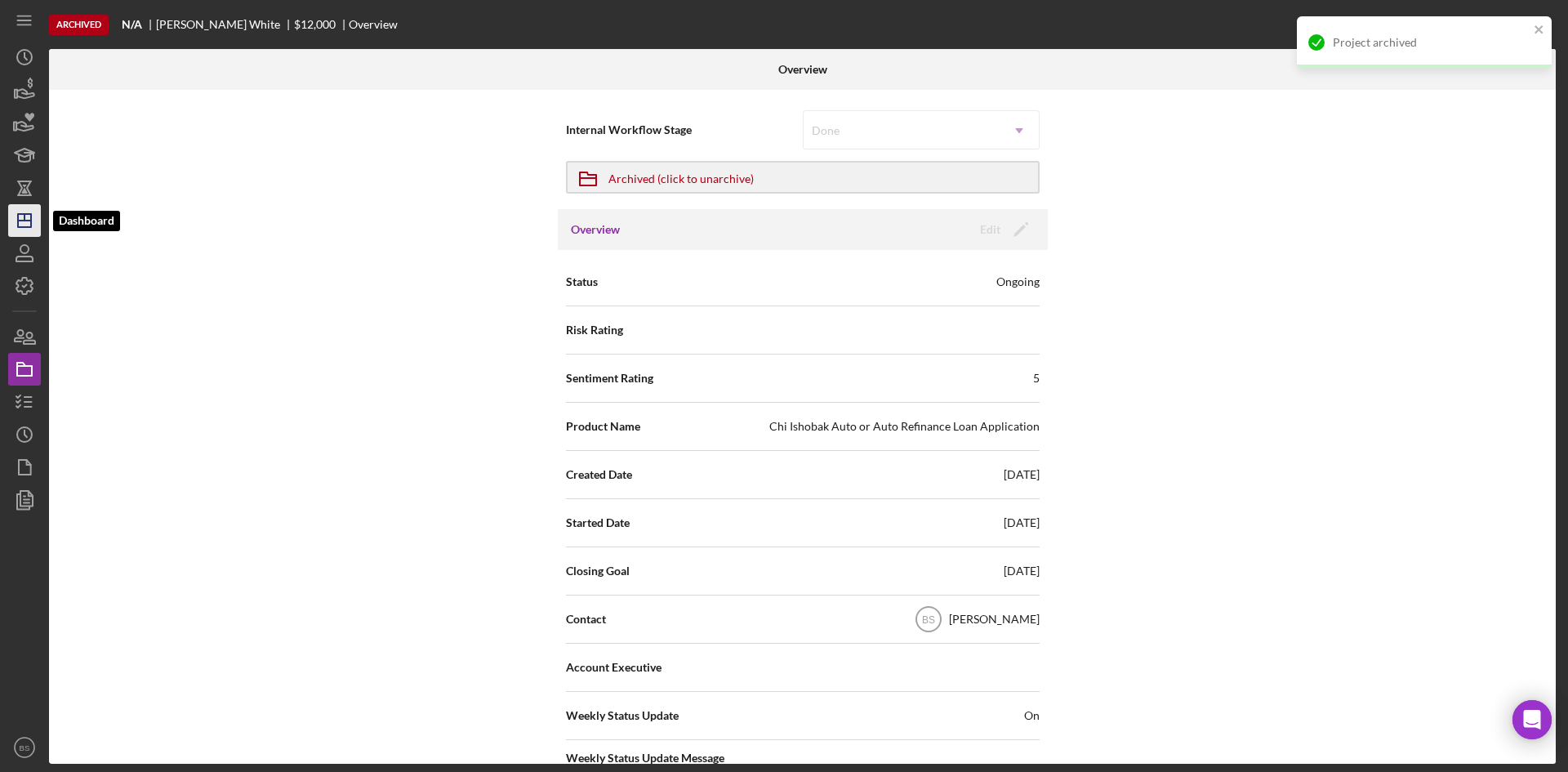
click at [21, 221] on line "button" at bounding box center [24, 221] width 13 height 0
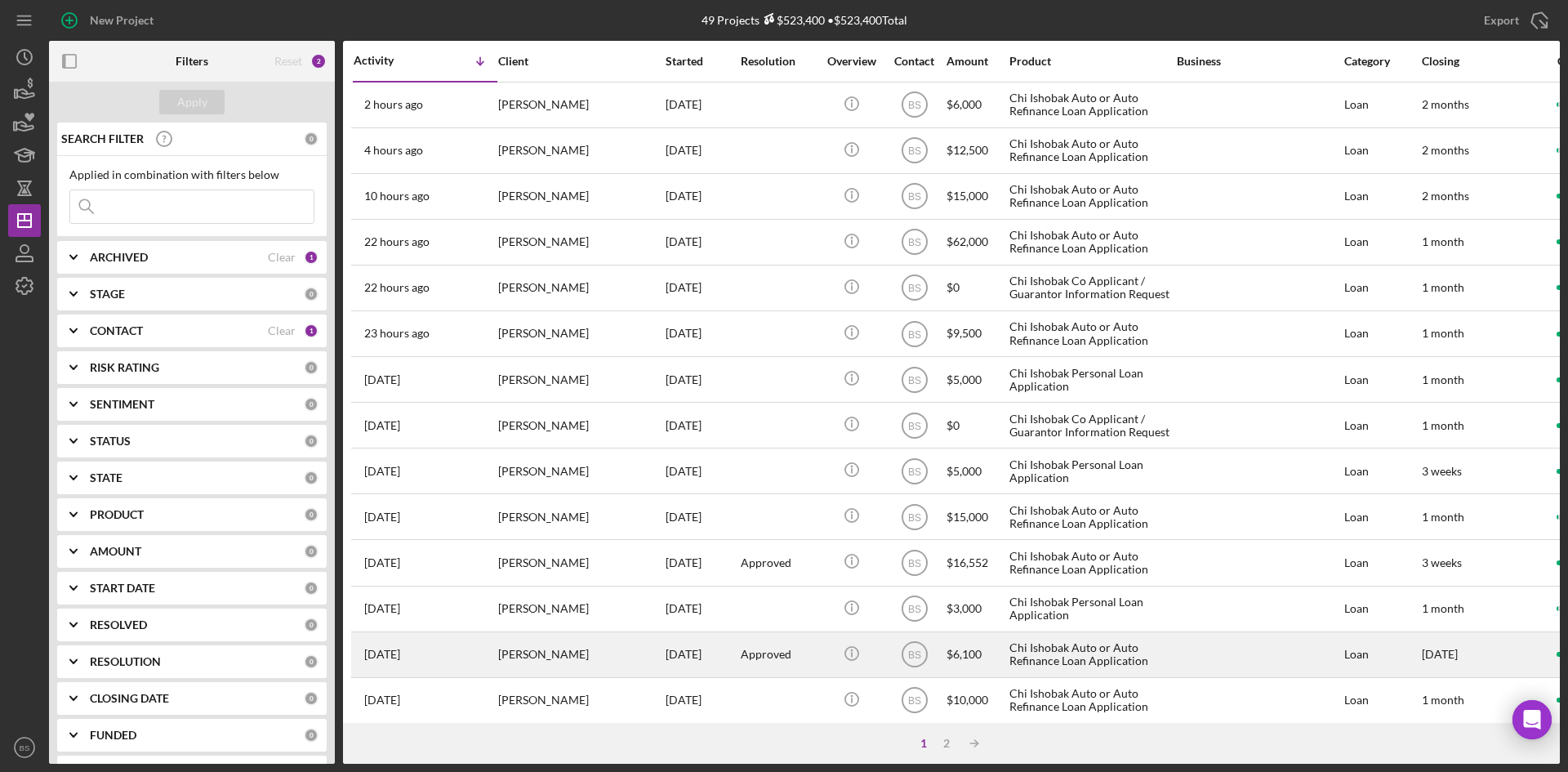
click at [637, 649] on div "[PERSON_NAME]" at bounding box center [579, 654] width 163 height 43
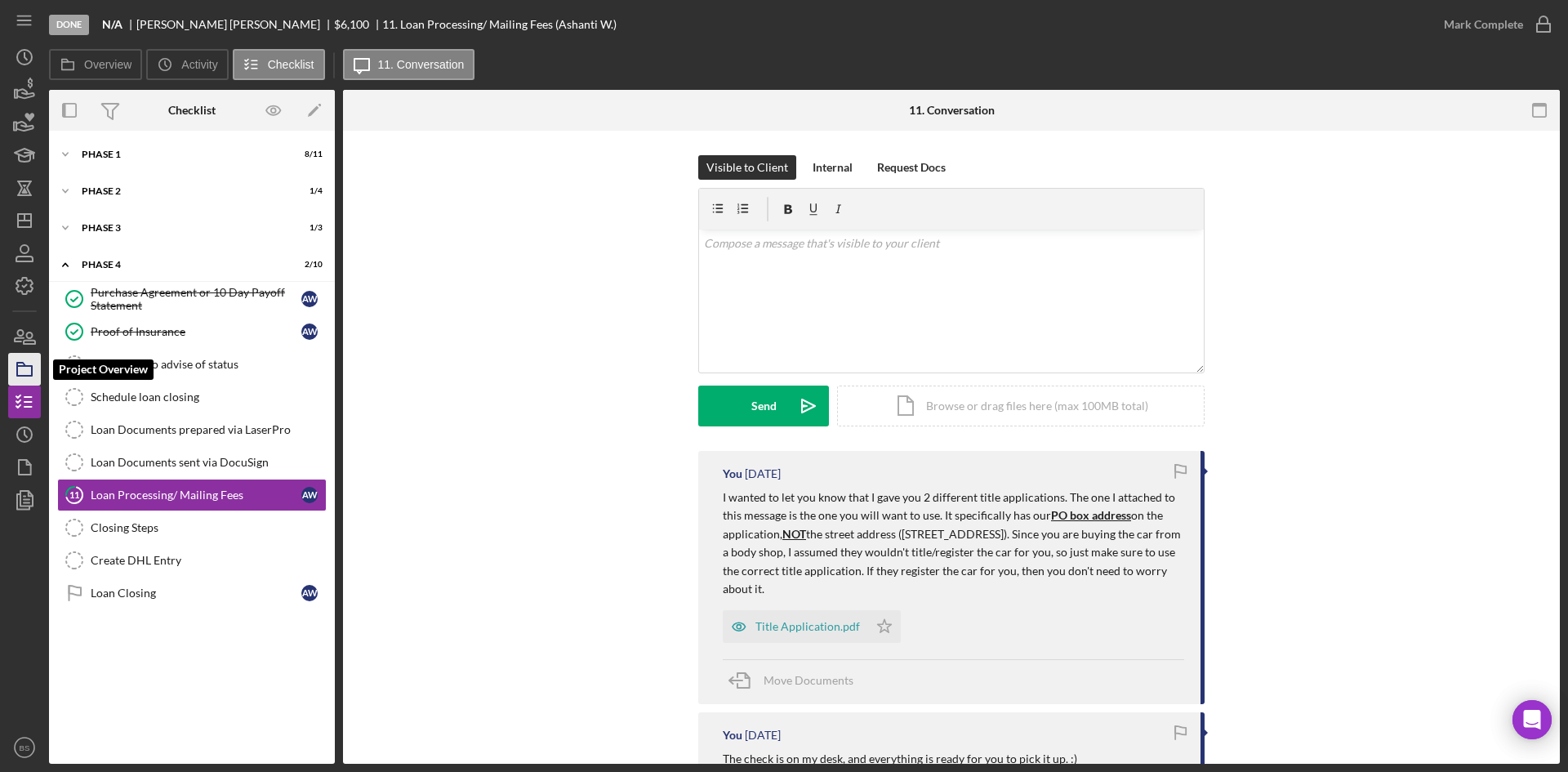
click at [23, 378] on icon "button" at bounding box center [24, 369] width 41 height 41
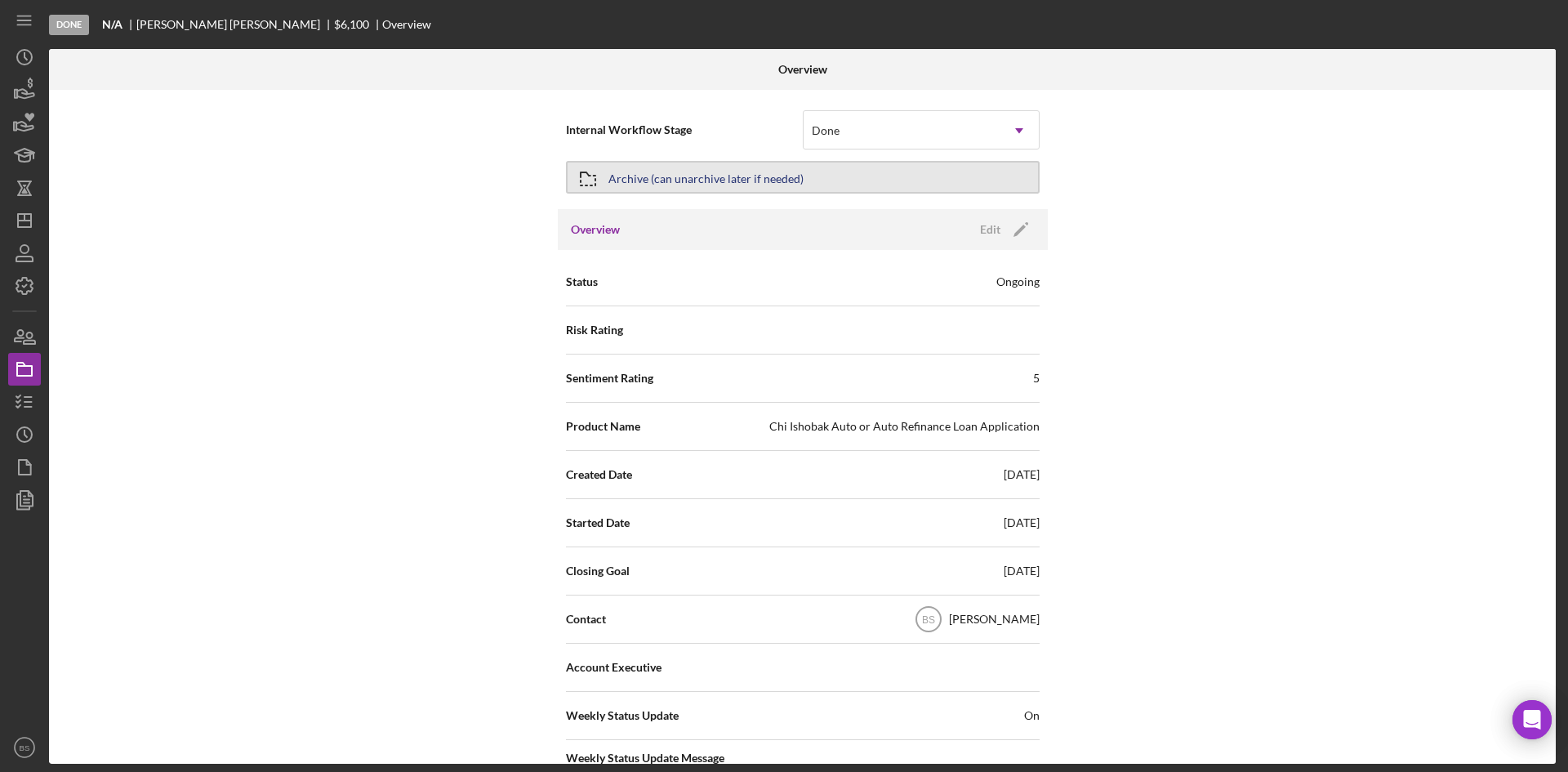
click at [677, 182] on div "Archive (can unarchive later if needed)" at bounding box center [706, 177] width 195 height 29
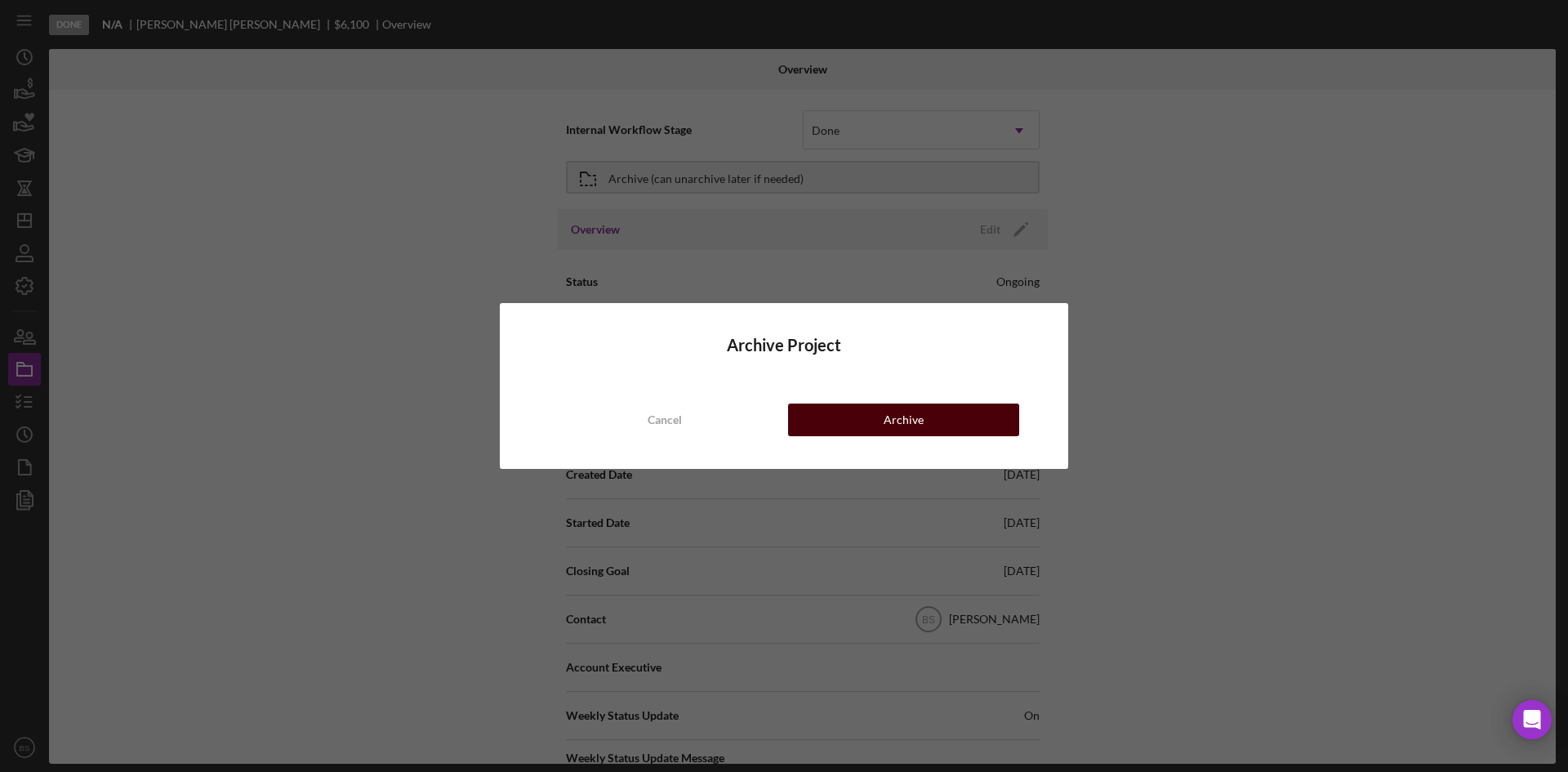
click at [800, 412] on button "Archive" at bounding box center [903, 420] width 231 height 33
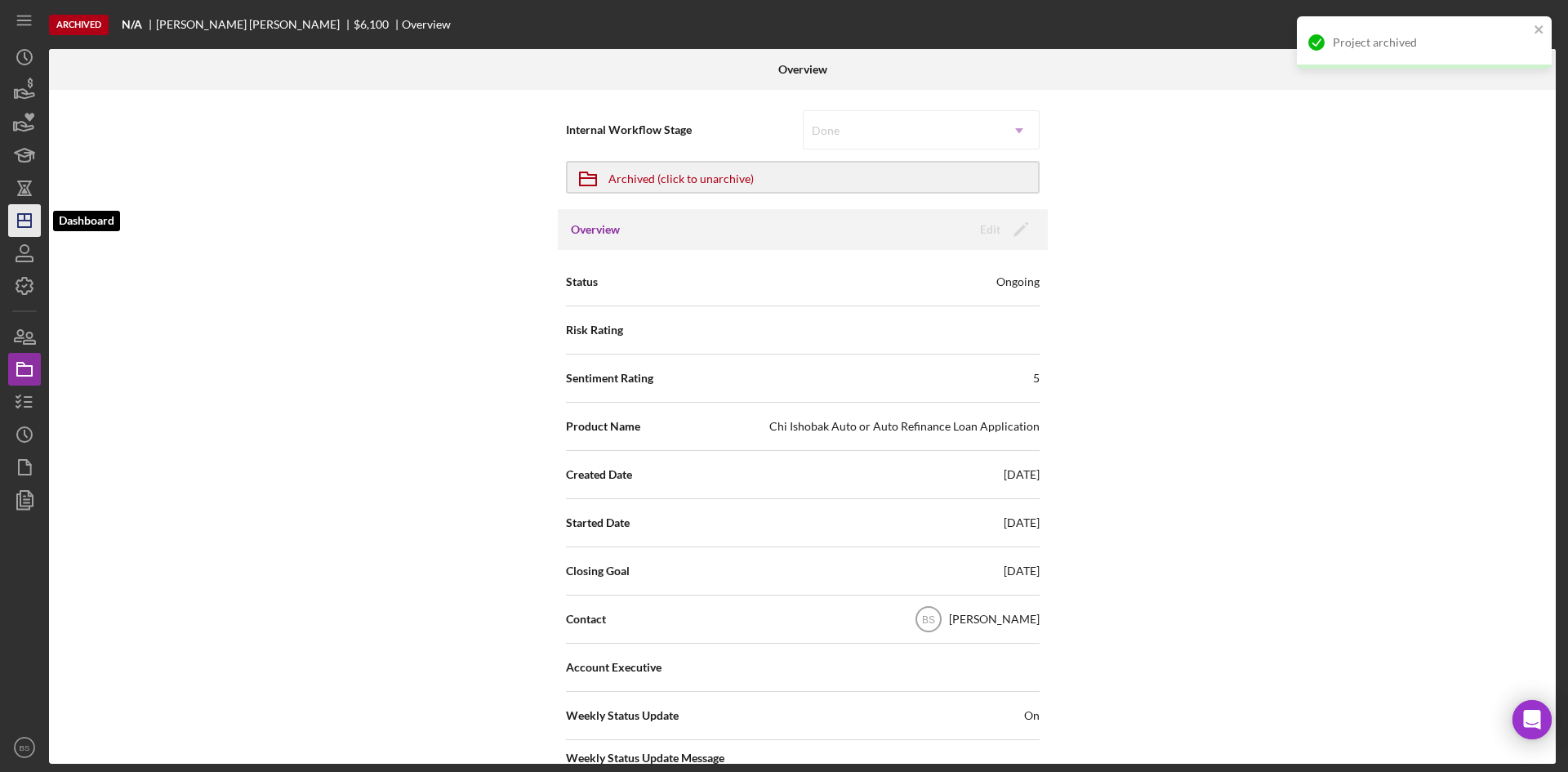
click at [21, 221] on line "button" at bounding box center [24, 221] width 13 height 0
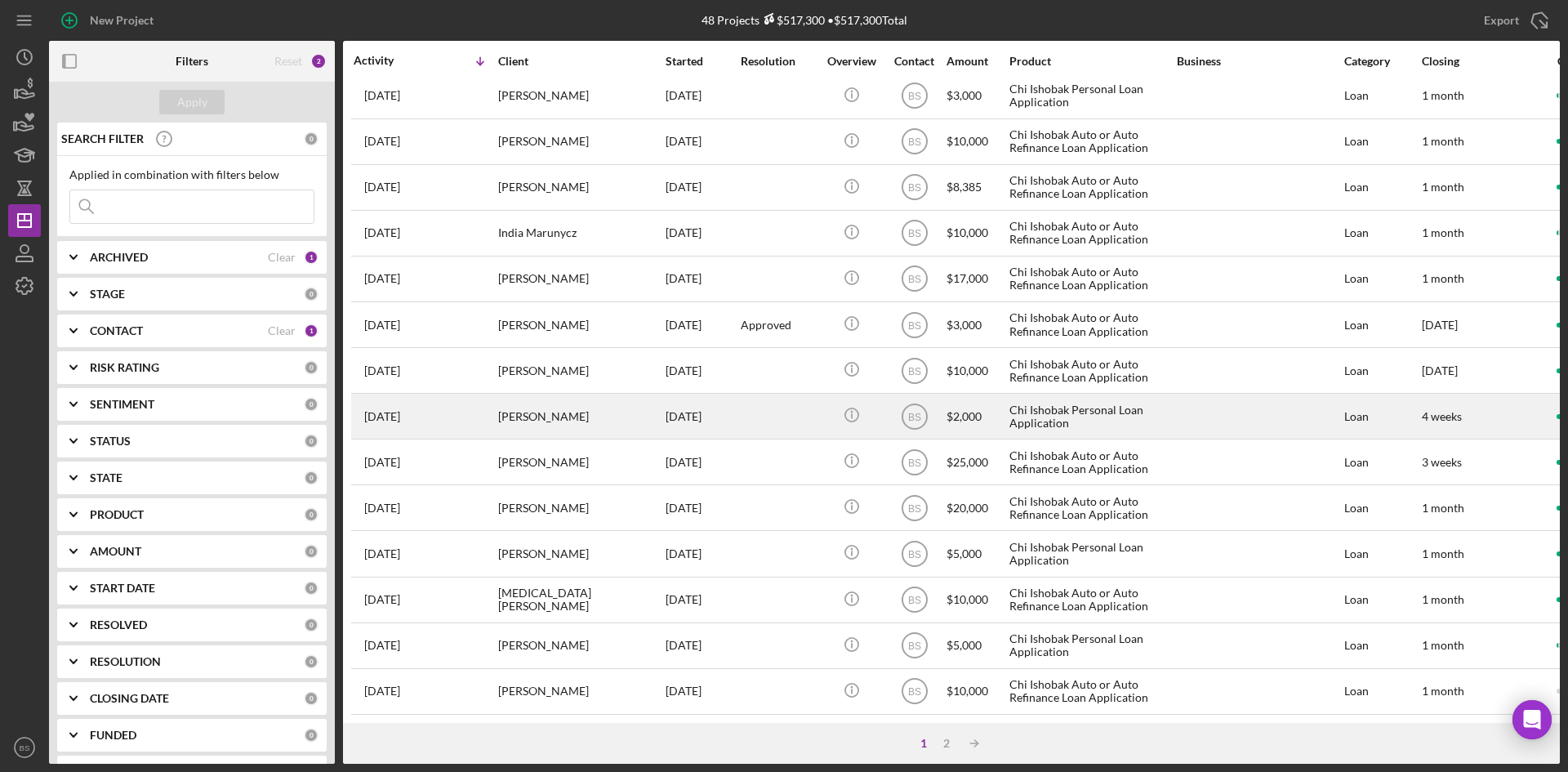
scroll to position [525, 0]
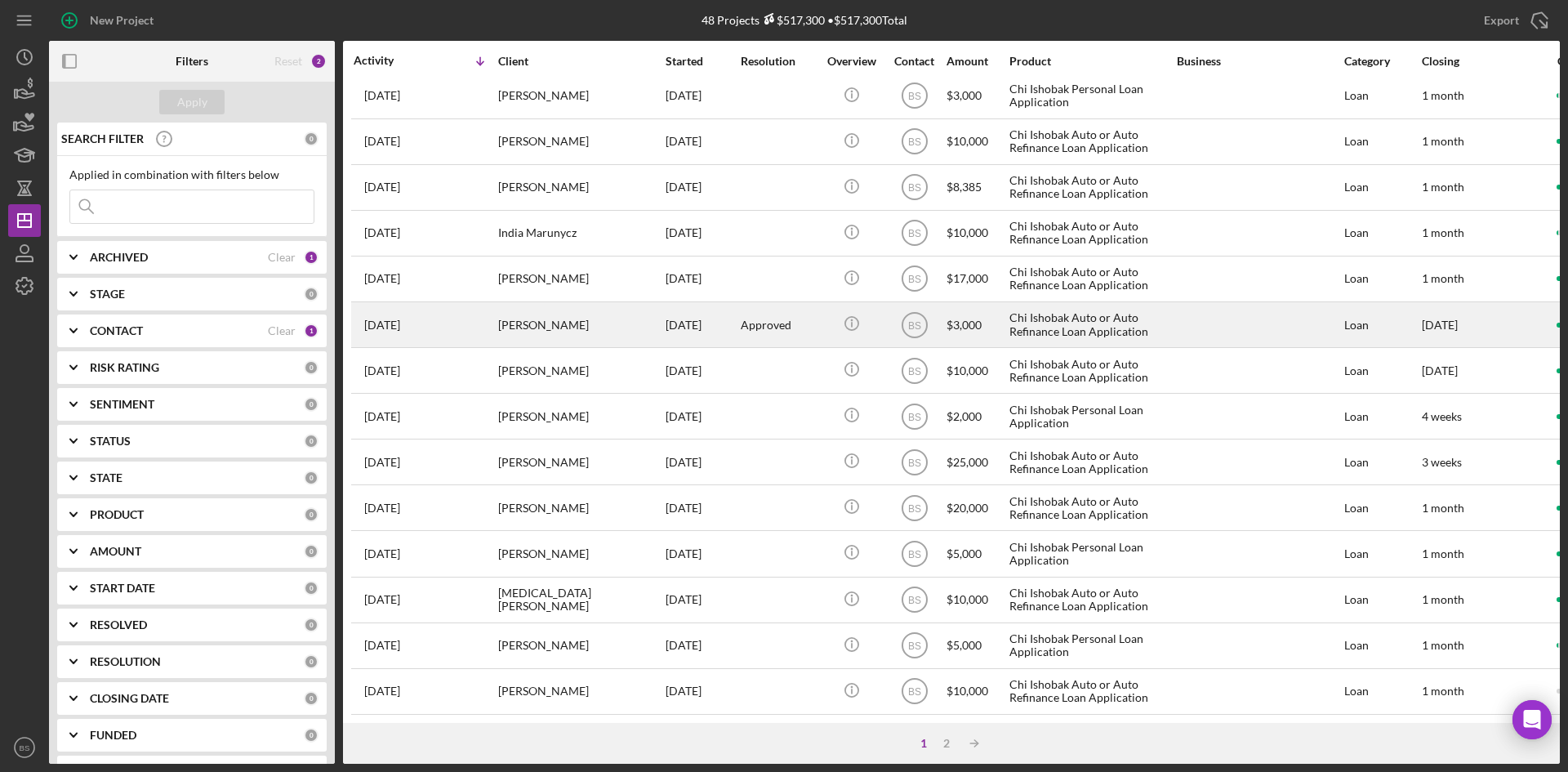
click at [606, 326] on div "[PERSON_NAME]" at bounding box center [579, 324] width 163 height 43
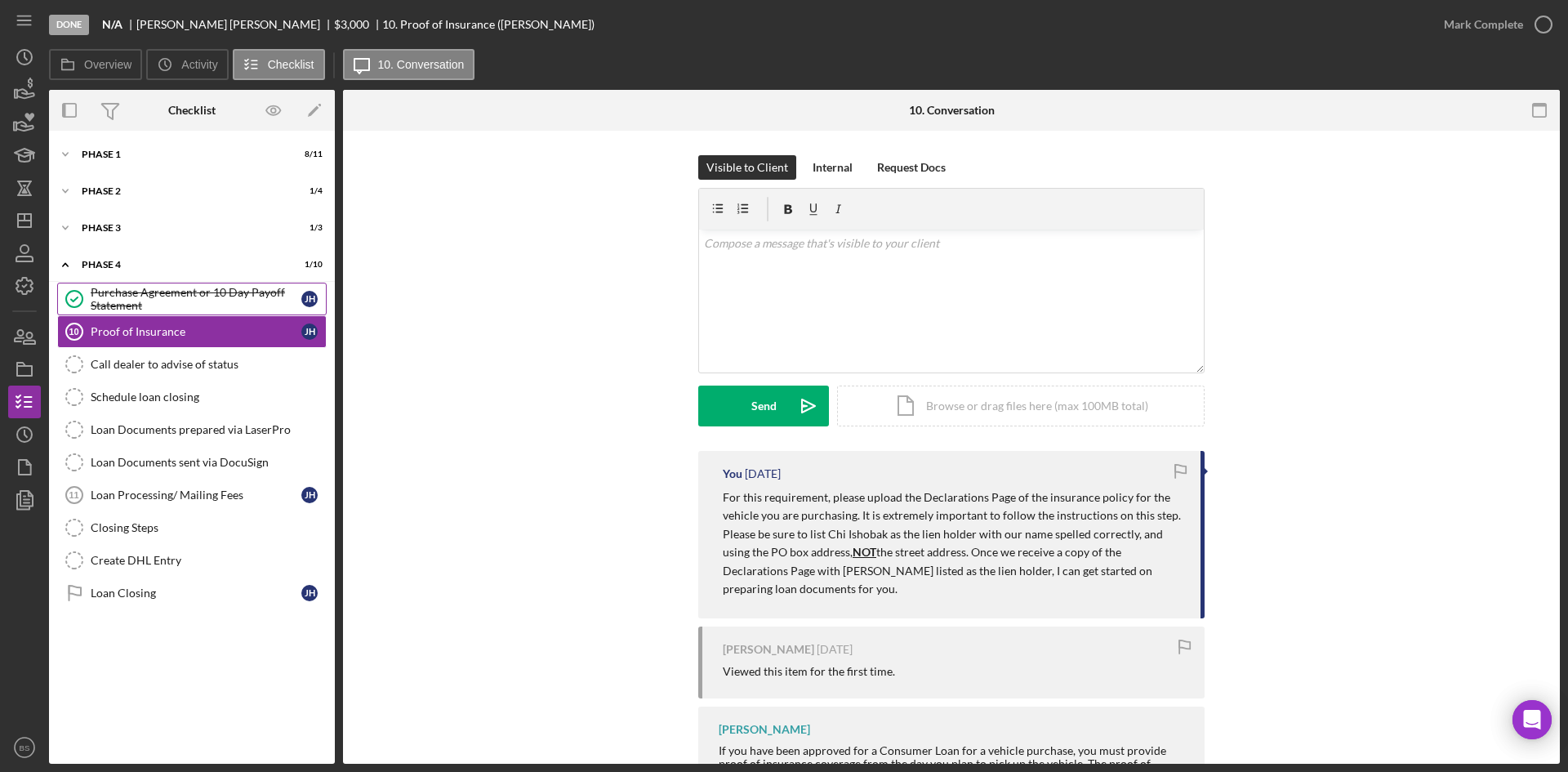
click at [159, 302] on div "Purchase Agreement or 10 Day Payoff Statement" at bounding box center [196, 299] width 211 height 26
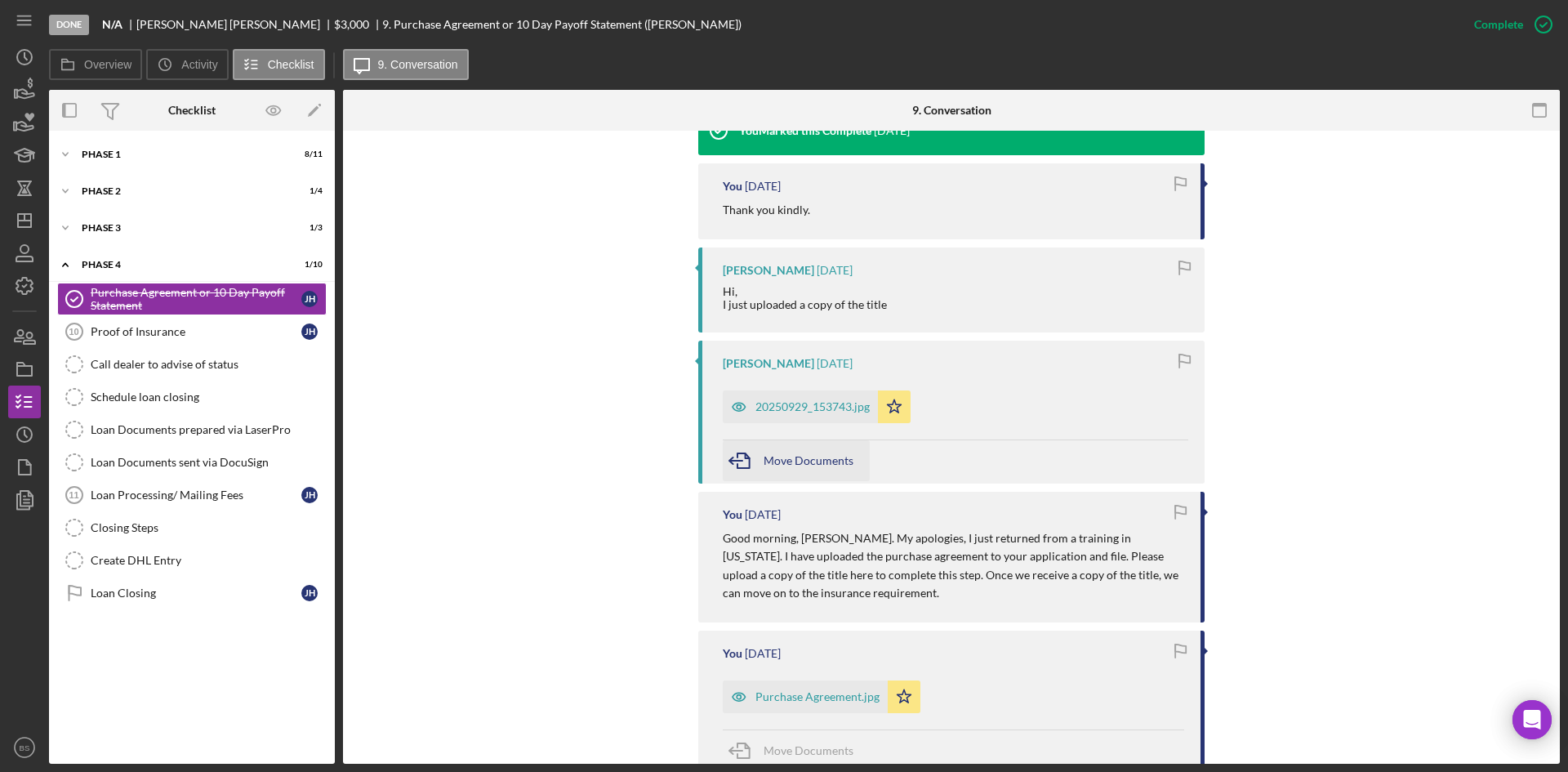
scroll to position [572, 0]
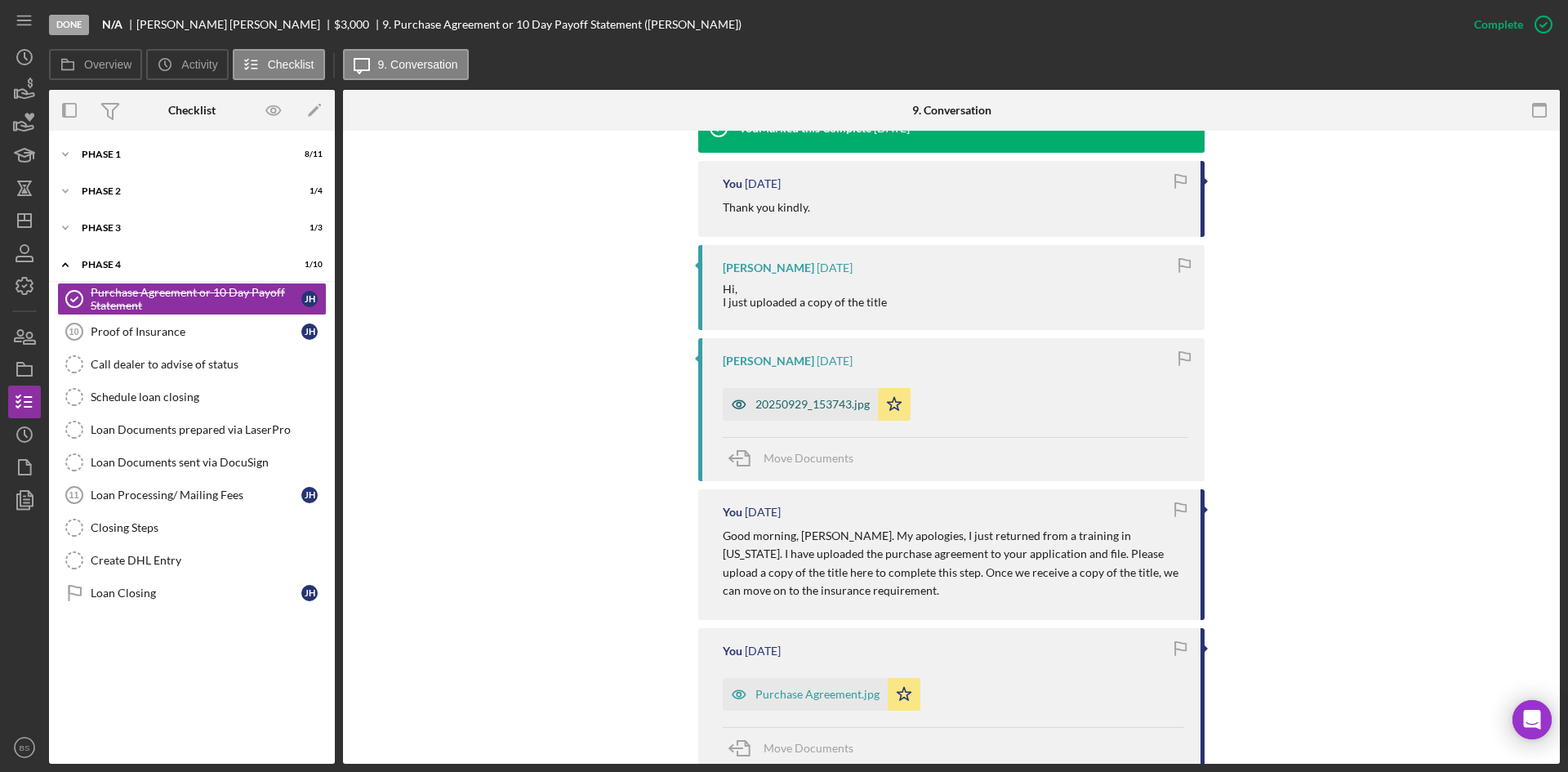
click at [766, 409] on div "20250929_153743.jpg" at bounding box center [812, 404] width 114 height 13
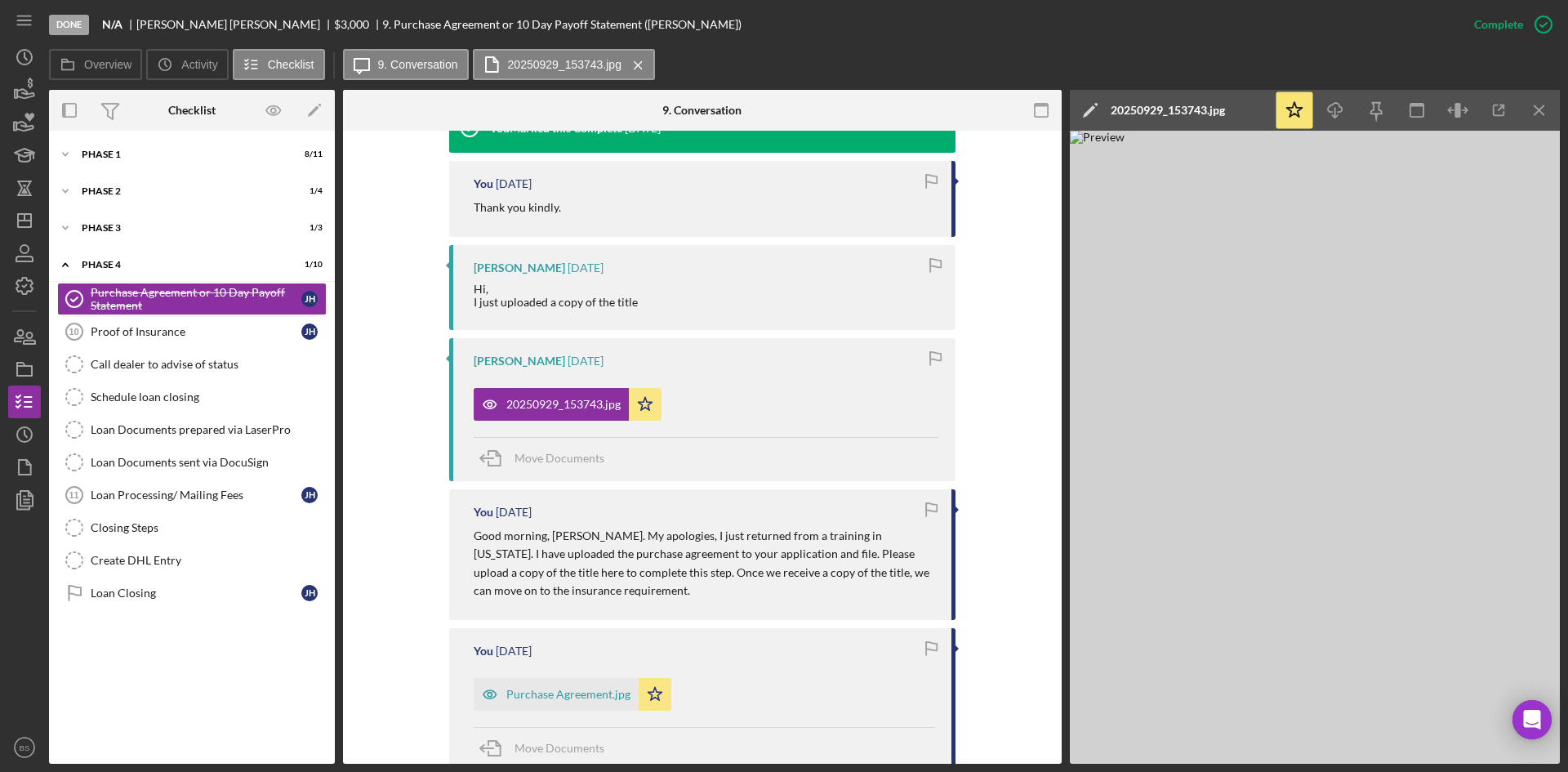
scroll to position [654, 0]
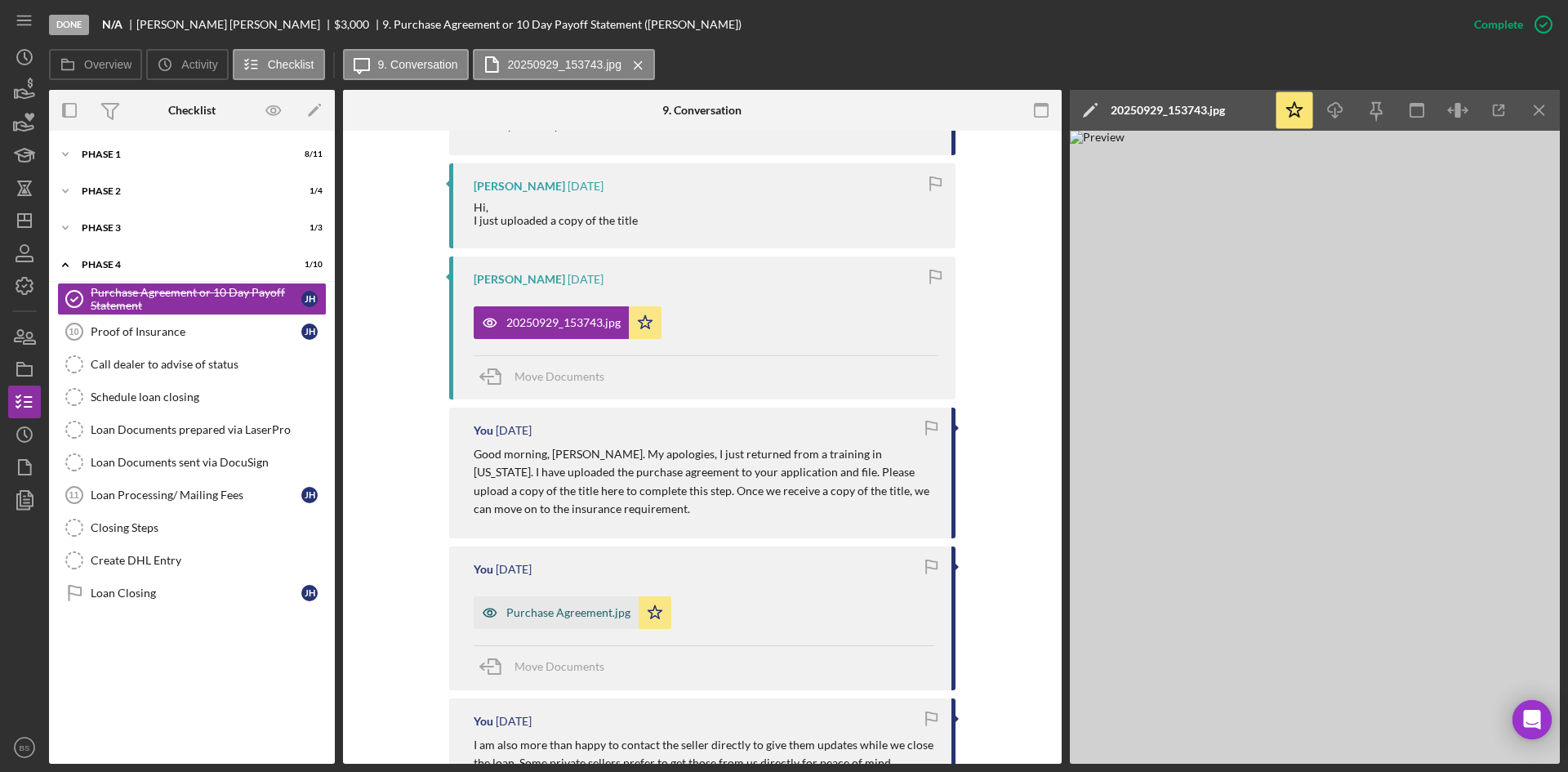
click at [556, 613] on div "Purchase Agreement.jpg" at bounding box center [569, 612] width 124 height 13
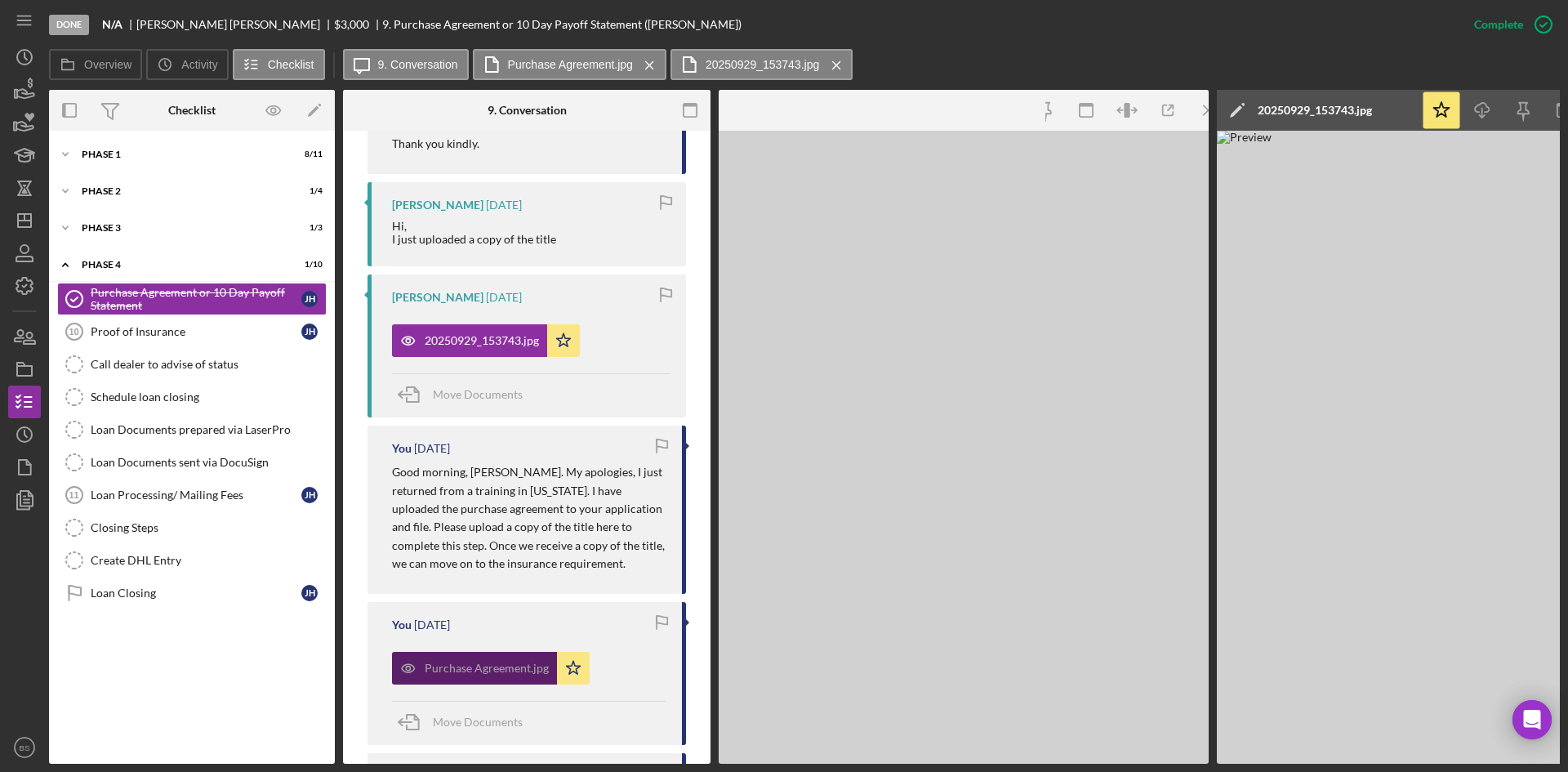
scroll to position [672, 0]
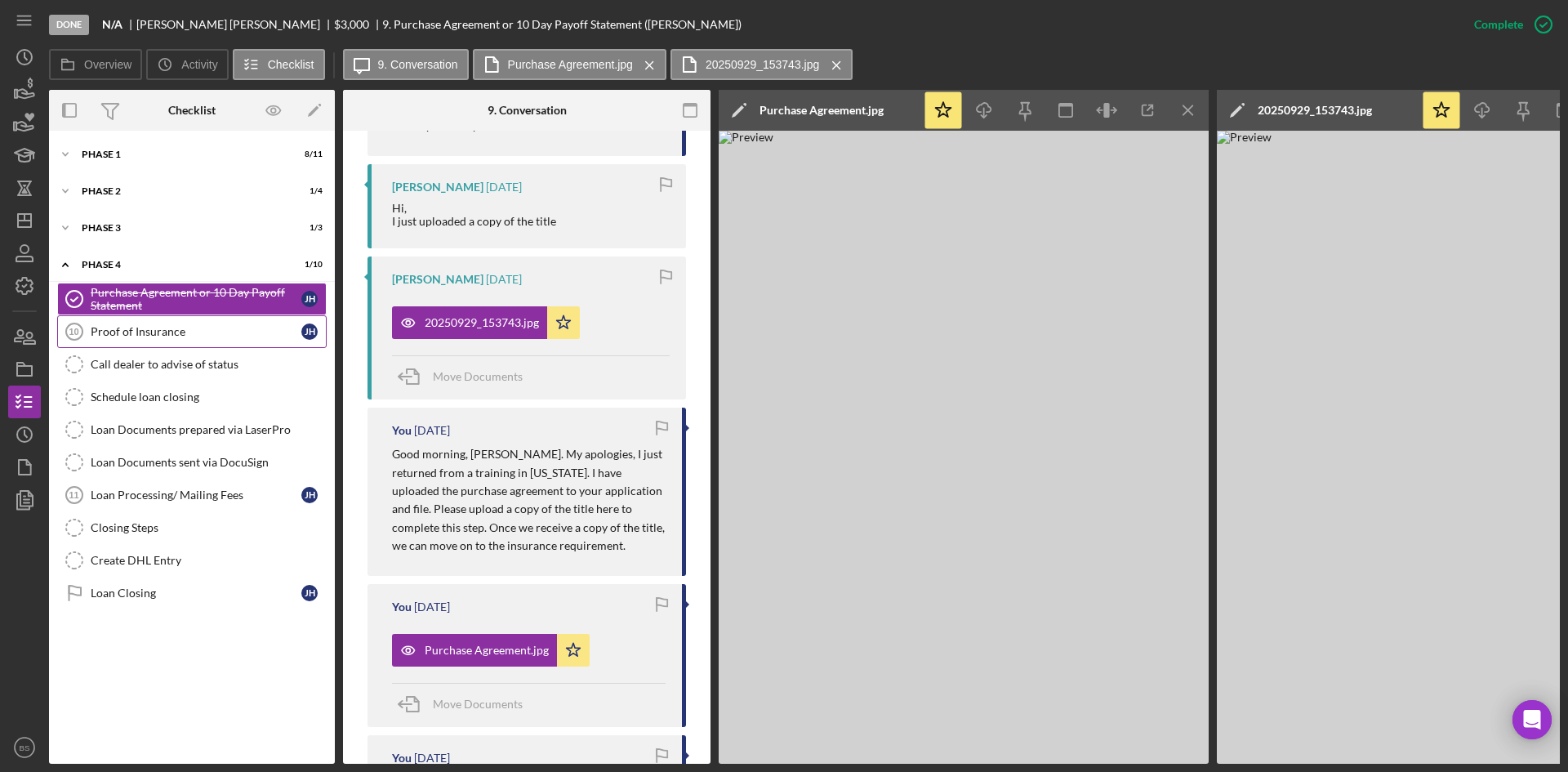
click at [136, 333] on div "Proof of Insurance" at bounding box center [196, 331] width 211 height 13
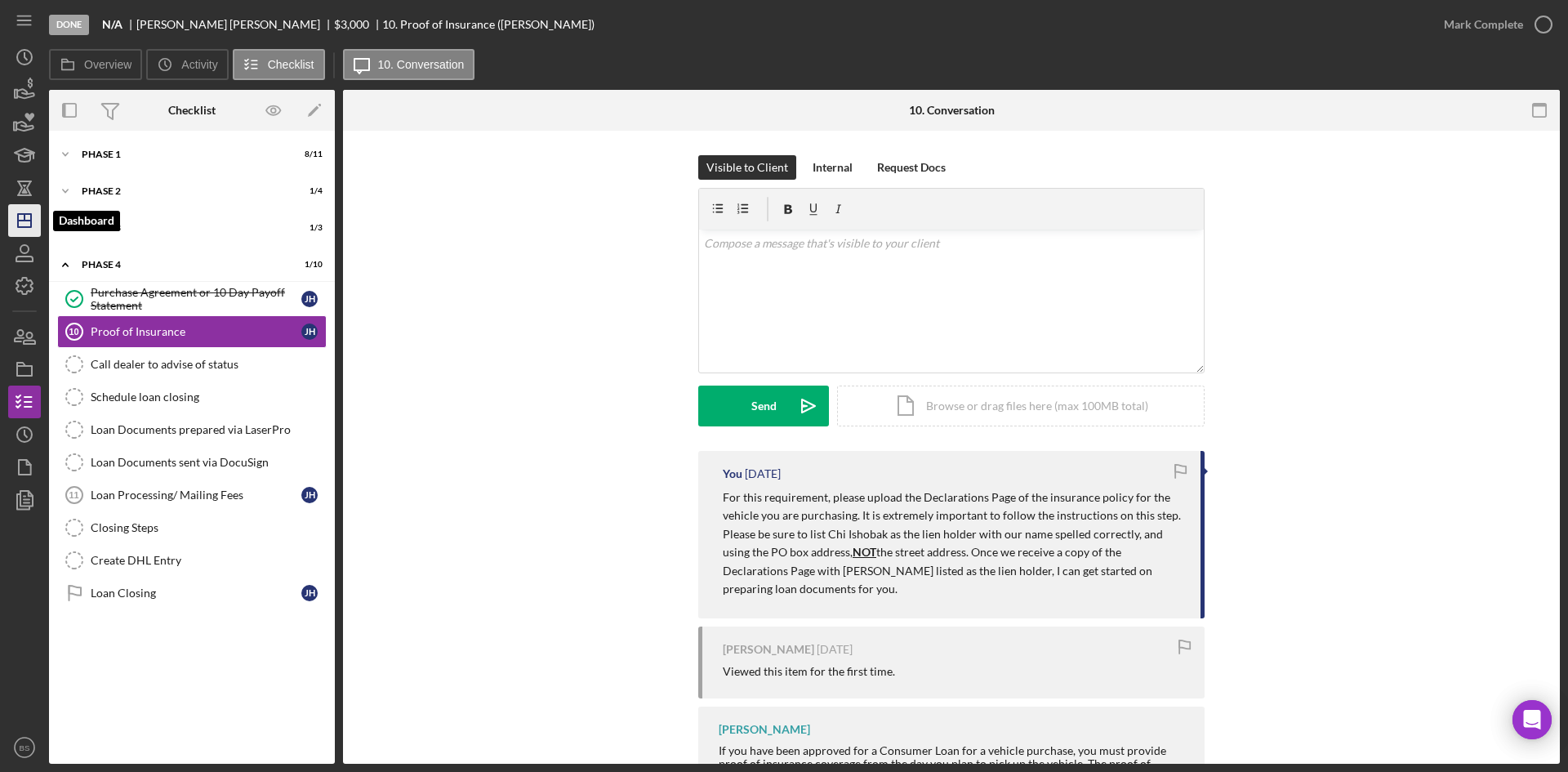
click at [35, 225] on icon "Icon/Dashboard" at bounding box center [24, 220] width 41 height 41
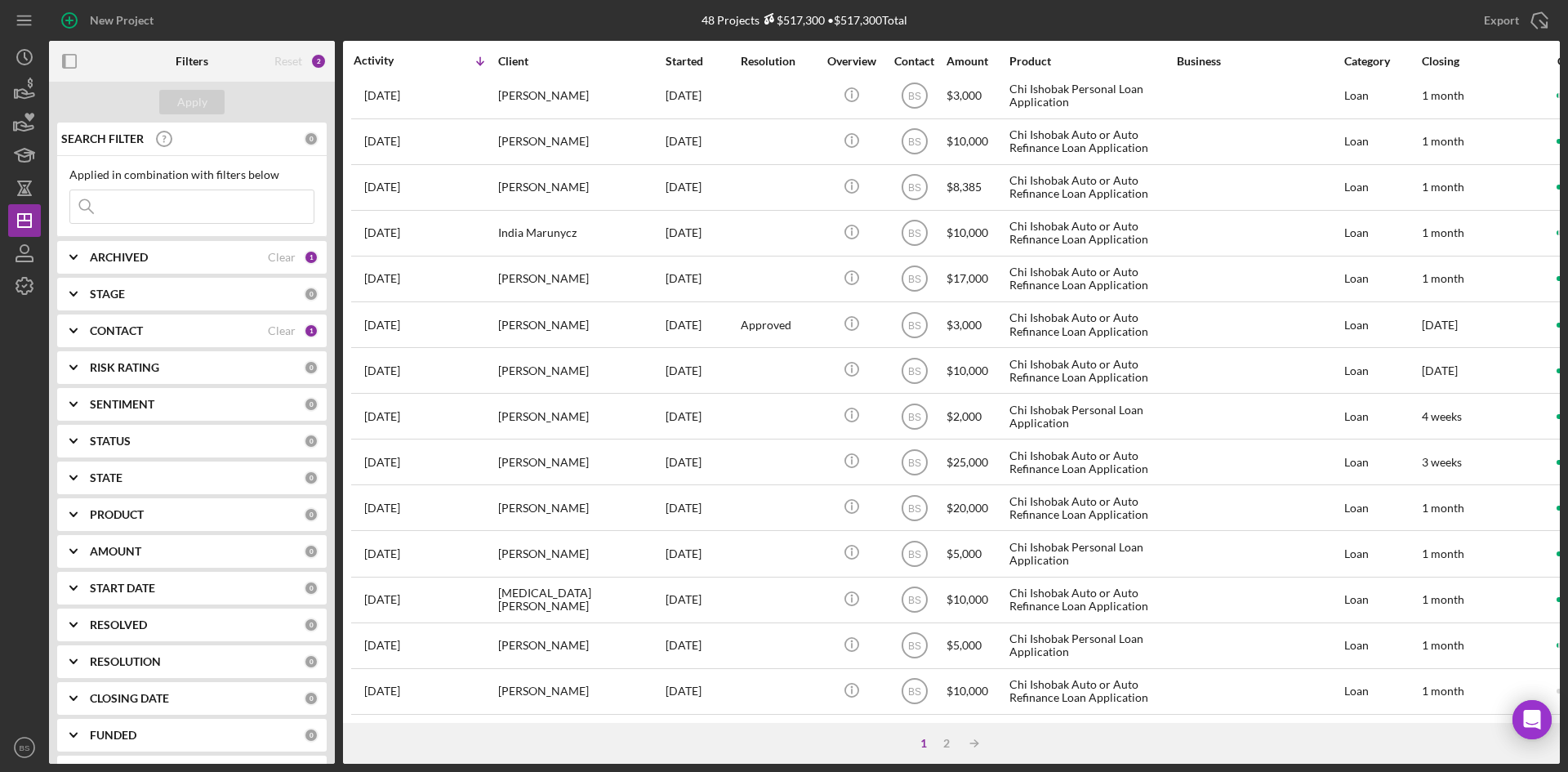
scroll to position [525, 0]
click at [944, 740] on div "2" at bounding box center [946, 743] width 23 height 13
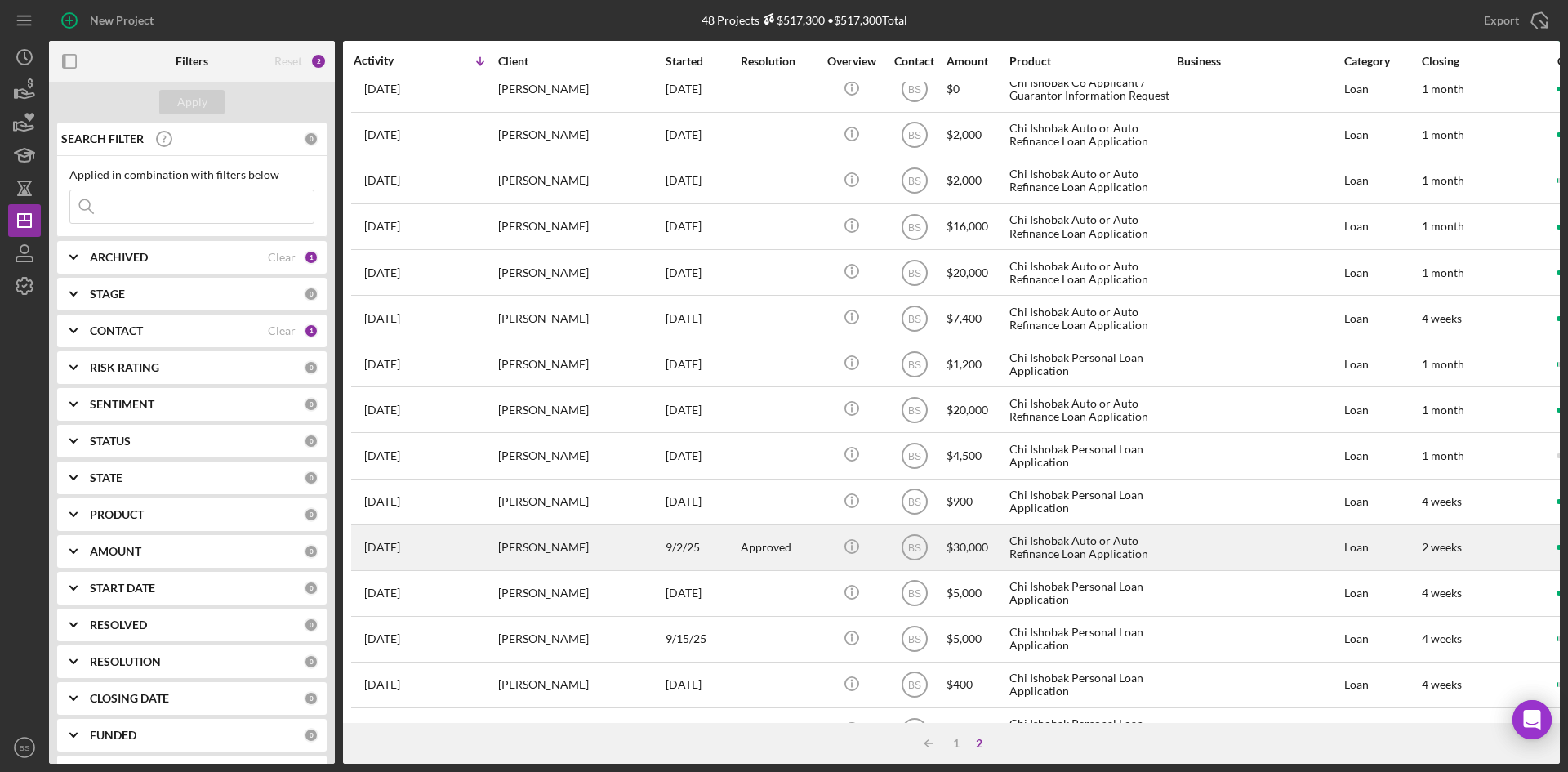
scroll to position [25, 0]
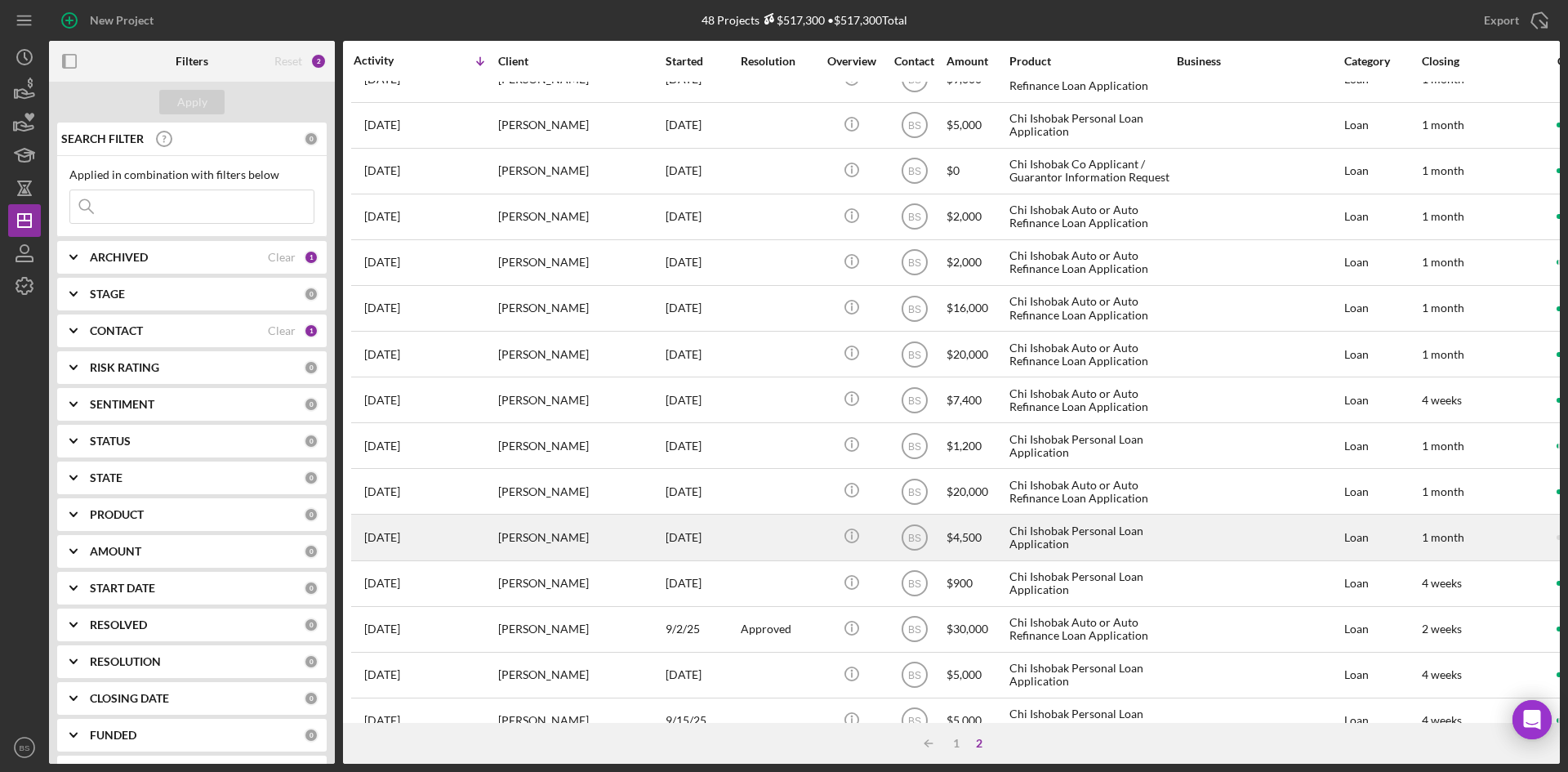
click at [589, 548] on div "[PERSON_NAME]" at bounding box center [579, 537] width 163 height 43
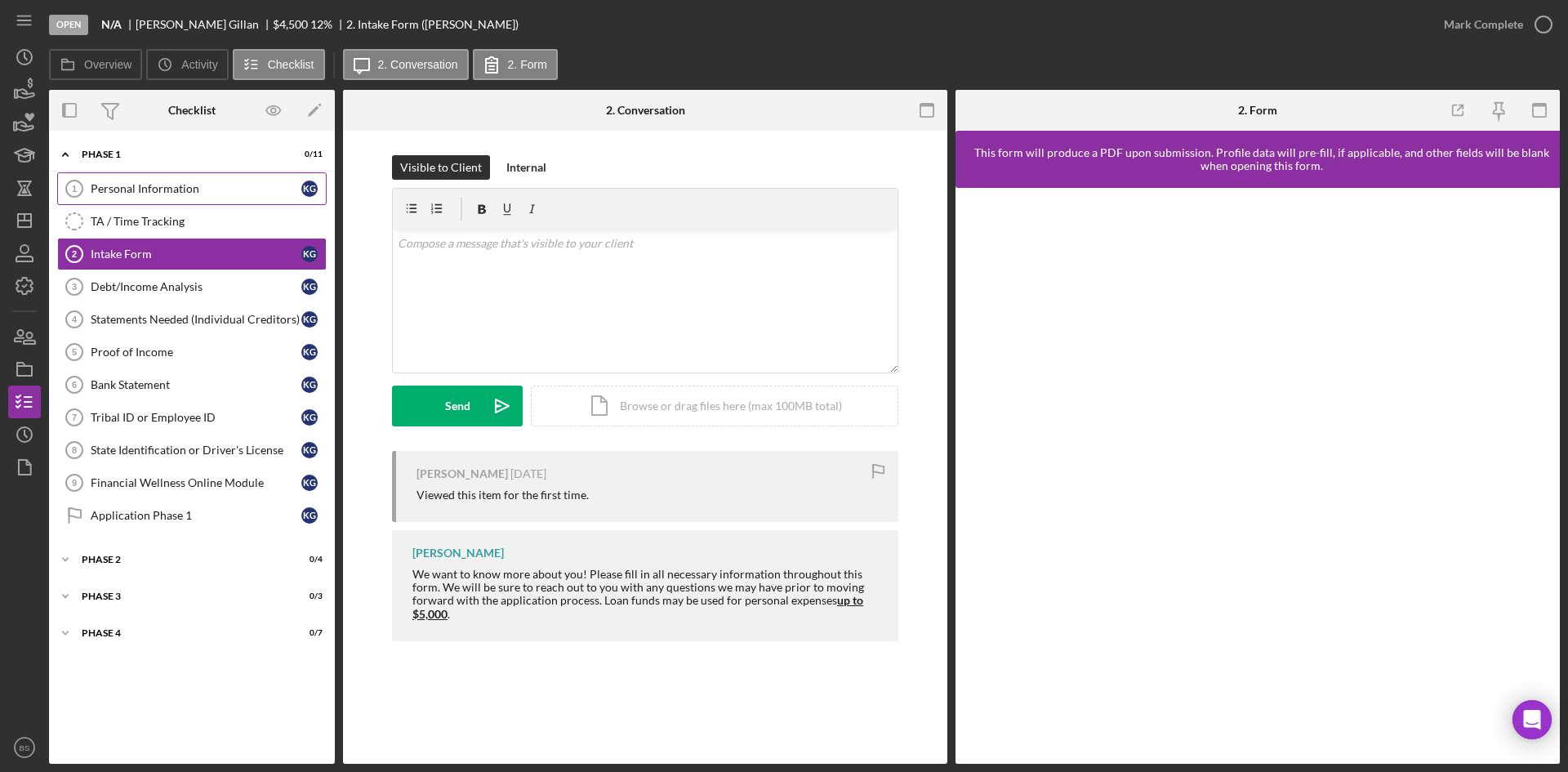
click at [168, 181] on link "Personal Information 1 Personal Information K G" at bounding box center [192, 188] width 270 height 33
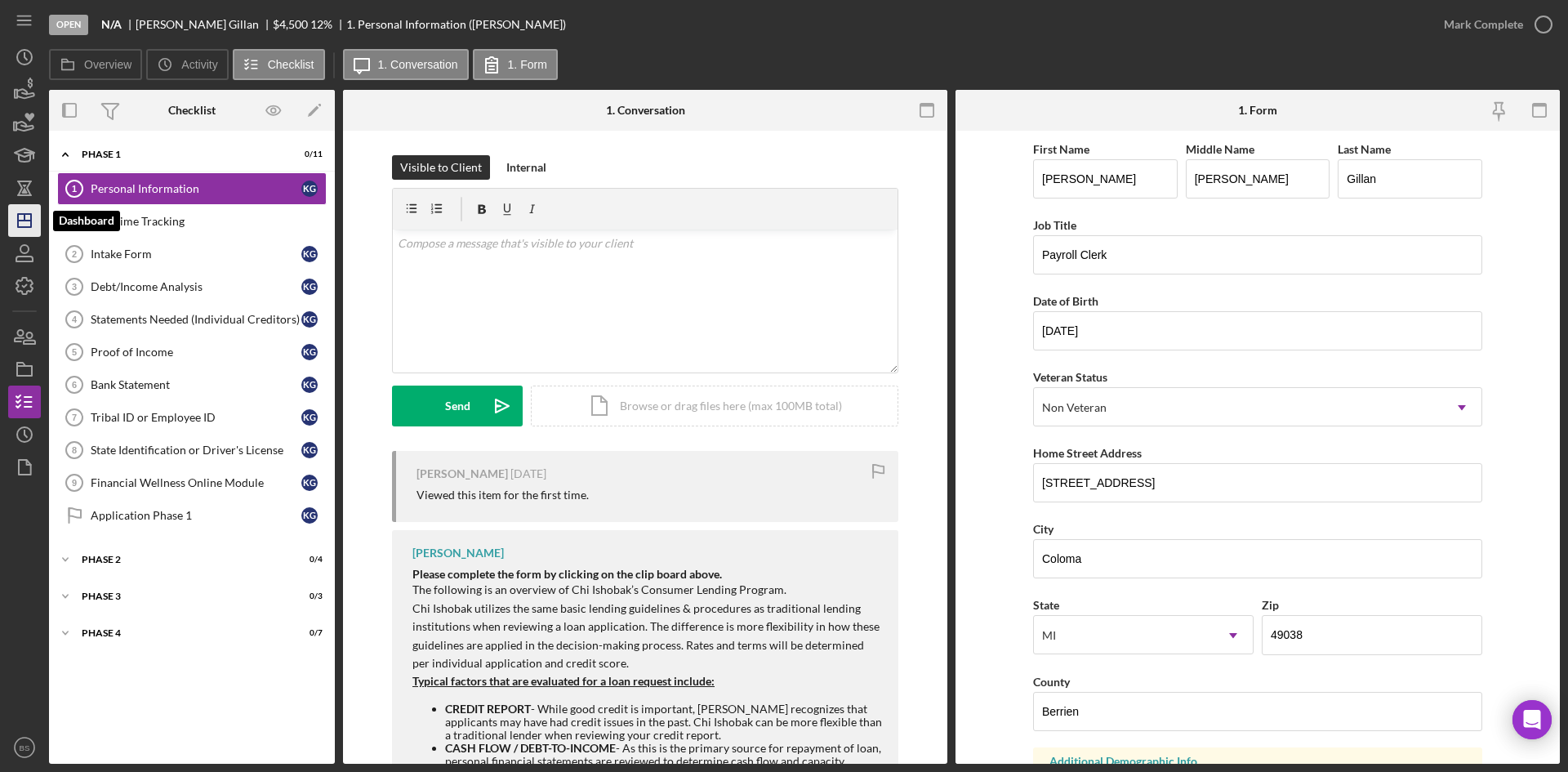
click at [23, 206] on icon "Icon/Dashboard" at bounding box center [24, 220] width 41 height 41
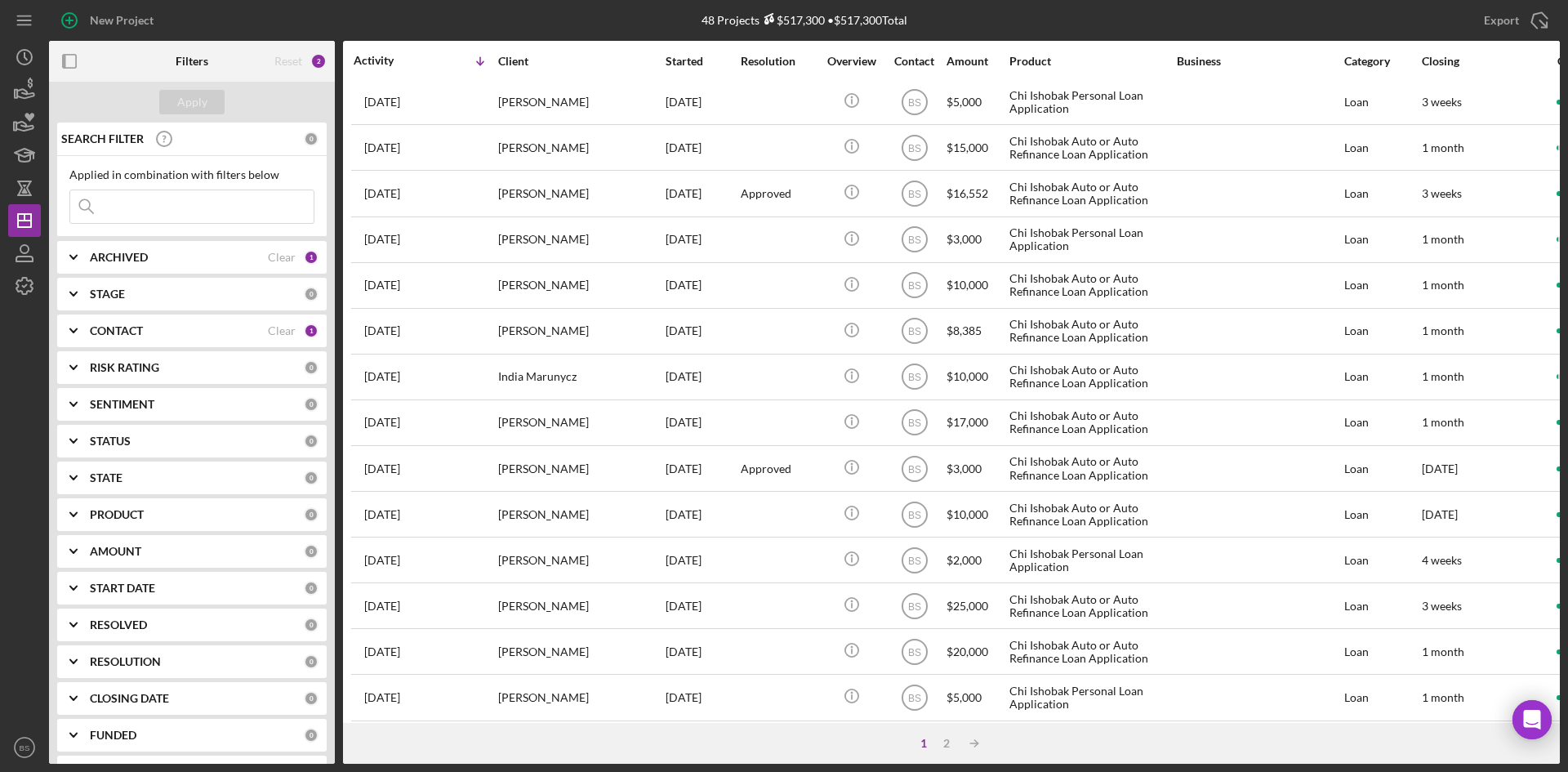
scroll to position [409, 0]
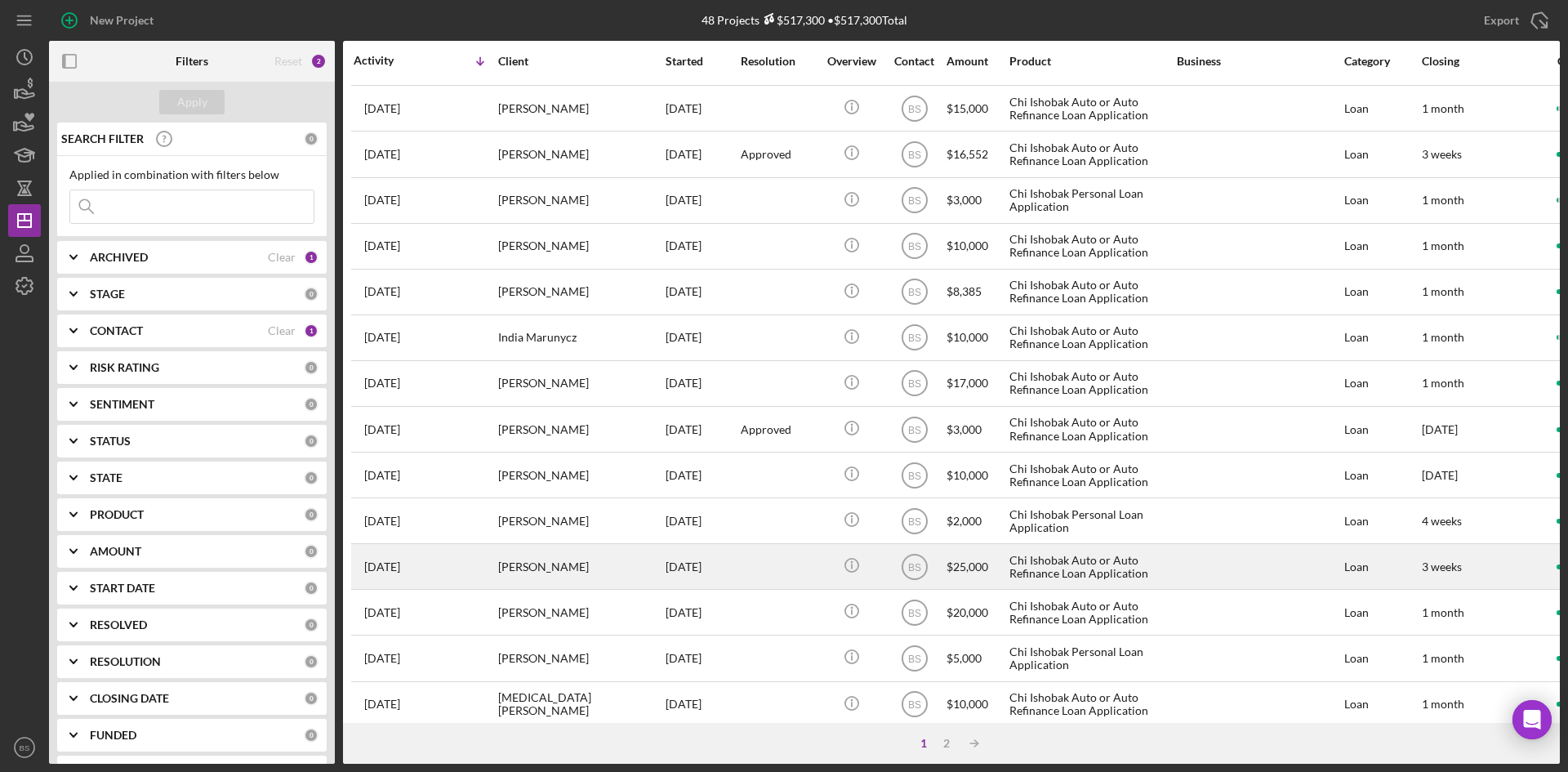
click at [561, 556] on div "[PERSON_NAME]" at bounding box center [579, 566] width 163 height 43
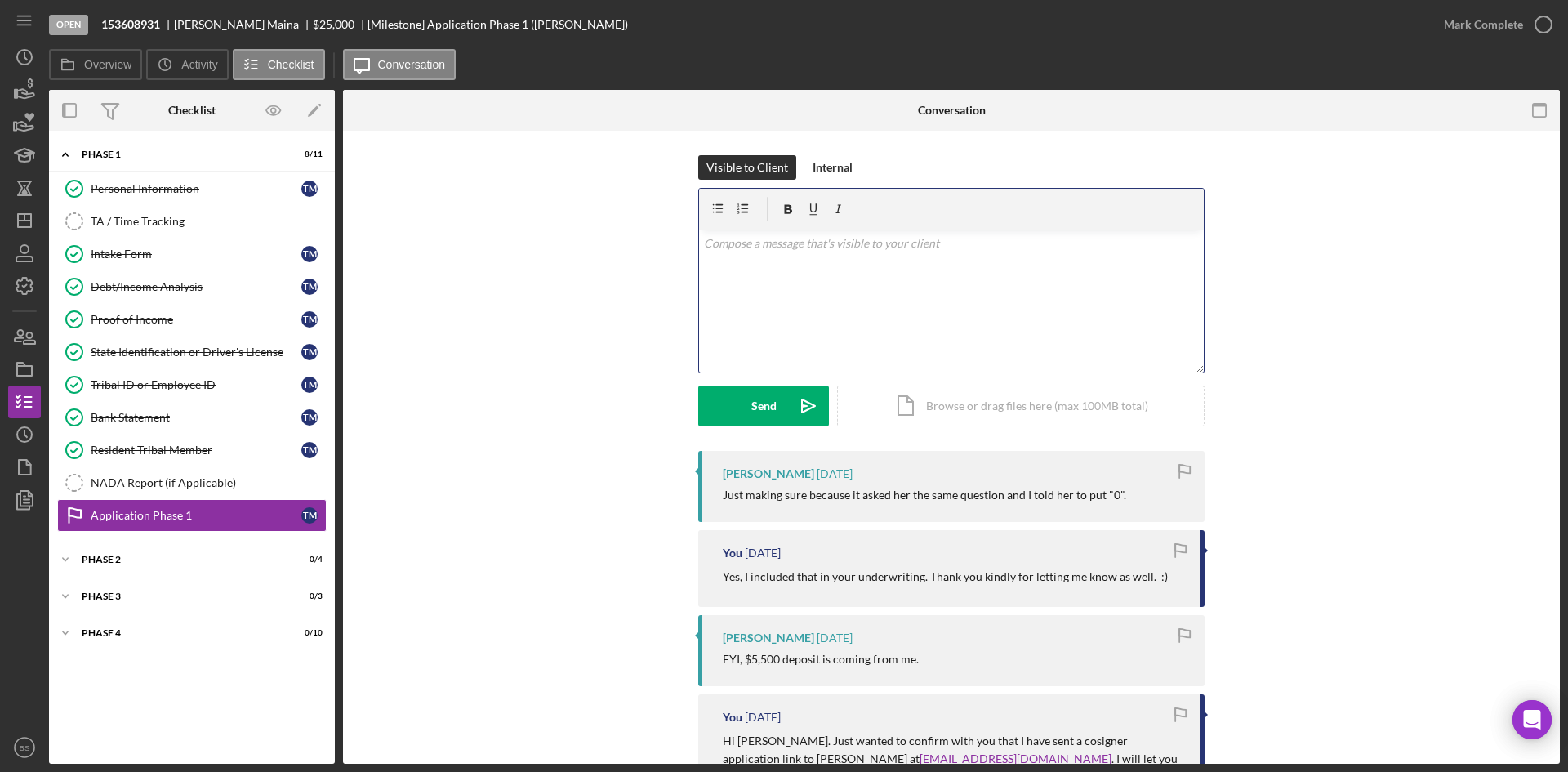
click at [814, 295] on div "v Color teal Color pink Remove color Add row above Add row below Add column bef…" at bounding box center [950, 301] width 505 height 143
click at [958, 243] on p "Good morning [PERSON_NAME]. The maximum amount [PERSON_NAME] qualifies for is $…" at bounding box center [951, 253] width 496 height 37
click at [1103, 255] on div "v Color teal Color pink Remove color Add row above Add row below Add column bef…" at bounding box center [950, 301] width 505 height 143
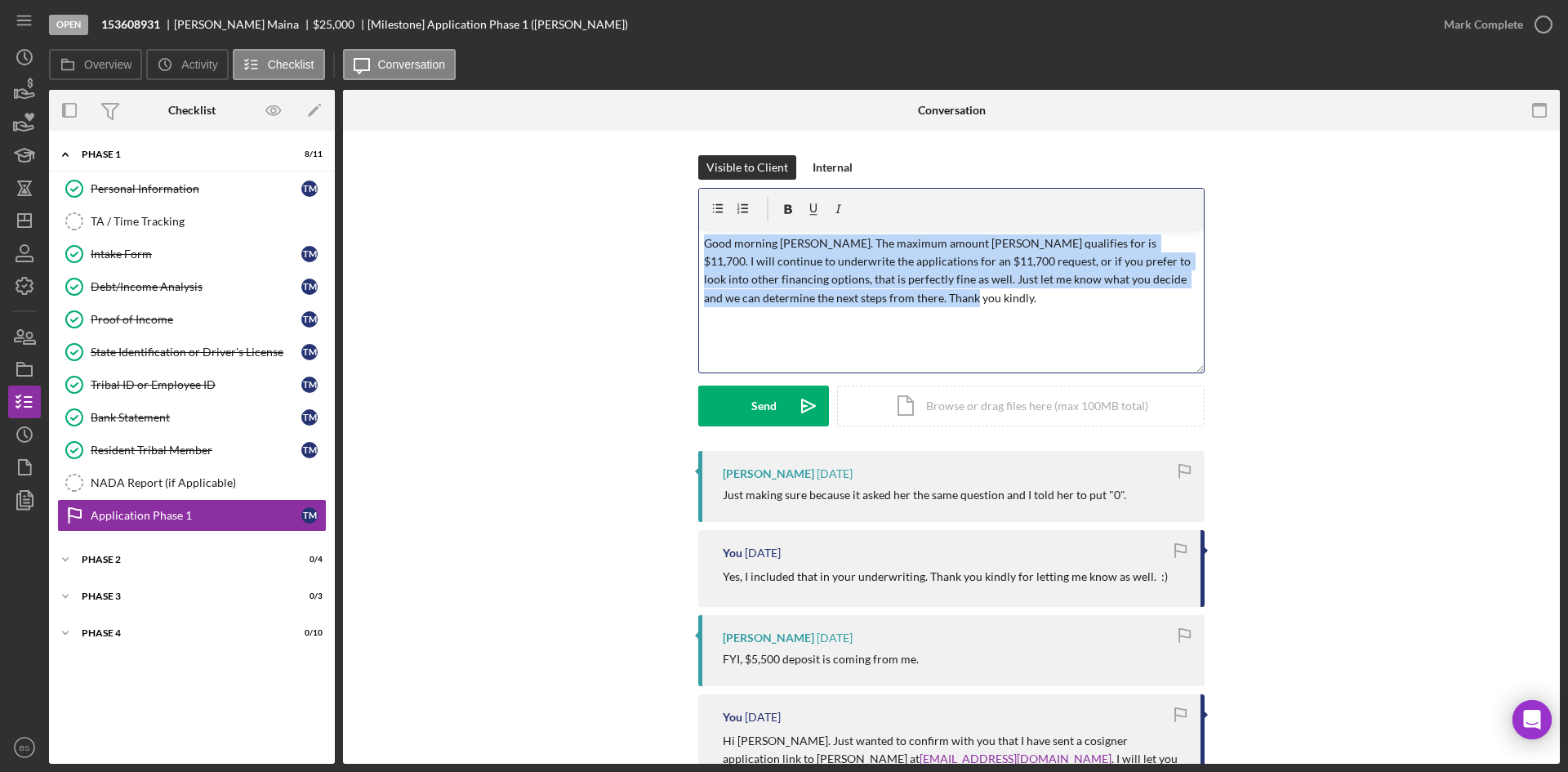
drag, startPoint x: 943, startPoint y: 302, endPoint x: 682, endPoint y: 233, distance: 270.0
click at [682, 233] on div "Visible to Client Internal v Color teal Color pink Remove color Add row above A…" at bounding box center [951, 303] width 1167 height 296
copy p "Good morning [PERSON_NAME]. The maximum amount [PERSON_NAME] qualifies for is $…"
click at [944, 324] on div "v Color teal Color pink Remove color Add row above Add row below Add column bef…" at bounding box center [950, 301] width 505 height 143
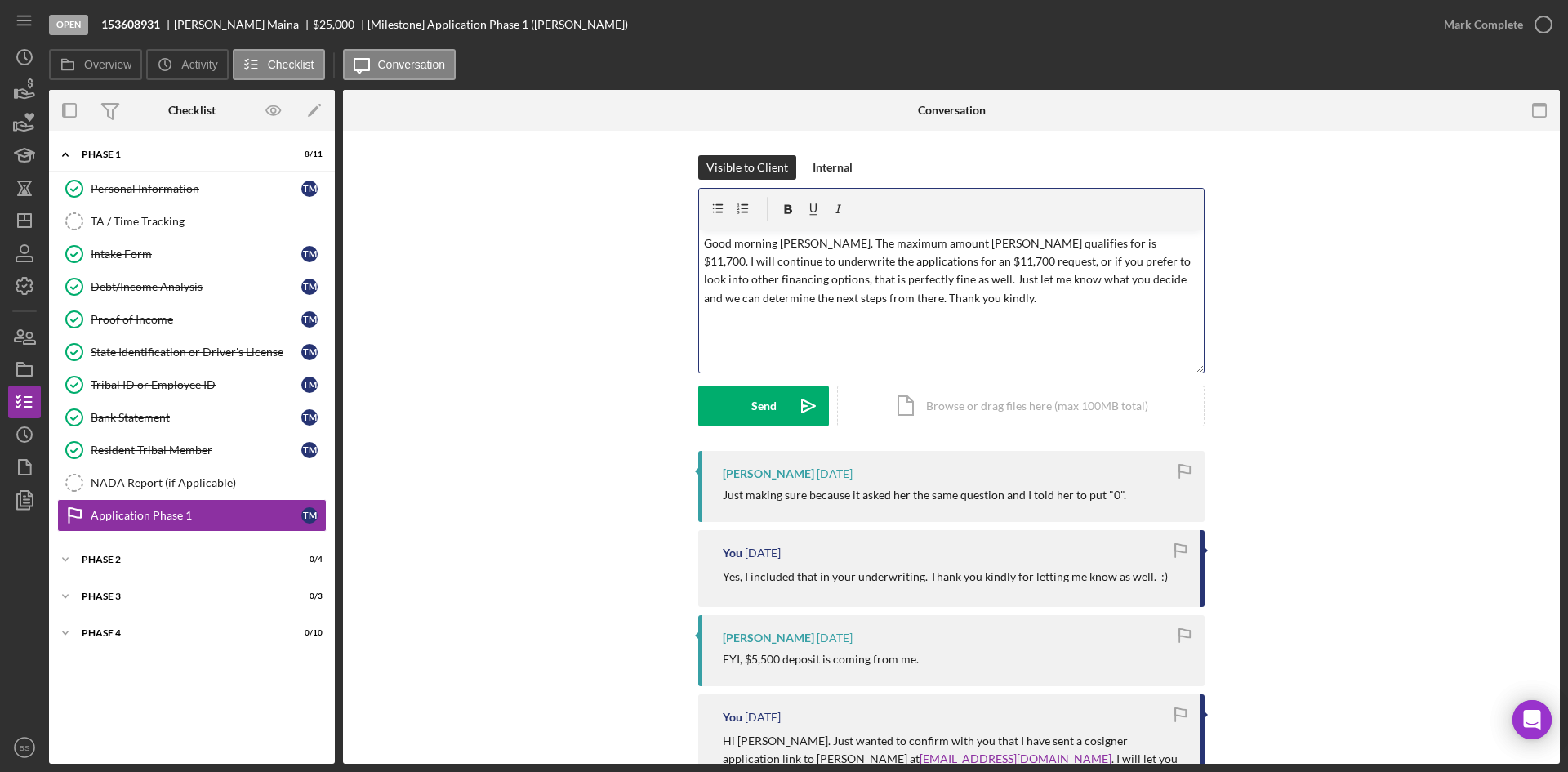
click at [798, 243] on p "Good morning [PERSON_NAME]. The maximum amount [PERSON_NAME] qualifies for is $…" at bounding box center [951, 272] width 496 height 74
click at [793, 249] on p "Good morning [PERSON_NAME]. The maximum amount [PERSON_NAME] qualifies for is $…" at bounding box center [951, 272] width 496 height 74
click at [1060, 281] on p "Good morning, [PERSON_NAME]. The maximum amount [PERSON_NAME] qualifies for is …" at bounding box center [951, 272] width 496 height 74
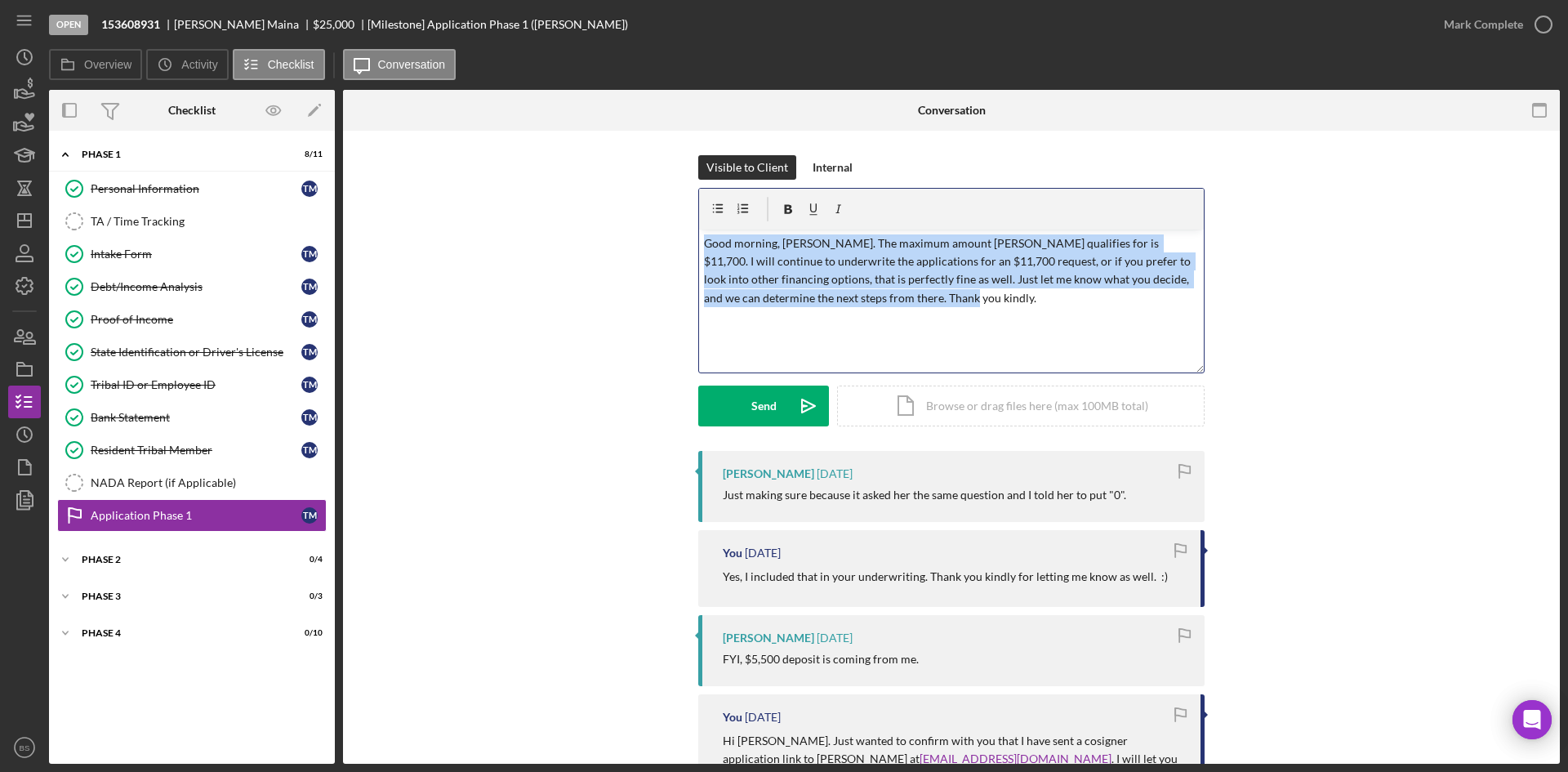
drag, startPoint x: 1020, startPoint y: 300, endPoint x: 645, endPoint y: 241, distance: 379.6
click at [645, 241] on div "Visible to Client Internal v Color teal Color pink Remove color Add row above A…" at bounding box center [951, 303] width 1167 height 296
copy p "Good morning, [PERSON_NAME]. The maximum amount [PERSON_NAME] qualifies for is …"
click at [1019, 282] on p "Good morning, [PERSON_NAME]. The maximum amount [PERSON_NAME] qualifies for is …" at bounding box center [951, 272] width 496 height 74
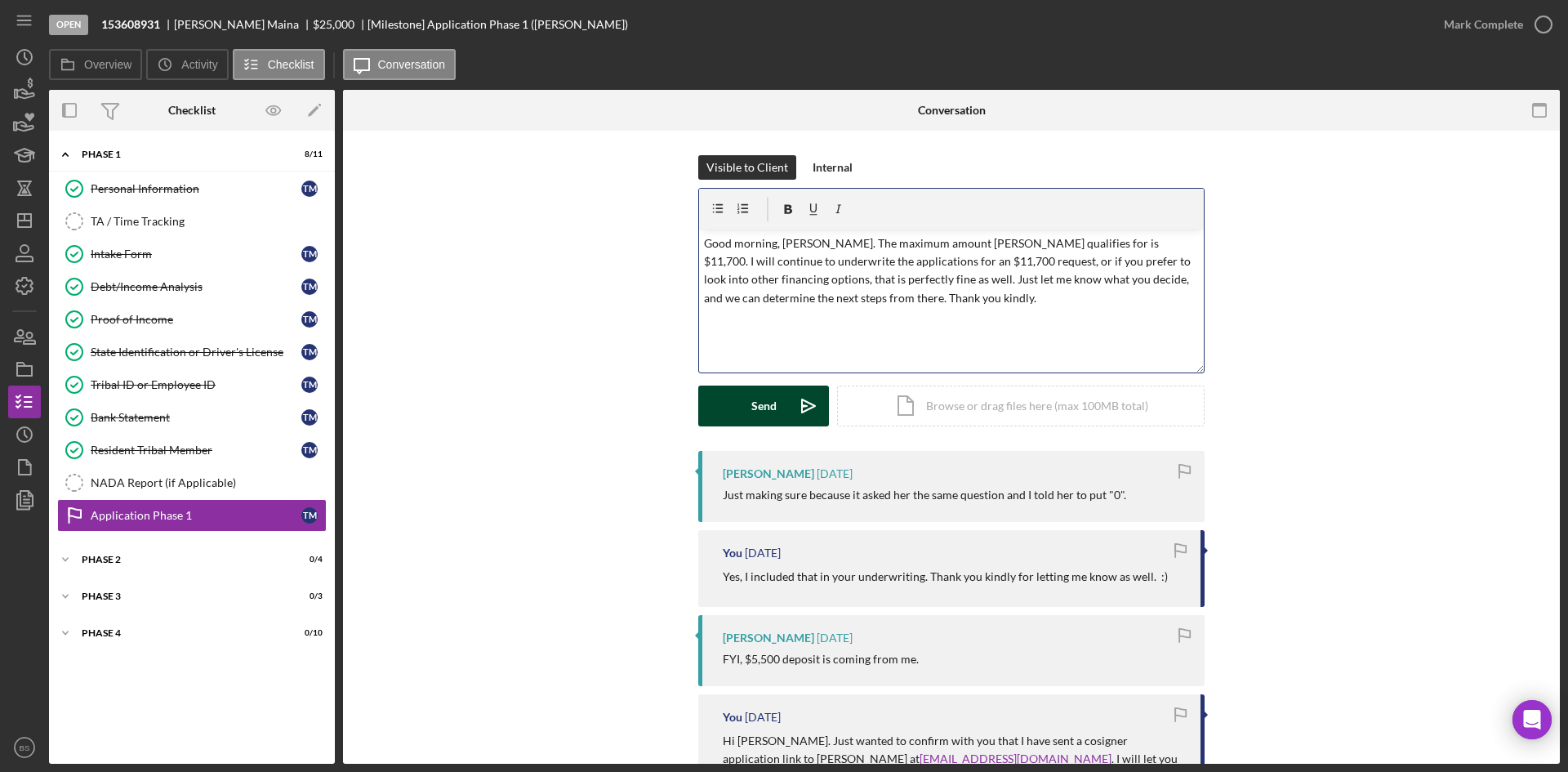
click at [797, 404] on icon "Icon/icon-invite-send" at bounding box center [808, 406] width 41 height 41
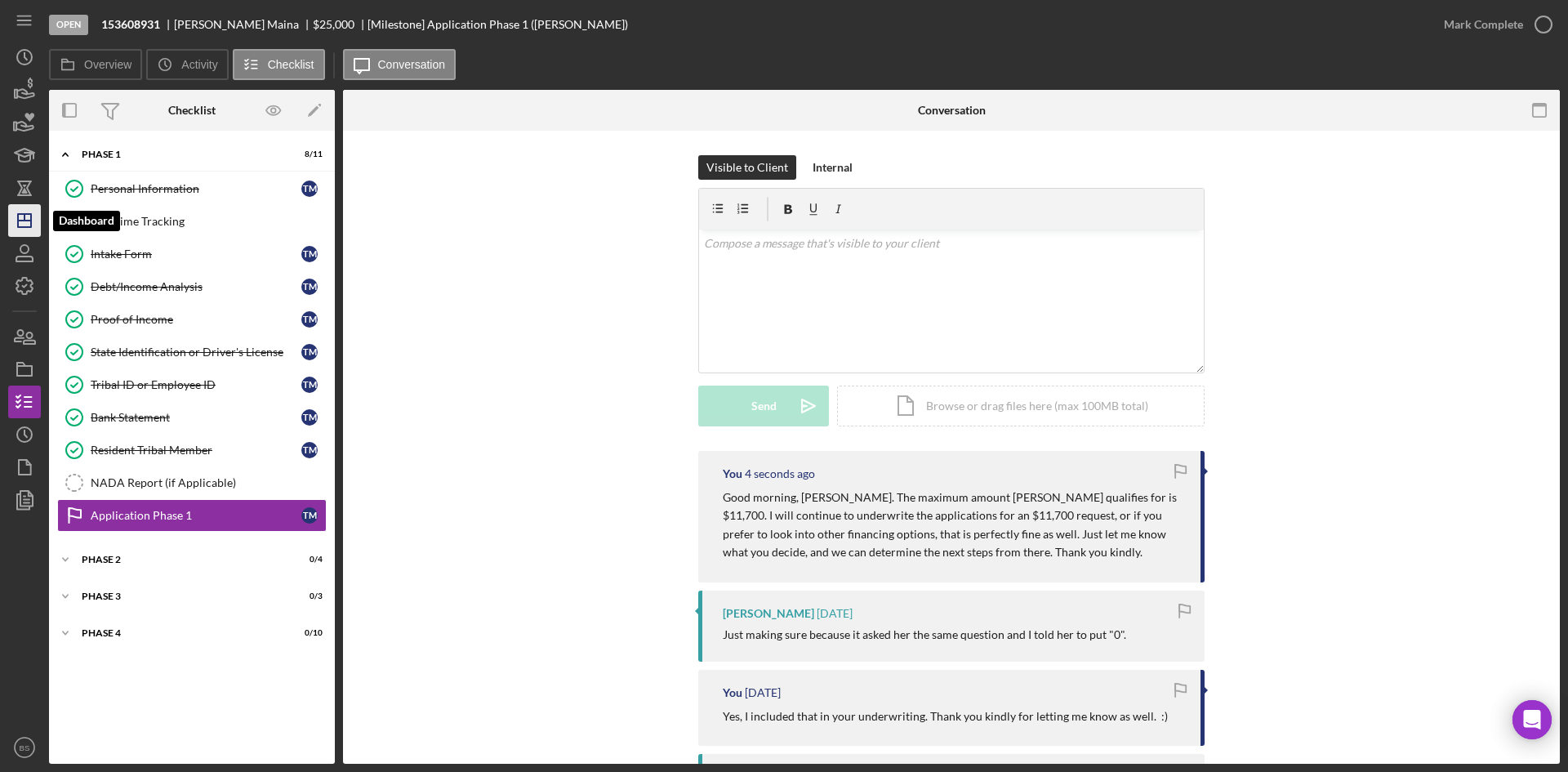
click at [29, 218] on icon "Icon/Dashboard" at bounding box center [24, 220] width 41 height 41
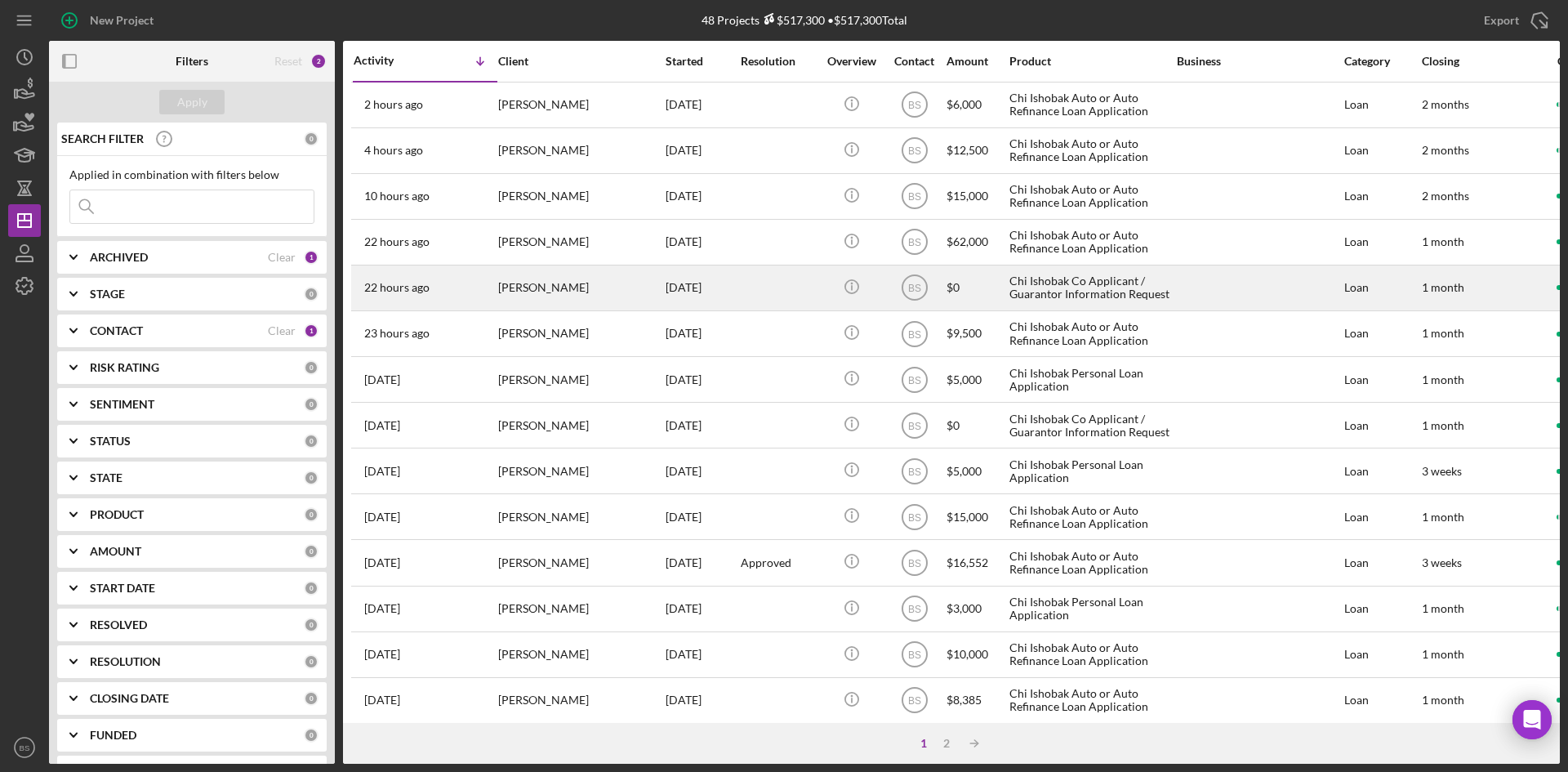
click at [558, 288] on div "[PERSON_NAME]" at bounding box center [579, 287] width 163 height 43
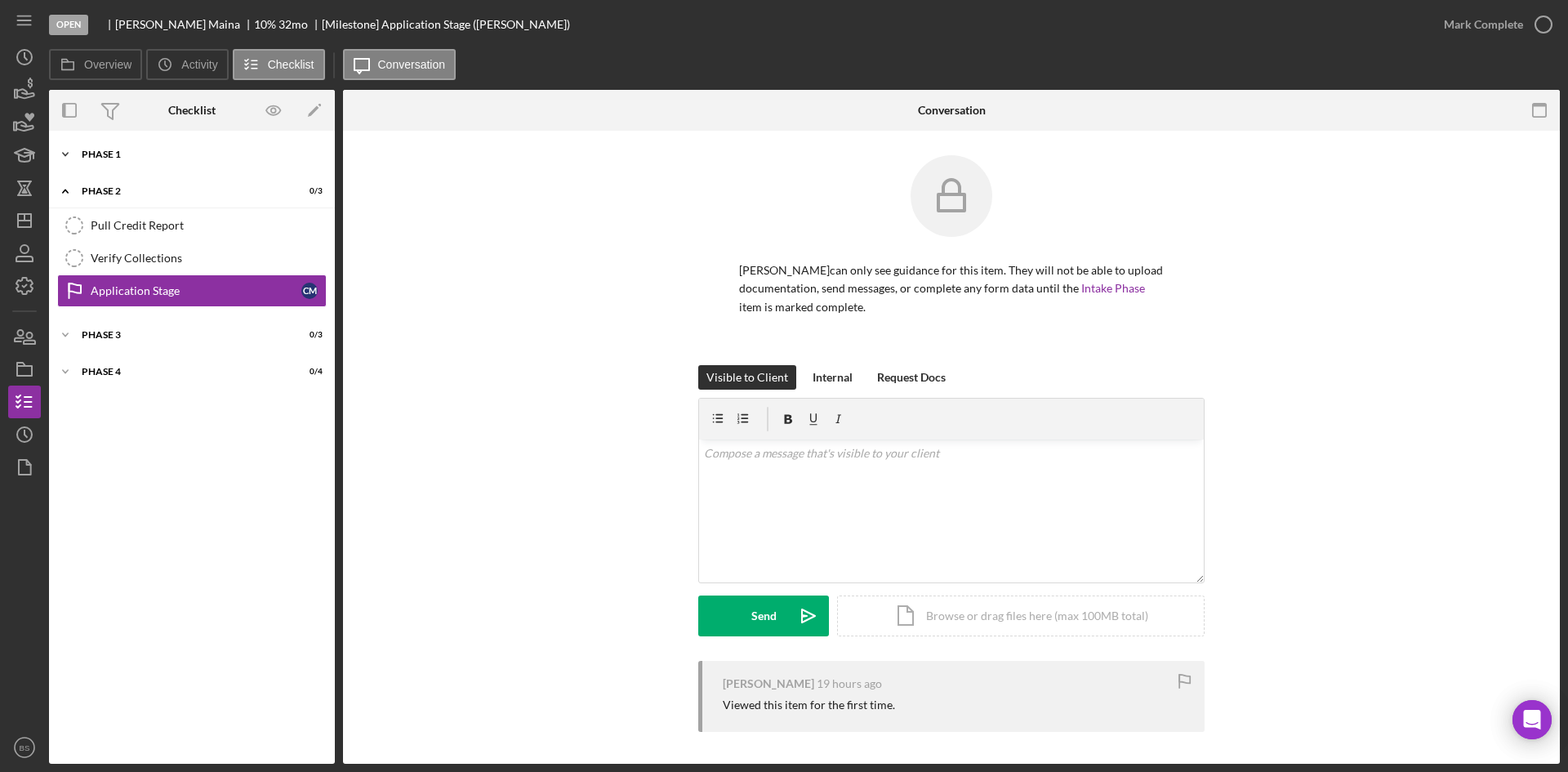
click at [200, 146] on div "Icon/Expander Phase 1 6 / 7" at bounding box center [192, 154] width 286 height 33
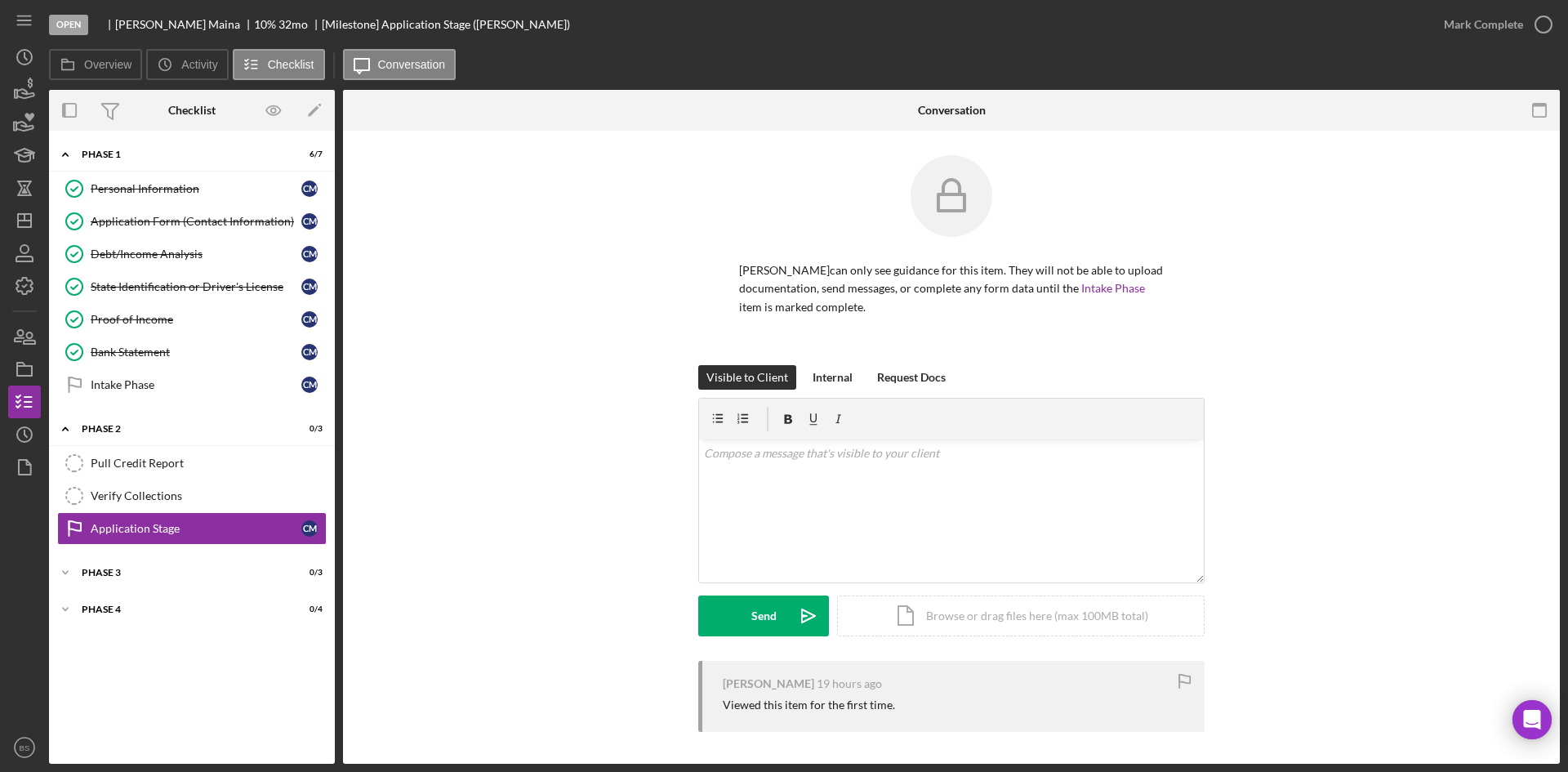
click at [190, 402] on div "Personal Information Personal Information C M Application Form (Contact Informa…" at bounding box center [192, 290] width 286 height 237
click at [188, 393] on link "Intake Phase Intake Phase C M" at bounding box center [192, 385] width 270 height 33
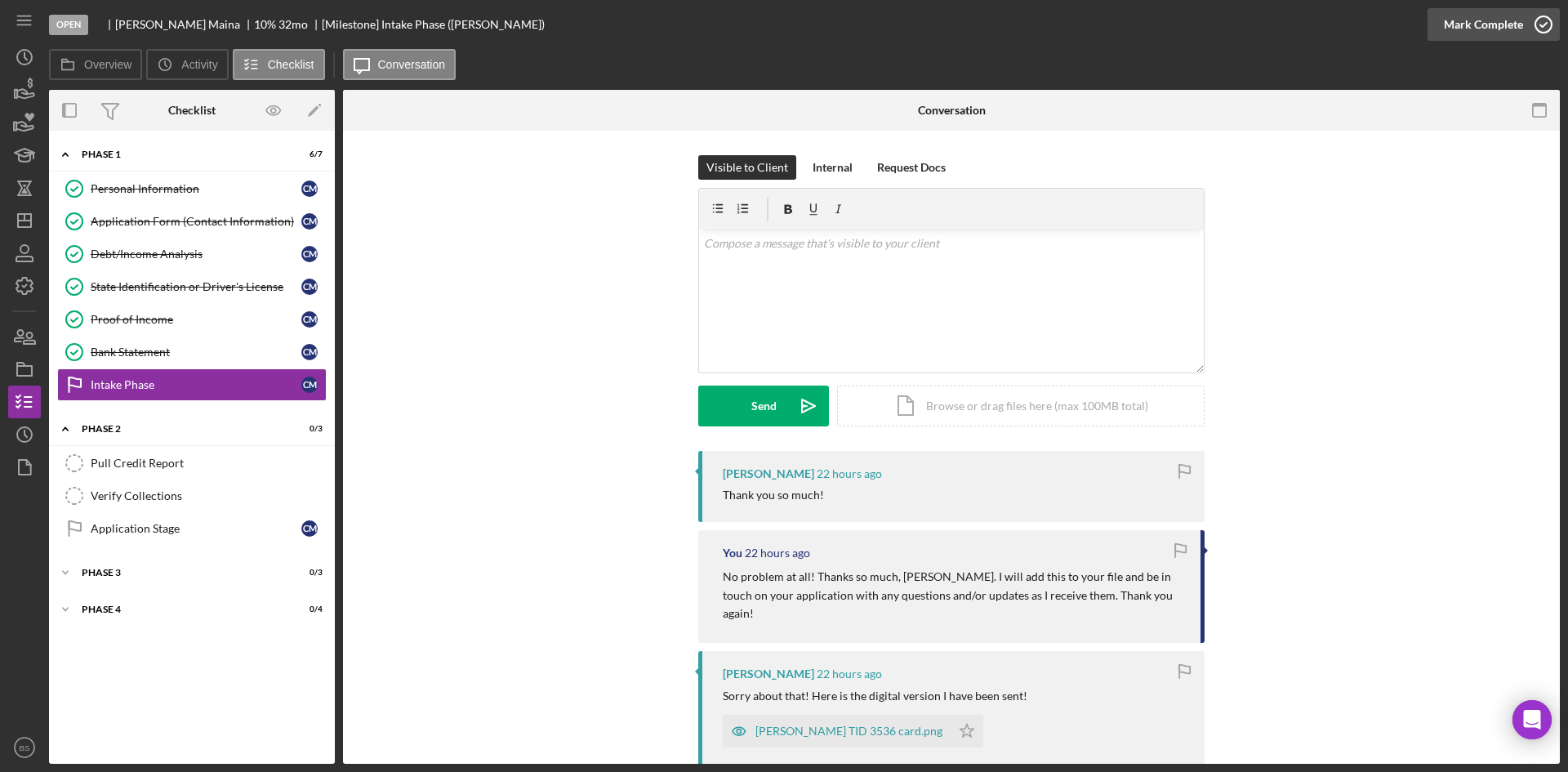
click at [1464, 33] on div "Mark Complete" at bounding box center [1483, 24] width 79 height 33
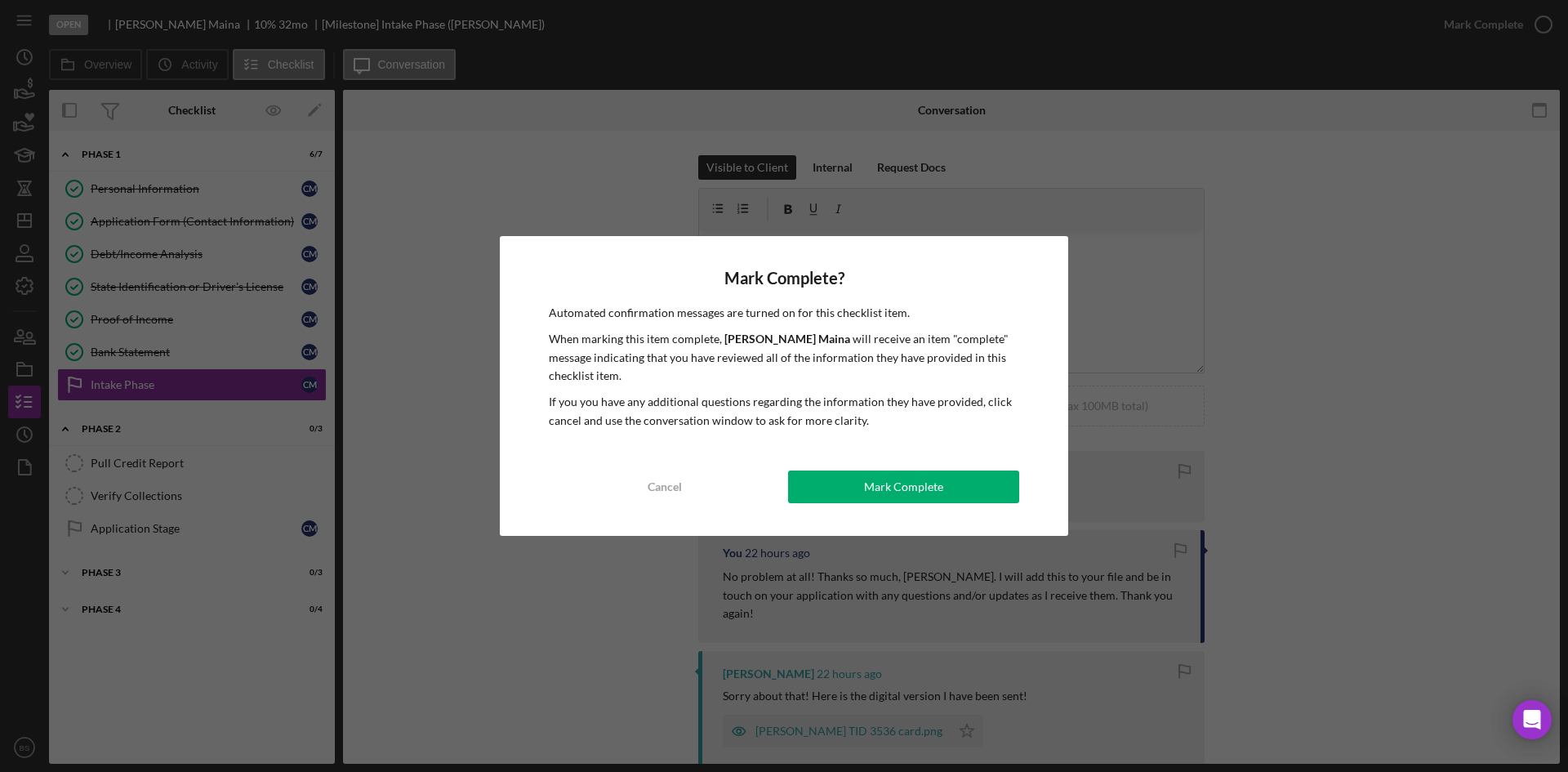
drag, startPoint x: 980, startPoint y: 498, endPoint x: 868, endPoint y: 507, distance: 112.4
click at [980, 498] on button "Mark Complete" at bounding box center [903, 487] width 231 height 33
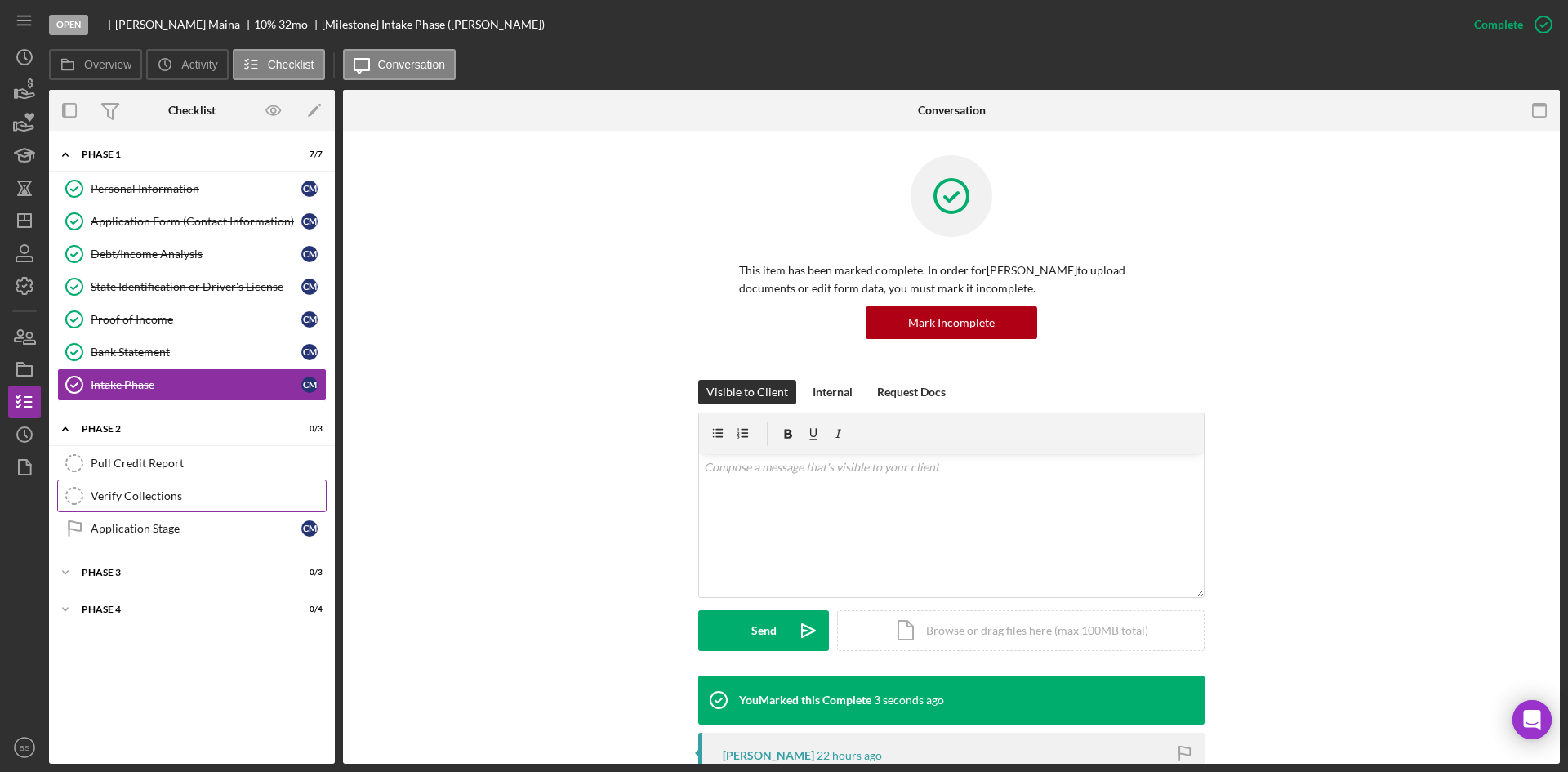
click at [225, 522] on div "Application Stage" at bounding box center [196, 528] width 211 height 13
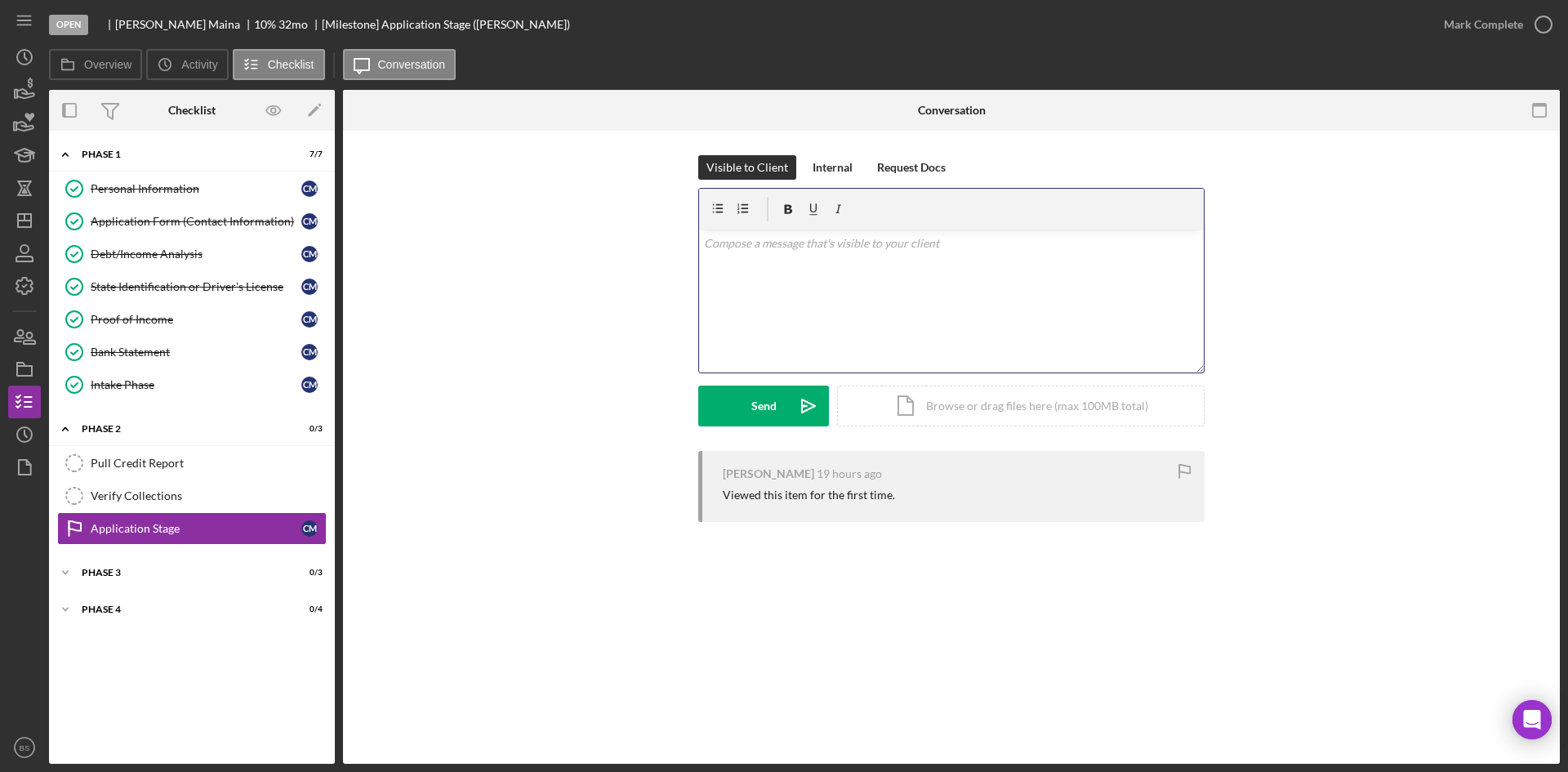
click at [854, 246] on p at bounding box center [951, 244] width 496 height 18
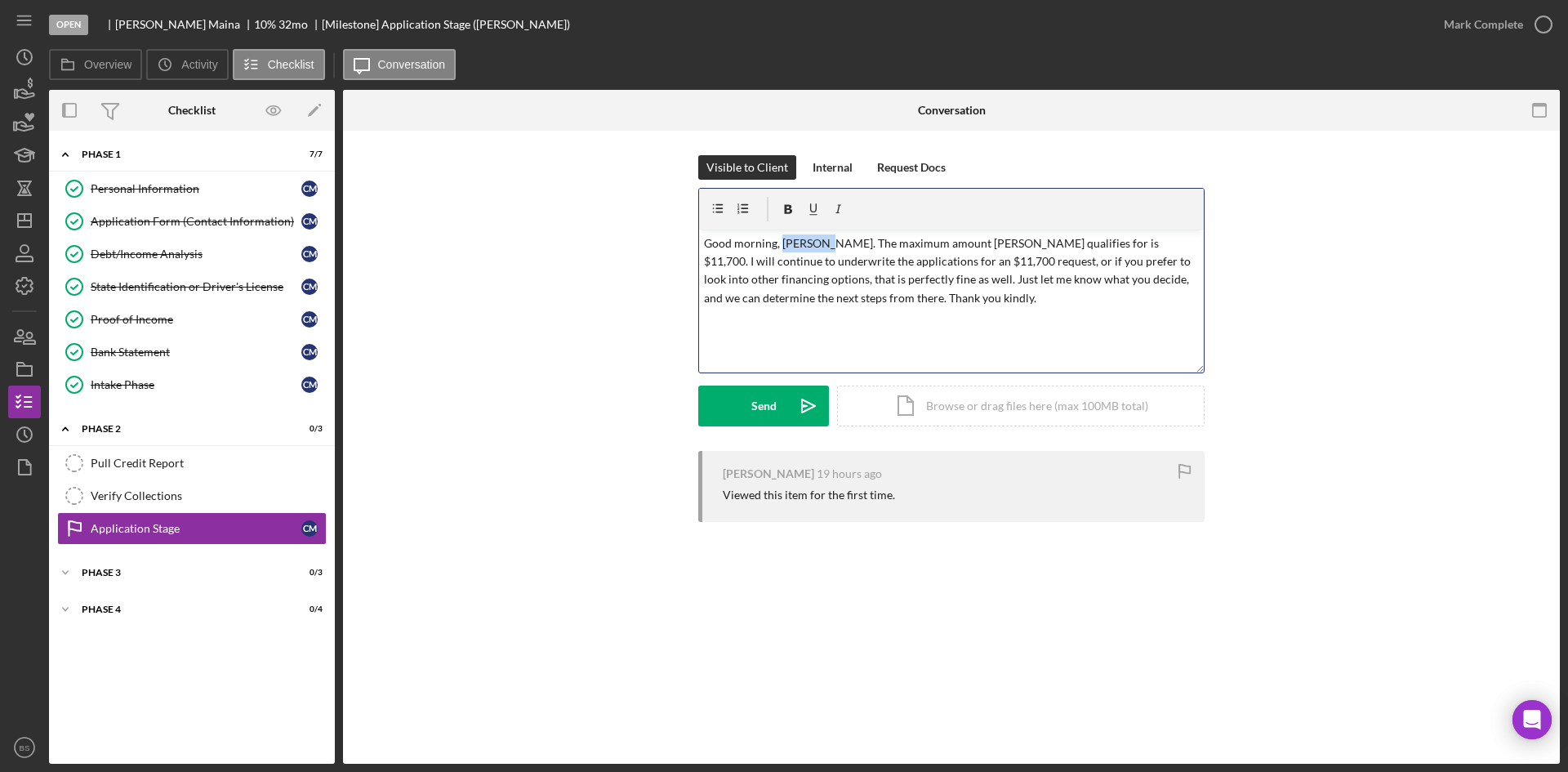
drag, startPoint x: 822, startPoint y: 246, endPoint x: 781, endPoint y: 246, distance: 41.0
click at [781, 246] on p "Good morning, [PERSON_NAME]. The maximum amount [PERSON_NAME] qualifies for is …" at bounding box center [951, 272] width 496 height 74
drag, startPoint x: 1011, startPoint y: 243, endPoint x: 929, endPoint y: 244, distance: 82.0
click at [929, 244] on p "Good morning, [PERSON_NAME]. The maximum amount [PERSON_NAME] qualifies for is …" at bounding box center [951, 272] width 496 height 74
click at [1003, 262] on p "Good morning, [PERSON_NAME]. The maximum amount you qualify for is $11,700. I w…" at bounding box center [951, 272] width 496 height 74
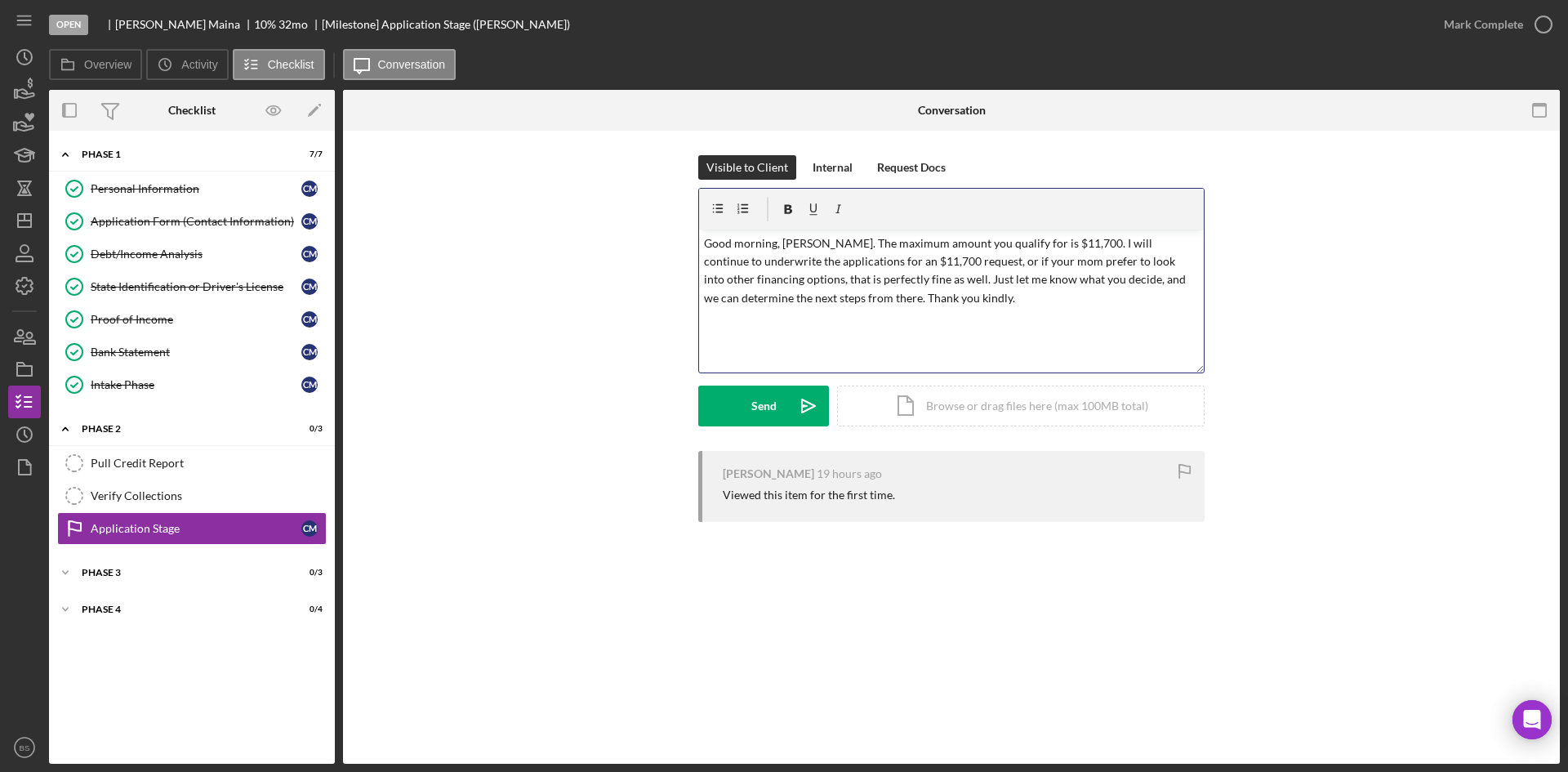
click at [1068, 262] on p "Good morning, [PERSON_NAME]. The maximum amount you qualify for is $11,700. I w…" at bounding box center [951, 272] width 496 height 74
drag, startPoint x: 935, startPoint y: 280, endPoint x: 884, endPoint y: 297, distance: 53.8
click at [884, 297] on p "Good morning, [PERSON_NAME]. The maximum amount you qualify for is $11,700. I w…" at bounding box center [951, 272] width 496 height 74
click at [854, 291] on p "Good morning, [PERSON_NAME]. The maximum amount you qualify for is $11,700. I w…" at bounding box center [951, 281] width 496 height 92
click at [836, 263] on p "Good morning, [PERSON_NAME]. The maximum amount you qualify for is $11,700. I w…" at bounding box center [951, 281] width 496 height 92
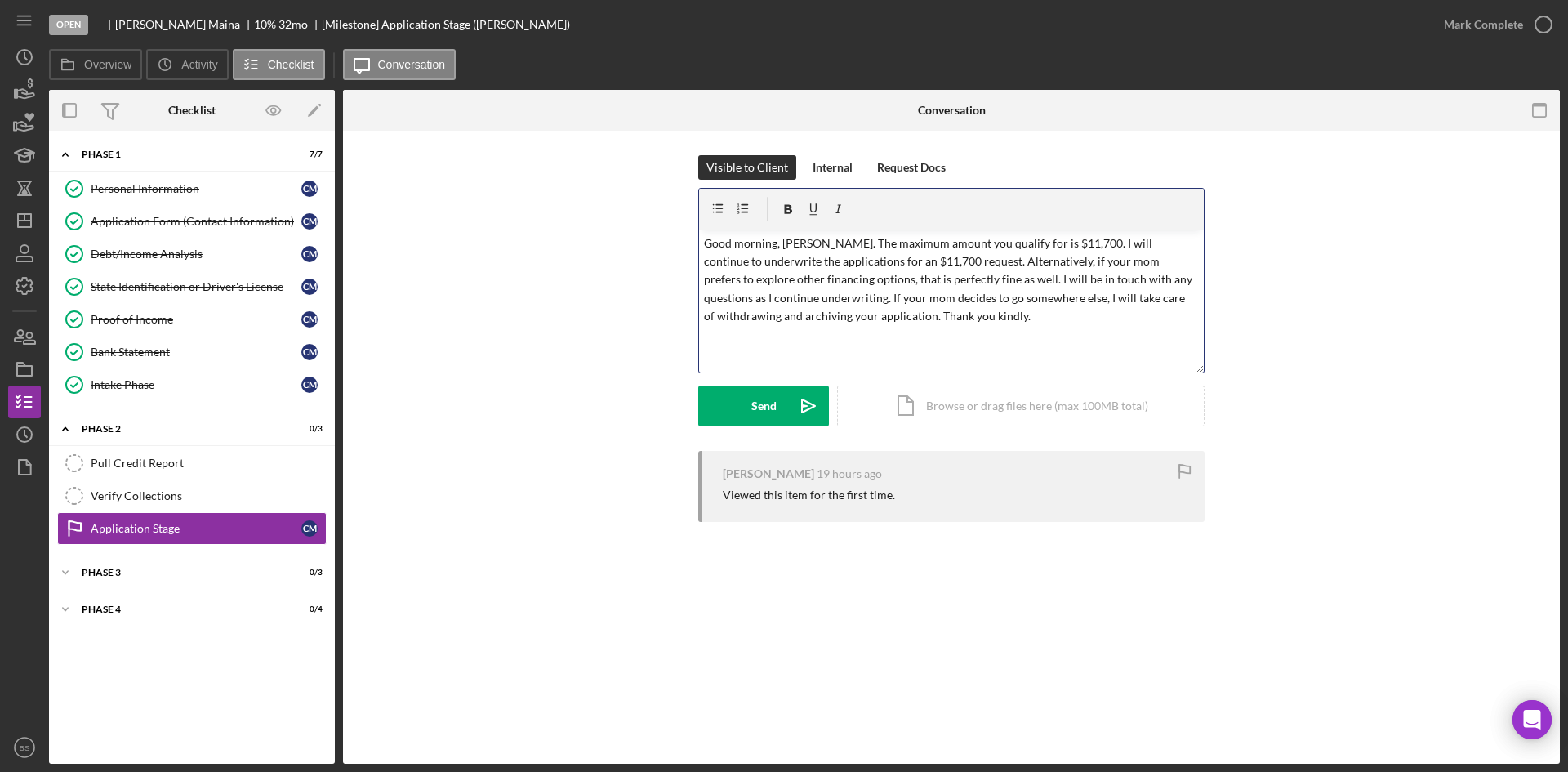
click at [877, 274] on p "Good morning, [PERSON_NAME]. The maximum amount you qualify for is $11,700. I w…" at bounding box center [951, 281] width 496 height 92
click at [913, 303] on p "Good morning, [PERSON_NAME]. The maximum amount you qualify for is $11,700. I w…" at bounding box center [951, 281] width 496 height 92
drag, startPoint x: 819, startPoint y: 297, endPoint x: 853, endPoint y: 323, distance: 42.8
click at [853, 323] on p "Good morning, [PERSON_NAME]. The maximum amount you qualify for is $11,700. I w…" at bounding box center [951, 281] width 496 height 92
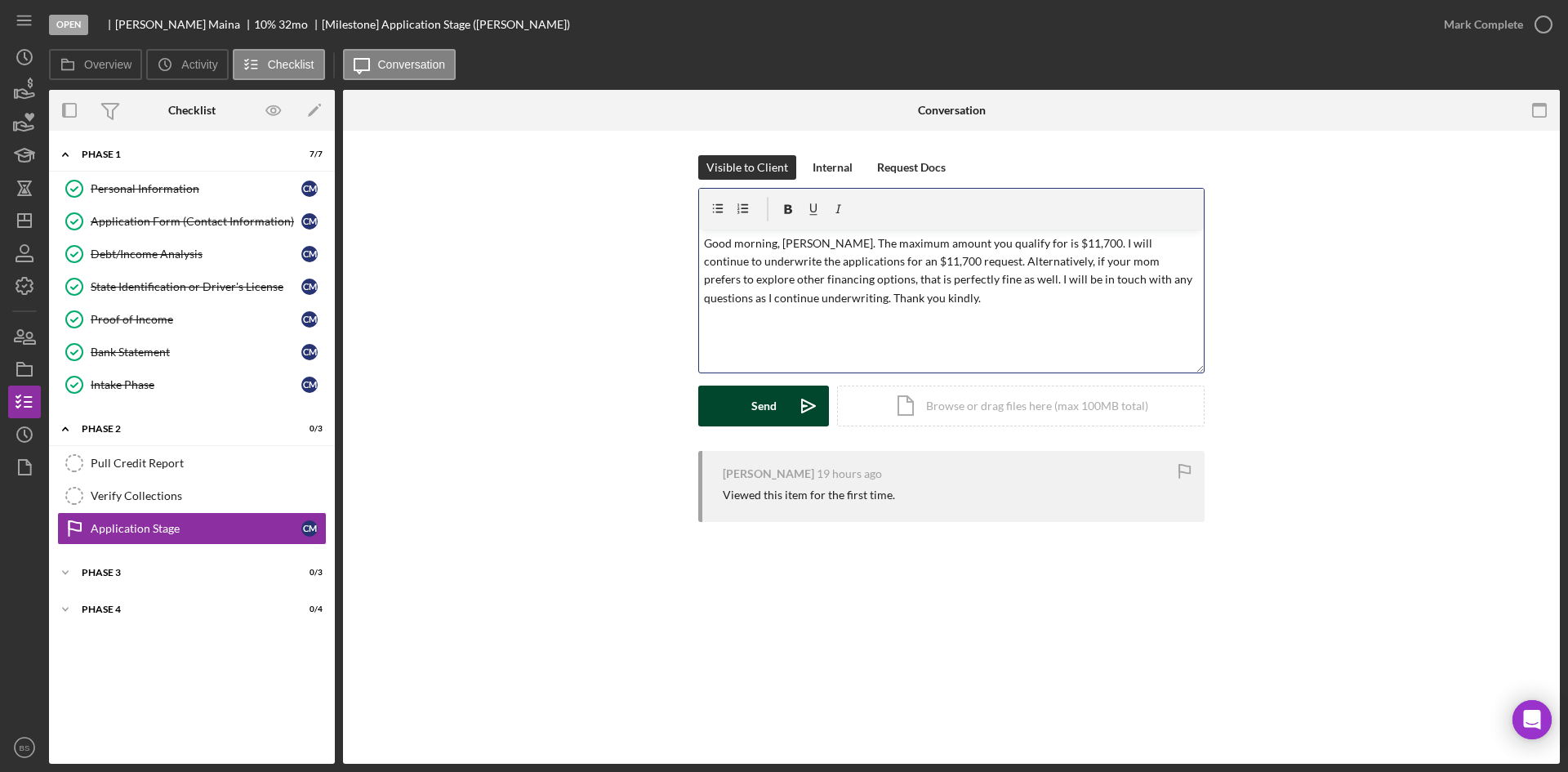
click at [804, 406] on polygon "submit" at bounding box center [803, 406] width 5 height 2
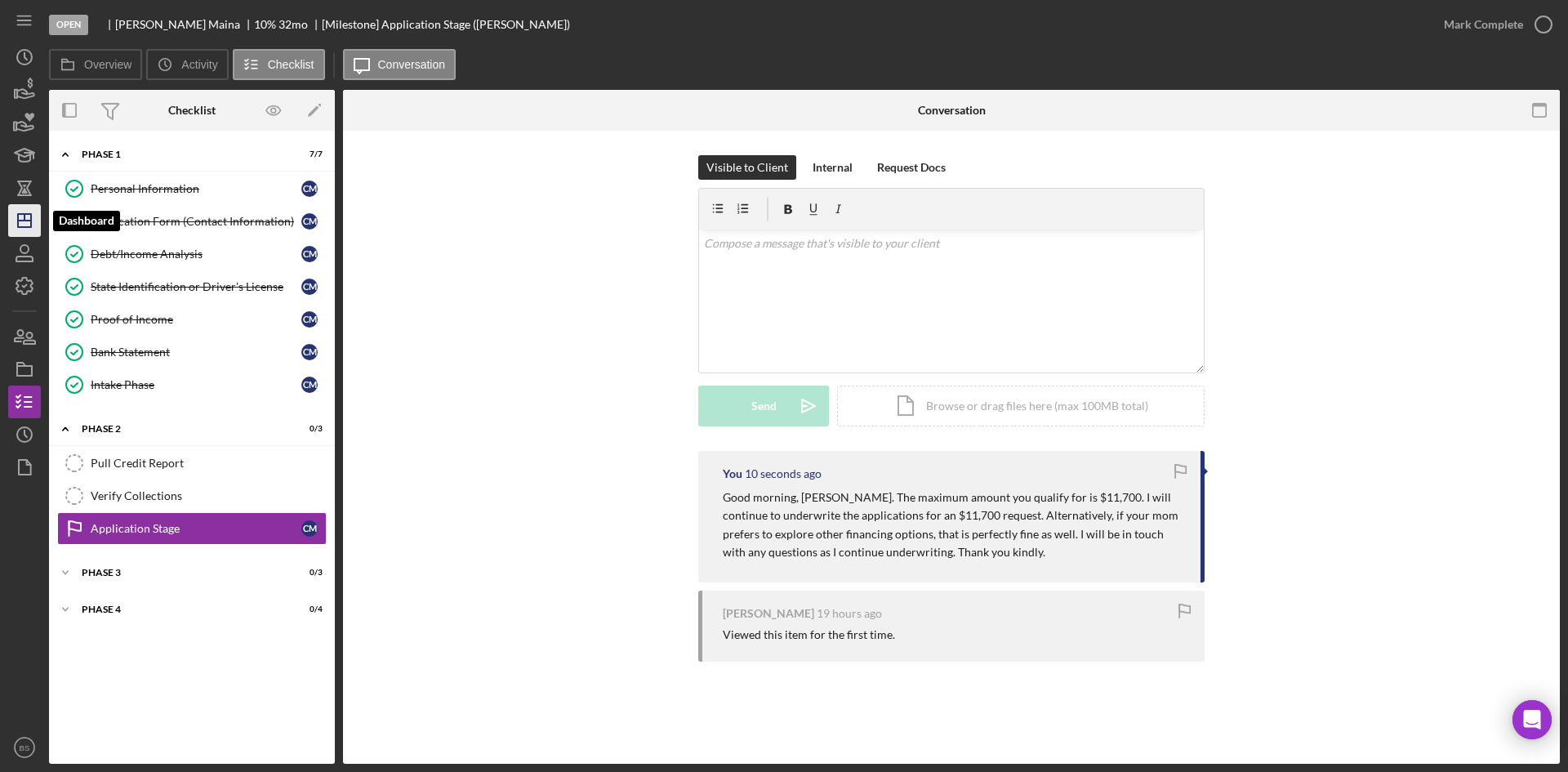
click at [31, 216] on polygon "button" at bounding box center [24, 220] width 13 height 13
